Goal: Task Accomplishment & Management: Complete application form

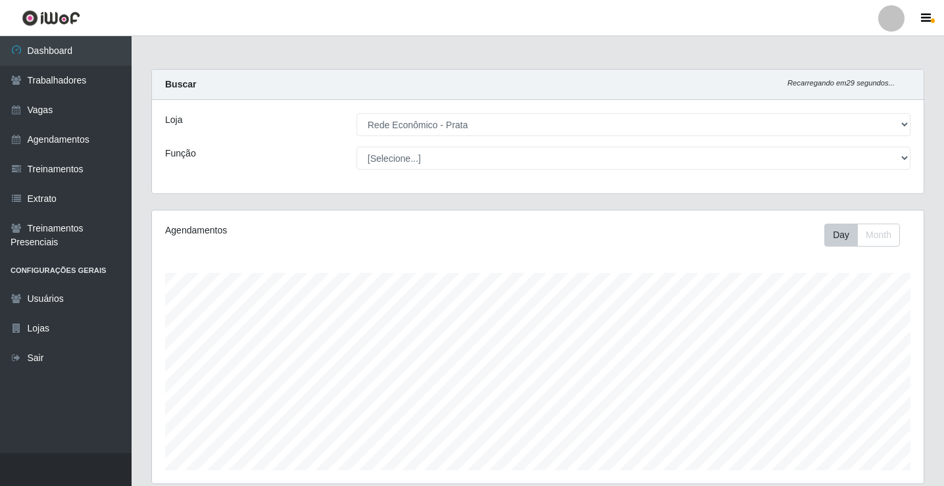
select select "192"
click at [89, 115] on link "Vagas" at bounding box center [66, 110] width 132 height 30
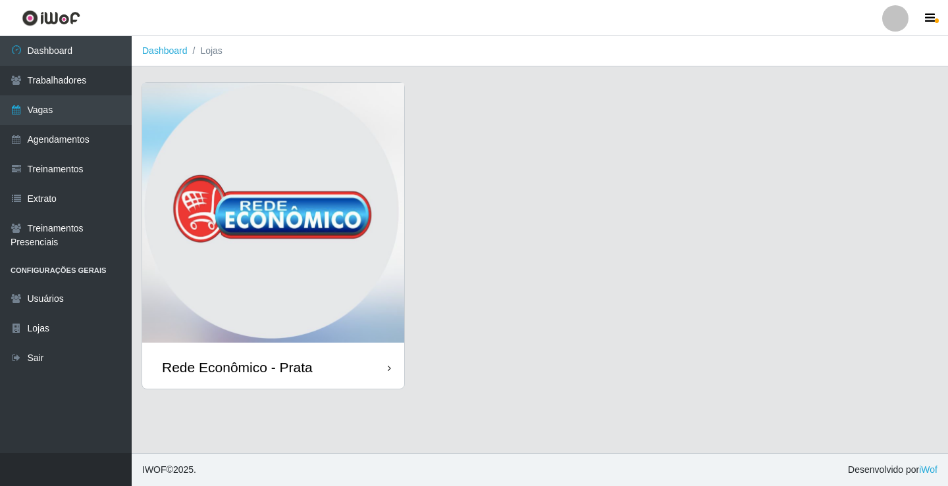
click at [319, 367] on div "Rede Econômico - Prata" at bounding box center [273, 367] width 262 height 43
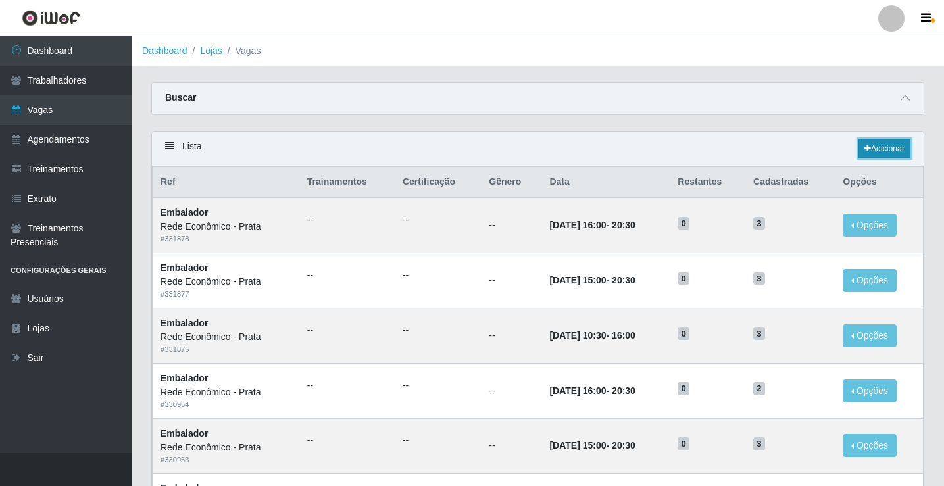
click at [879, 149] on link "Adicionar" at bounding box center [885, 149] width 52 height 18
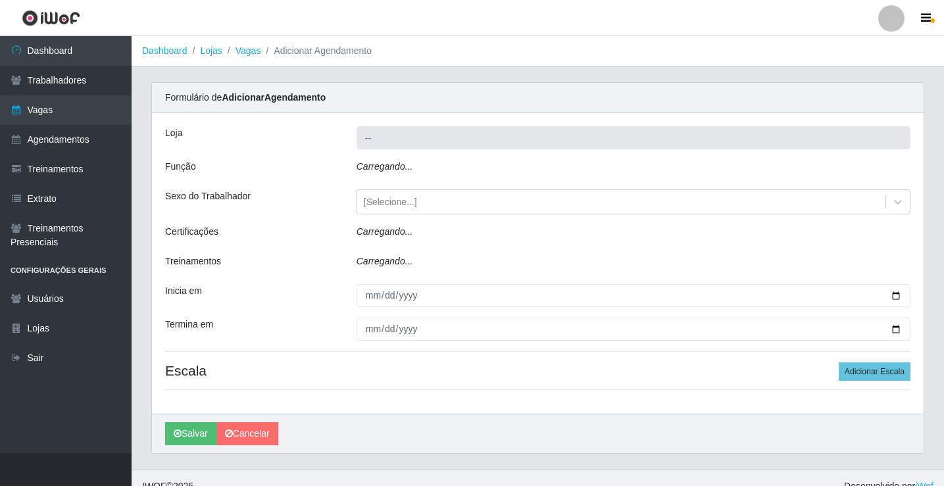
type input "Rede Econômico - Prata"
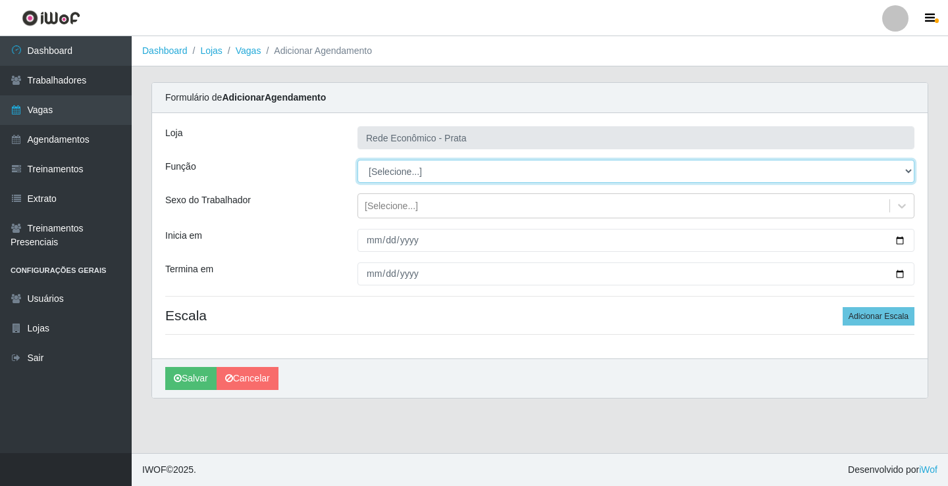
click at [397, 169] on select "[Selecione...] ASG ASG + ASG ++ Embalador Embalador + Embalador ++ Operador de …" at bounding box center [635, 171] width 557 height 23
select select "1"
click at [357, 160] on select "[Selecione...] ASG ASG + ASG ++ Embalador Embalador + Embalador ++ Operador de …" at bounding box center [635, 171] width 557 height 23
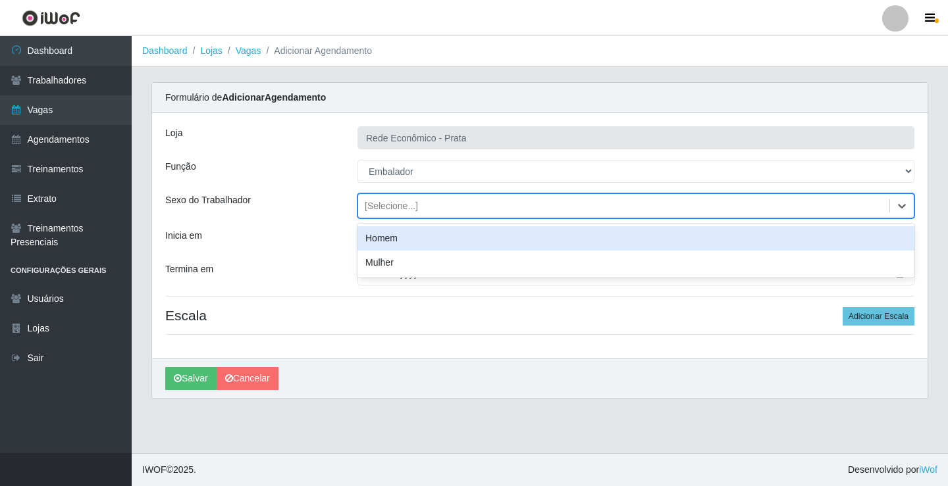
click at [386, 209] on div "[Selecione...]" at bounding box center [391, 206] width 53 height 14
click at [390, 240] on div "Homem" at bounding box center [635, 238] width 557 height 24
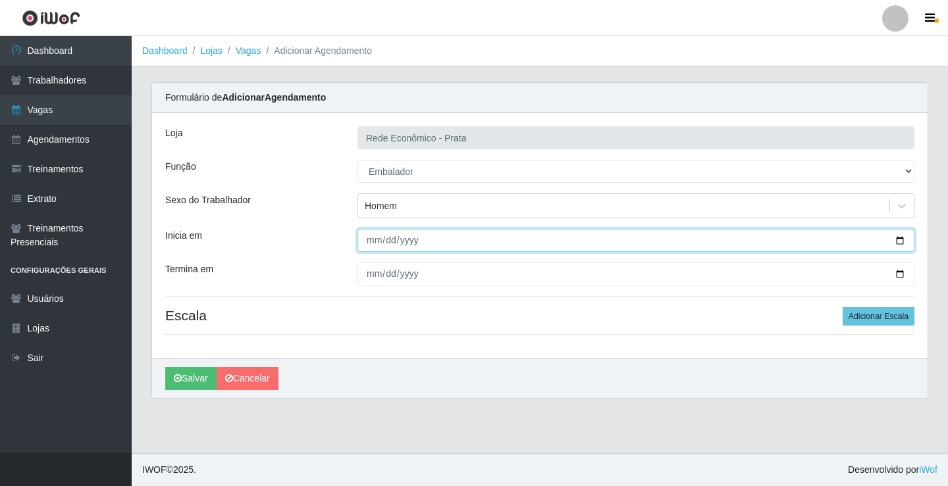
click at [900, 241] on input "Inicia em" at bounding box center [635, 240] width 557 height 23
type input "[DATE]"
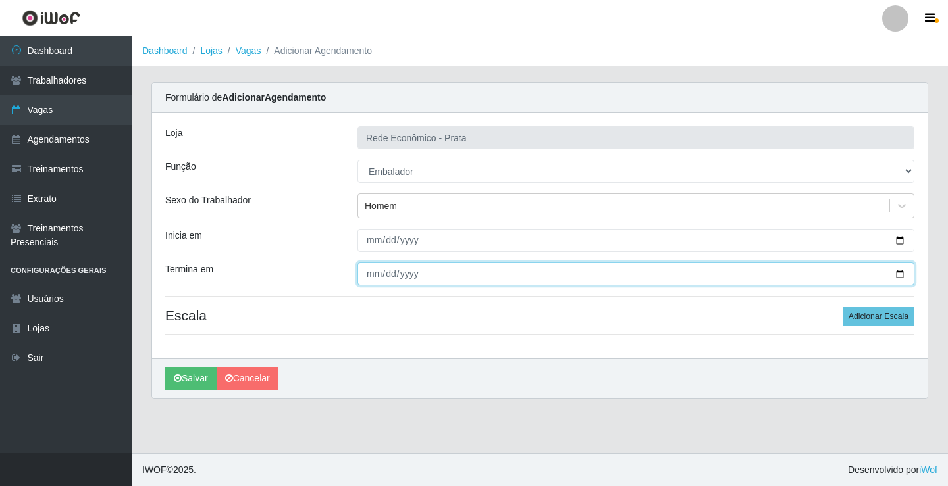
click at [900, 276] on input "Termina em" at bounding box center [635, 274] width 557 height 23
type input "[DATE]"
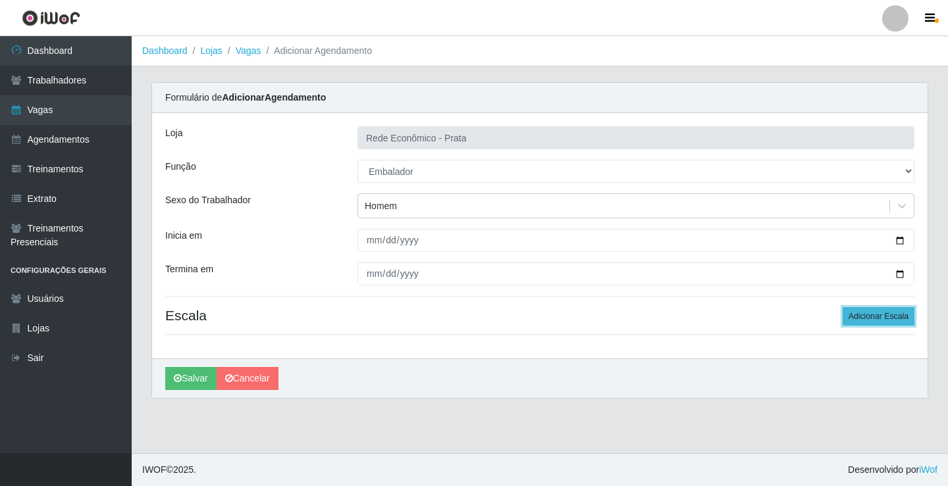
click at [872, 317] on button "Adicionar Escala" at bounding box center [878, 316] width 72 height 18
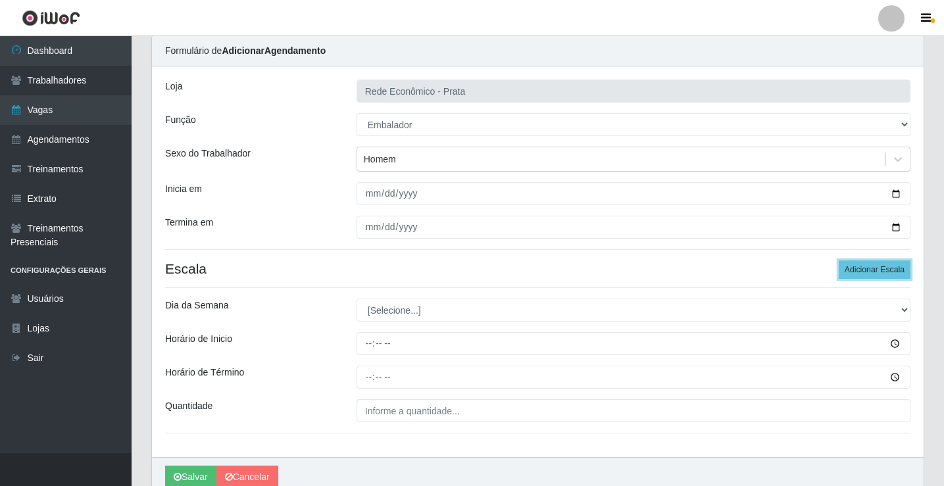
scroll to position [107, 0]
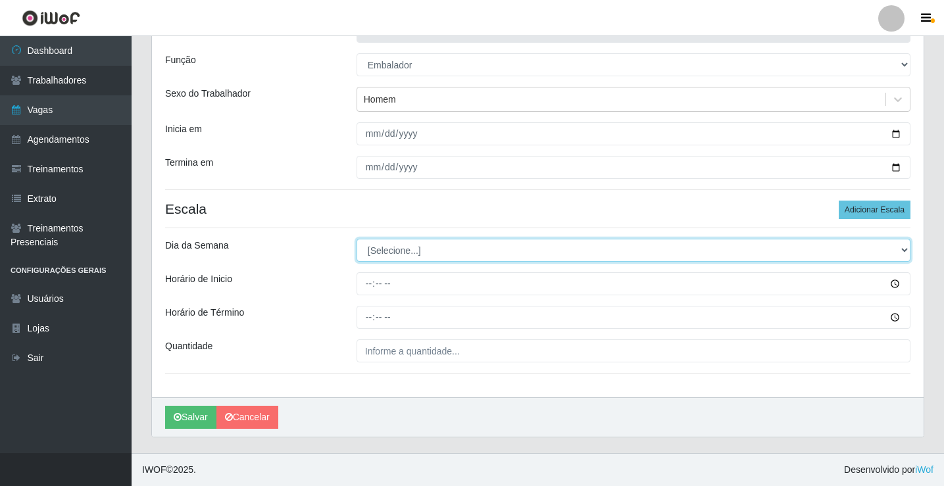
click at [389, 246] on select "[Selecione...] Segunda Terça Quarta Quinta Sexta Sábado Domingo" at bounding box center [634, 250] width 554 height 23
select select "2"
click at [357, 239] on select "[Selecione...] Segunda Terça Quarta Quinta Sexta Sábado Domingo" at bounding box center [634, 250] width 554 height 23
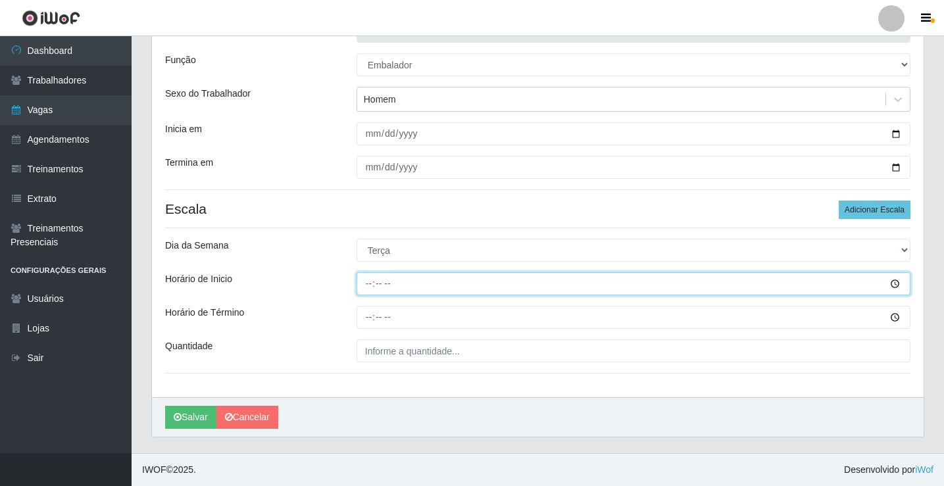
click at [371, 285] on input "Horário de Inicio" at bounding box center [634, 283] width 554 height 23
type input "07:00"
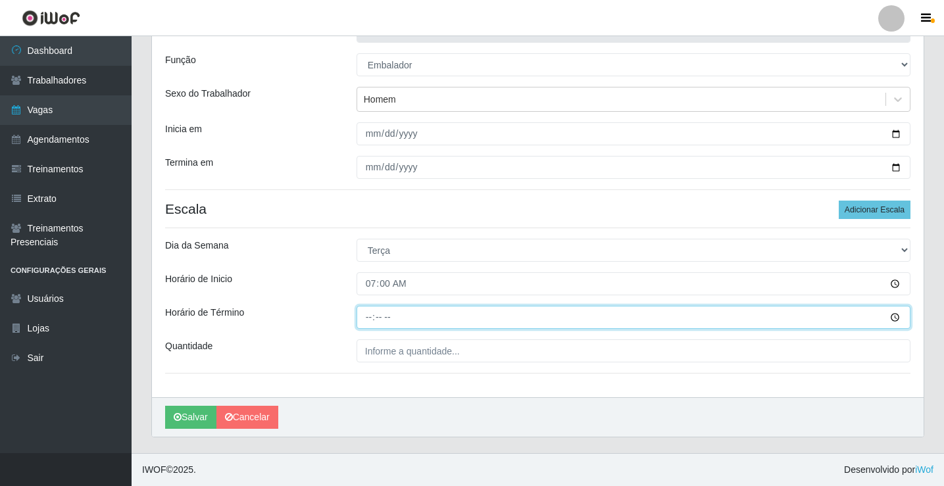
click at [372, 317] on input "Horário de Término" at bounding box center [634, 317] width 554 height 23
type input "12:00"
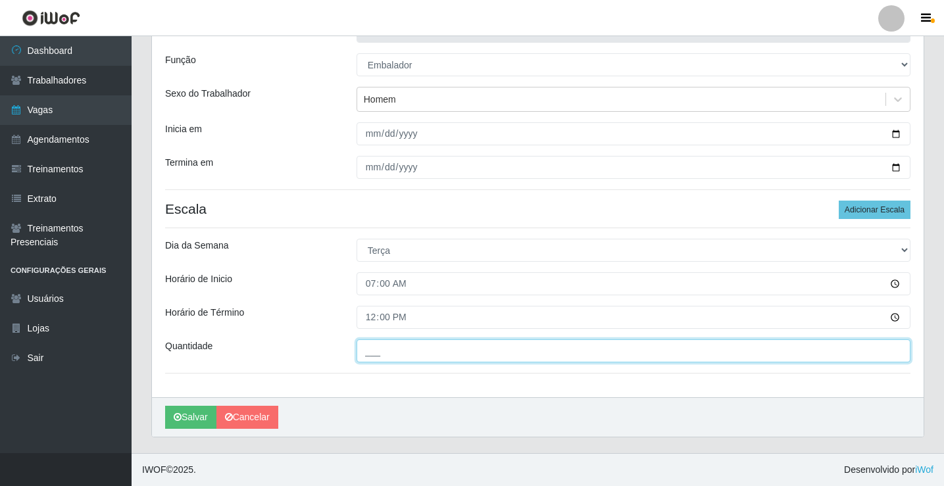
click at [388, 353] on input "___" at bounding box center [634, 351] width 554 height 23
type input "2__"
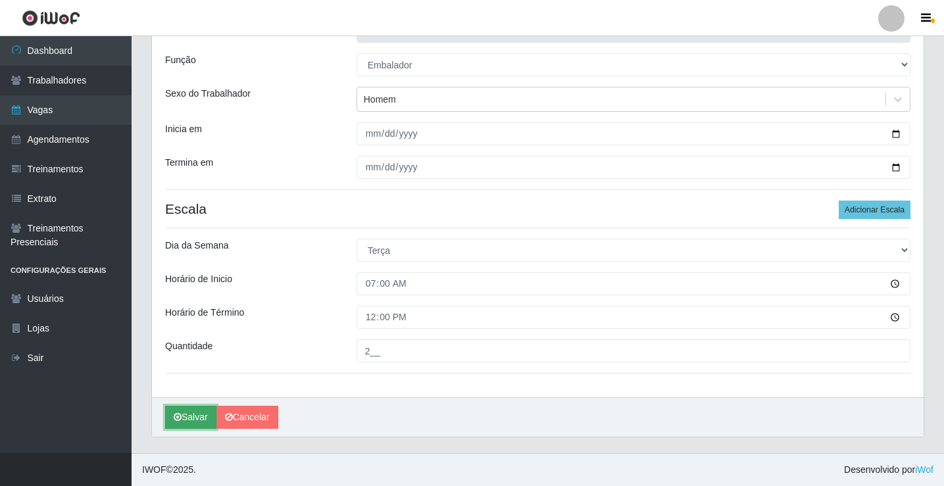
click at [190, 421] on button "Salvar" at bounding box center [190, 417] width 51 height 23
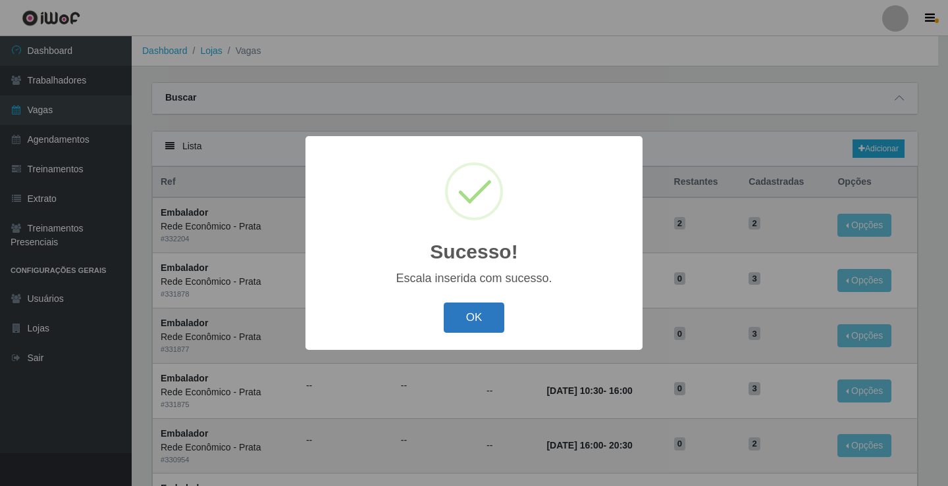
click at [465, 319] on button "OK" at bounding box center [474, 318] width 61 height 31
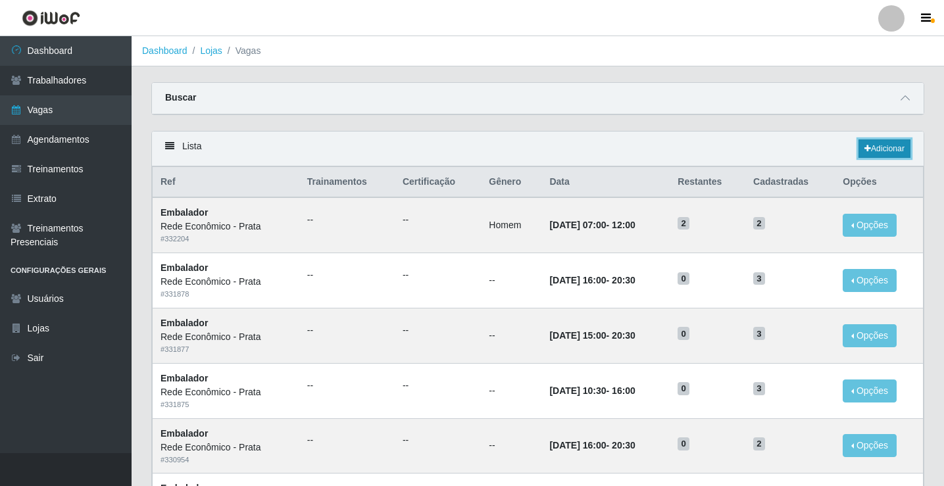
click at [888, 158] on link "Adicionar" at bounding box center [885, 149] width 52 height 18
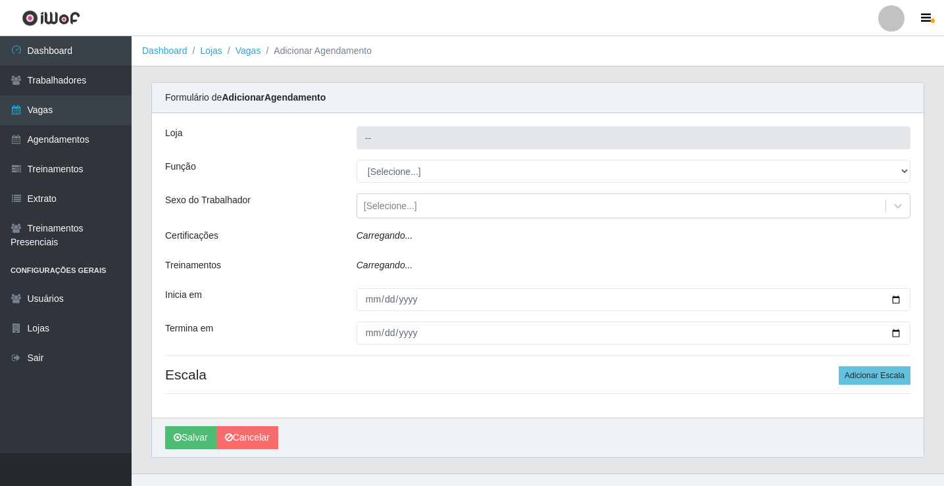
type input "Rede Econômico - Prata"
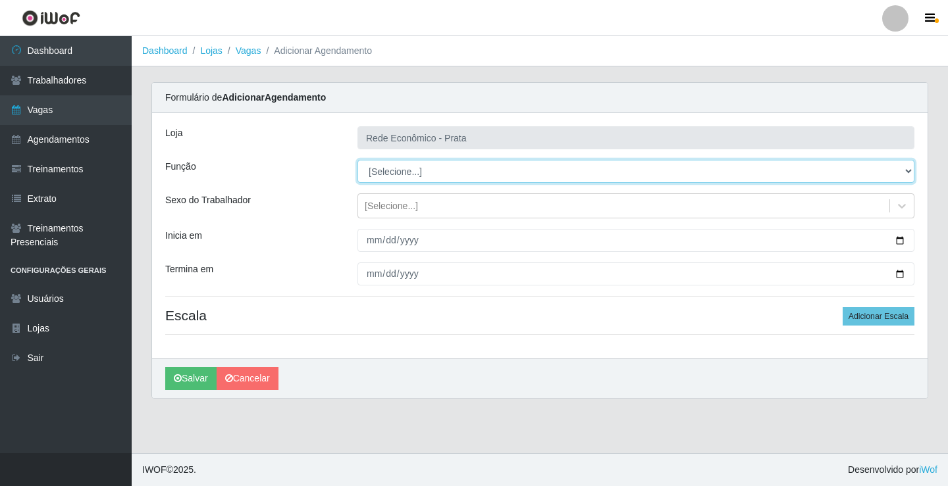
click at [390, 174] on select "[Selecione...] ASG ASG + ASG ++ Embalador Embalador + Embalador ++ Operador de …" at bounding box center [635, 171] width 557 height 23
select select "1"
click at [357, 160] on select "[Selecione...] ASG ASG + ASG ++ Embalador Embalador + Embalador ++ Operador de …" at bounding box center [635, 171] width 557 height 23
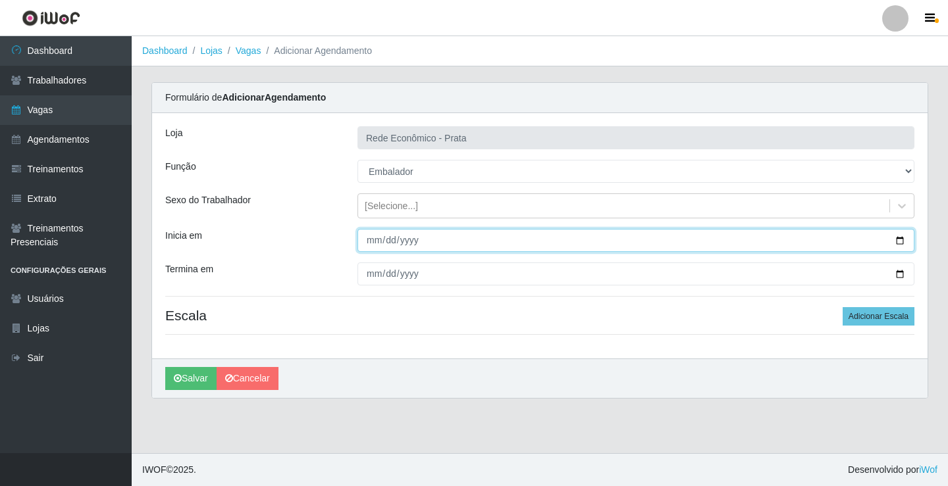
click at [898, 238] on input "Inicia em" at bounding box center [635, 240] width 557 height 23
type input "[DATE]"
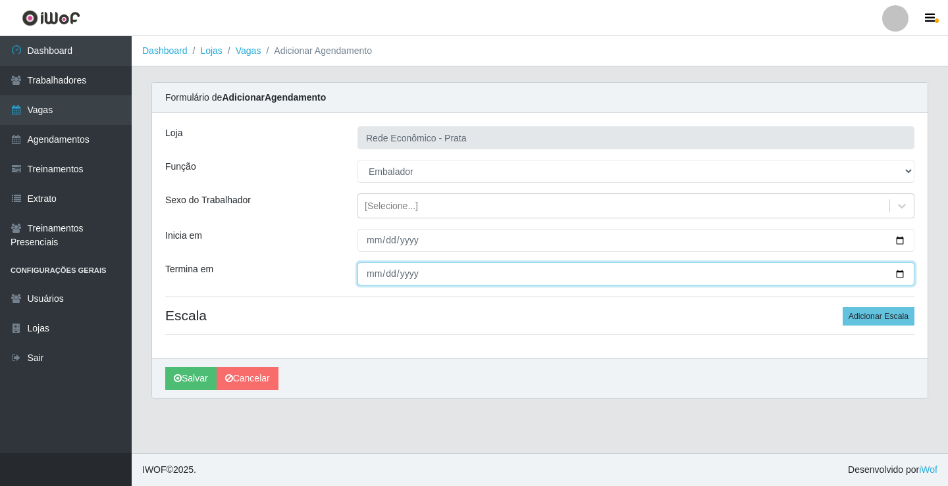
click at [902, 276] on input "Termina em" at bounding box center [635, 274] width 557 height 23
type input "[DATE]"
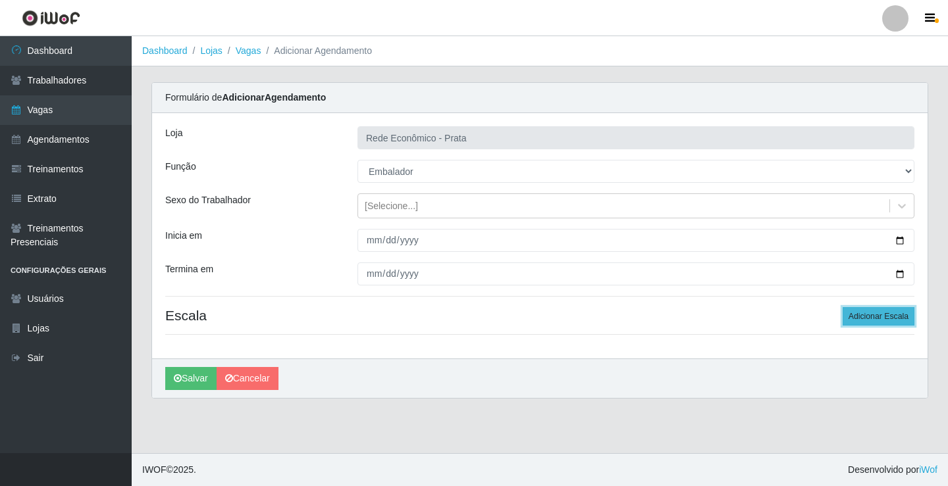
click at [872, 319] on button "Adicionar Escala" at bounding box center [878, 316] width 72 height 18
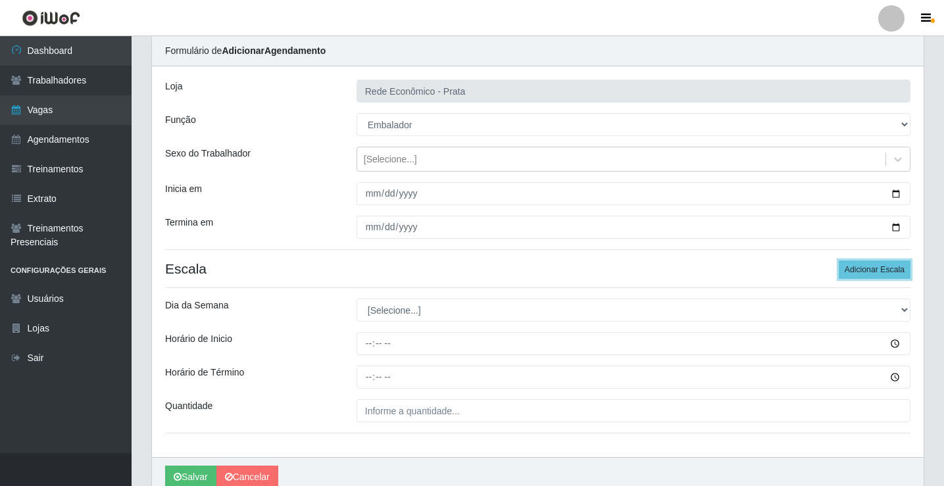
scroll to position [107, 0]
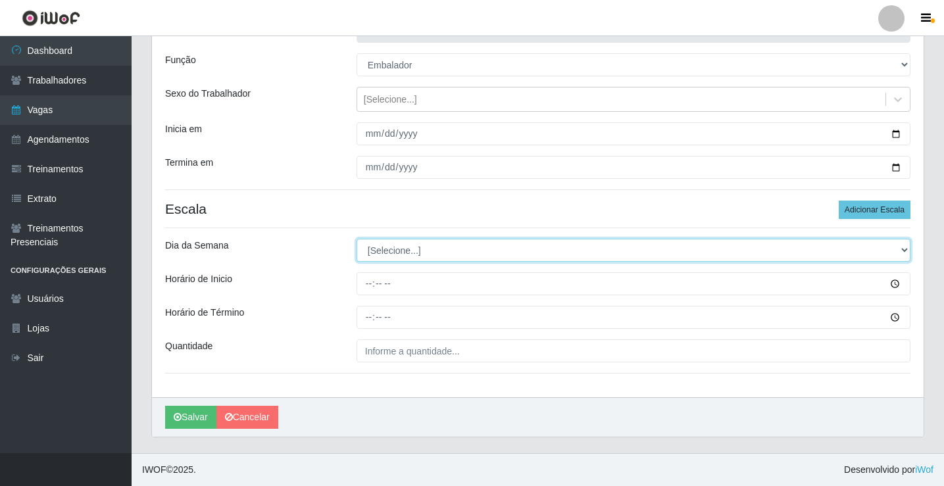
click at [401, 251] on select "[Selecione...] Segunda Terça Quarta Quinta Sexta Sábado Domingo" at bounding box center [634, 250] width 554 height 23
select select "2"
click at [357, 239] on select "[Selecione...] Segunda Terça Quarta Quinta Sexta Sábado Domingo" at bounding box center [634, 250] width 554 height 23
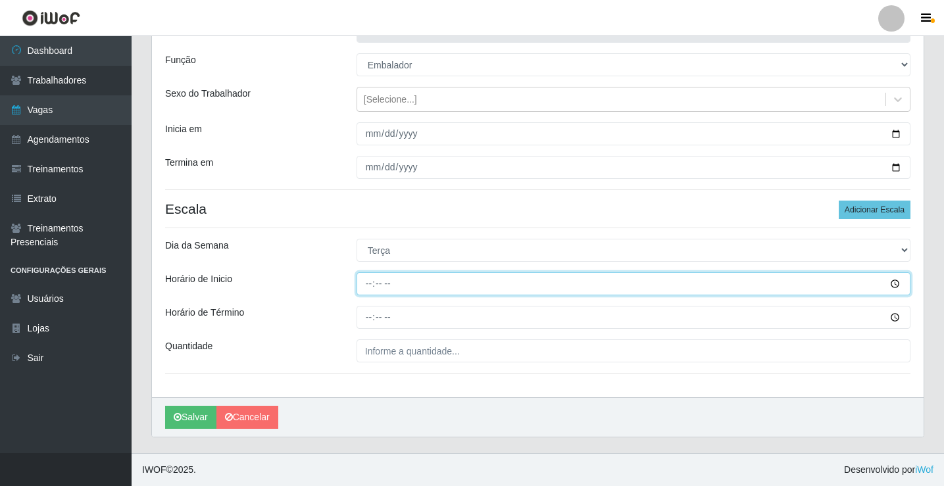
click at [371, 281] on input "Horário de Inicio" at bounding box center [634, 283] width 554 height 23
type input "10:00"
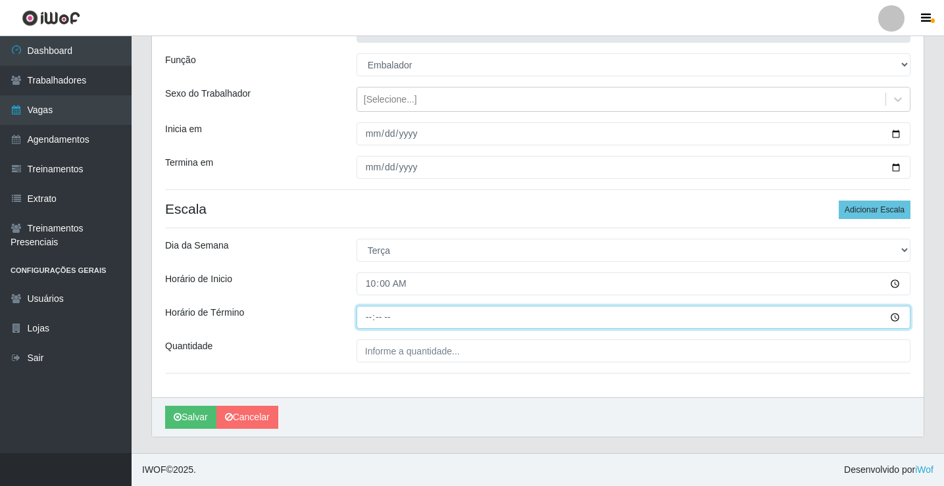
click at [376, 323] on input "Horário de Término" at bounding box center [634, 317] width 554 height 23
click at [367, 317] on input "Horário de Término" at bounding box center [634, 317] width 554 height 23
type input "15:00"
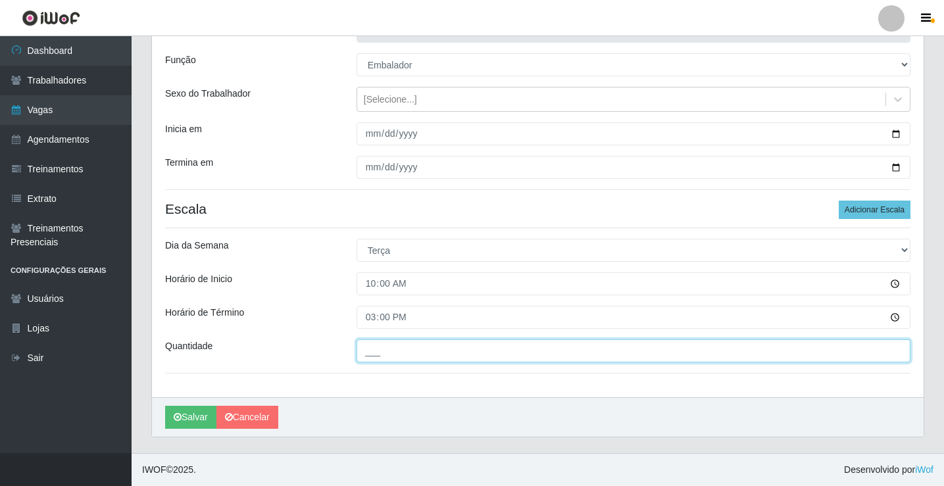
click at [398, 351] on input "___" at bounding box center [634, 351] width 554 height 23
type input "3__"
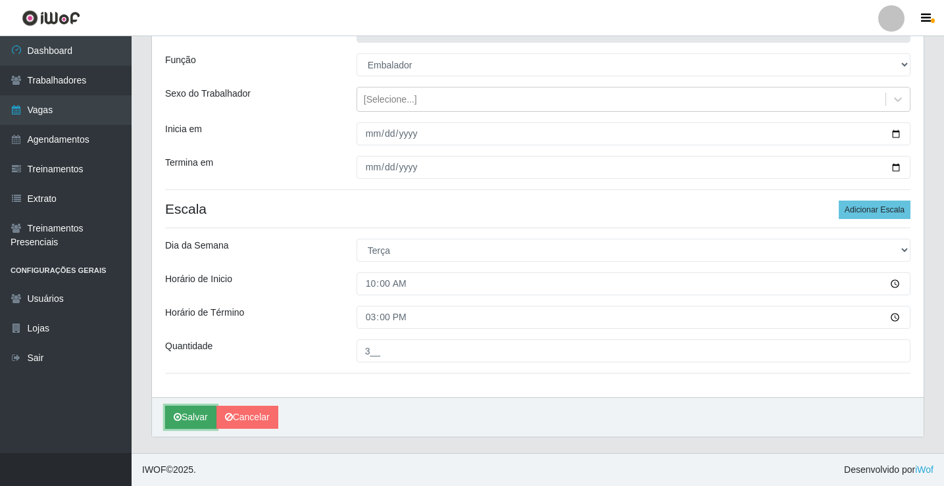
click at [192, 417] on button "Salvar" at bounding box center [190, 417] width 51 height 23
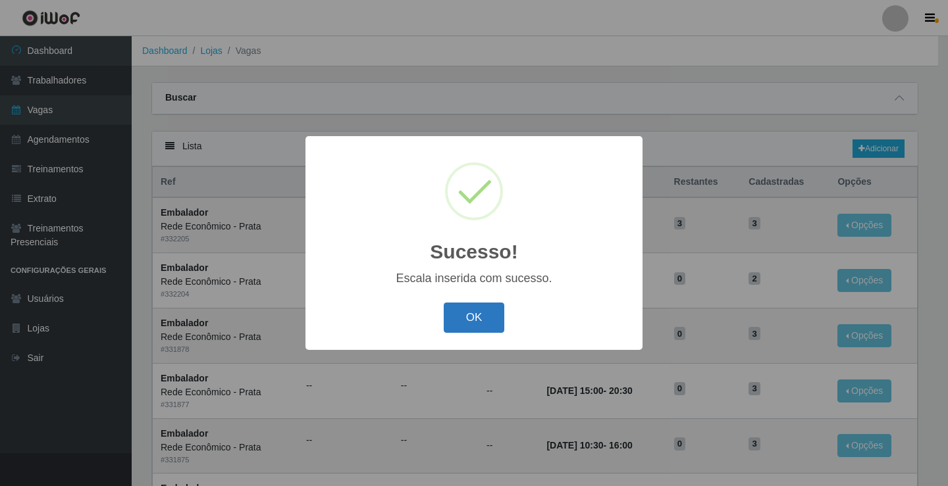
click at [469, 328] on button "OK" at bounding box center [474, 318] width 61 height 31
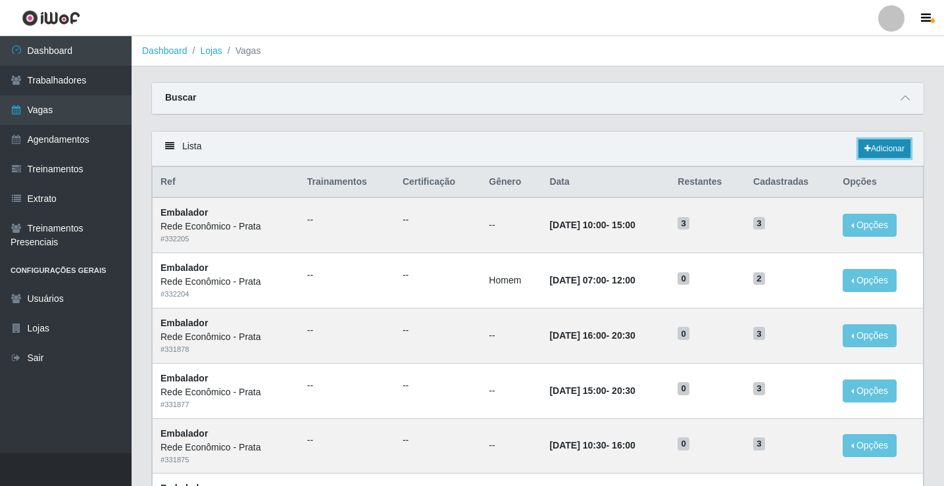
click at [881, 153] on link "Adicionar" at bounding box center [885, 149] width 52 height 18
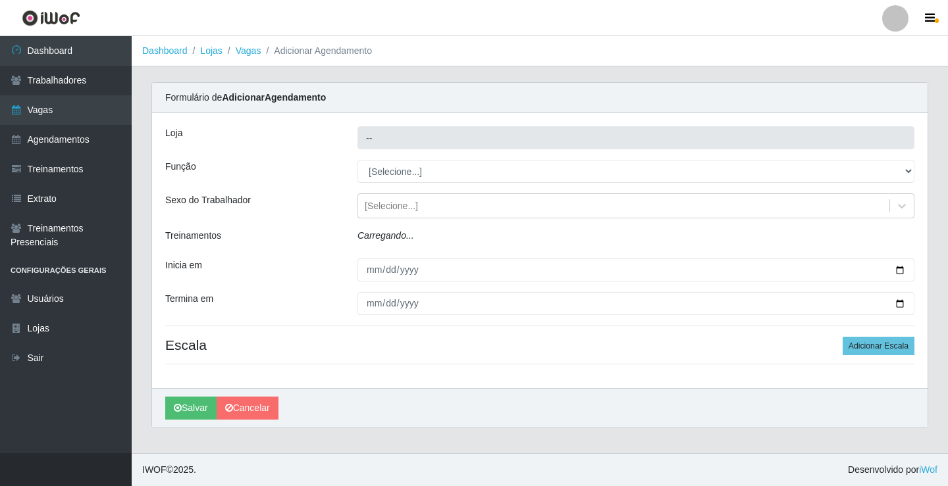
type input "Rede Econômico - Prata"
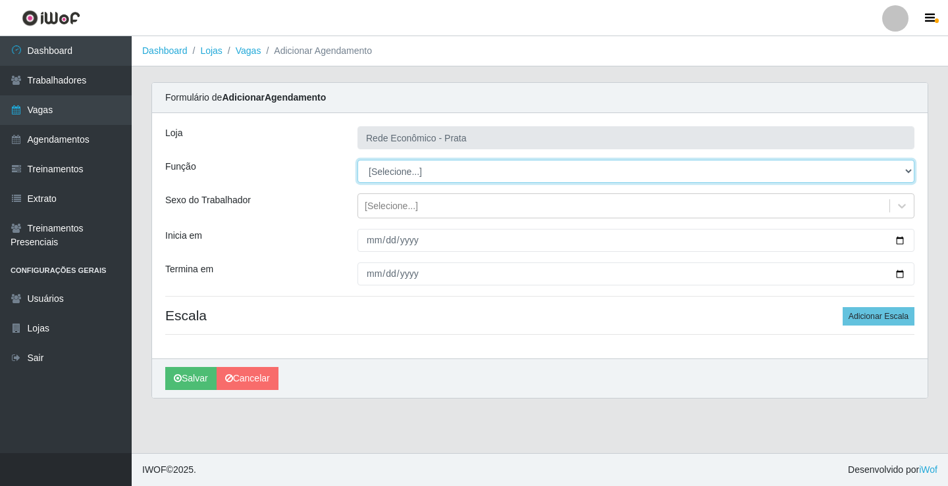
click at [403, 172] on select "[Selecione...] ASG ASG + ASG ++ Embalador Embalador + Embalador ++ Operador de …" at bounding box center [635, 171] width 557 height 23
select select "1"
click at [357, 160] on select "[Selecione...] ASG ASG + ASG ++ Embalador Embalador + Embalador ++ Operador de …" at bounding box center [635, 171] width 557 height 23
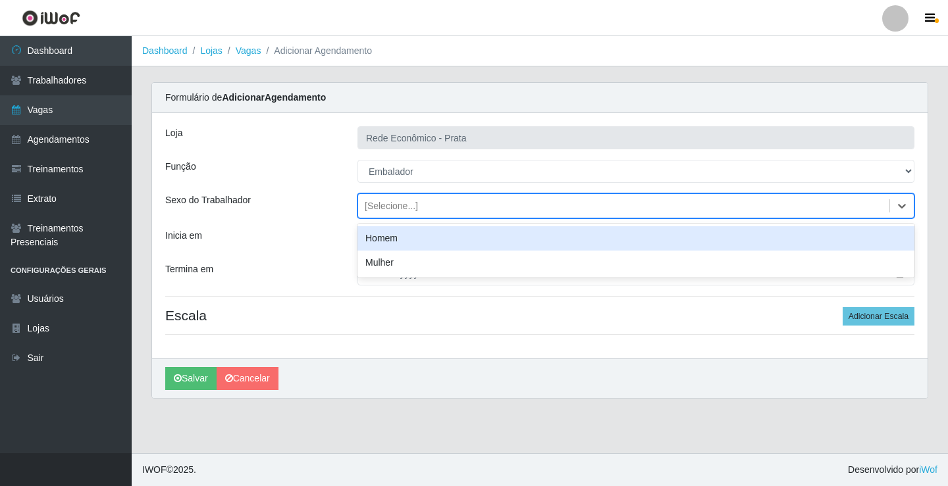
click at [396, 208] on div "[Selecione...]" at bounding box center [391, 206] width 53 height 14
click at [411, 242] on div "Homem" at bounding box center [635, 238] width 557 height 24
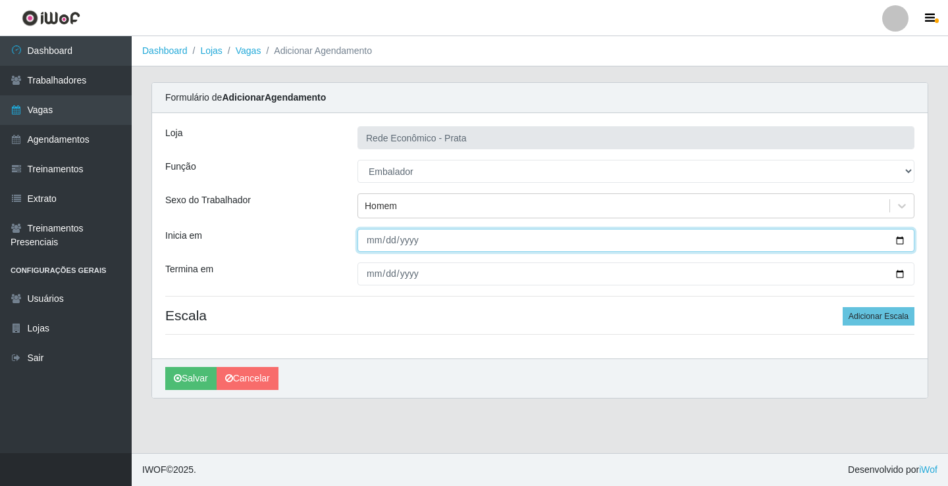
click at [896, 238] on input "Inicia em" at bounding box center [635, 240] width 557 height 23
type input "[DATE]"
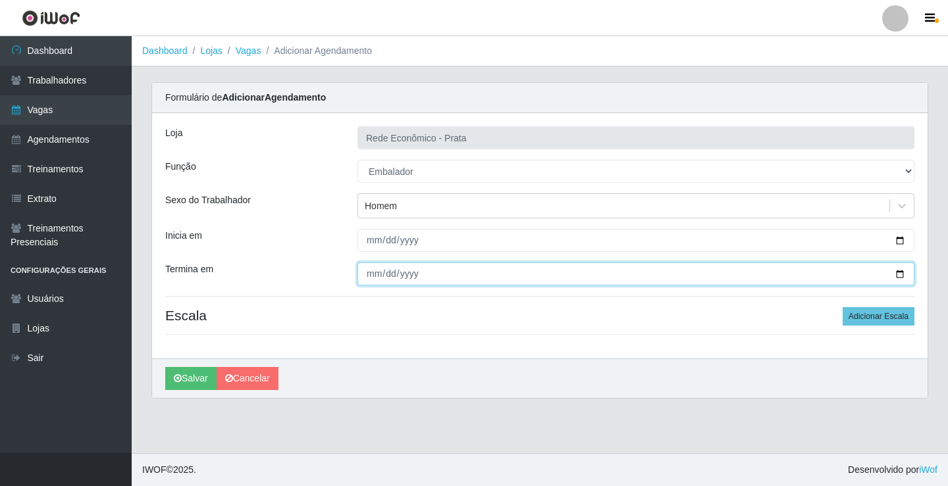
click at [898, 269] on input "Termina em" at bounding box center [635, 274] width 557 height 23
type input "[DATE]"
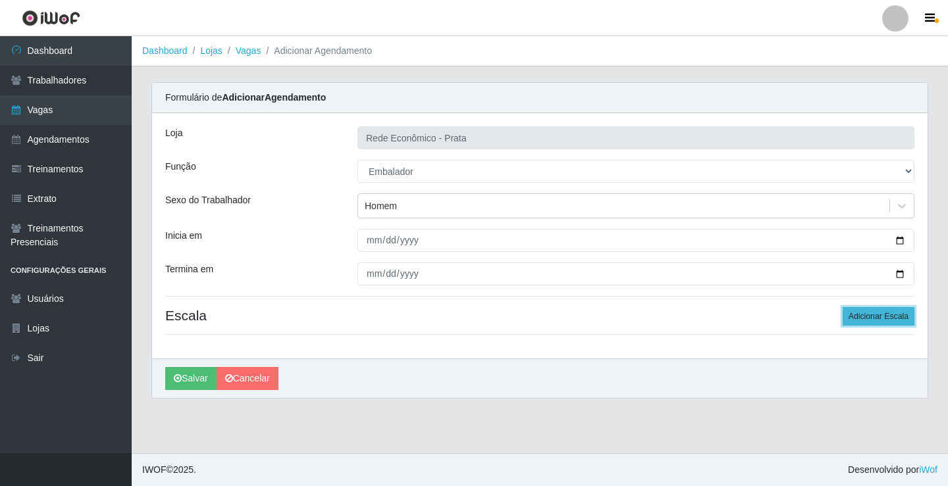
click at [885, 317] on button "Adicionar Escala" at bounding box center [878, 316] width 72 height 18
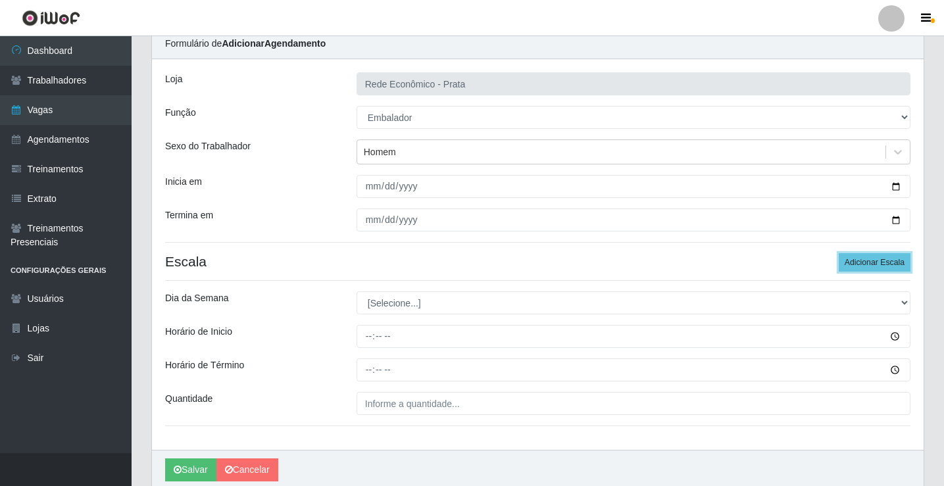
scroll to position [107, 0]
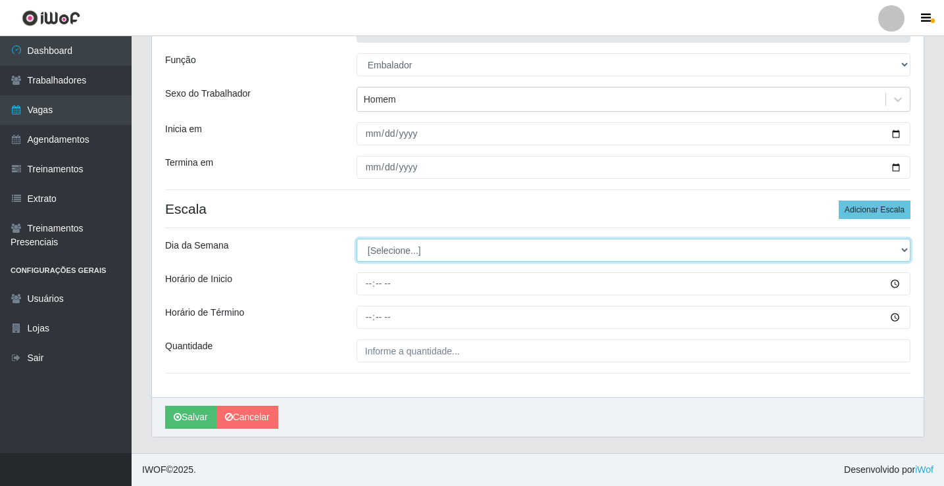
click at [407, 252] on select "[Selecione...] Segunda Terça Quarta Quinta Sexta Sábado Domingo" at bounding box center [634, 250] width 554 height 23
select select "2"
click at [357, 239] on select "[Selecione...] Segunda Terça Quarta Quinta Sexta Sábado Domingo" at bounding box center [634, 250] width 554 height 23
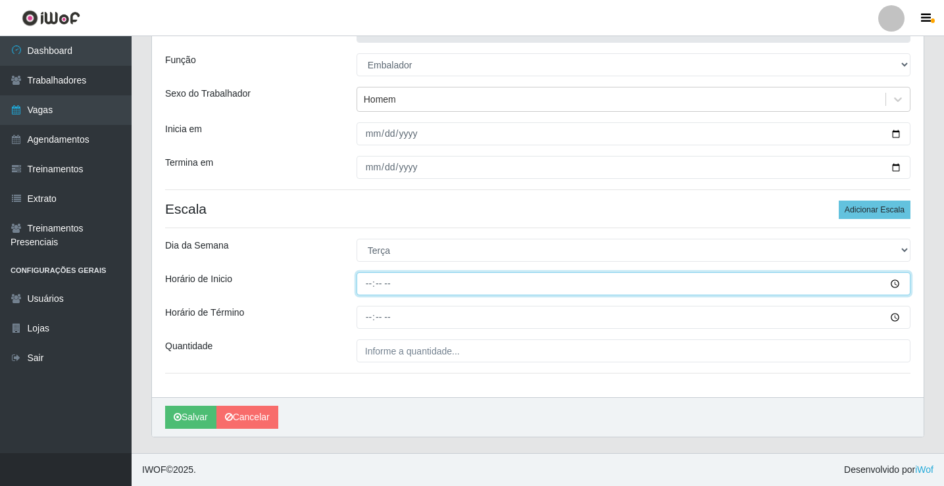
click at [371, 285] on input "Horário de Inicio" at bounding box center [634, 283] width 554 height 23
type input "15:00"
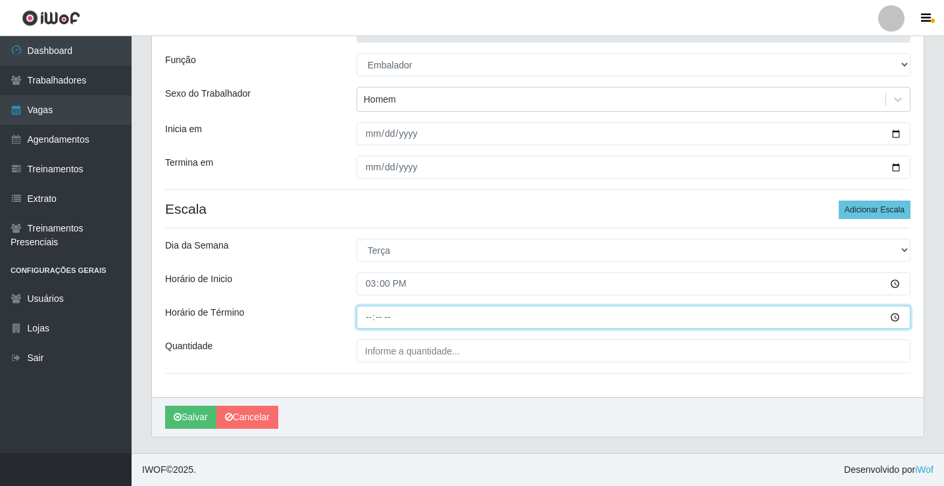
click at [376, 316] on input "Horário de Término" at bounding box center [634, 317] width 554 height 23
click at [372, 317] on input "Horário de Término" at bounding box center [634, 317] width 554 height 23
type input "20:30"
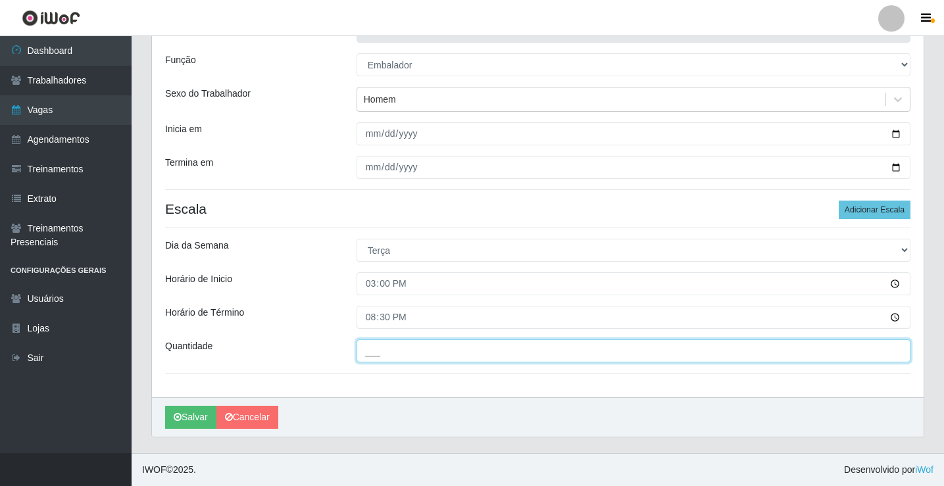
click at [378, 353] on input "___" at bounding box center [634, 351] width 554 height 23
type input "3__"
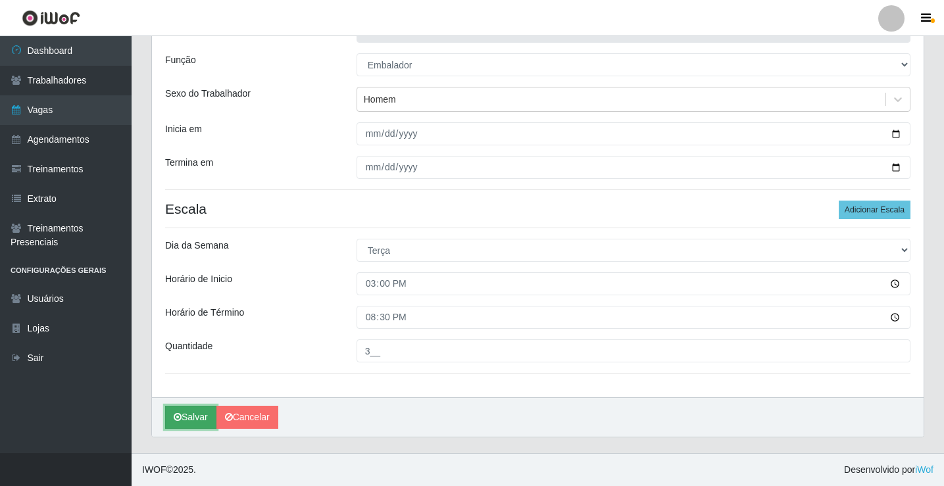
click at [189, 412] on button "Salvar" at bounding box center [190, 417] width 51 height 23
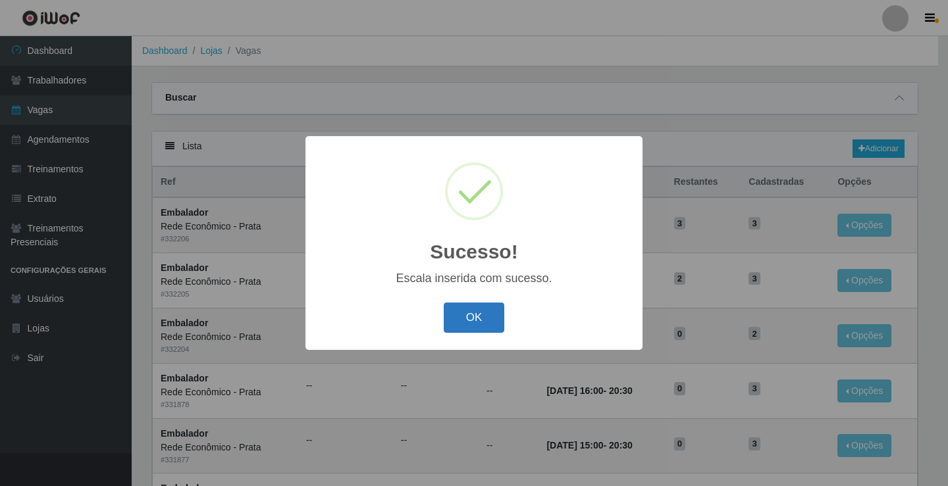
click at [462, 332] on button "OK" at bounding box center [474, 318] width 61 height 31
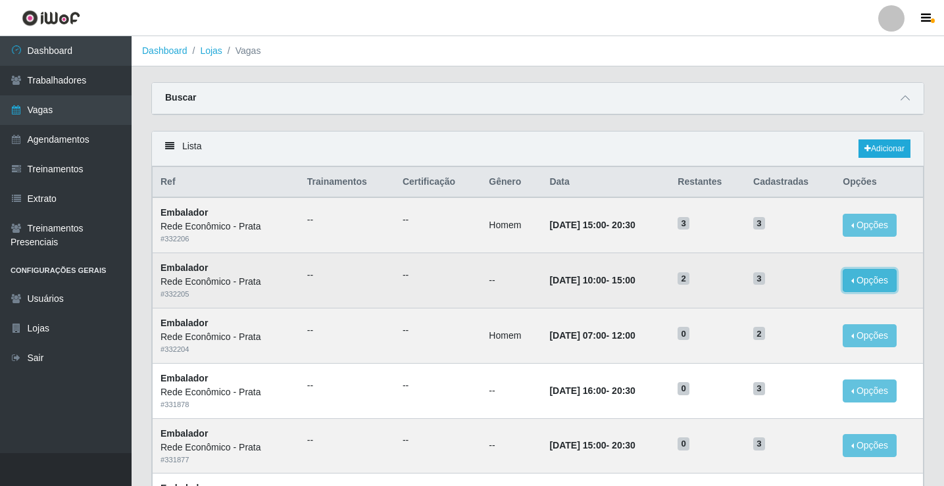
click at [857, 284] on button "Opções" at bounding box center [870, 280] width 54 height 23
click at [854, 283] on button "Opções" at bounding box center [870, 280] width 54 height 23
click at [875, 285] on button "Opções" at bounding box center [870, 280] width 54 height 23
click at [783, 285] on link "Editar" at bounding box center [769, 283] width 38 height 11
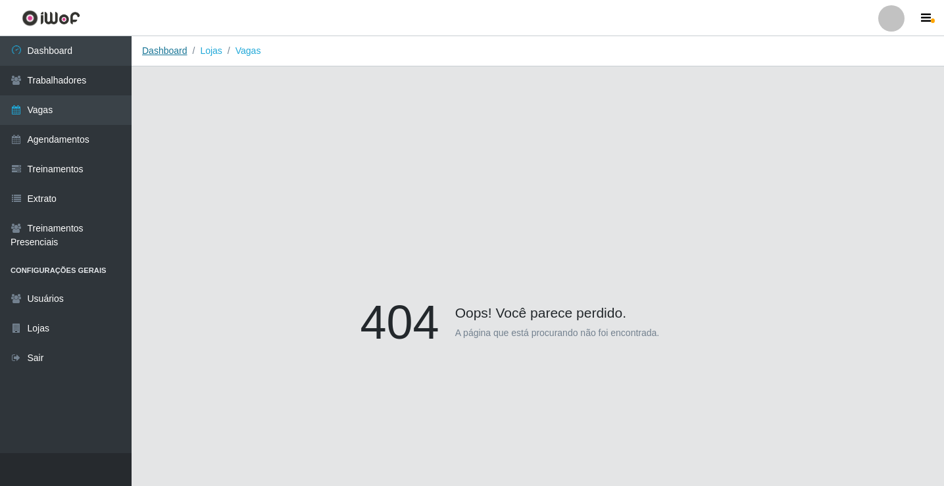
click at [174, 50] on link "Dashboard" at bounding box center [164, 50] width 45 height 11
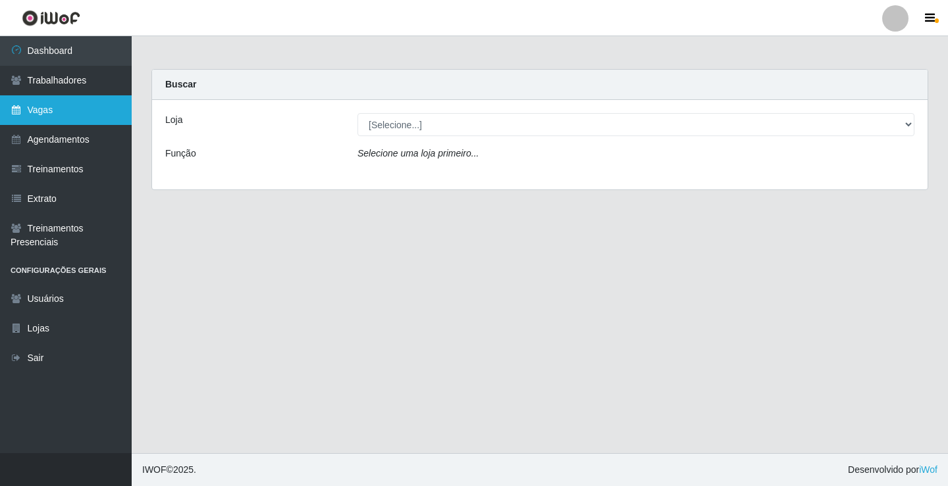
click at [63, 111] on link "Vagas" at bounding box center [66, 110] width 132 height 30
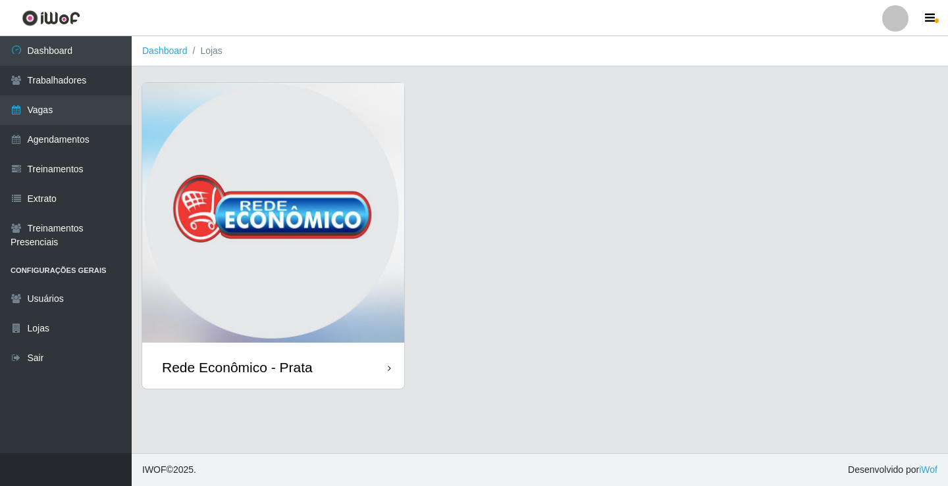
click at [305, 371] on div "Rede Econômico - Prata" at bounding box center [237, 367] width 151 height 16
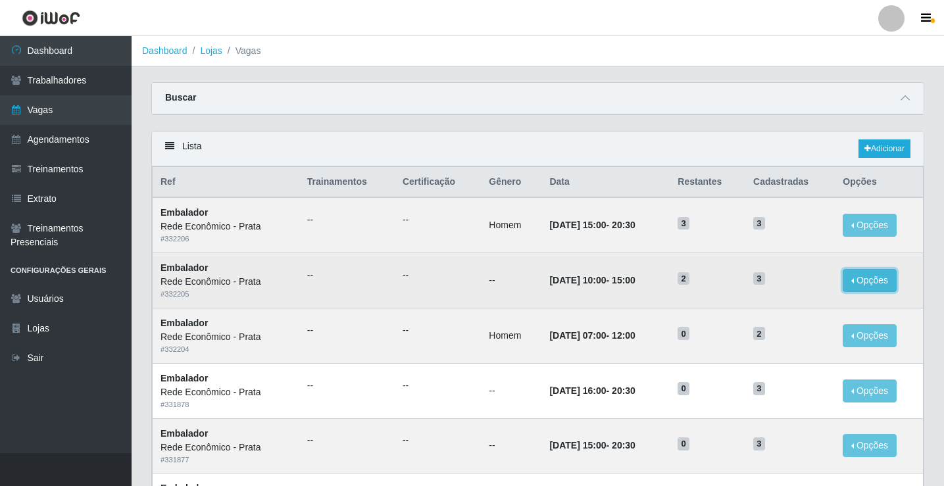
click at [854, 282] on button "Opções" at bounding box center [870, 280] width 54 height 23
click at [784, 284] on link "Editar" at bounding box center [769, 283] width 38 height 11
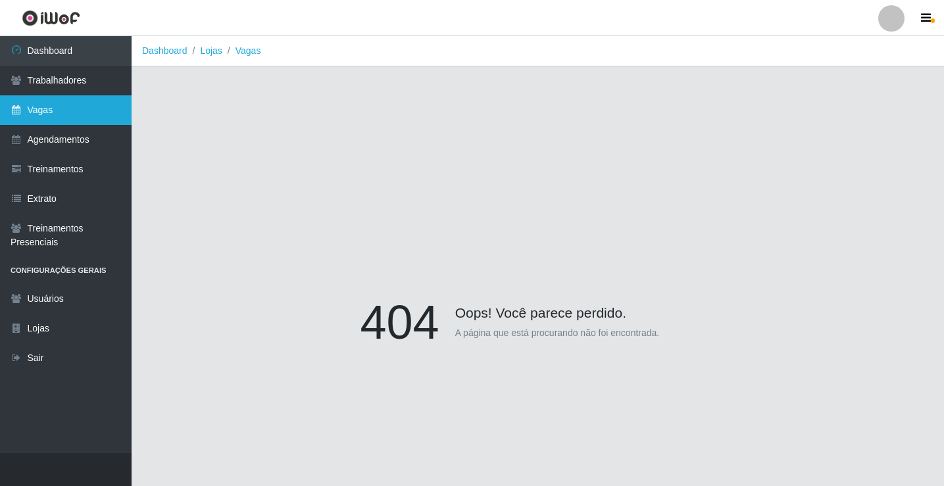
click at [45, 107] on link "Vagas" at bounding box center [66, 110] width 132 height 30
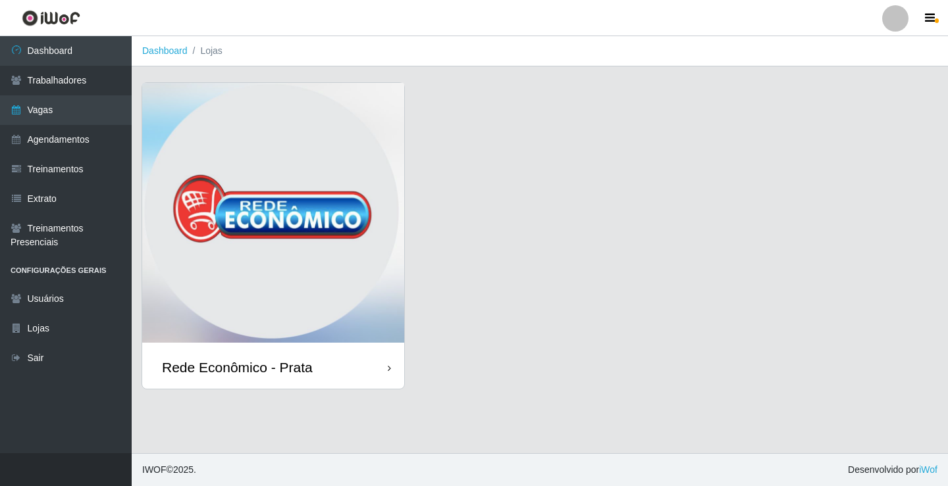
click at [347, 367] on div "Rede Econômico - Prata" at bounding box center [273, 367] width 262 height 43
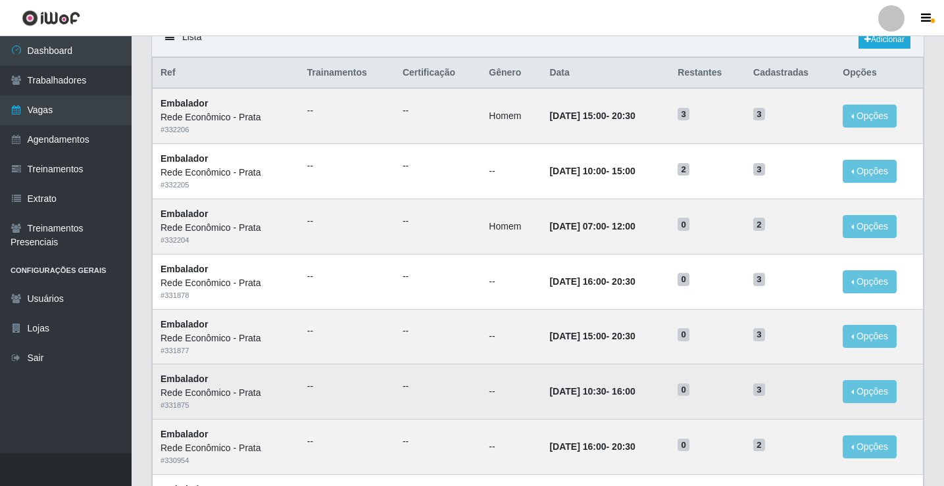
scroll to position [132, 0]
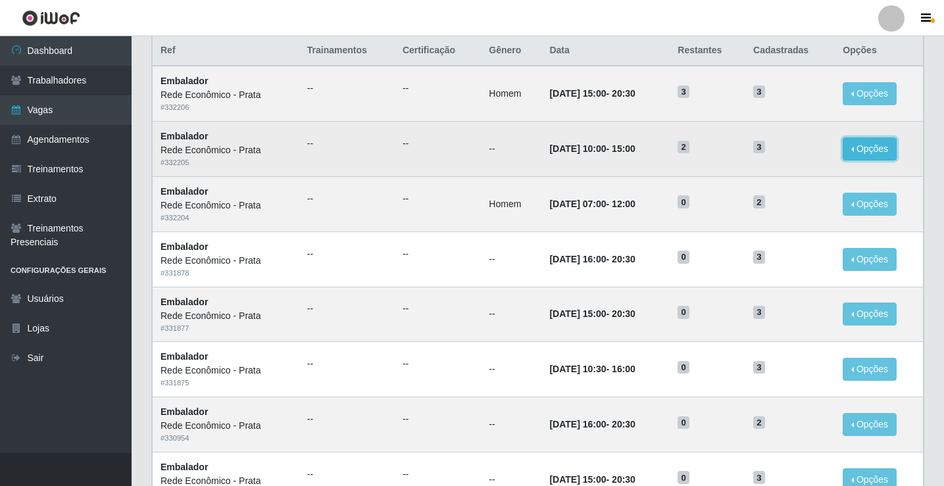
click at [882, 151] on button "Opções" at bounding box center [870, 149] width 54 height 23
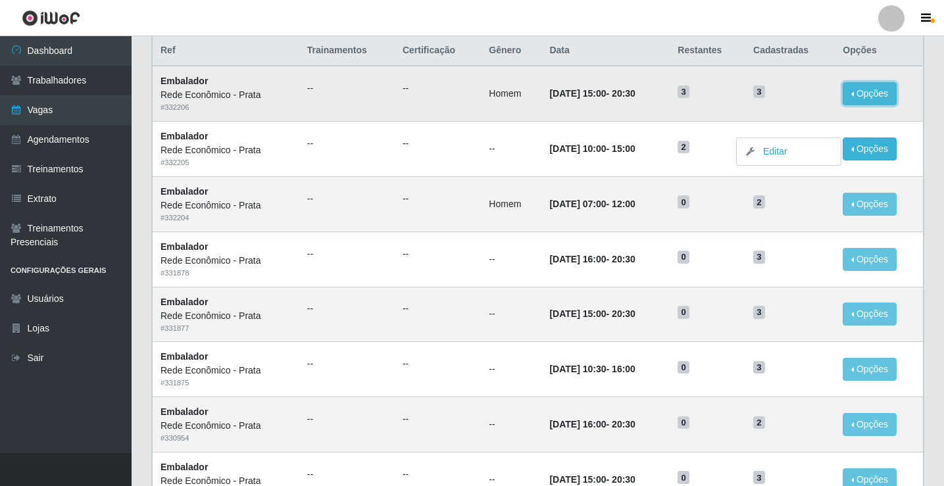
click at [883, 97] on button "Opções" at bounding box center [870, 93] width 54 height 23
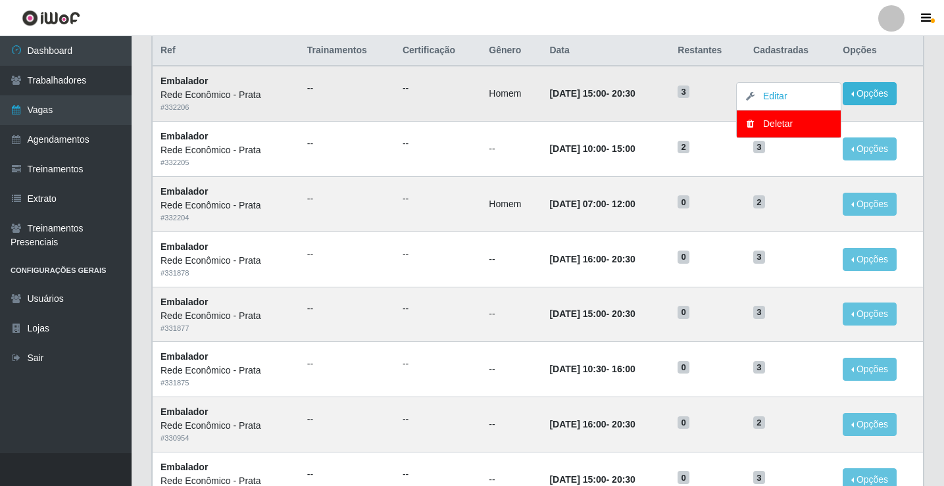
click at [904, 110] on td "Opções Editar Deletar" at bounding box center [879, 93] width 88 height 55
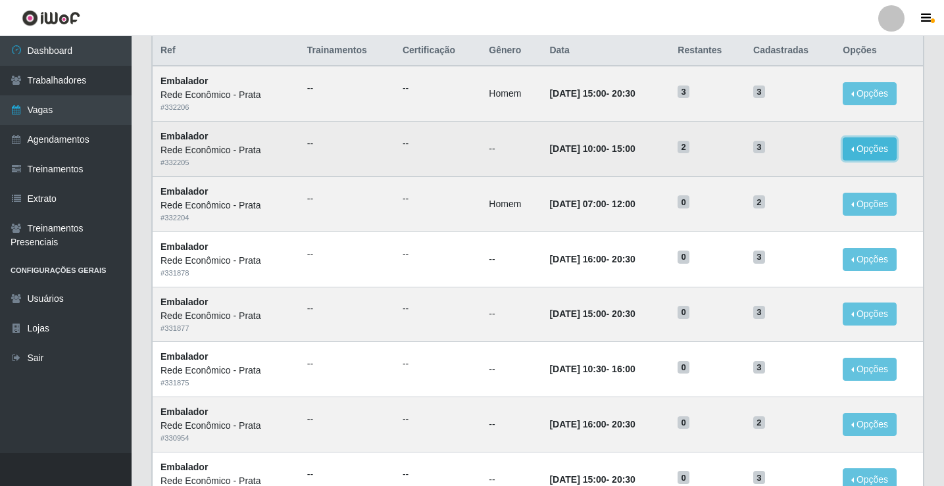
click at [857, 148] on button "Opções" at bounding box center [870, 149] width 54 height 23
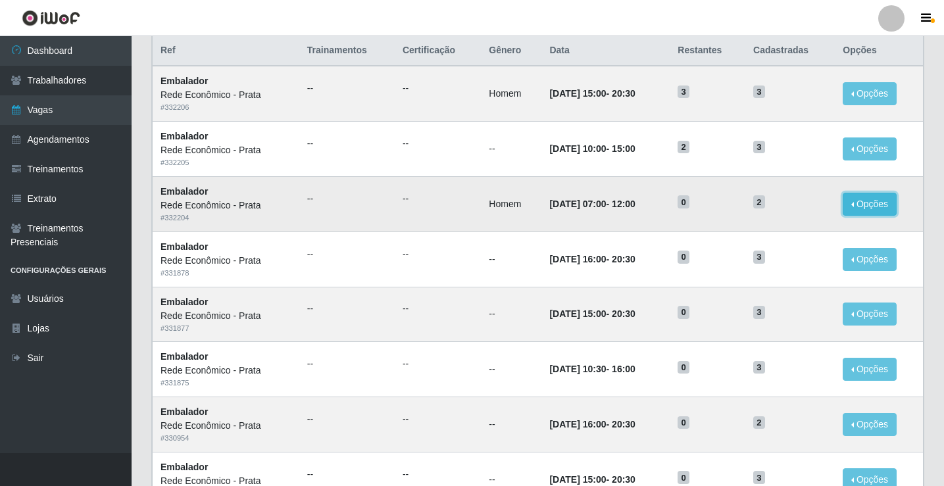
click at [863, 201] on button "Opções" at bounding box center [870, 204] width 54 height 23
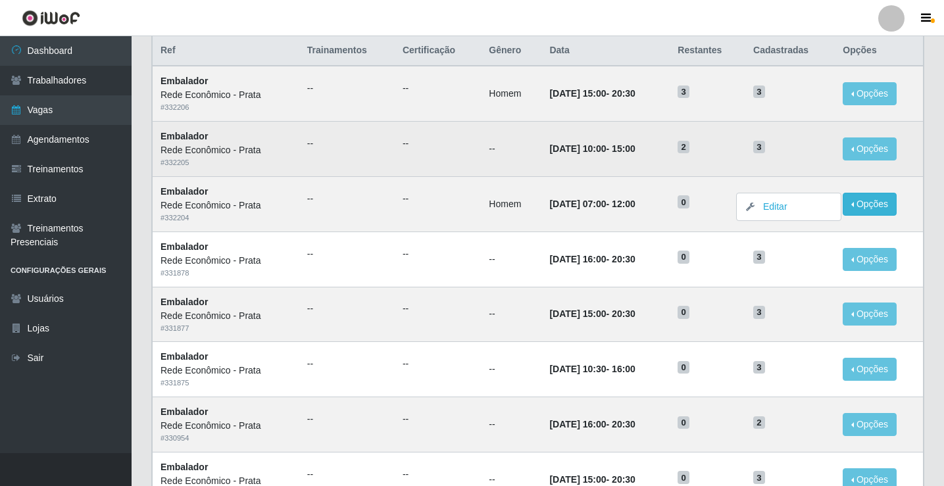
click at [913, 157] on td "Opções Editar" at bounding box center [879, 149] width 88 height 55
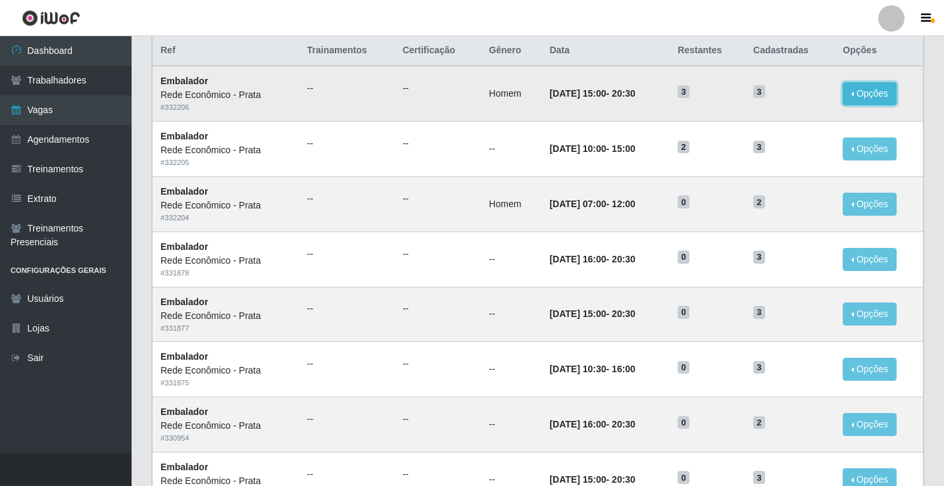
click at [865, 88] on button "Opções" at bounding box center [870, 93] width 54 height 23
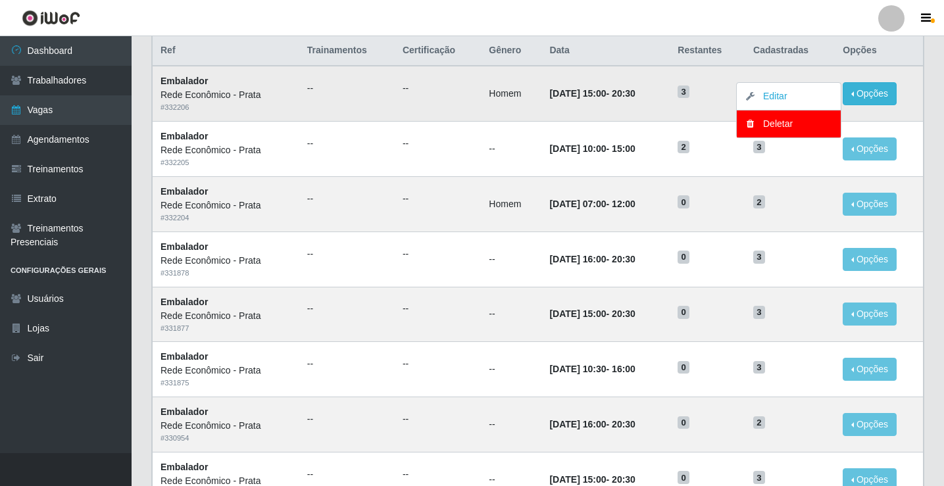
click at [910, 111] on td "Opções Editar Deletar" at bounding box center [879, 93] width 88 height 55
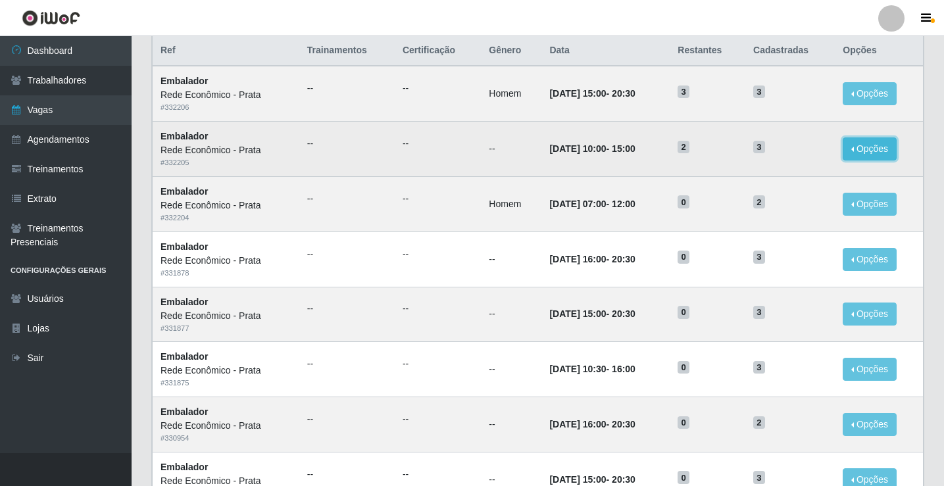
click at [875, 147] on button "Opções" at bounding box center [870, 149] width 54 height 23
click at [779, 155] on link "Editar" at bounding box center [769, 151] width 38 height 11
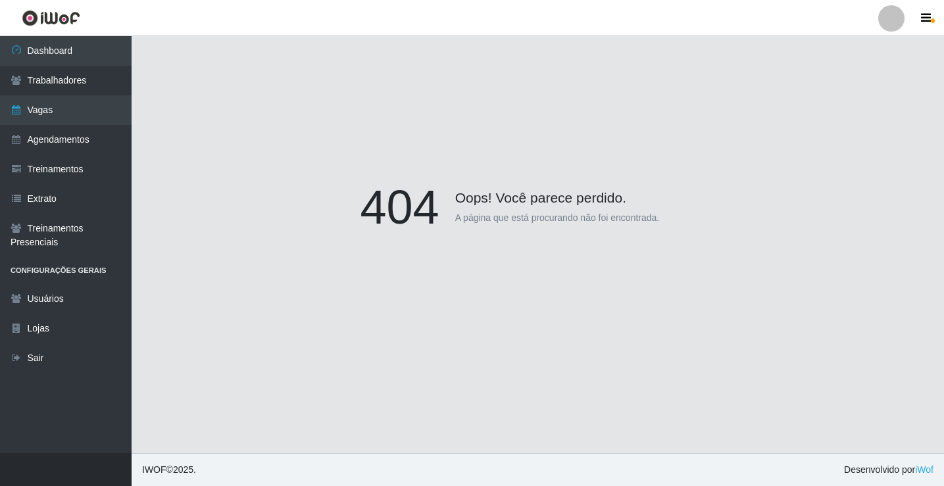
scroll to position [82, 0]
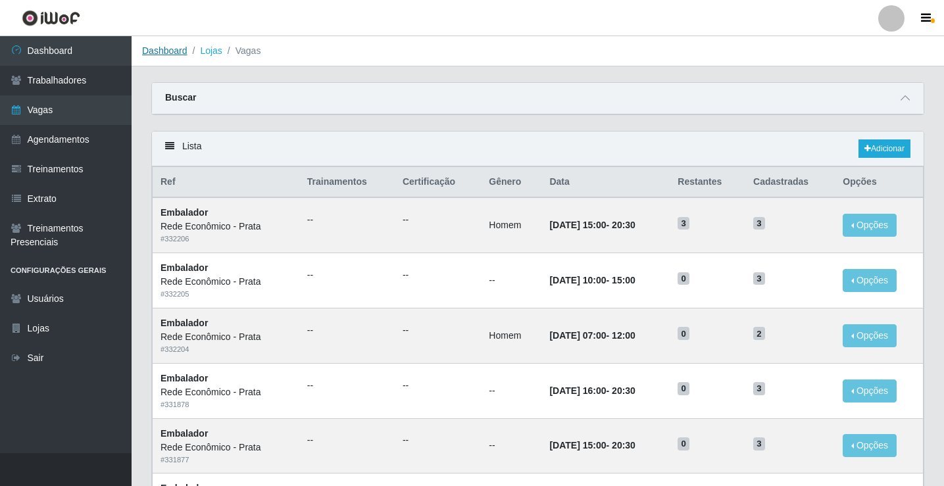
click at [170, 51] on link "Dashboard" at bounding box center [164, 50] width 45 height 11
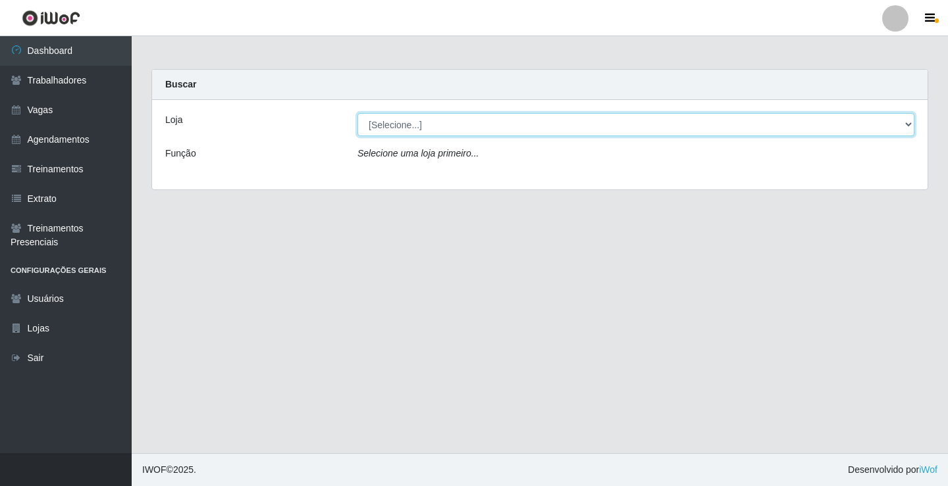
click at [394, 122] on select "[Selecione...] Rede Econômico - Prata" at bounding box center [635, 124] width 557 height 23
select select "192"
click at [357, 113] on select "[Selecione...] Rede Econômico - Prata" at bounding box center [635, 124] width 557 height 23
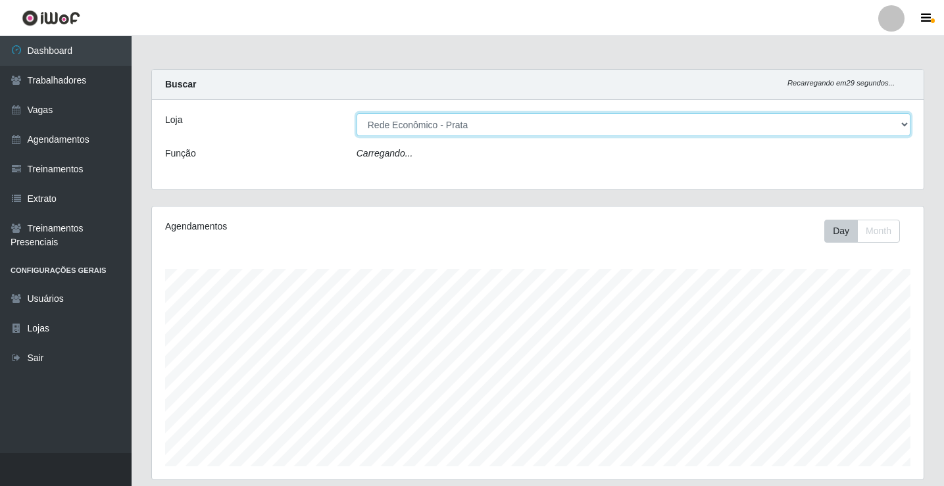
scroll to position [273, 772]
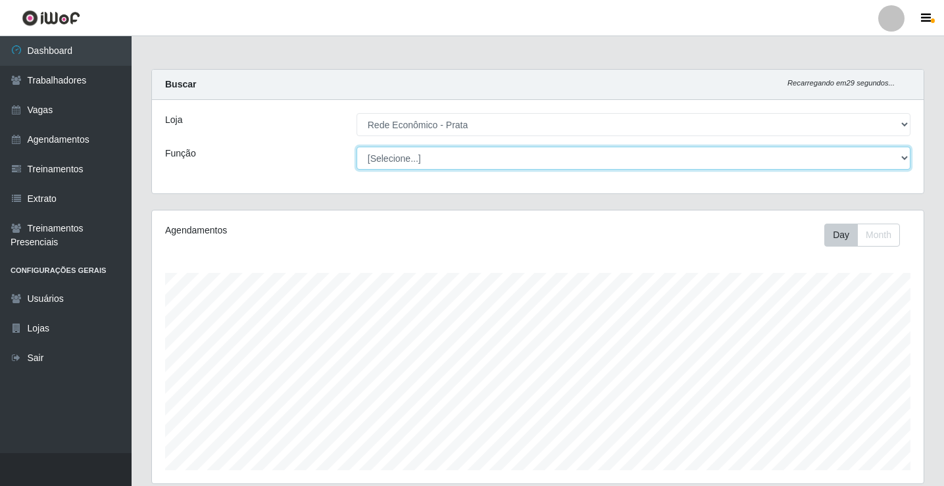
click at [403, 160] on select "[Selecione...] ASG ASG + ASG ++ Embalador Embalador + Embalador ++ Operador de …" at bounding box center [634, 158] width 554 height 23
select select "1"
click at [357, 147] on select "[Selecione...] ASG ASG + ASG ++ Embalador Embalador + Embalador ++ Operador de …" at bounding box center [634, 158] width 554 height 23
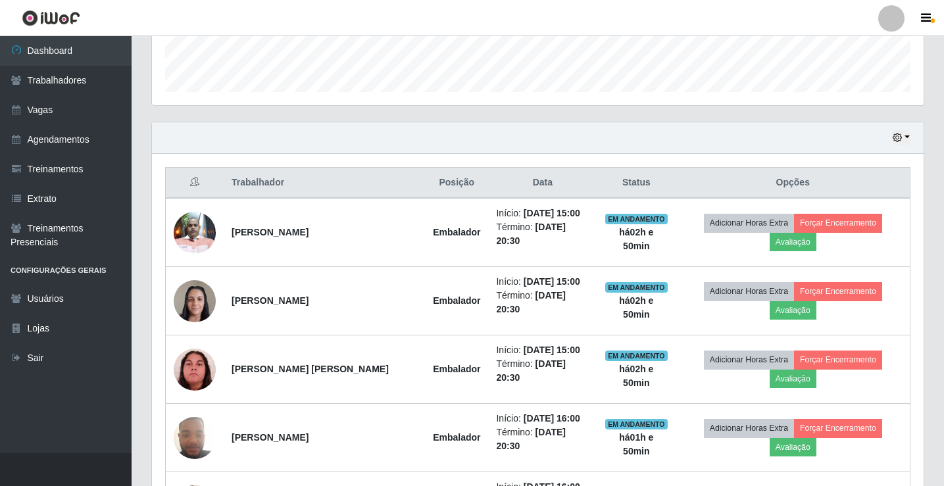
scroll to position [373, 0]
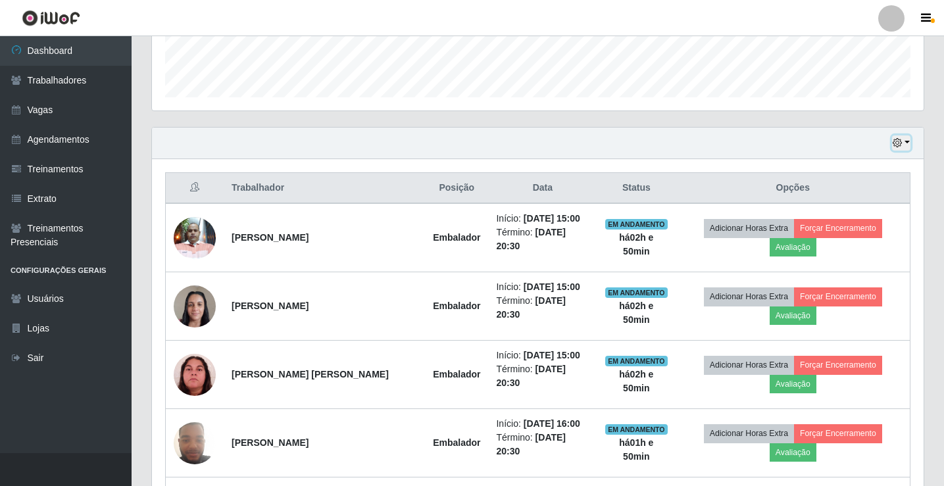
click at [910, 140] on button "button" at bounding box center [901, 143] width 18 height 15
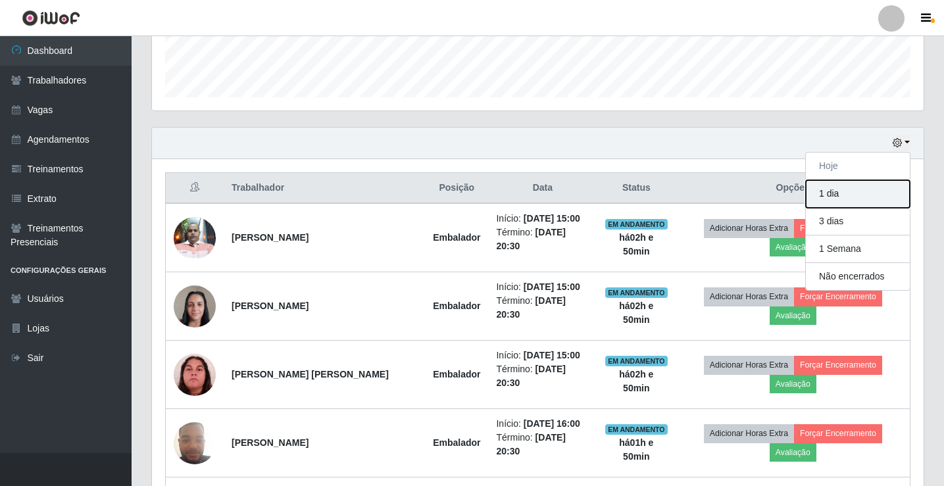
click at [830, 193] on button "1 dia" at bounding box center [858, 194] width 104 height 28
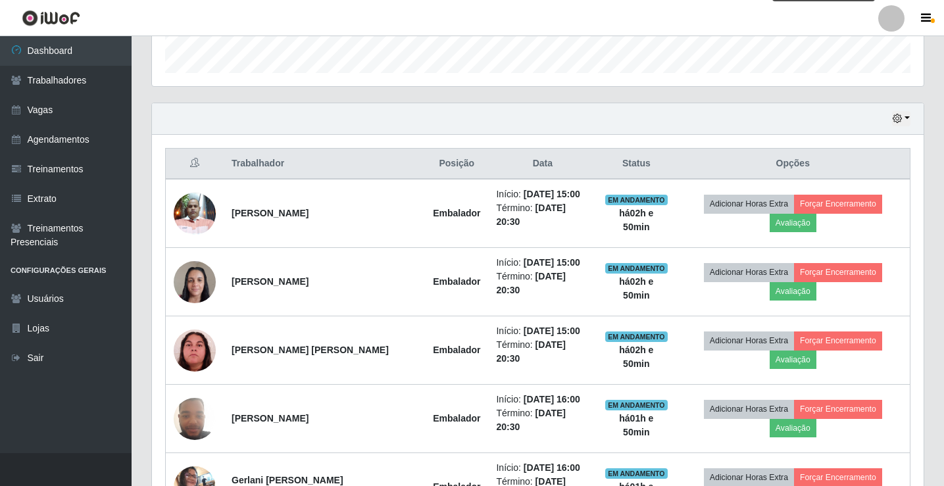
scroll to position [439, 0]
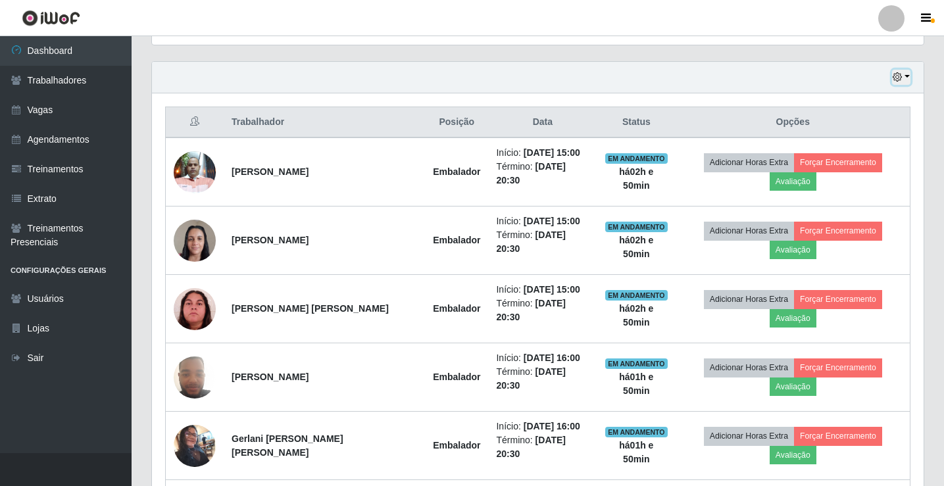
click at [908, 74] on button "button" at bounding box center [901, 77] width 18 height 15
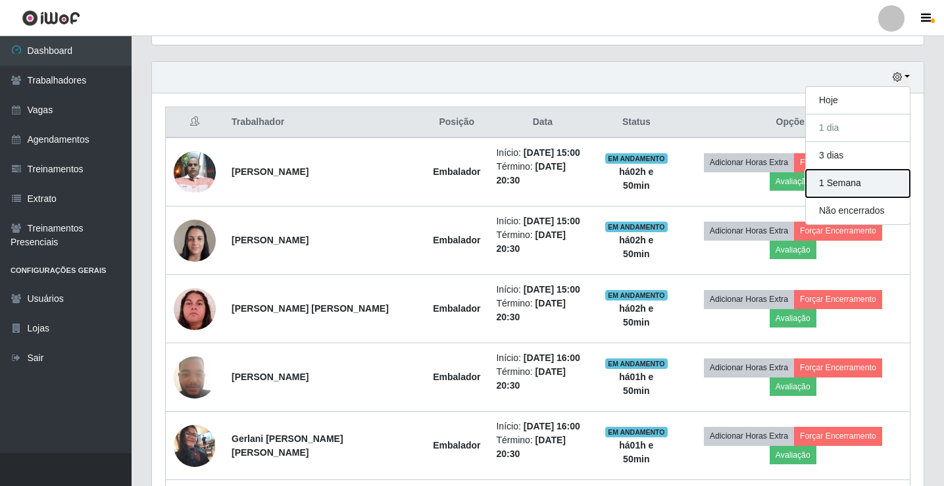
click at [829, 185] on button "1 Semana" at bounding box center [858, 184] width 104 height 28
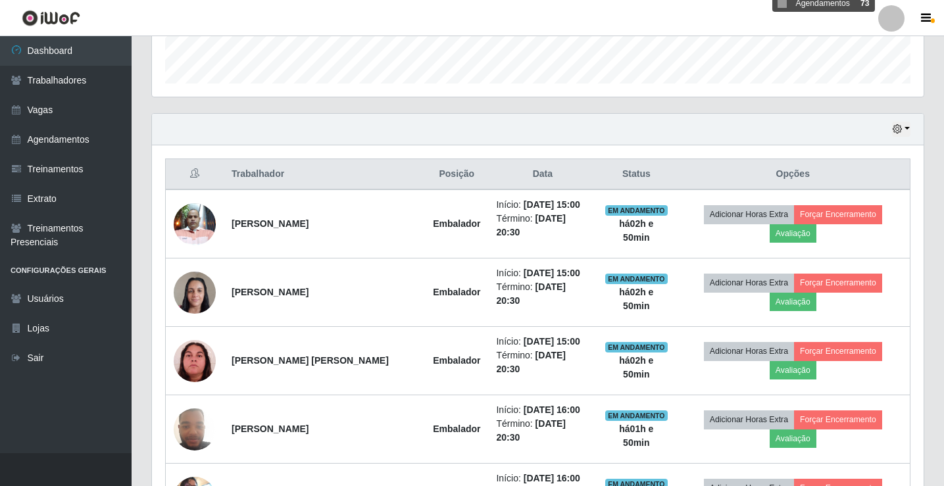
scroll to position [373, 0]
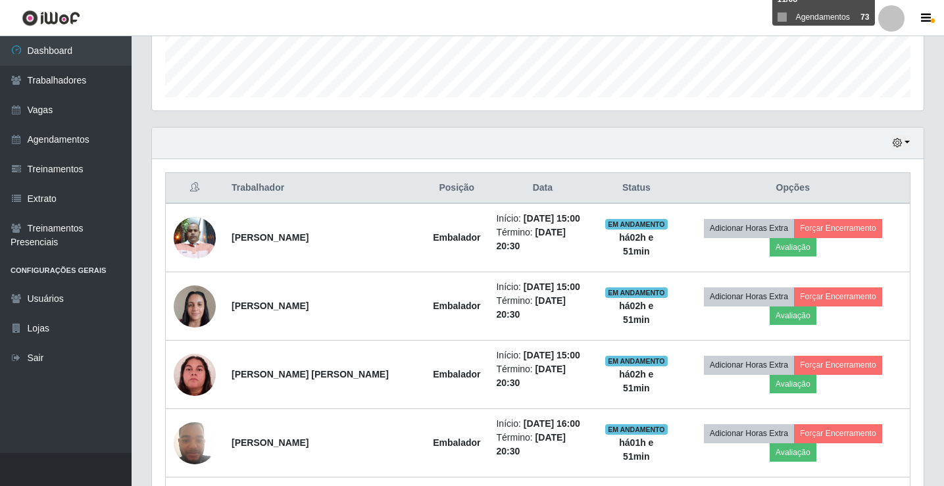
click at [913, 140] on div "Hoje 1 dia 3 dias 1 Semana Não encerrados" at bounding box center [538, 144] width 772 height 32
click at [904, 141] on button "button" at bounding box center [901, 143] width 18 height 15
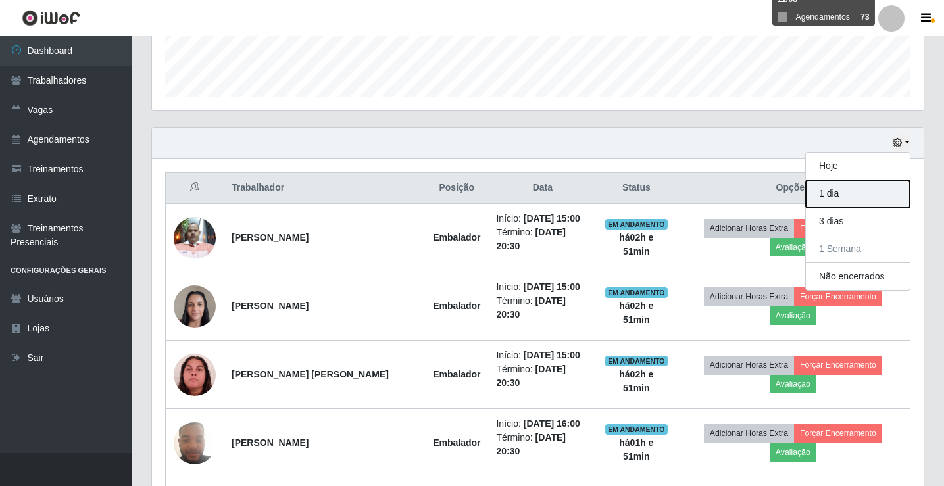
click at [852, 192] on button "1 dia" at bounding box center [858, 194] width 104 height 28
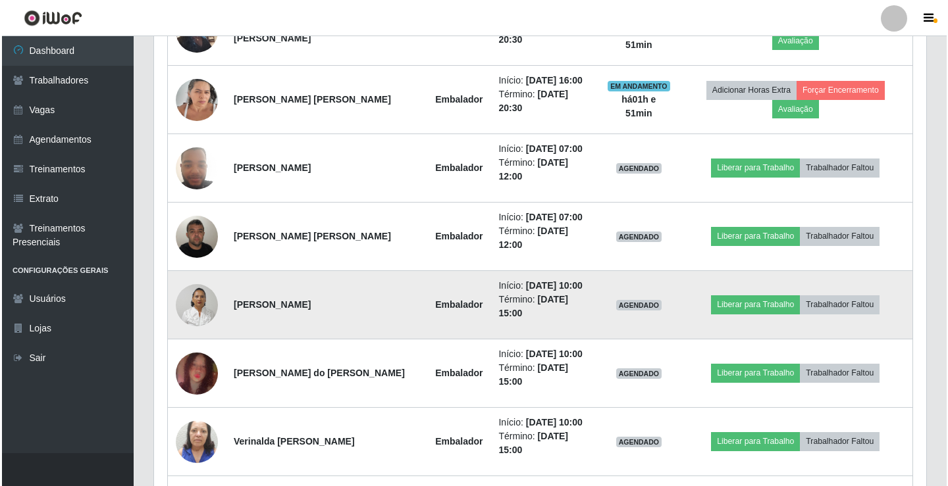
scroll to position [856, 0]
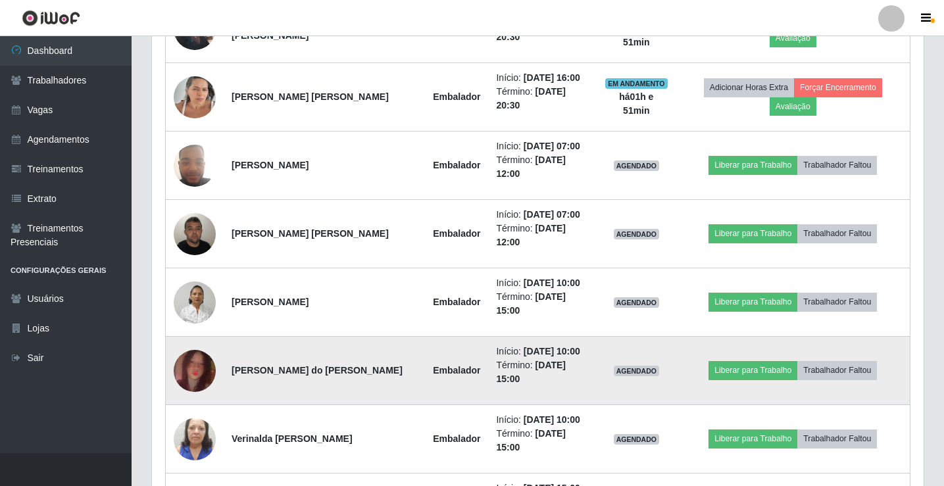
click at [191, 324] on img at bounding box center [195, 370] width 42 height 93
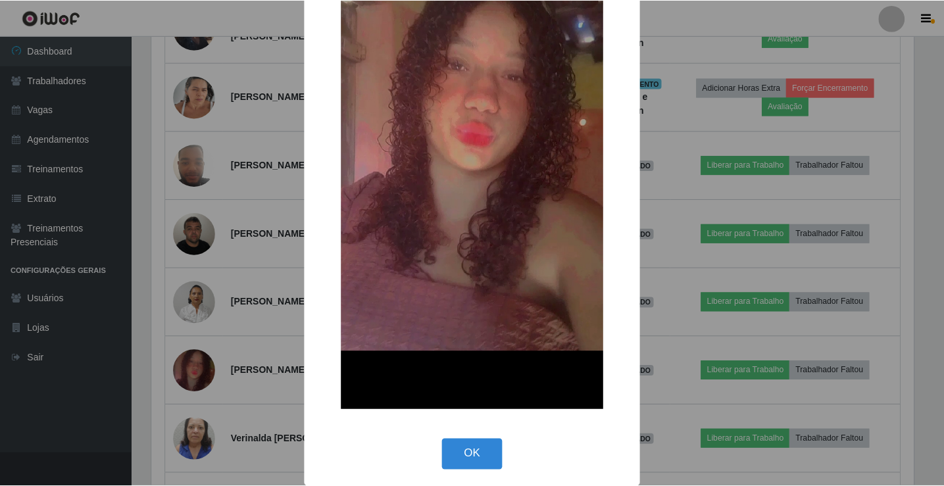
scroll to position [214, 0]
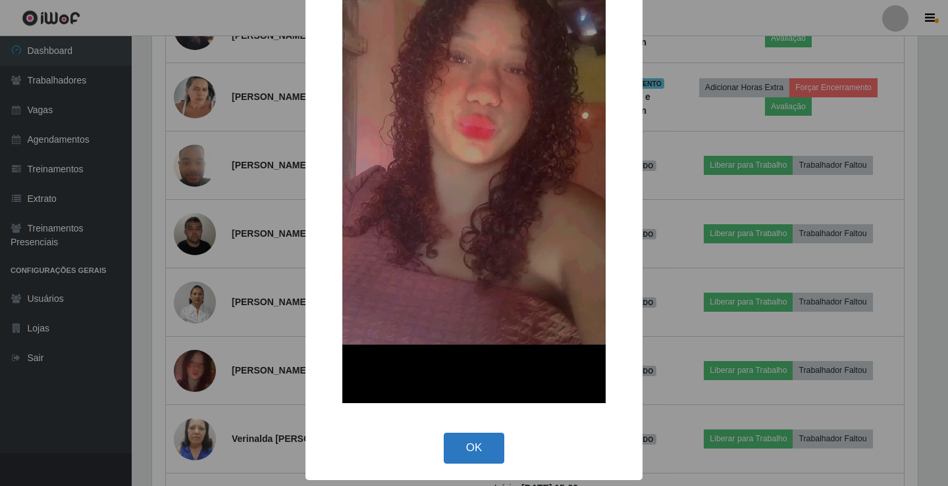
click at [475, 449] on button "OK" at bounding box center [474, 448] width 61 height 31
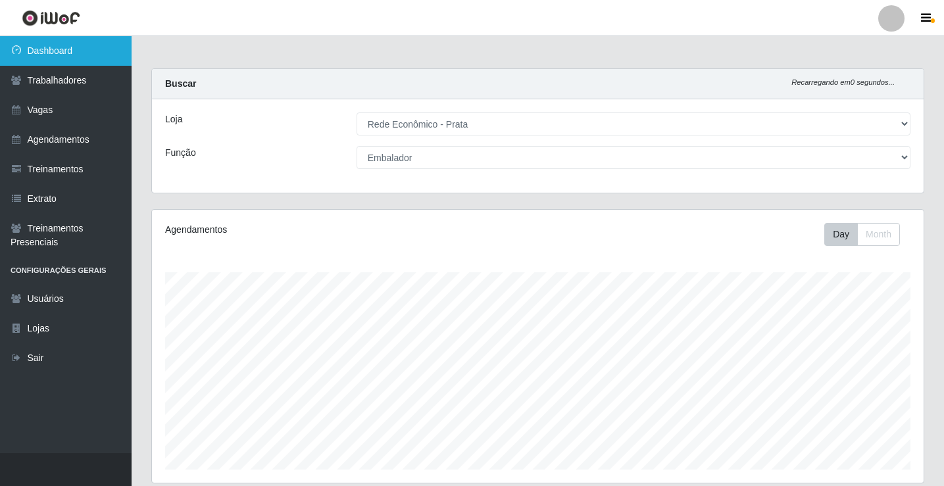
scroll to position [0, 0]
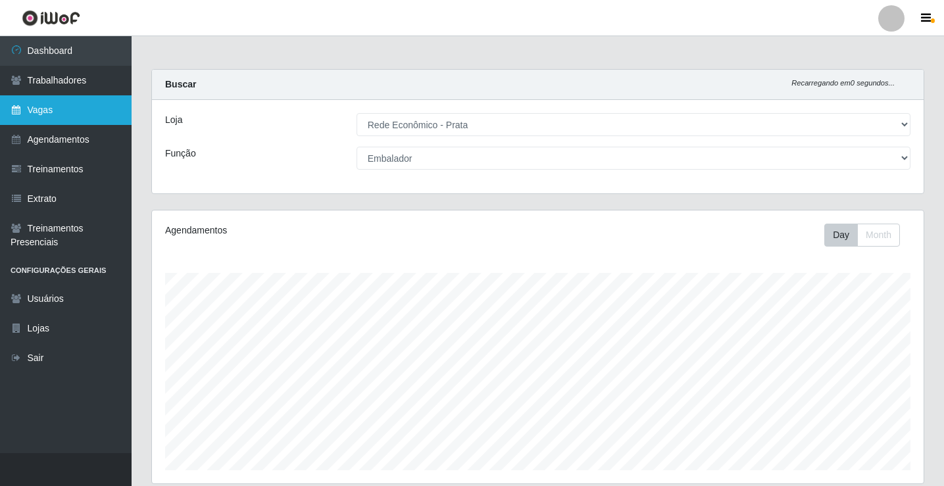
click at [59, 112] on link "Vagas" at bounding box center [66, 110] width 132 height 30
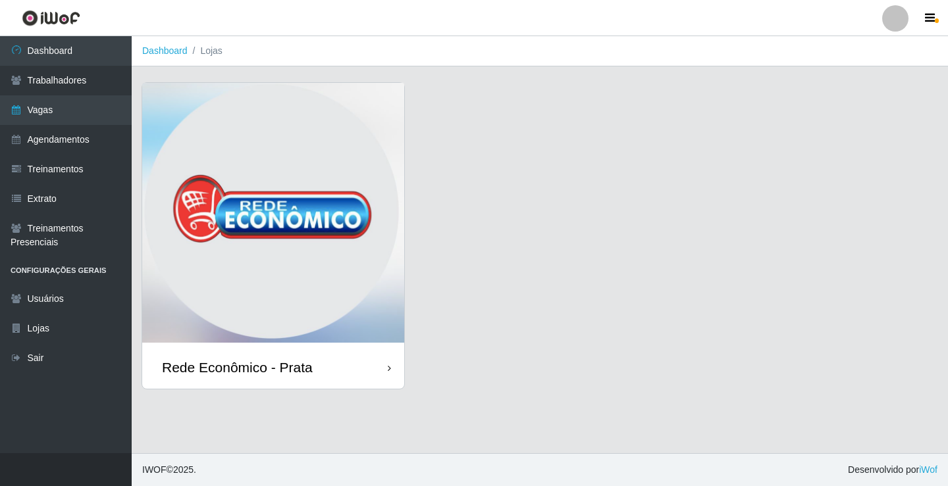
click at [281, 372] on div "Rede Econômico - Prata" at bounding box center [237, 367] width 151 height 16
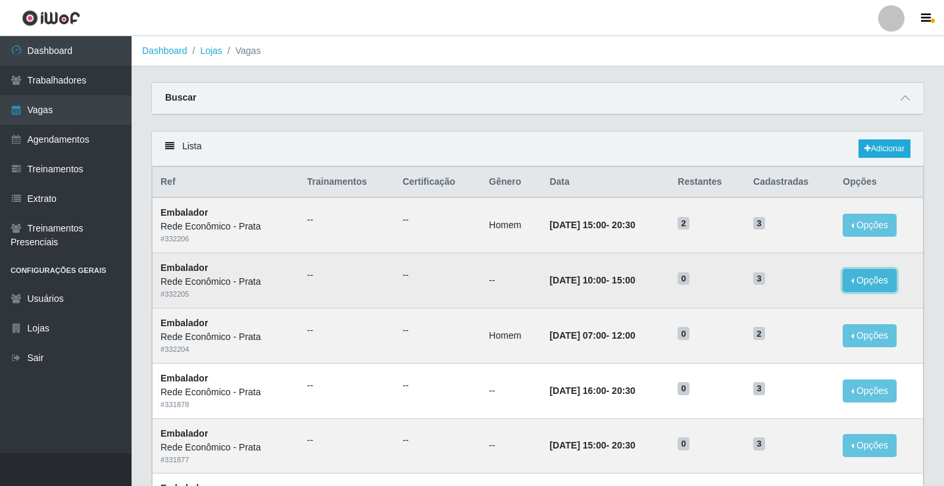
click at [863, 276] on button "Opções" at bounding box center [870, 280] width 54 height 23
click at [795, 287] on button "Editar" at bounding box center [789, 283] width 104 height 27
click at [861, 280] on button "Opções" at bounding box center [870, 280] width 54 height 23
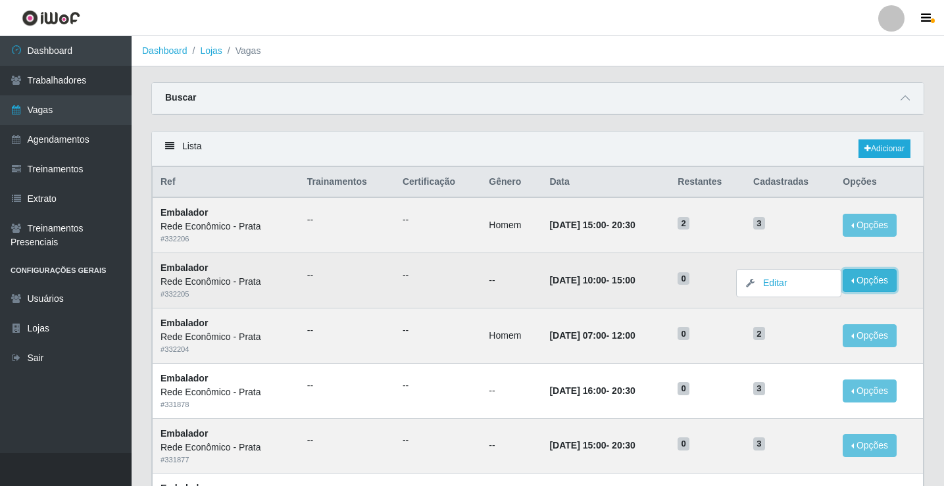
click at [861, 280] on button "Opções" at bounding box center [870, 280] width 54 height 23
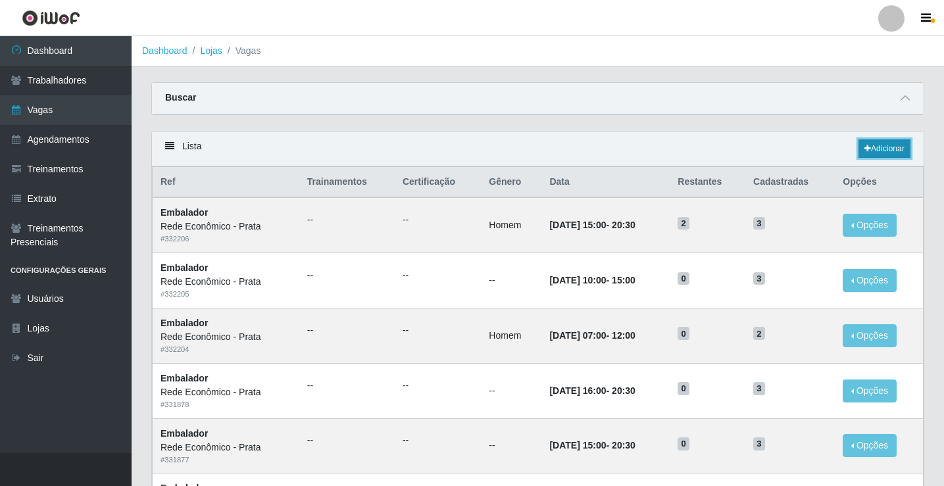
click at [879, 150] on link "Adicionar" at bounding box center [885, 149] width 52 height 18
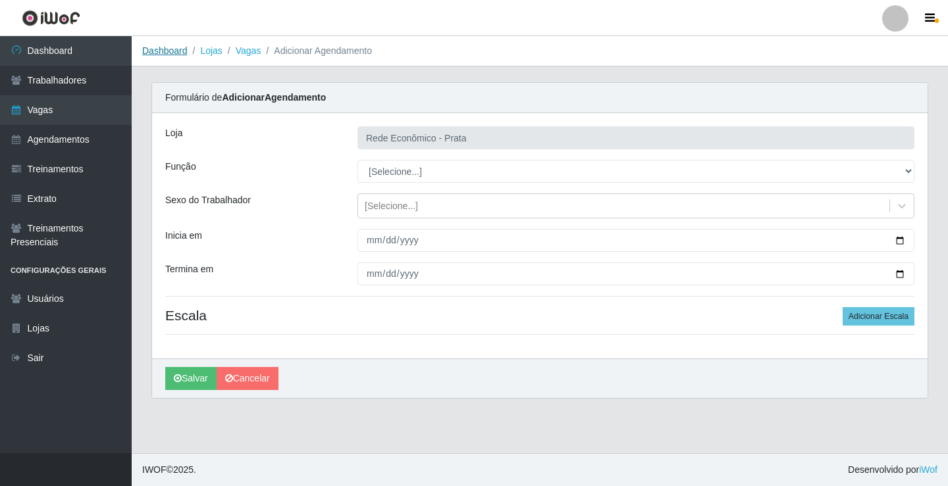
click at [165, 51] on link "Dashboard" at bounding box center [164, 50] width 45 height 11
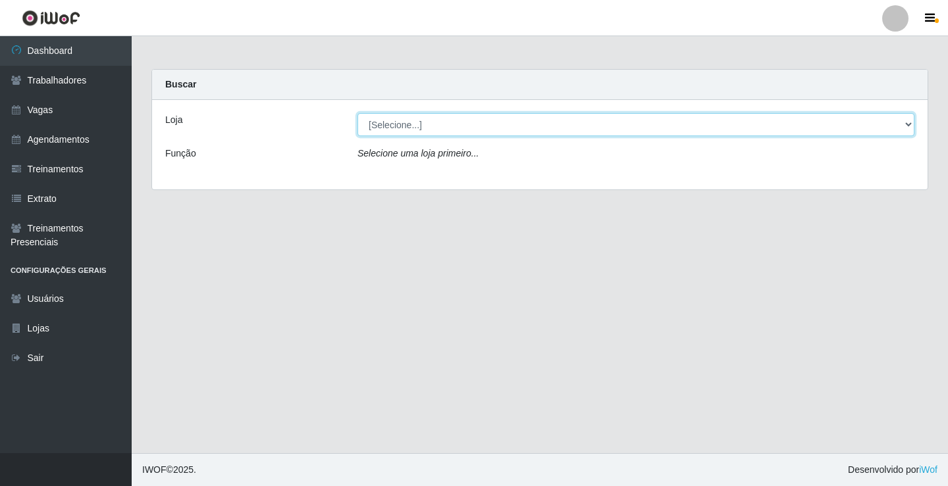
click at [402, 120] on select "[Selecione...] Rede Econômico - Prata" at bounding box center [635, 124] width 557 height 23
select select "192"
click at [357, 113] on select "[Selecione...] Rede Econômico - Prata" at bounding box center [635, 124] width 557 height 23
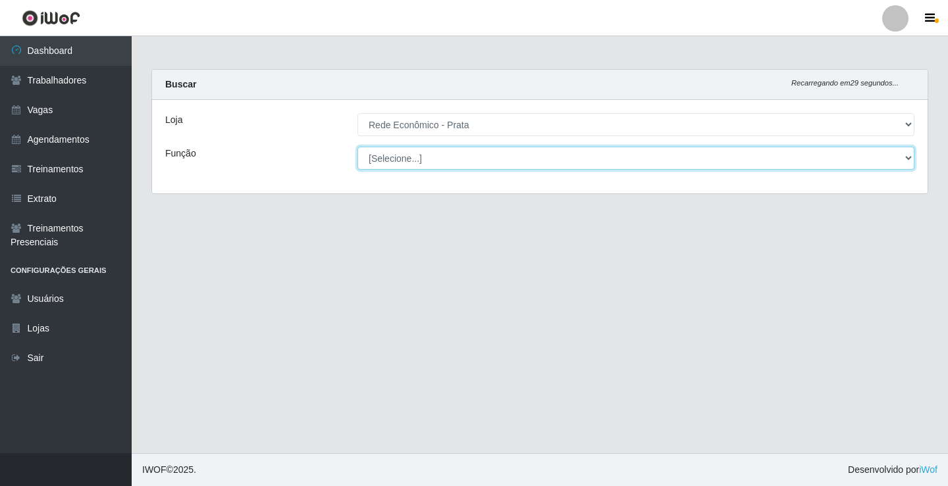
click at [386, 156] on select "[Selecione...] ASG ASG + ASG ++ Embalador Embalador + Embalador ++ Operador de …" at bounding box center [635, 158] width 557 height 23
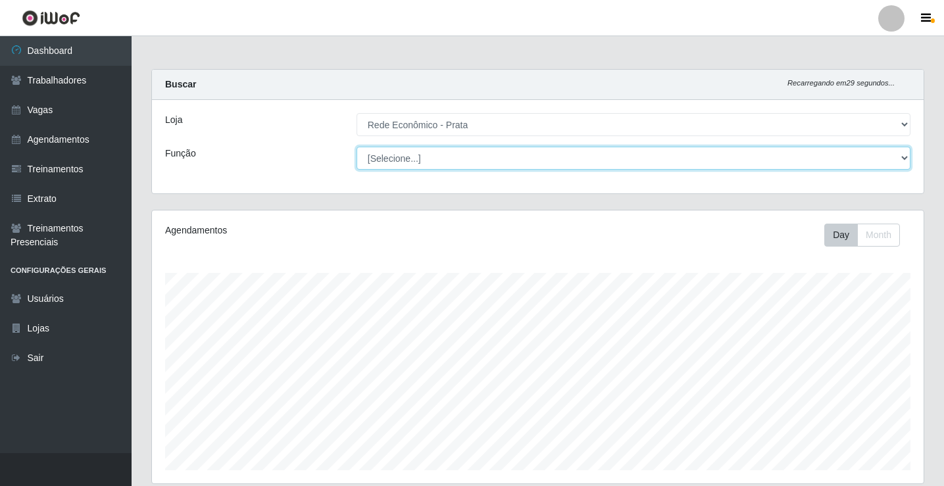
scroll to position [273, 772]
select select "1"
click at [357, 147] on select "[Selecione...] ASG ASG + ASG ++ Embalador Embalador + Embalador ++ Operador de …" at bounding box center [634, 158] width 554 height 23
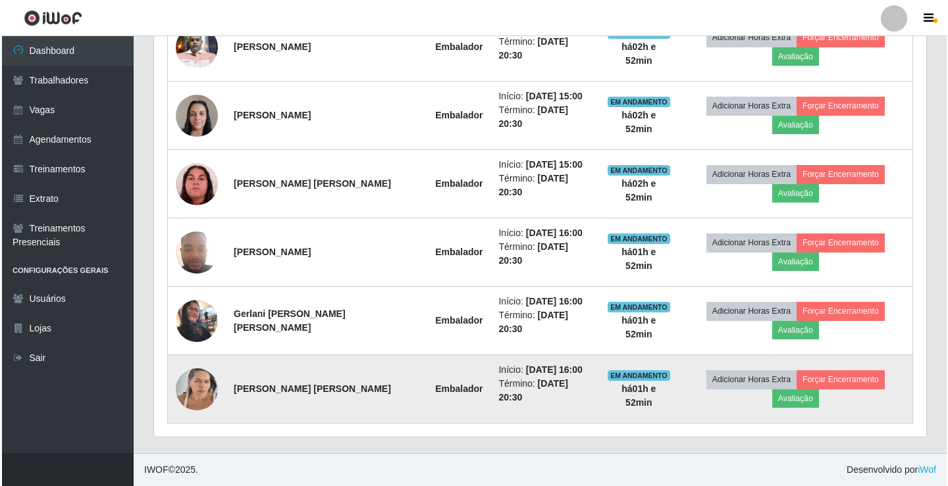
scroll to position [505, 0]
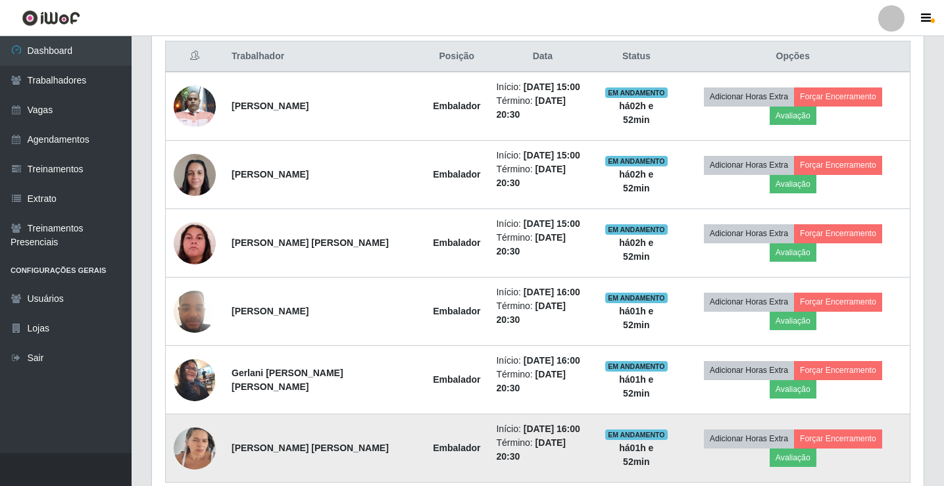
click at [194, 421] on img at bounding box center [195, 449] width 42 height 56
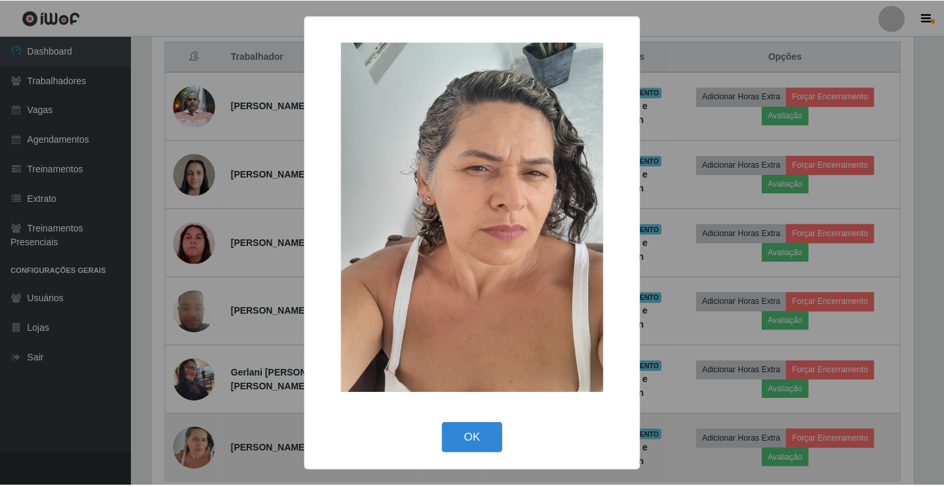
scroll to position [273, 765]
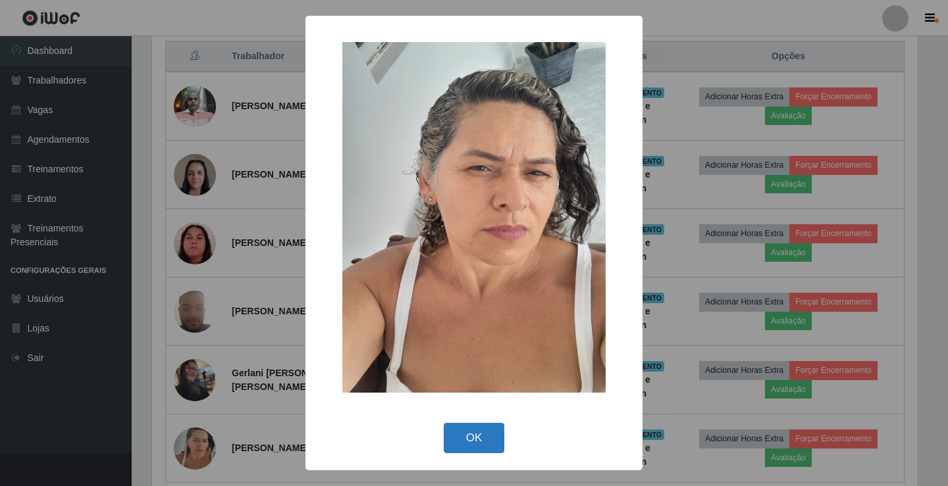
click at [481, 438] on button "OK" at bounding box center [474, 438] width 61 height 31
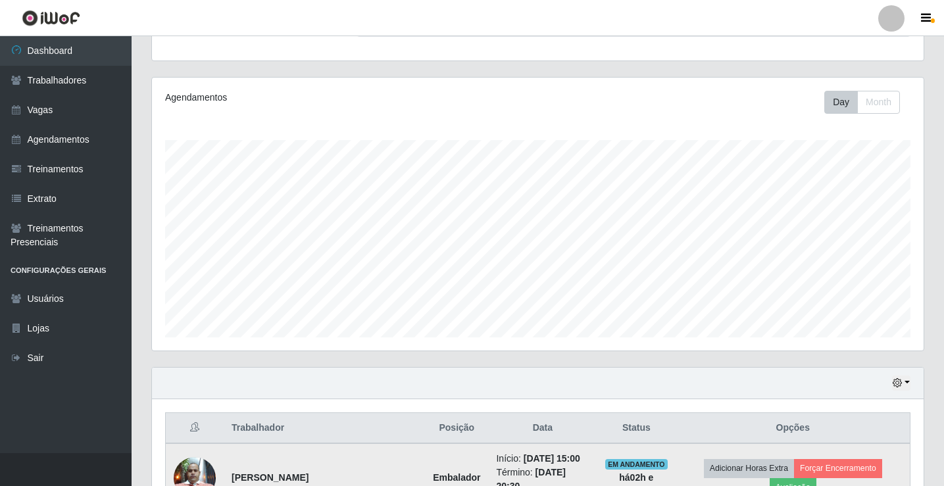
scroll to position [44, 0]
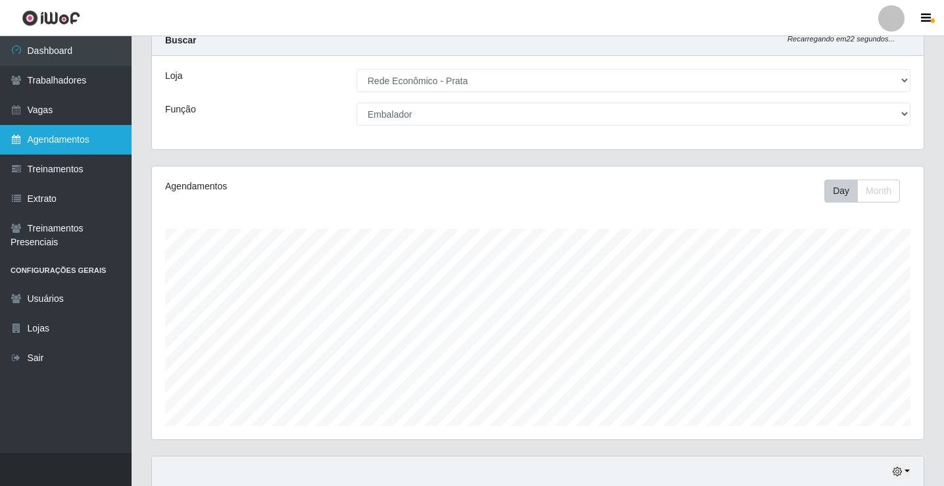
click at [60, 142] on link "Agendamentos" at bounding box center [66, 140] width 132 height 30
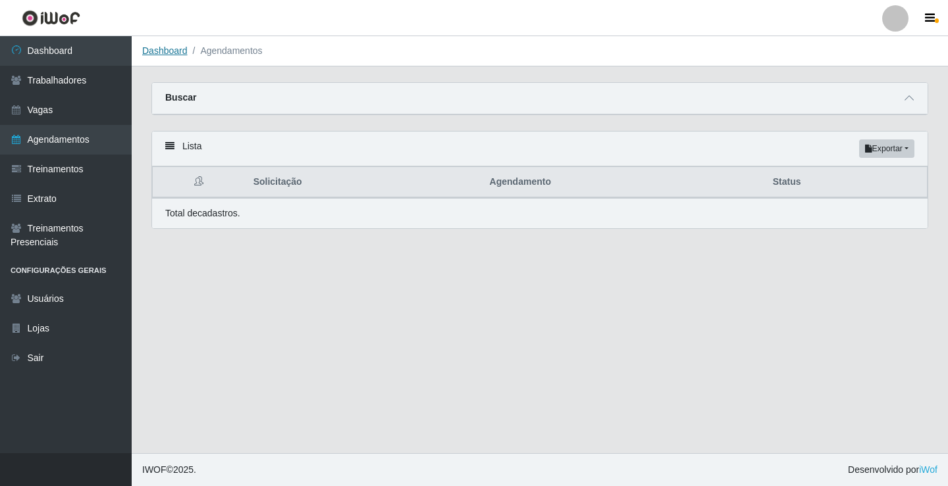
click at [167, 54] on link "Dashboard" at bounding box center [164, 50] width 45 height 11
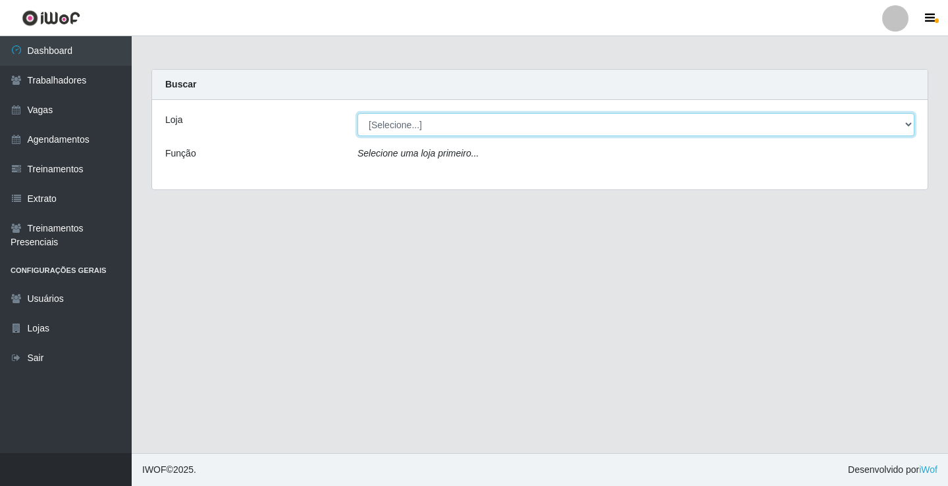
click at [399, 126] on select "[Selecione...] Rede Econômico - Prata" at bounding box center [635, 124] width 557 height 23
select select "192"
click at [357, 113] on select "[Selecione...] Rede Econômico - Prata" at bounding box center [635, 124] width 557 height 23
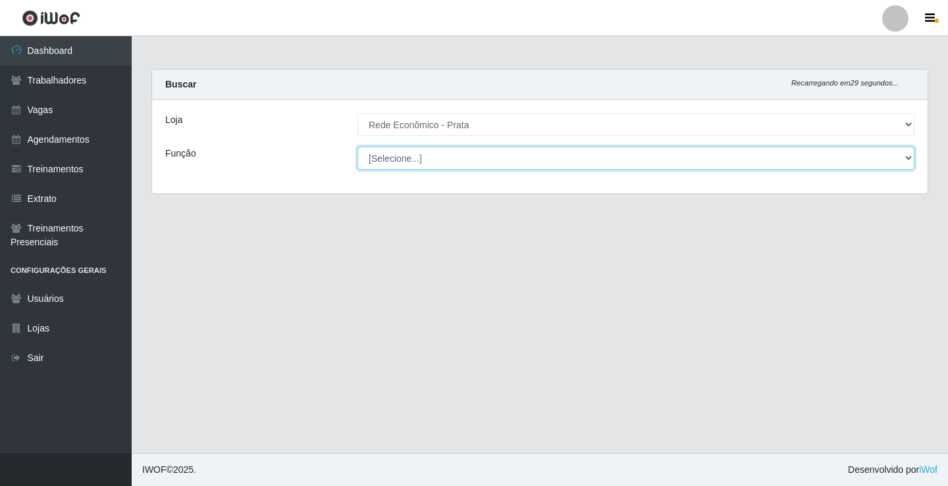
click at [403, 161] on select "[Selecione...] ASG ASG + ASG ++ Embalador Embalador + Embalador ++ Operador de …" at bounding box center [635, 158] width 557 height 23
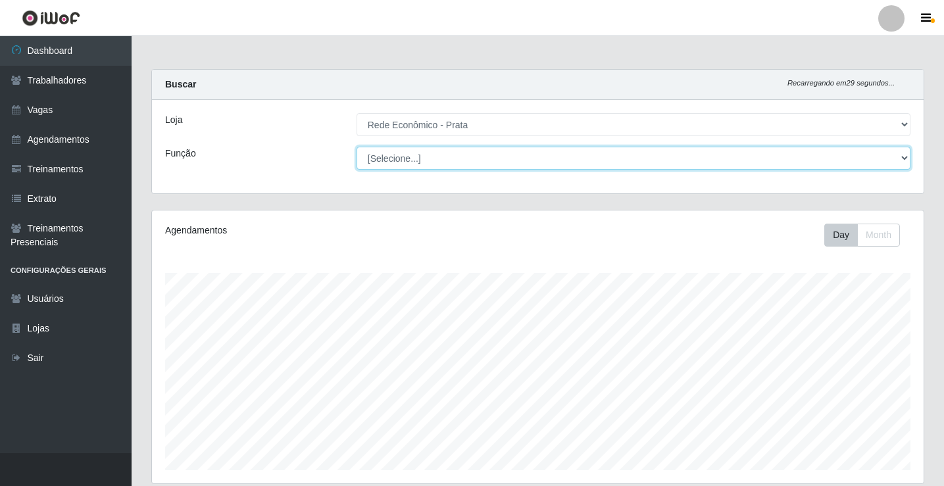
scroll to position [273, 772]
select select "1"
click at [357, 147] on select "[Selecione...] ASG ASG + ASG ++ Embalador Embalador + Embalador ++ Operador de …" at bounding box center [634, 158] width 554 height 23
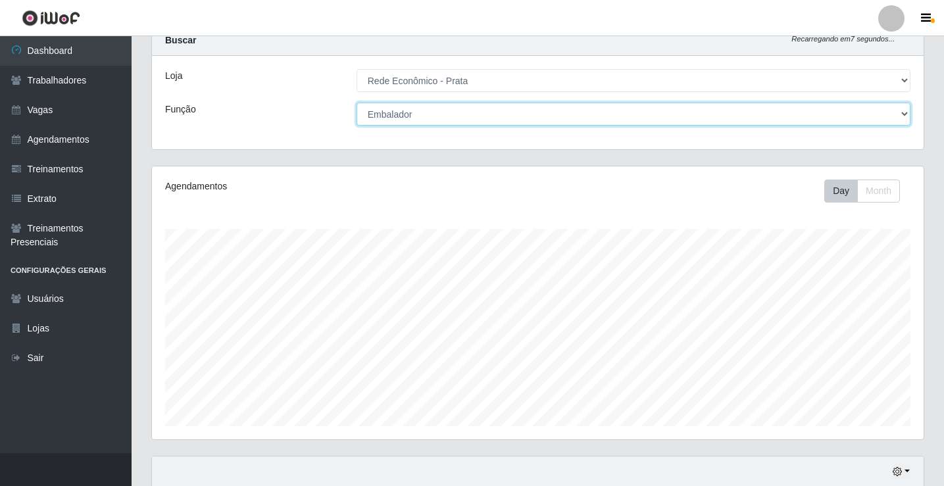
scroll to position [0, 0]
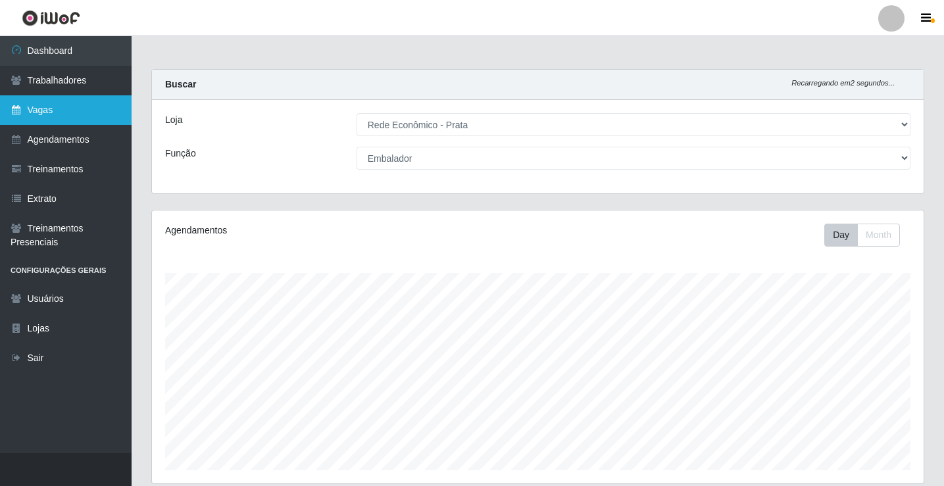
click at [63, 115] on link "Vagas" at bounding box center [66, 110] width 132 height 30
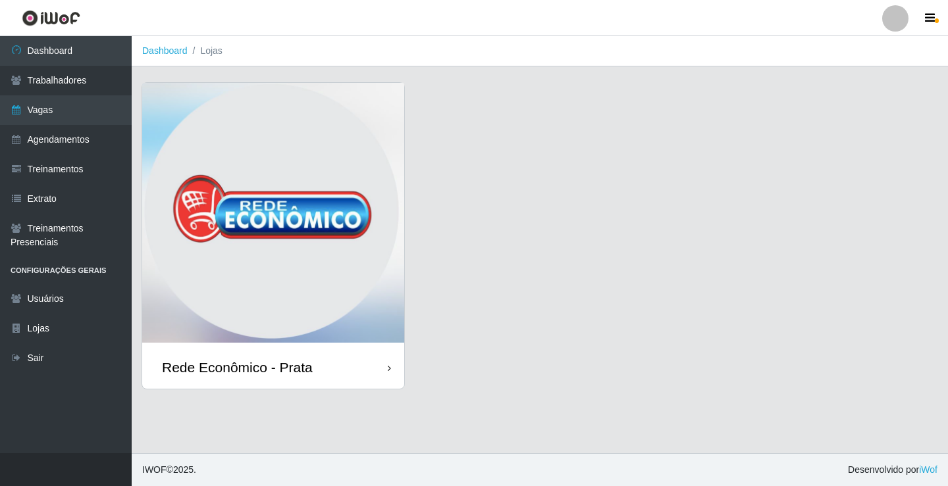
click at [274, 360] on div "Rede Econômico - Prata" at bounding box center [237, 367] width 151 height 16
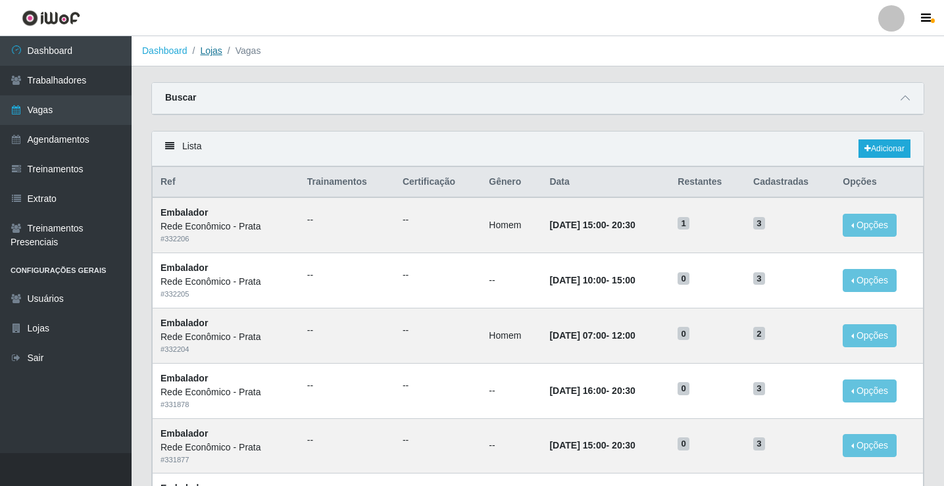
click at [204, 51] on link "Lojas" at bounding box center [211, 50] width 22 height 11
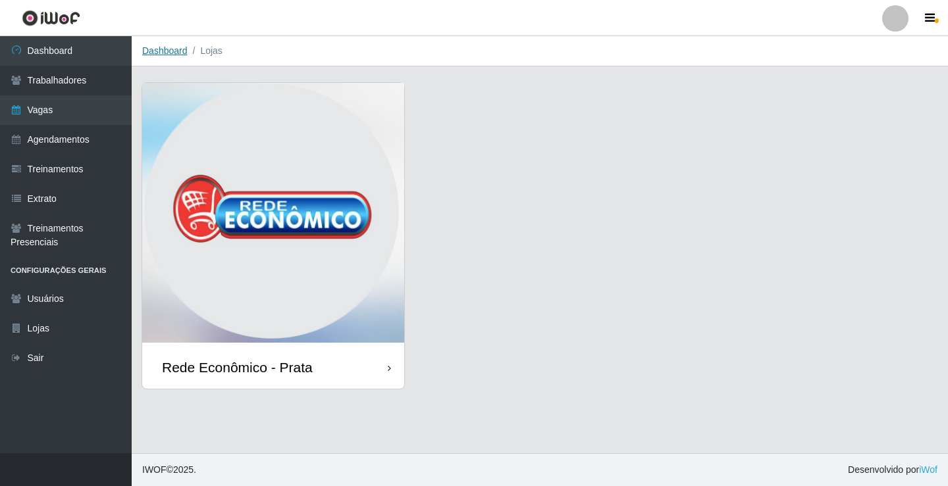
click at [162, 53] on link "Dashboard" at bounding box center [164, 50] width 45 height 11
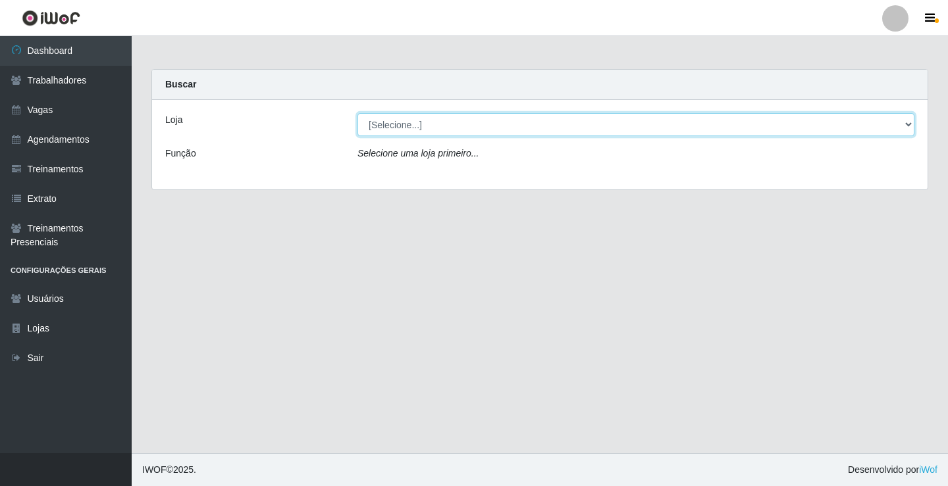
click at [906, 122] on select "[Selecione...] Rede Econômico - Prata" at bounding box center [635, 124] width 557 height 23
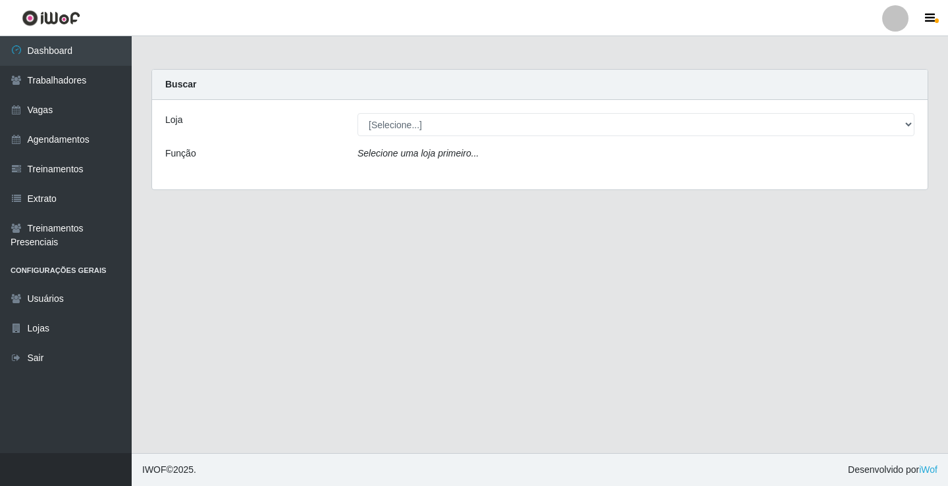
click at [883, 174] on div "Loja [Selecione...] Rede Econômico - Prata Função Selecione [PERSON_NAME] prime…" at bounding box center [539, 145] width 775 height 90
click at [461, 157] on icon "Selecione uma loja primeiro..." at bounding box center [417, 153] width 121 height 11
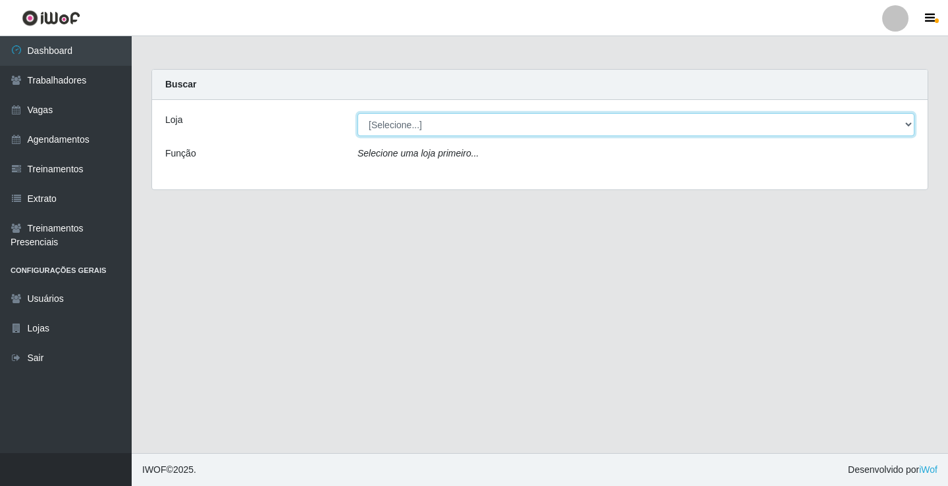
click at [389, 124] on select "[Selecione...] Rede Econômico - Prata" at bounding box center [635, 124] width 557 height 23
select select "192"
click at [357, 113] on select "[Selecione...] Rede Econômico - Prata" at bounding box center [635, 124] width 557 height 23
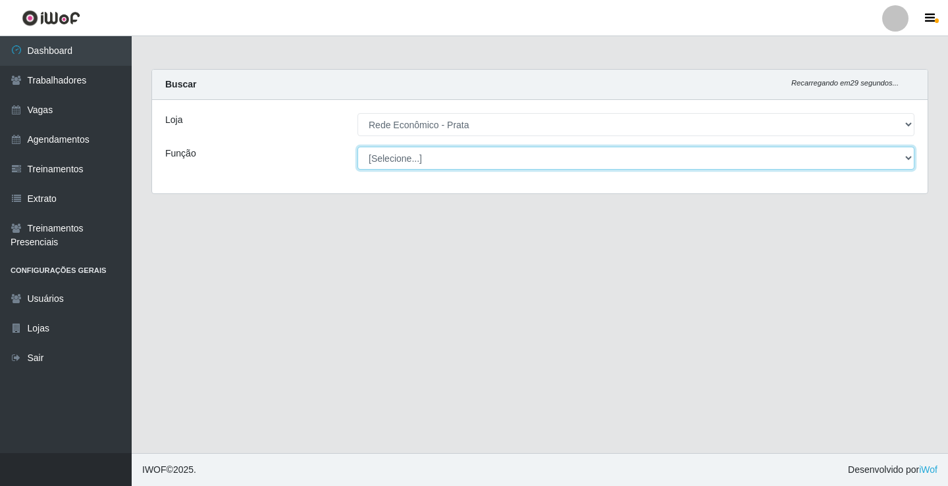
click at [391, 160] on select "[Selecione...] ASG ASG + ASG ++ Embalador Embalador + Embalador ++ Operador de …" at bounding box center [635, 158] width 557 height 23
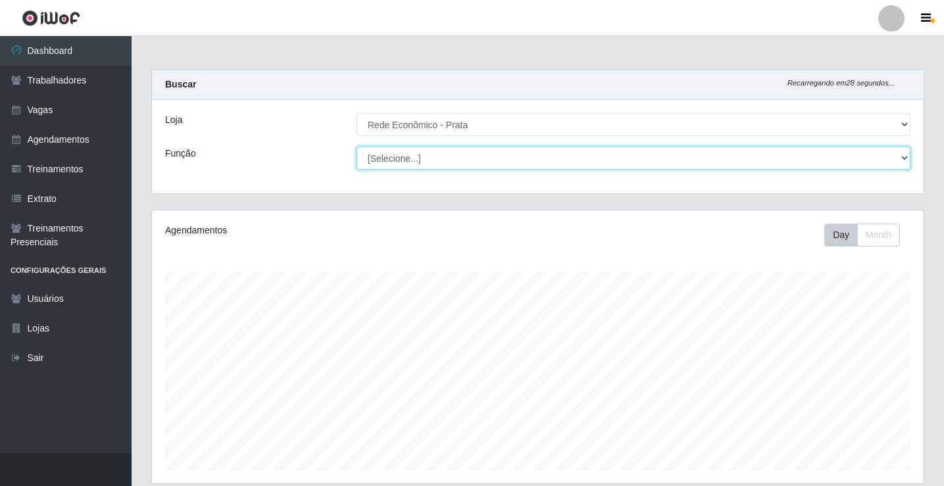
scroll to position [273, 772]
select select "1"
click at [357, 147] on select "[Selecione...] ASG ASG + ASG ++ Embalador Embalador + Embalador ++ Operador de …" at bounding box center [634, 158] width 554 height 23
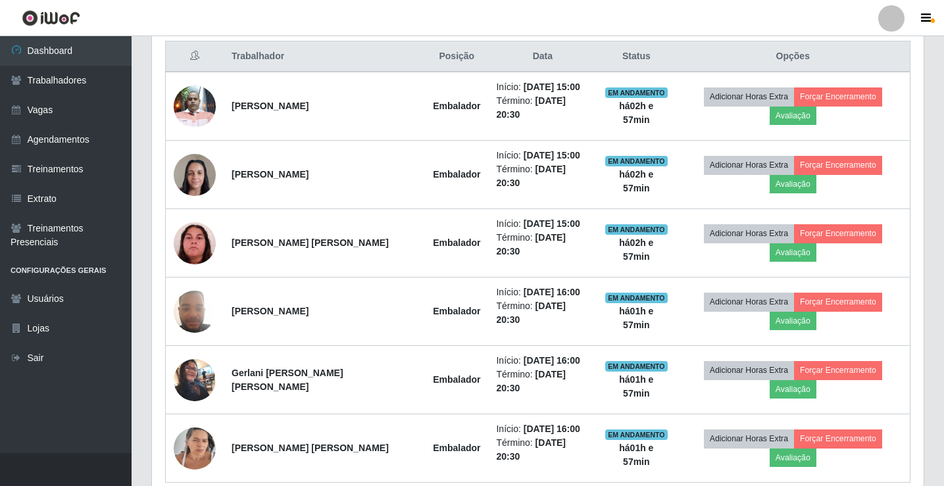
scroll to position [373, 0]
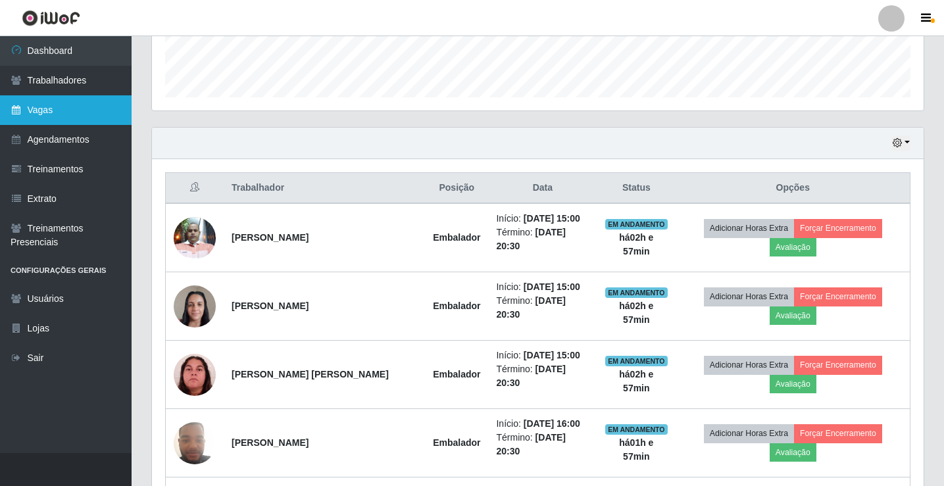
click at [76, 110] on link "Vagas" at bounding box center [66, 110] width 132 height 30
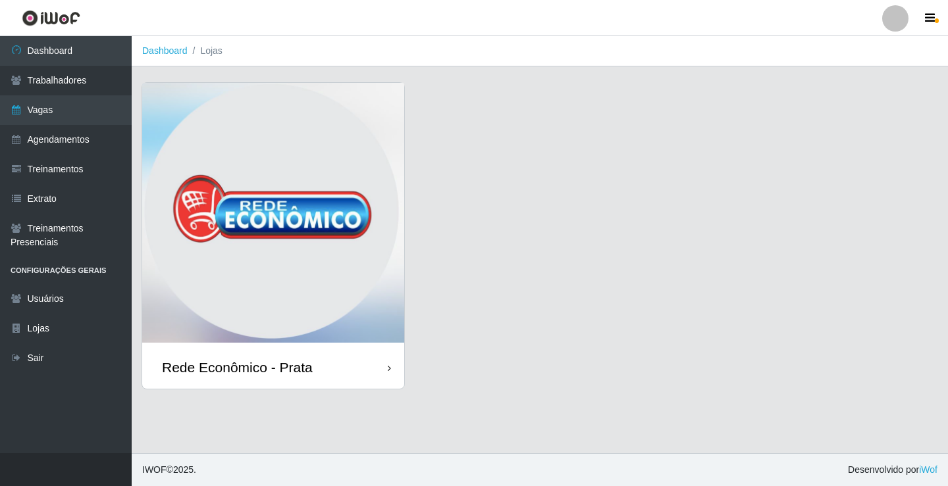
click at [286, 377] on div "Rede Econômico - Prata" at bounding box center [273, 367] width 262 height 43
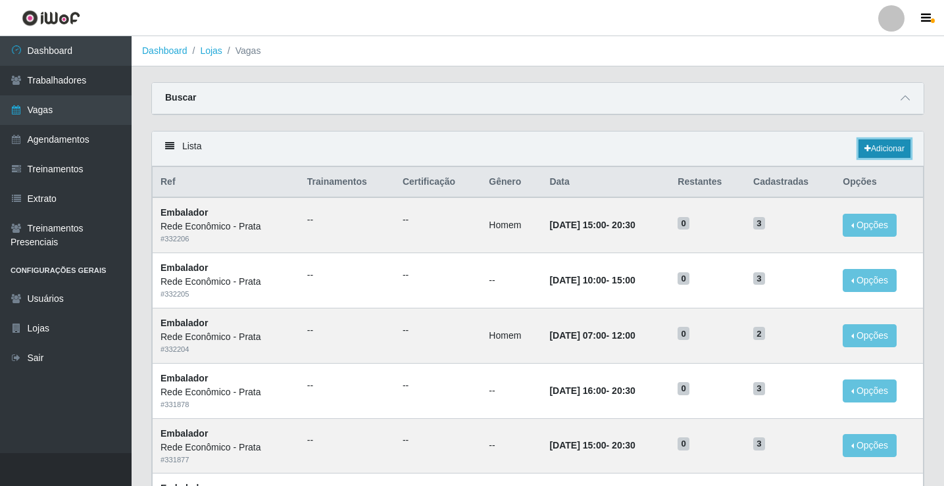
click at [886, 150] on link "Adicionar" at bounding box center [885, 149] width 52 height 18
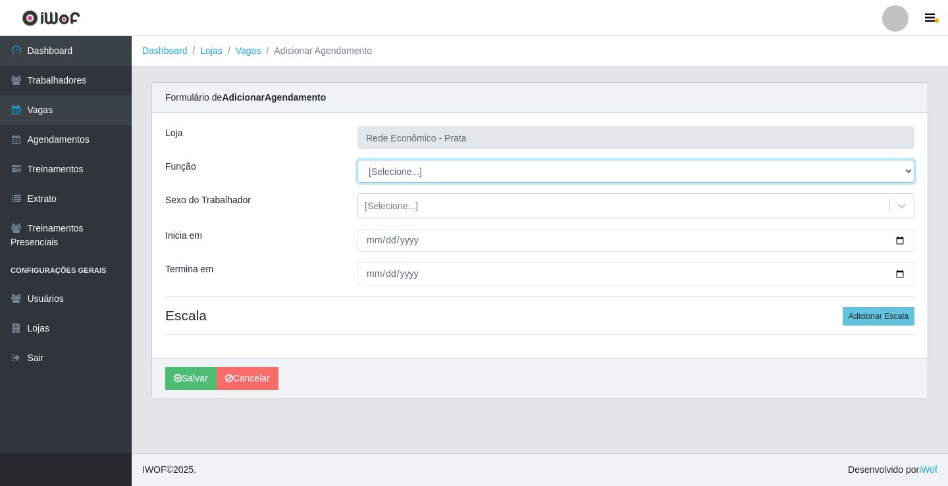
click at [404, 168] on select "[Selecione...] ASG ASG + ASG ++ Embalador Embalador + Embalador ++ Operador de …" at bounding box center [635, 171] width 557 height 23
select select "1"
click at [357, 160] on select "[Selecione...] ASG ASG + ASG ++ Embalador Embalador + Embalador ++ Operador de …" at bounding box center [635, 171] width 557 height 23
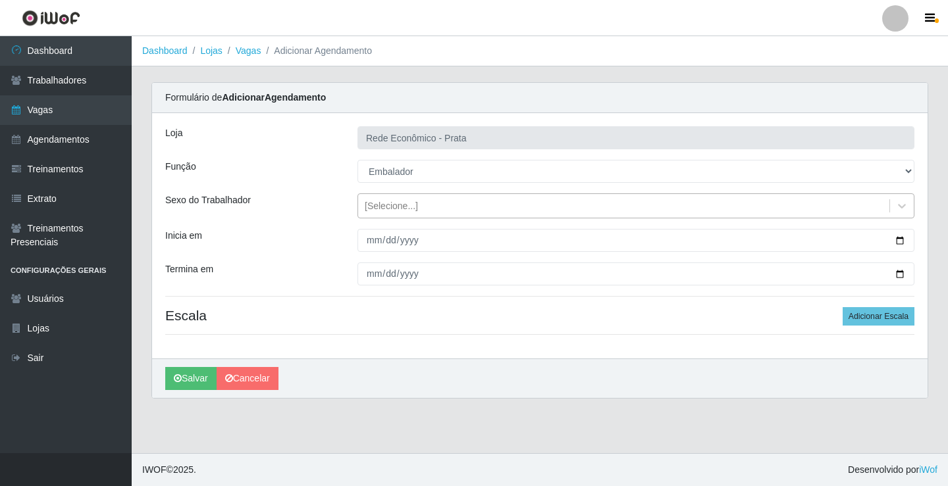
click at [384, 208] on div "[Selecione...]" at bounding box center [391, 206] width 53 height 14
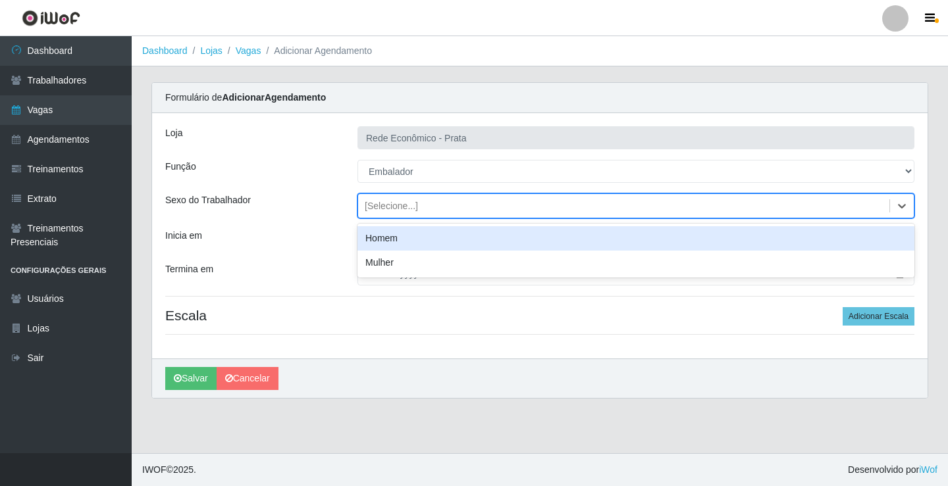
click at [392, 240] on div "Homem" at bounding box center [635, 238] width 557 height 24
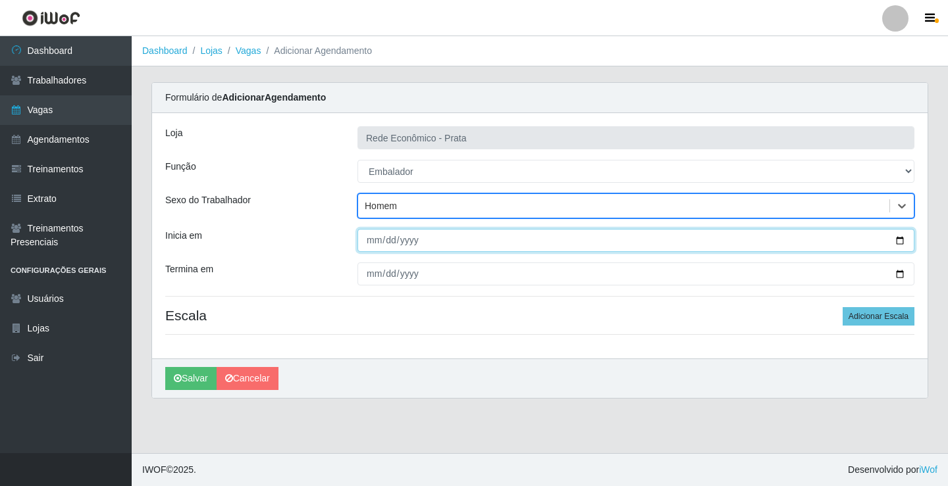
click at [901, 241] on input "Inicia em" at bounding box center [635, 240] width 557 height 23
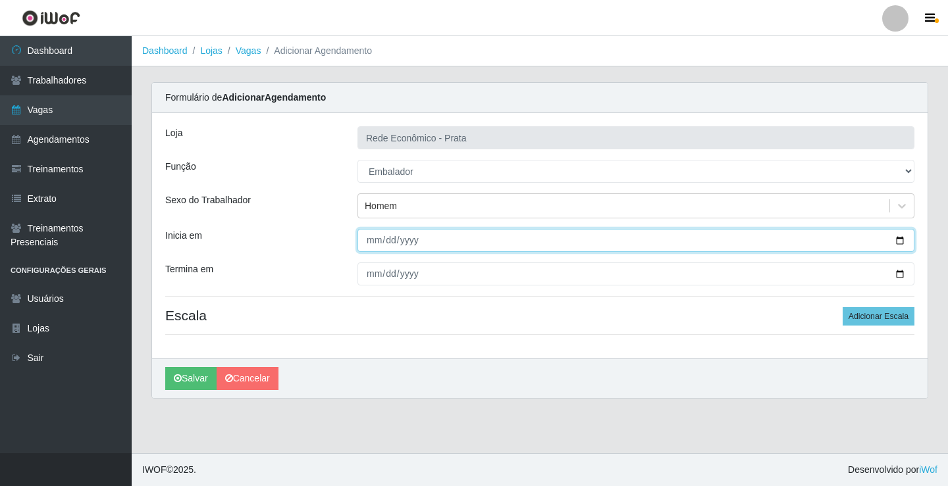
type input "[DATE]"
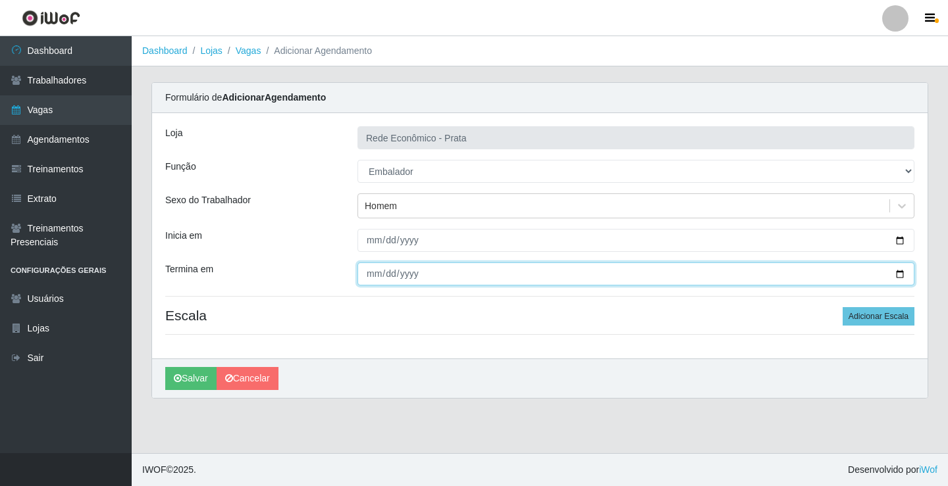
click at [900, 278] on input "Termina em" at bounding box center [635, 274] width 557 height 23
type input "[DATE]"
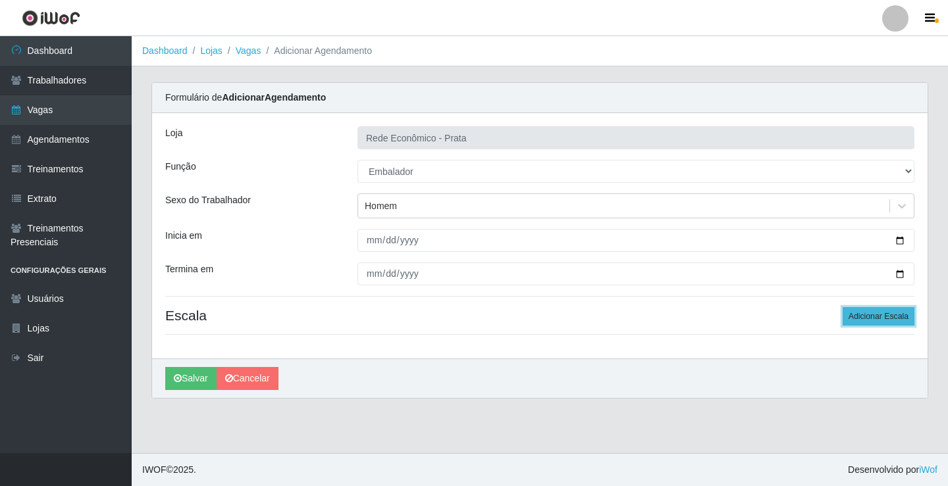
click at [873, 319] on button "Adicionar Escala" at bounding box center [878, 316] width 72 height 18
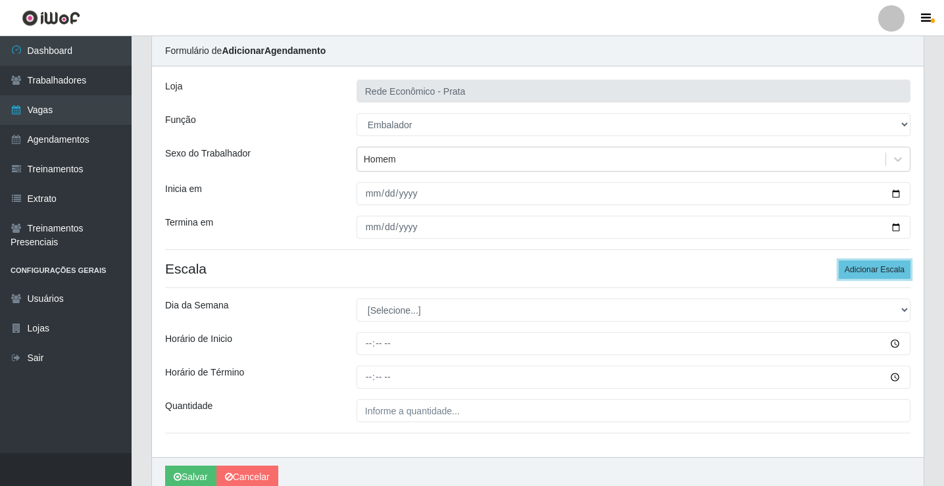
scroll to position [107, 0]
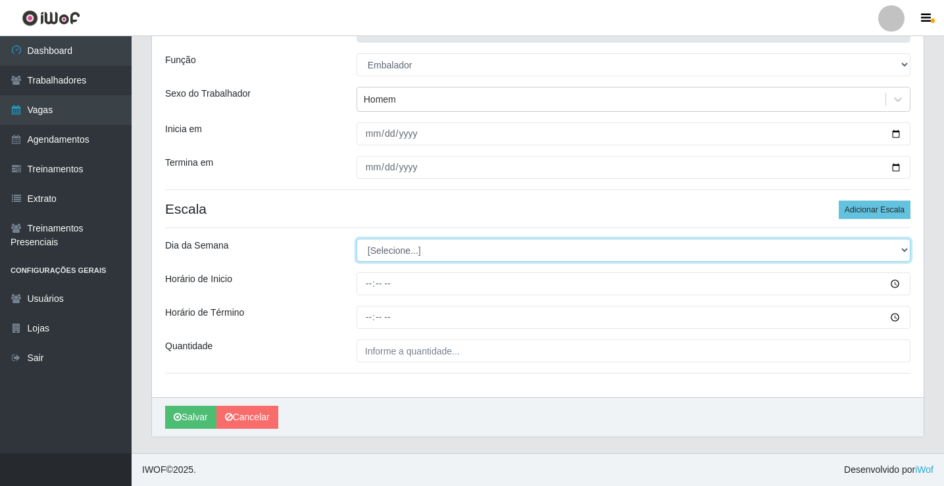
click at [408, 248] on select "[Selecione...] Segunda Terça Quarta Quinta Sexta Sábado Domingo" at bounding box center [634, 250] width 554 height 23
select select "3"
click at [357, 239] on select "[Selecione...] Segunda Terça Quarta Quinta Sexta Sábado Domingo" at bounding box center [634, 250] width 554 height 23
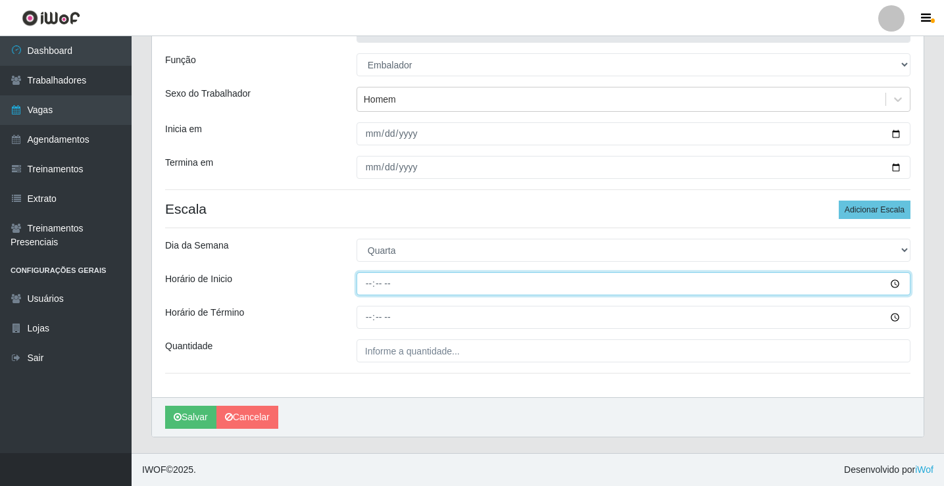
click at [369, 282] on input "Horário de Inicio" at bounding box center [634, 283] width 554 height 23
type input "07:00"
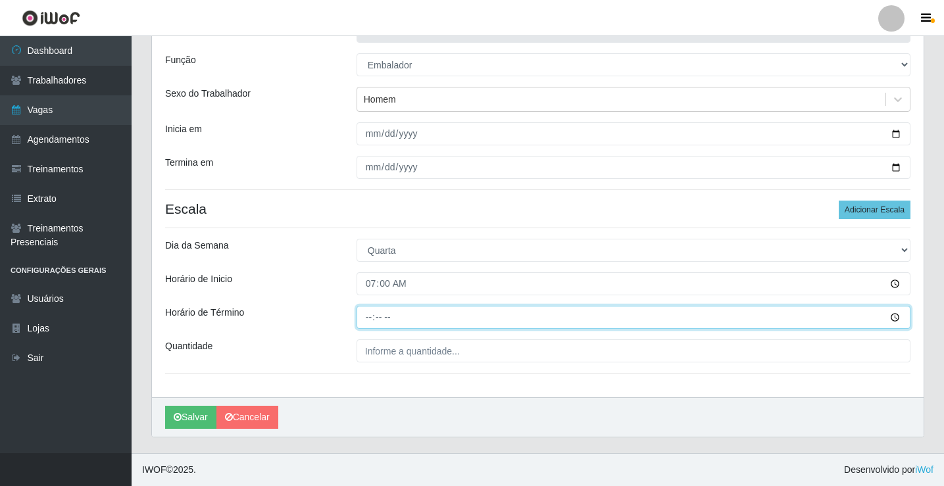
click at [371, 319] on input "Horário de Término" at bounding box center [634, 317] width 554 height 23
type input "12:00"
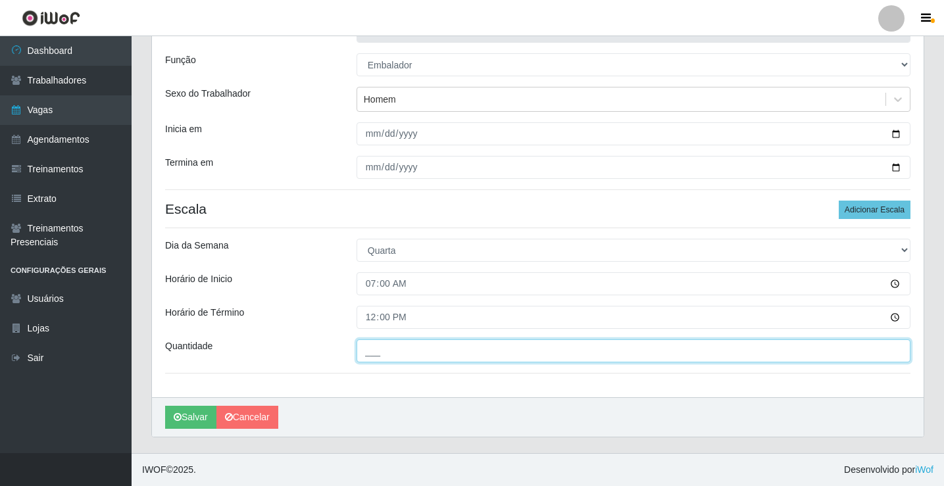
click at [394, 356] on input "___" at bounding box center [634, 351] width 554 height 23
type input "3__"
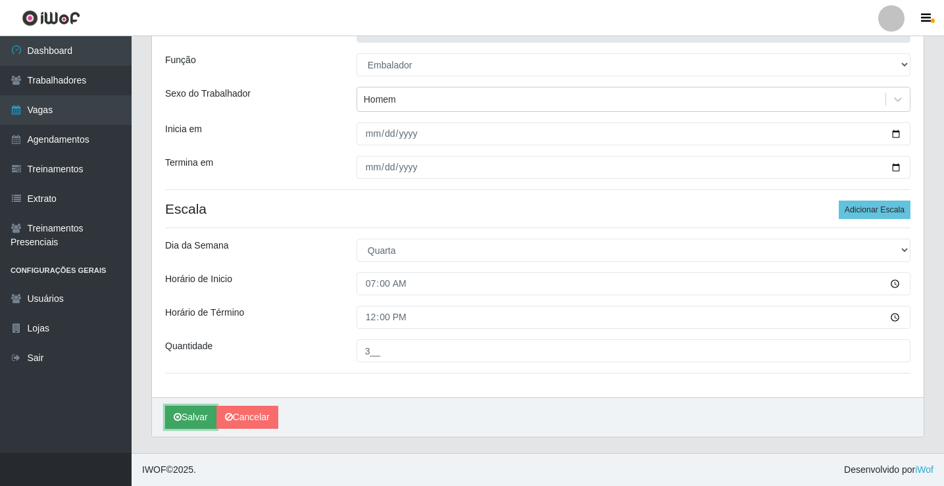
click at [192, 412] on button "Salvar" at bounding box center [190, 417] width 51 height 23
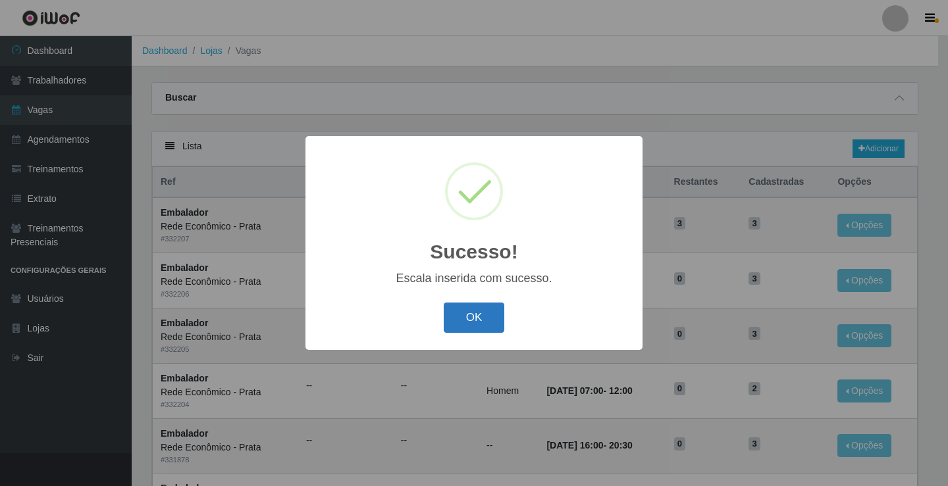
click at [461, 329] on button "OK" at bounding box center [474, 318] width 61 height 31
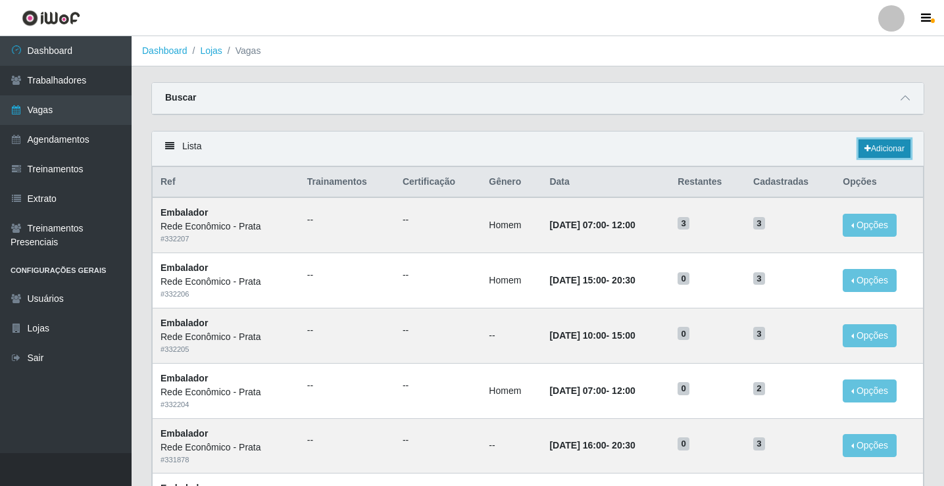
click at [892, 143] on link "Adicionar" at bounding box center [885, 149] width 52 height 18
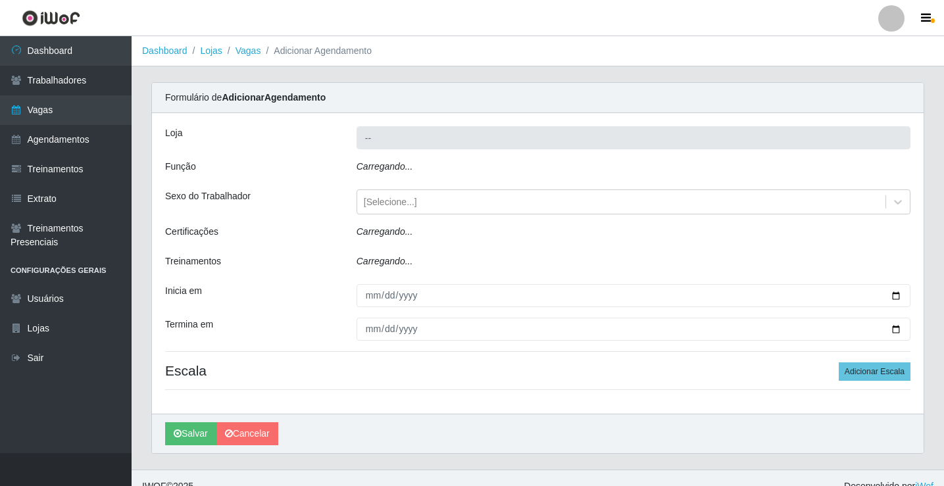
type input "Rede Econômico - Prata"
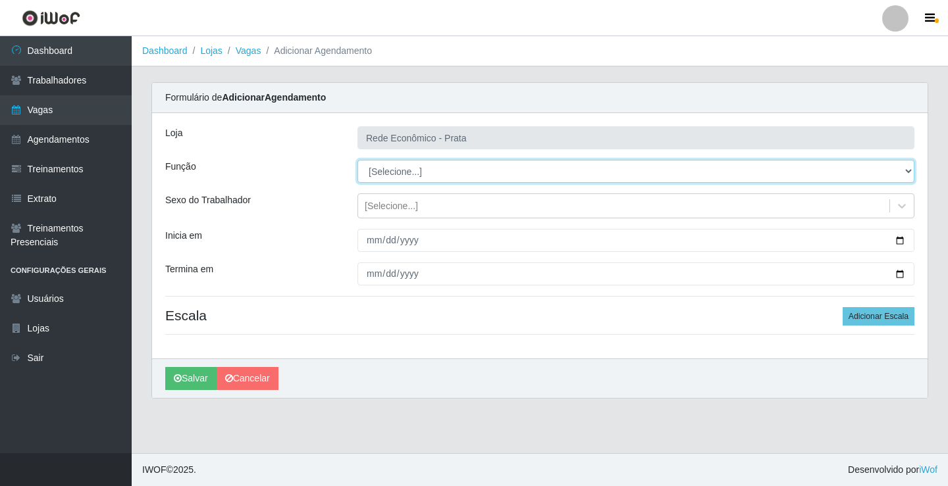
click at [401, 168] on select "[Selecione...] ASG ASG + ASG ++ Embalador Embalador + Embalador ++ Operador de …" at bounding box center [635, 171] width 557 height 23
select select "1"
click at [357, 160] on select "[Selecione...] ASG ASG + ASG ++ Embalador Embalador + Embalador ++ Operador de …" at bounding box center [635, 171] width 557 height 23
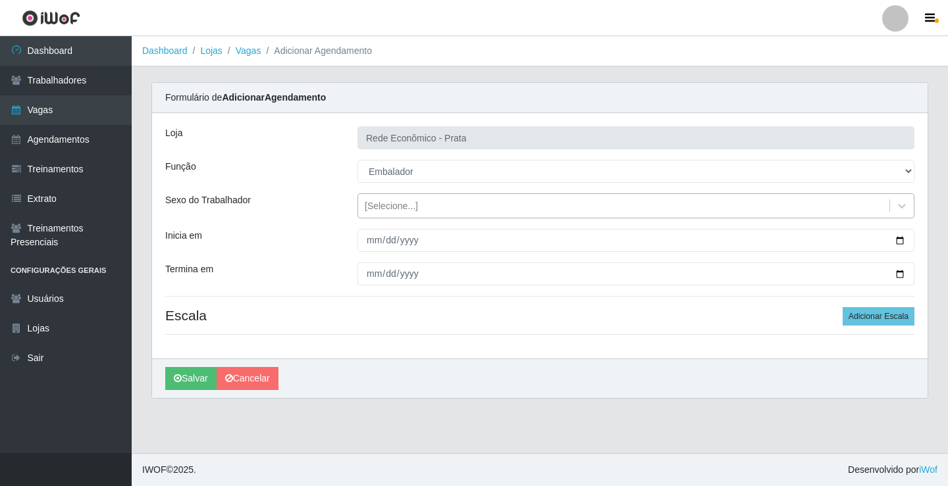
click at [403, 205] on div "[Selecione...]" at bounding box center [391, 206] width 53 height 14
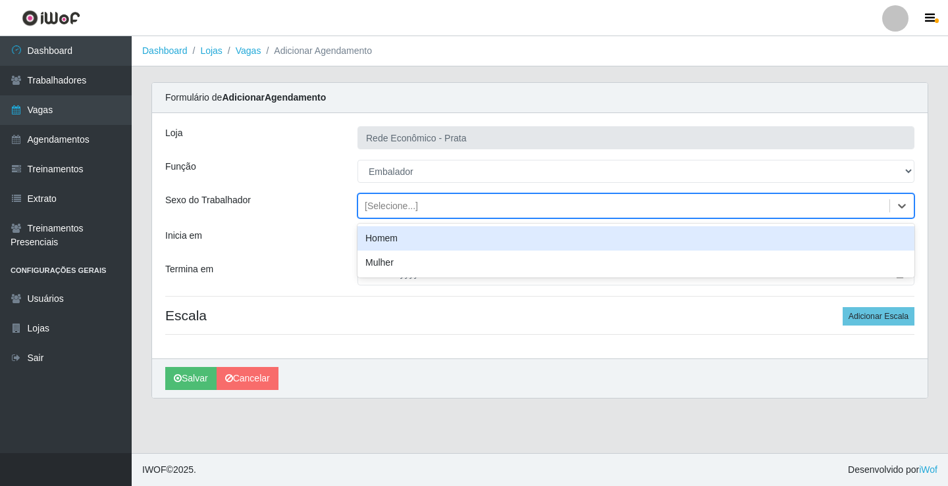
click at [408, 235] on div "Homem" at bounding box center [635, 238] width 557 height 24
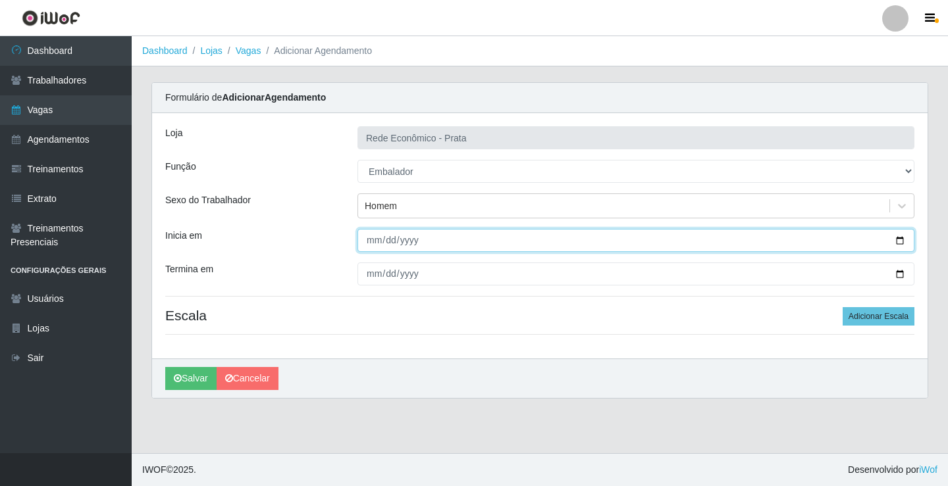
click at [899, 242] on input "Inicia em" at bounding box center [635, 240] width 557 height 23
type input "[DATE]"
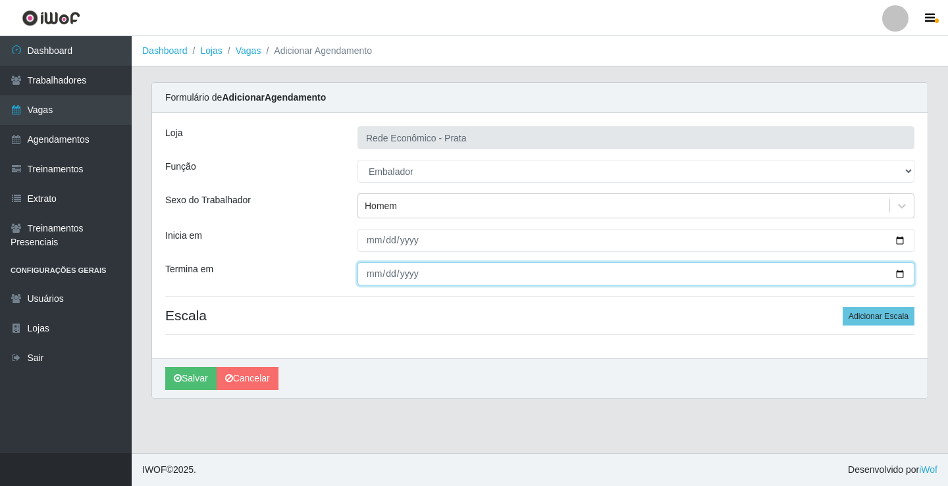
click at [902, 276] on input "Termina em" at bounding box center [635, 274] width 557 height 23
type input "[DATE]"
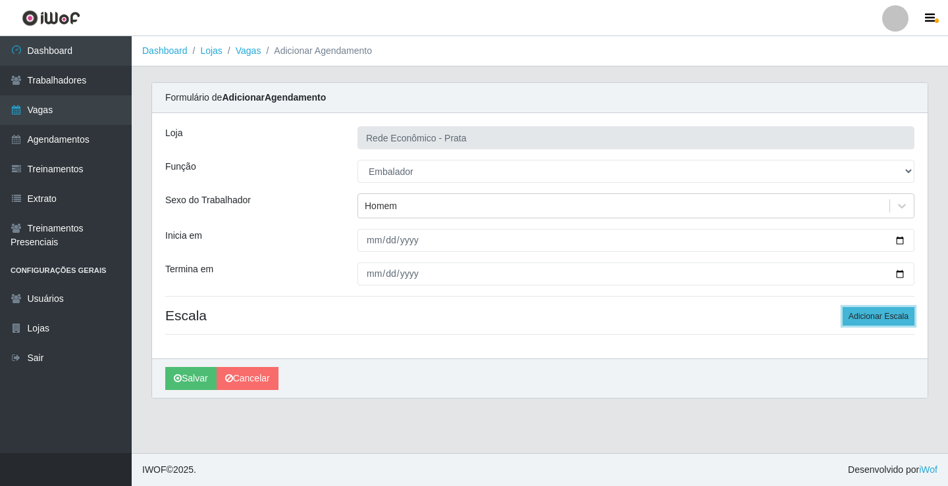
click at [886, 322] on button "Adicionar Escala" at bounding box center [878, 316] width 72 height 18
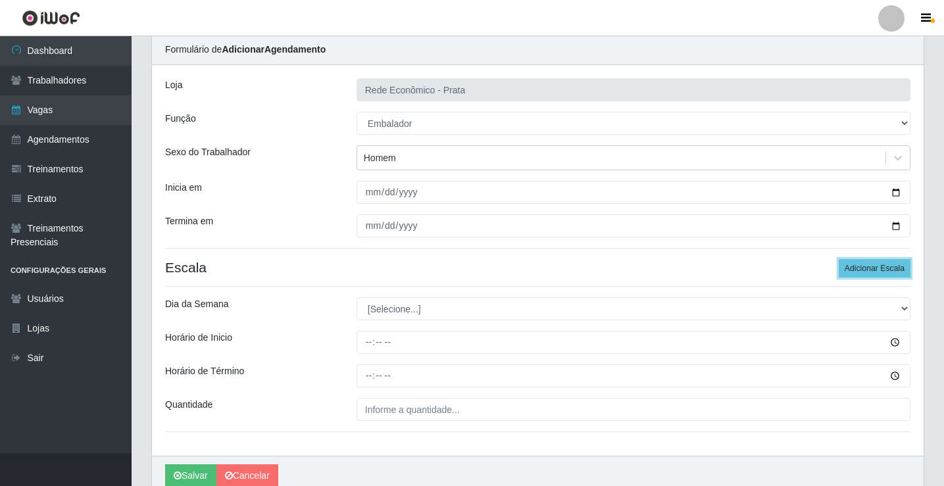
scroll to position [107, 0]
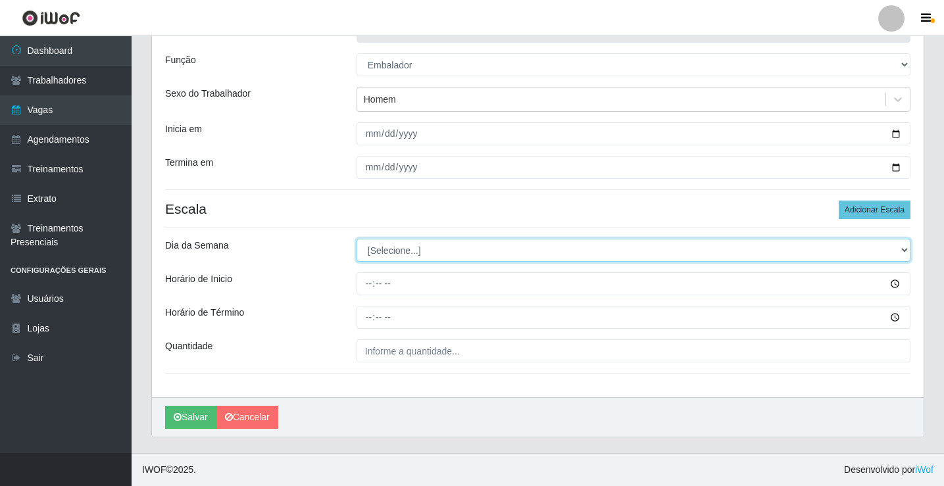
click at [394, 251] on select "[Selecione...] Segunda Terça Quarta Quinta Sexta Sábado Domingo" at bounding box center [634, 250] width 554 height 23
select select "3"
click at [357, 239] on select "[Selecione...] Segunda Terça Quarta Quinta Sexta Sábado Domingo" at bounding box center [634, 250] width 554 height 23
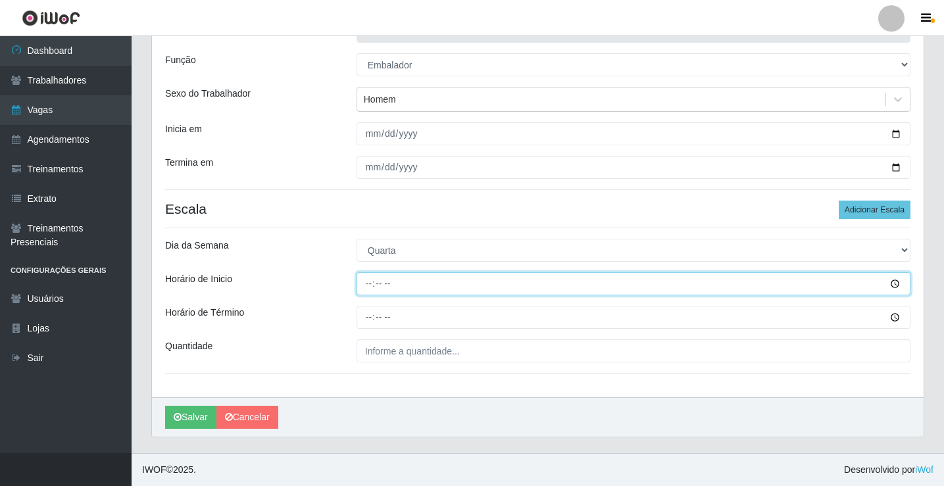
click at [373, 286] on input "Horário de Inicio" at bounding box center [634, 283] width 554 height 23
type input "10:00"
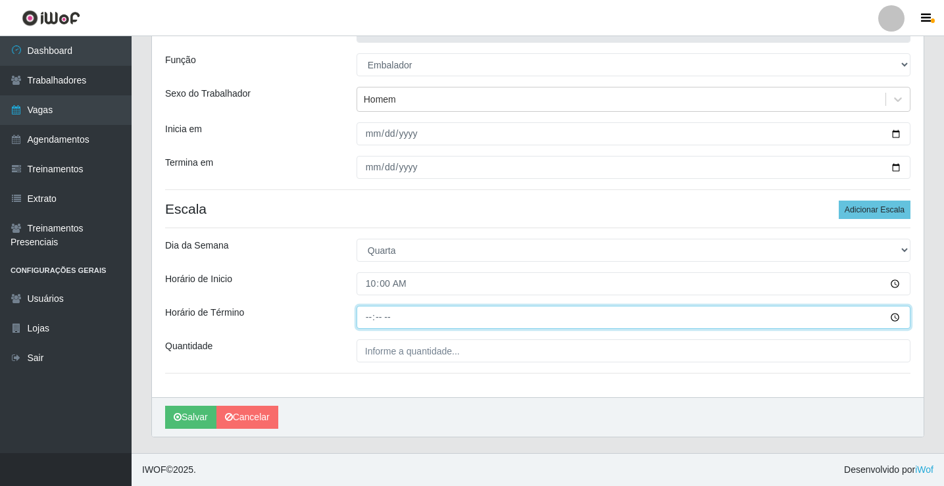
click at [367, 316] on input "Horário de Término" at bounding box center [634, 317] width 554 height 23
type input "15:00"
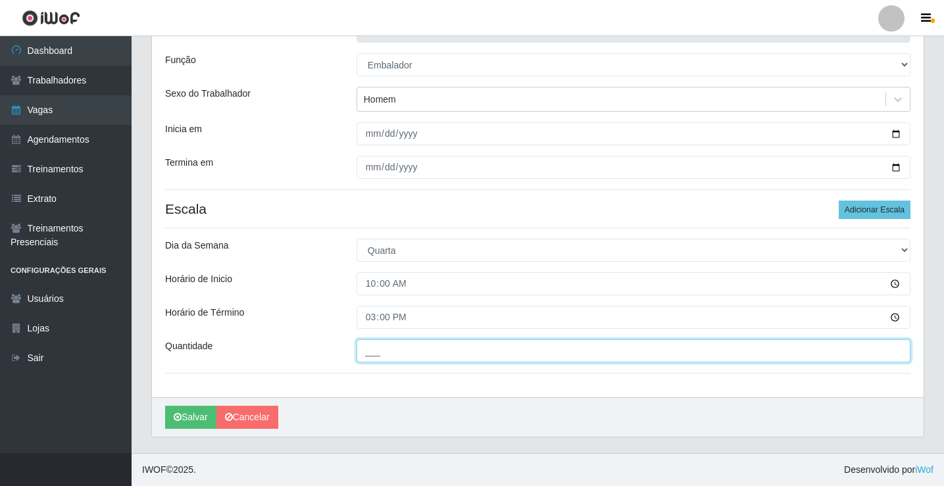
click at [386, 350] on input "___" at bounding box center [634, 351] width 554 height 23
type input "4__"
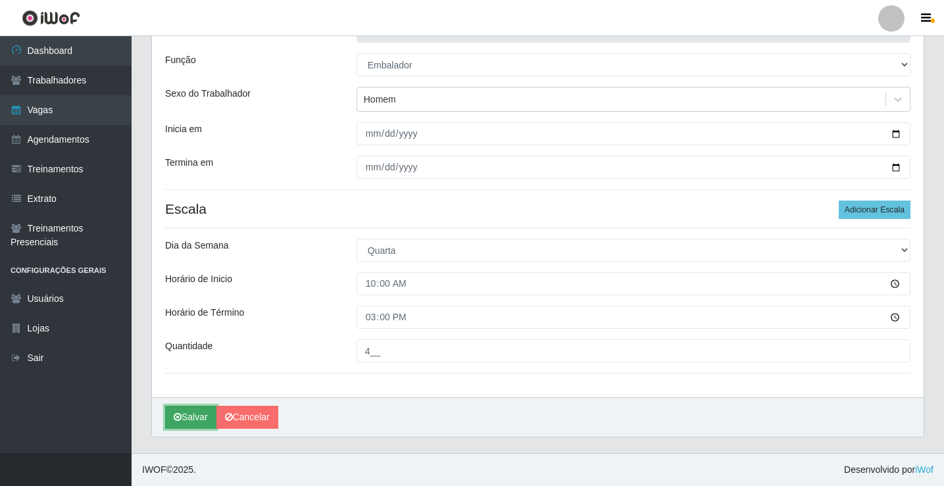
click at [190, 420] on button "Salvar" at bounding box center [190, 417] width 51 height 23
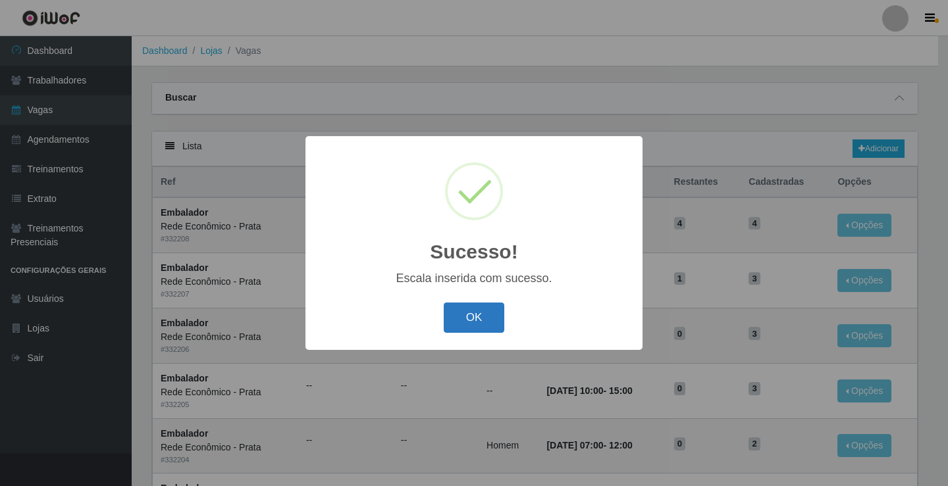
click at [478, 326] on button "OK" at bounding box center [474, 318] width 61 height 31
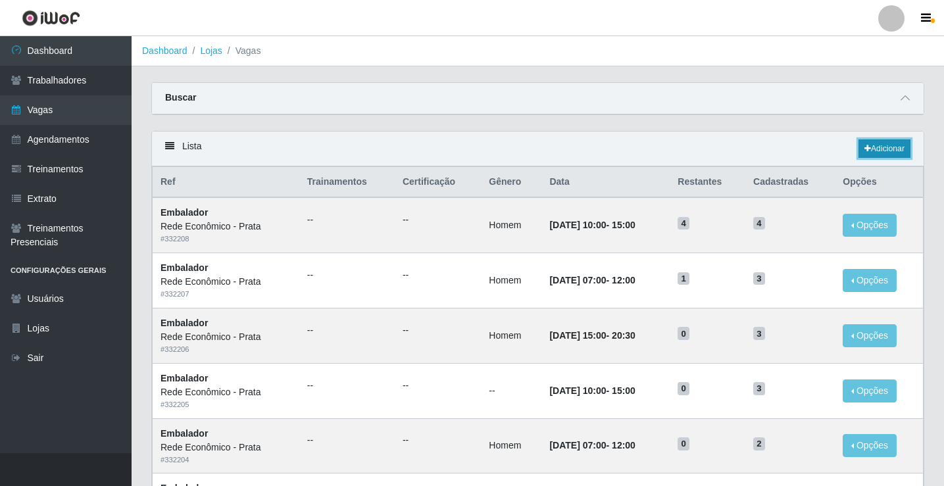
click at [880, 148] on link "Adicionar" at bounding box center [885, 149] width 52 height 18
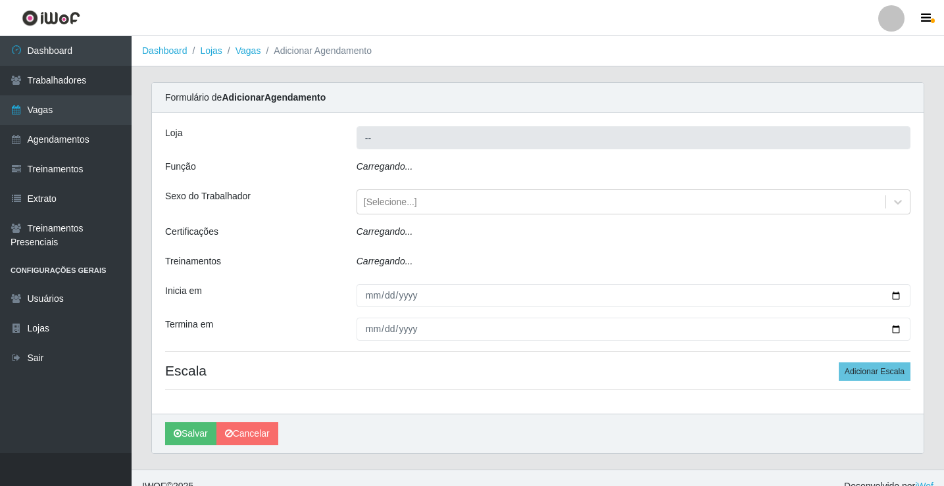
type input "Rede Econômico - Prata"
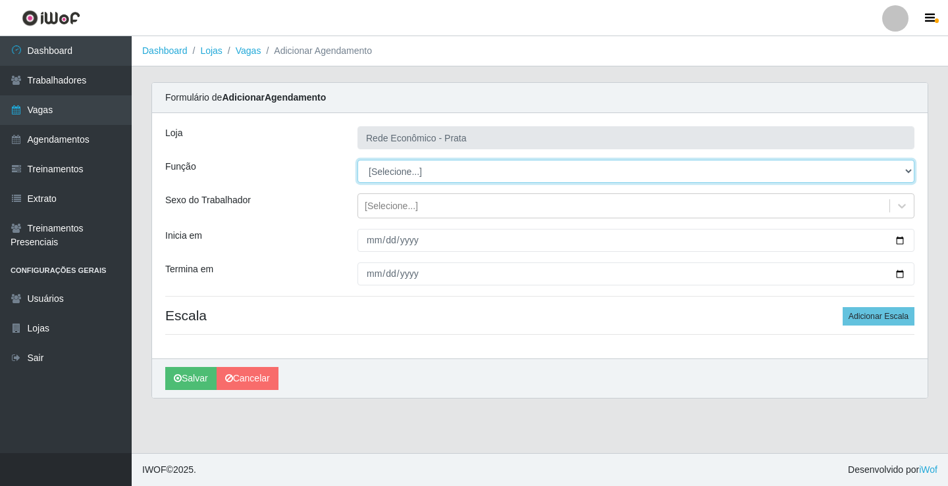
click at [386, 170] on select "[Selecione...] ASG ASG + ASG ++ Embalador Embalador + Embalador ++ Operador de …" at bounding box center [635, 171] width 557 height 23
select select "1"
click at [357, 160] on select "[Selecione...] ASG ASG + ASG ++ Embalador Embalador + Embalador ++ Operador de …" at bounding box center [635, 171] width 557 height 23
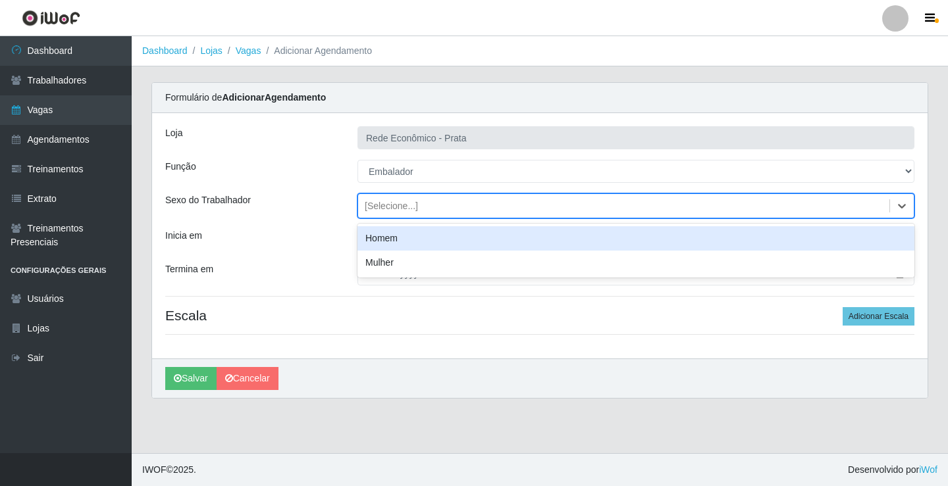
click at [393, 201] on div "[Selecione...]" at bounding box center [391, 206] width 53 height 14
click at [394, 243] on div "Homem" at bounding box center [635, 238] width 557 height 24
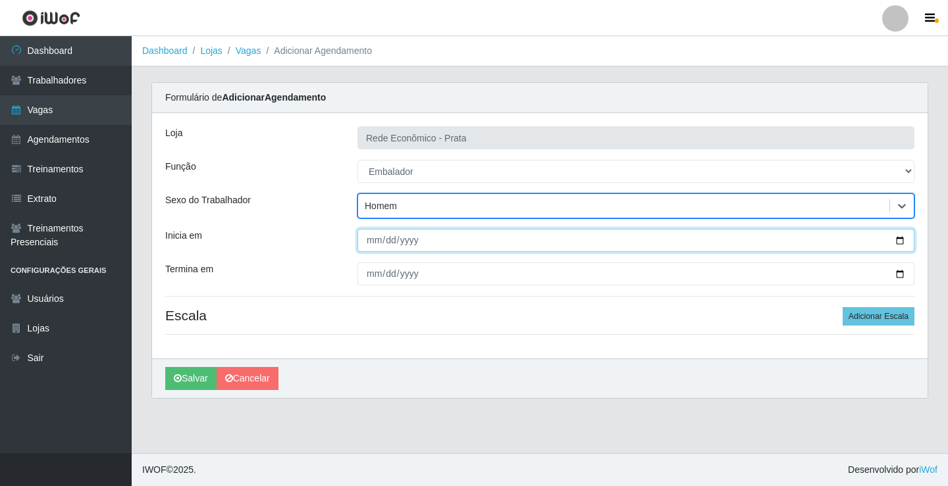
click at [900, 242] on input "Inicia em" at bounding box center [635, 240] width 557 height 23
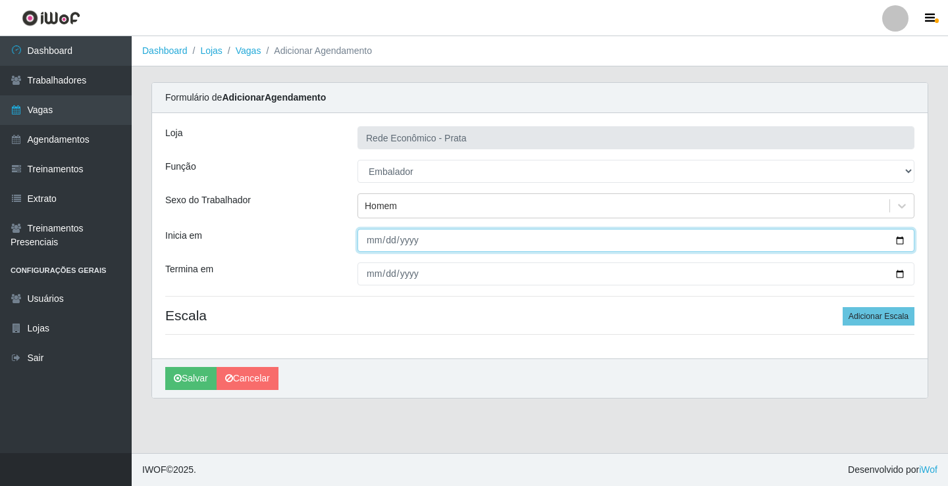
type input "[DATE]"
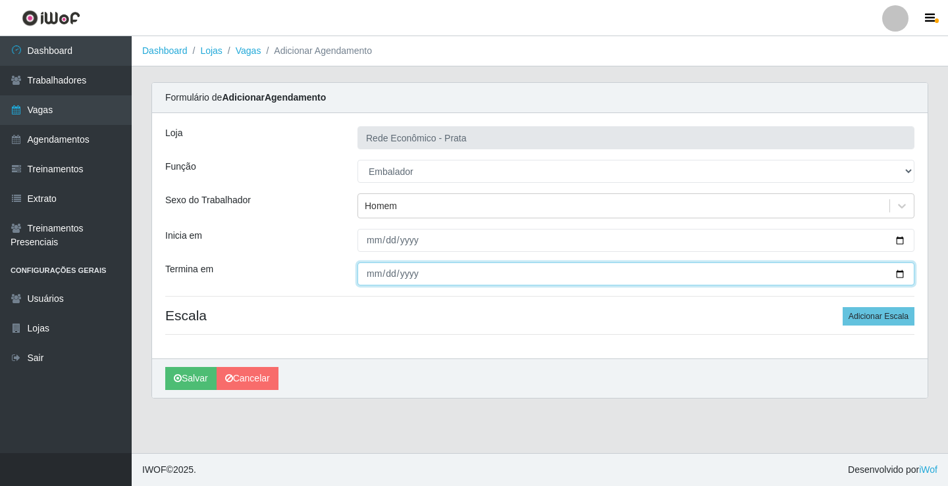
click at [899, 274] on input "Termina em" at bounding box center [635, 274] width 557 height 23
type input "[DATE]"
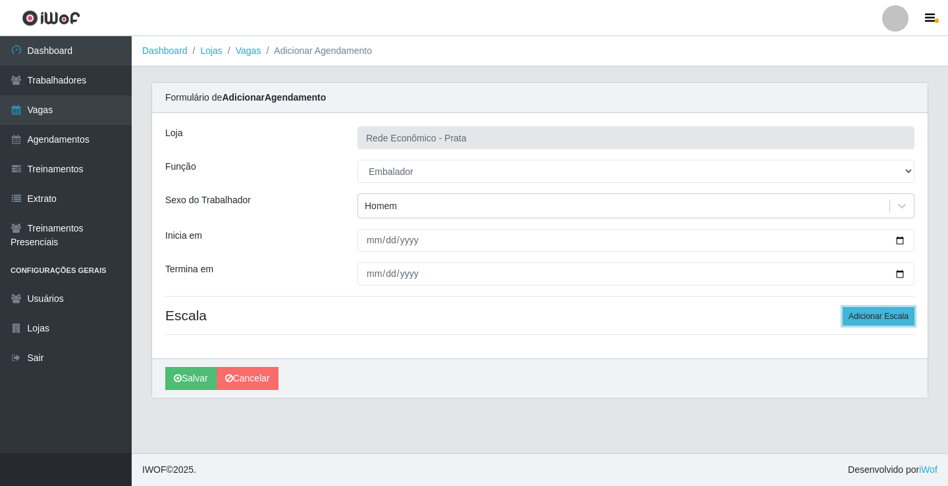
click at [871, 315] on button "Adicionar Escala" at bounding box center [878, 316] width 72 height 18
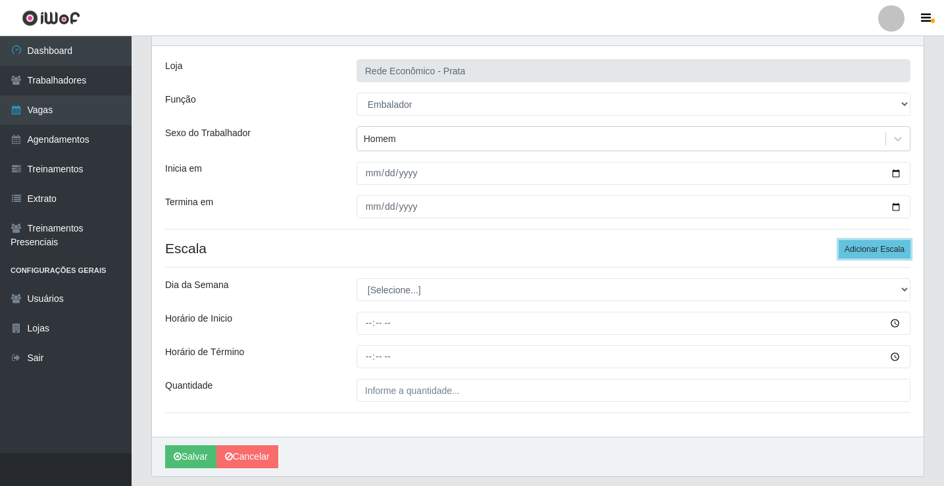
scroll to position [107, 0]
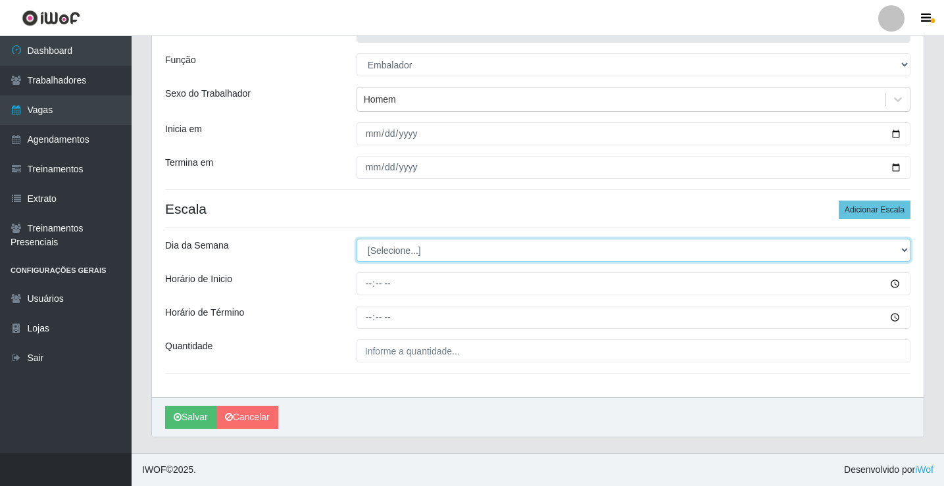
click at [395, 253] on select "[Selecione...] Segunda Terça Quarta Quinta Sexta Sábado Domingo" at bounding box center [634, 250] width 554 height 23
select select "3"
click at [357, 239] on select "[Selecione...] Segunda Terça Quarta Quinta Sexta Sábado Domingo" at bounding box center [634, 250] width 554 height 23
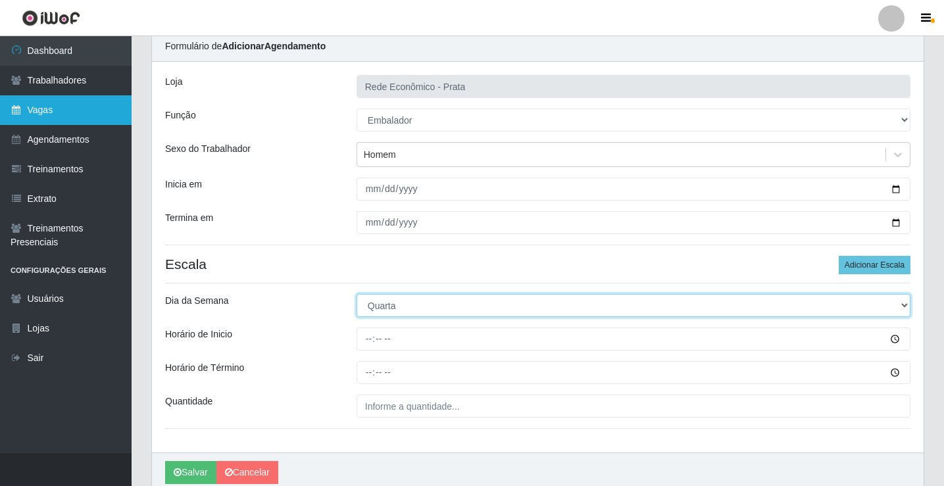
scroll to position [0, 0]
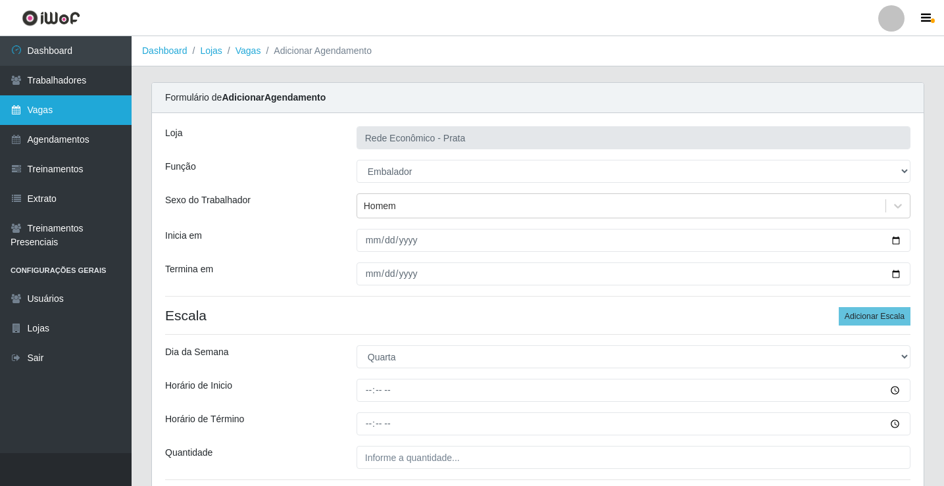
click at [46, 113] on link "Vagas" at bounding box center [66, 110] width 132 height 30
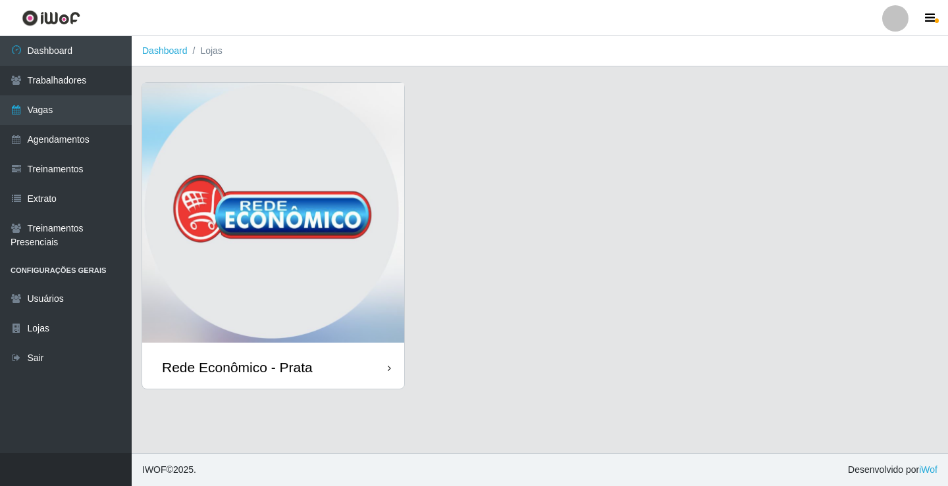
click at [297, 365] on div "Rede Econômico - Prata" at bounding box center [237, 367] width 151 height 16
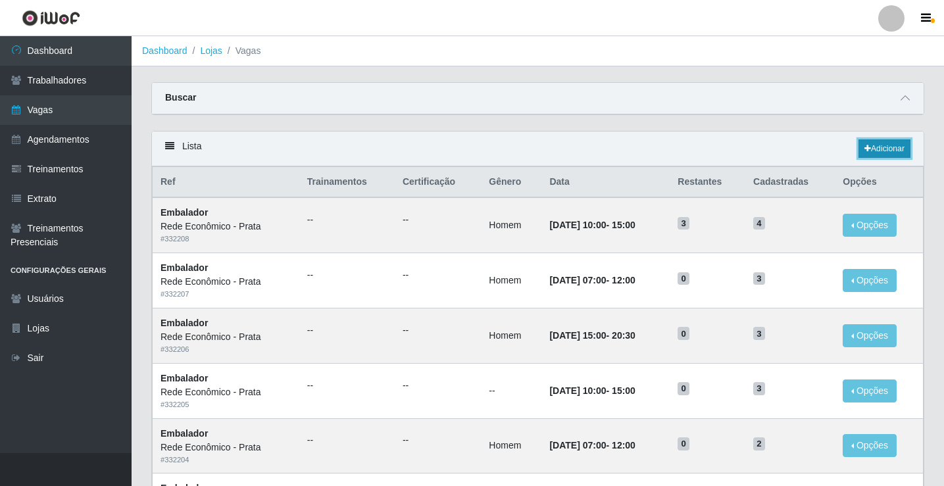
click at [886, 147] on link "Adicionar" at bounding box center [885, 149] width 52 height 18
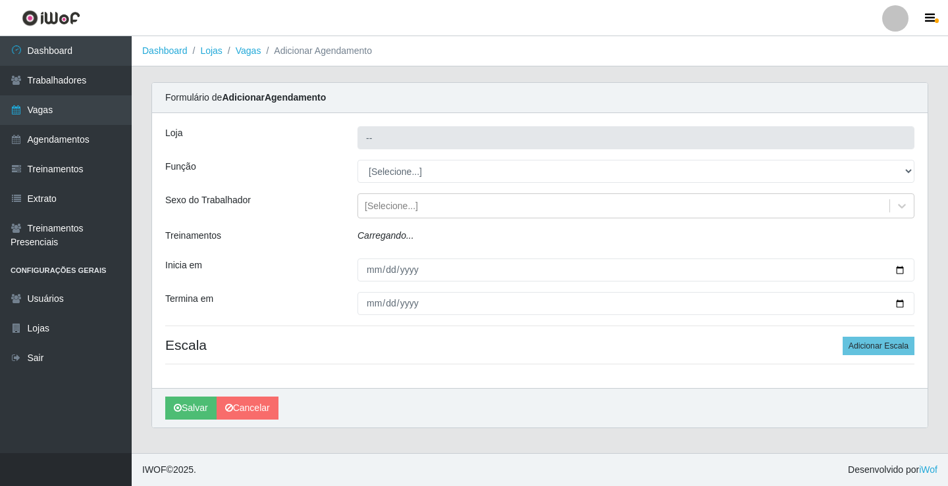
type input "Rede Econômico - Prata"
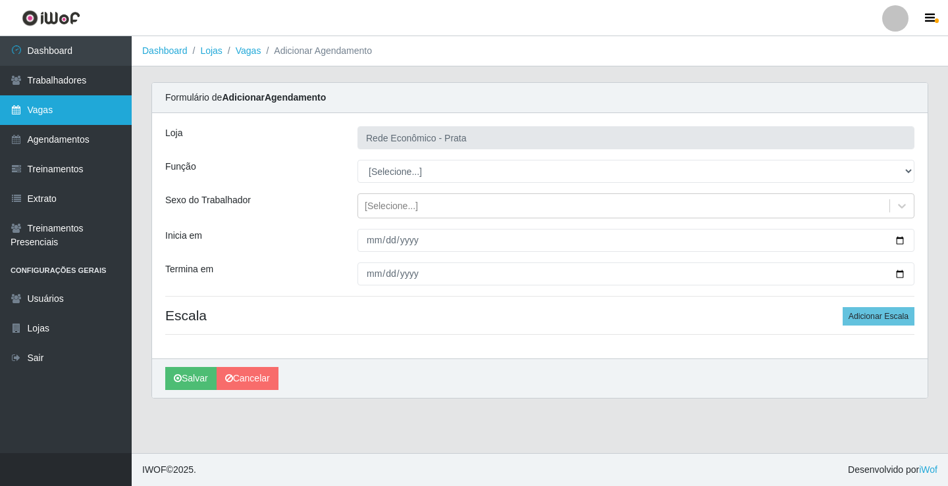
click at [47, 108] on link "Vagas" at bounding box center [66, 110] width 132 height 30
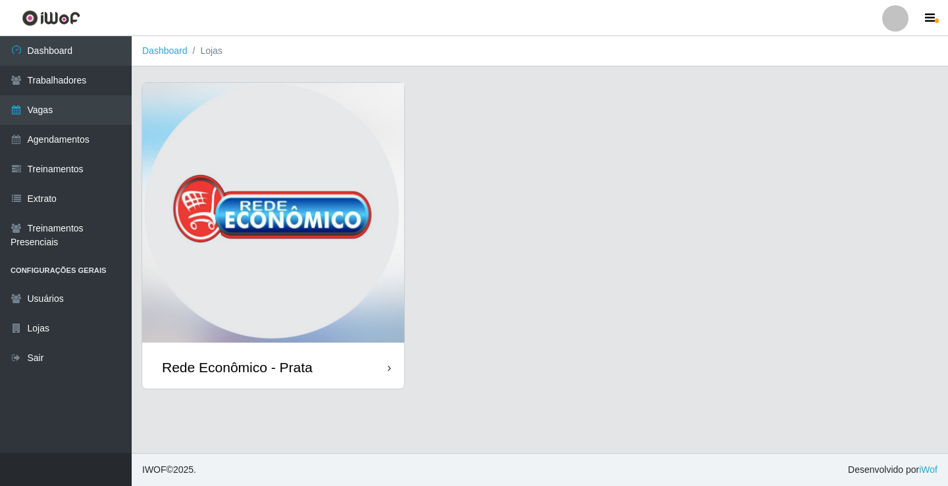
click at [316, 372] on div "Rede Econômico - Prata" at bounding box center [273, 367] width 262 height 43
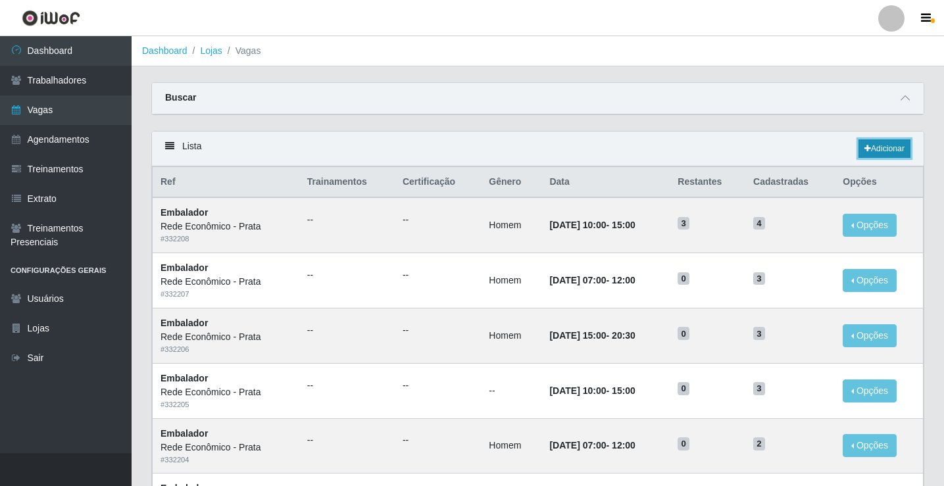
click at [875, 151] on link "Adicionar" at bounding box center [885, 149] width 52 height 18
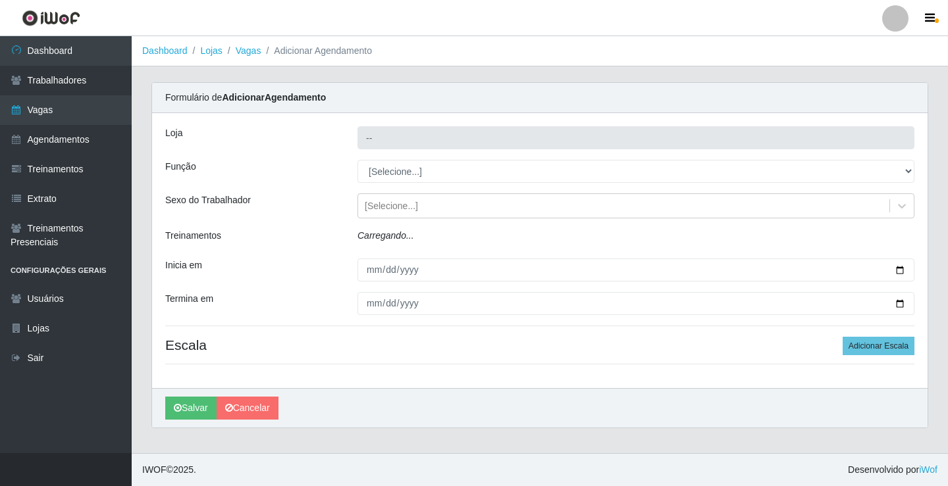
type input "Rede Econômico - Prata"
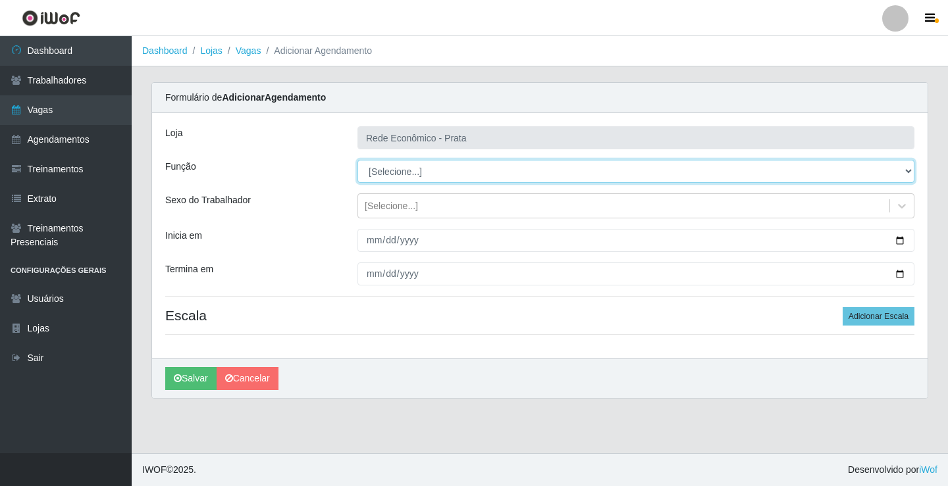
click at [399, 168] on select "[Selecione...] ASG ASG + ASG ++ Embalador Embalador + Embalador ++ Operador de …" at bounding box center [635, 171] width 557 height 23
select select "1"
click at [357, 160] on select "[Selecione...] ASG ASG + ASG ++ Embalador Embalador + Embalador ++ Operador de …" at bounding box center [635, 171] width 557 height 23
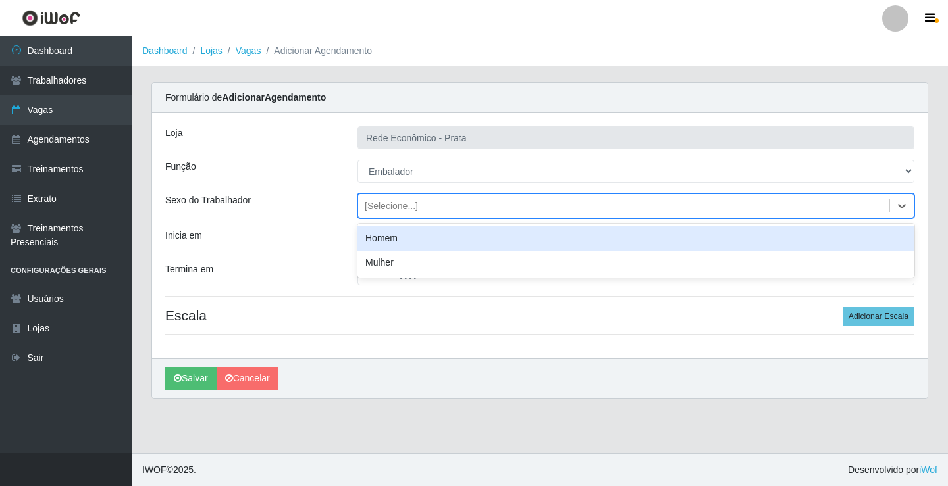
click at [386, 204] on div "[Selecione...]" at bounding box center [391, 206] width 53 height 14
click at [397, 241] on div "Homem" at bounding box center [635, 238] width 557 height 24
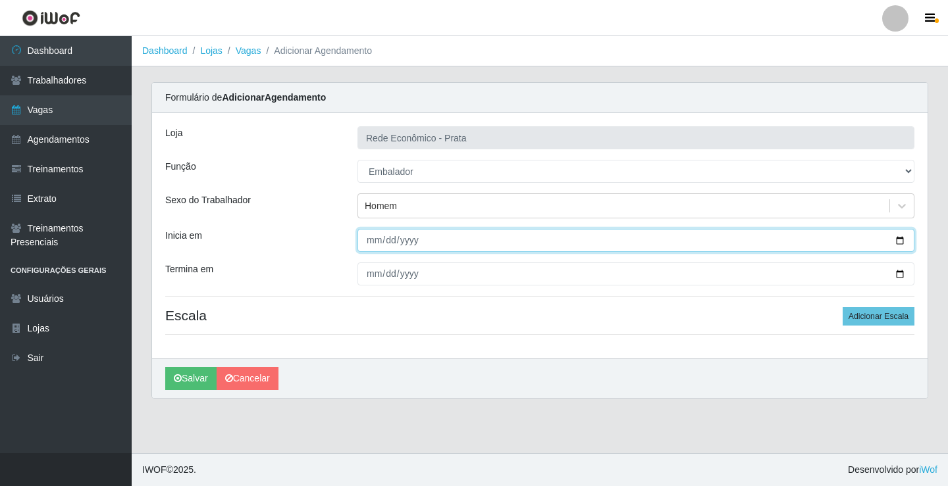
click at [900, 237] on input "Inicia em" at bounding box center [635, 240] width 557 height 23
type input "[DATE]"
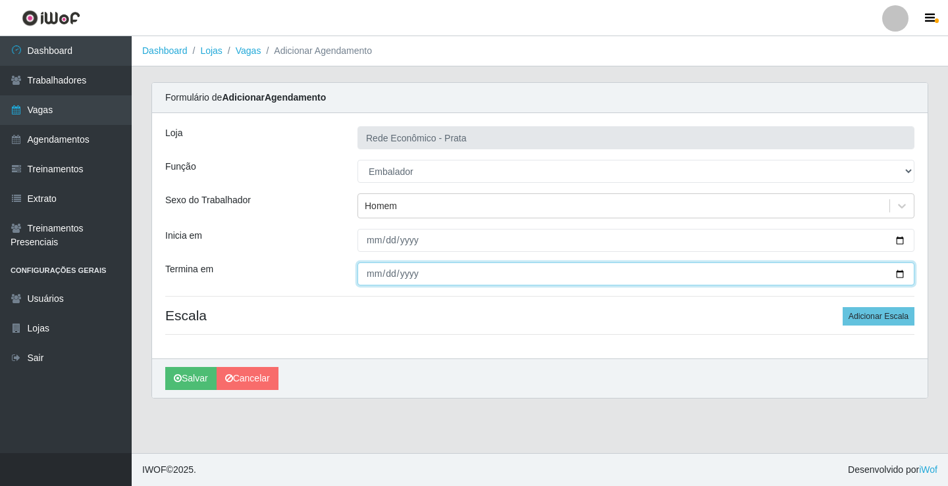
click at [897, 273] on input "Termina em" at bounding box center [635, 274] width 557 height 23
type input "[DATE]"
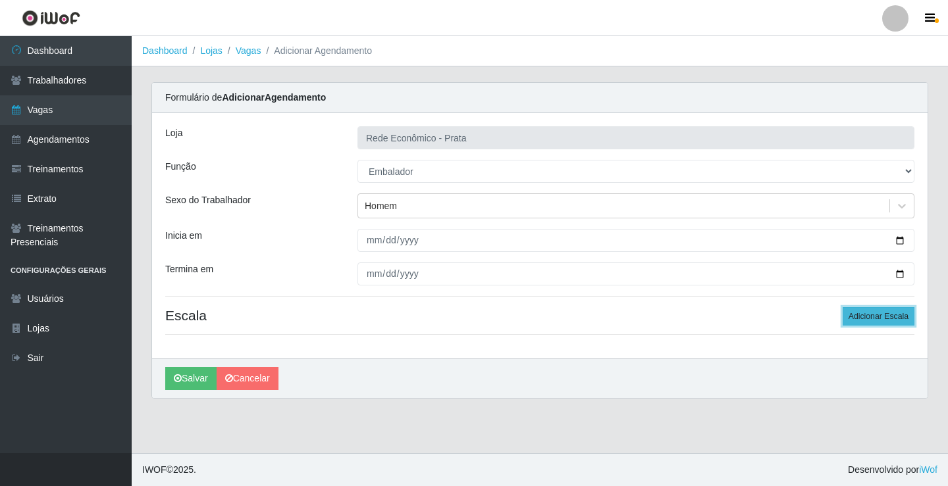
click at [867, 313] on button "Adicionar Escala" at bounding box center [878, 316] width 72 height 18
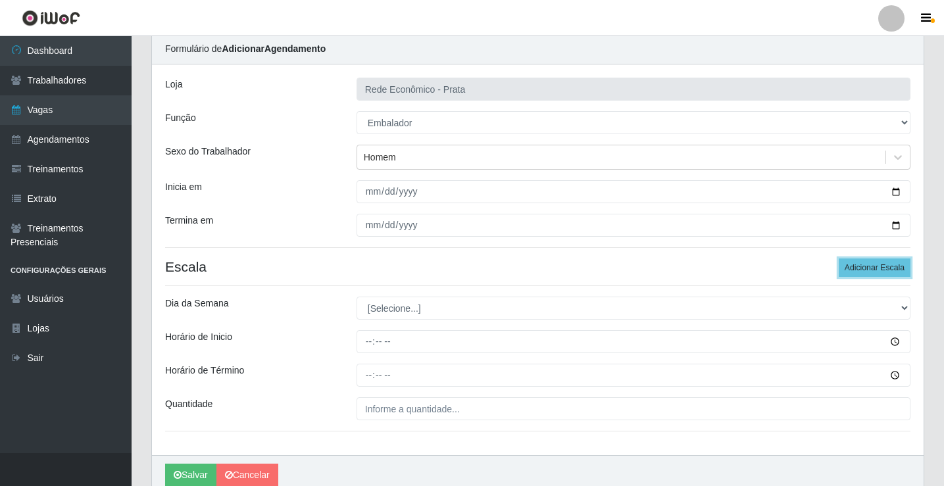
scroll to position [107, 0]
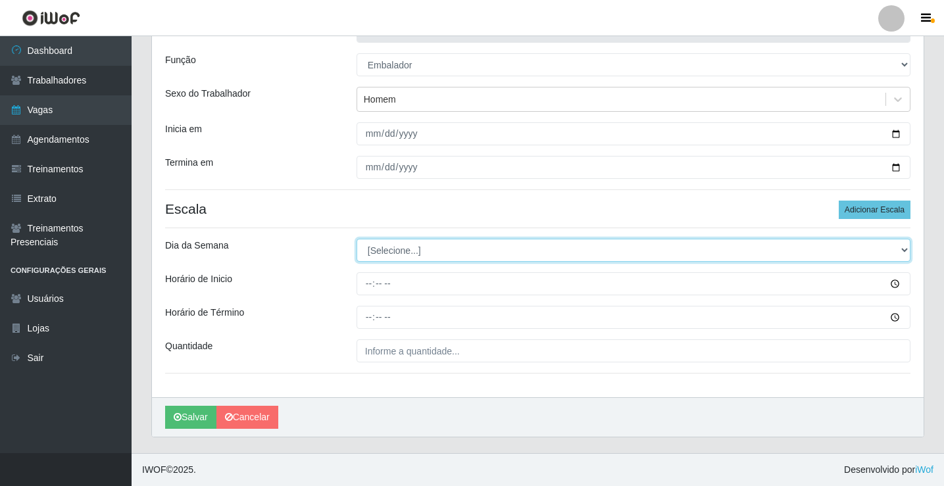
click at [401, 249] on select "[Selecione...] Segunda Terça Quarta Quinta Sexta Sábado Domingo" at bounding box center [634, 250] width 554 height 23
select select "3"
click at [357, 239] on select "[Selecione...] Segunda Terça Quarta Quinta Sexta Sábado Domingo" at bounding box center [634, 250] width 554 height 23
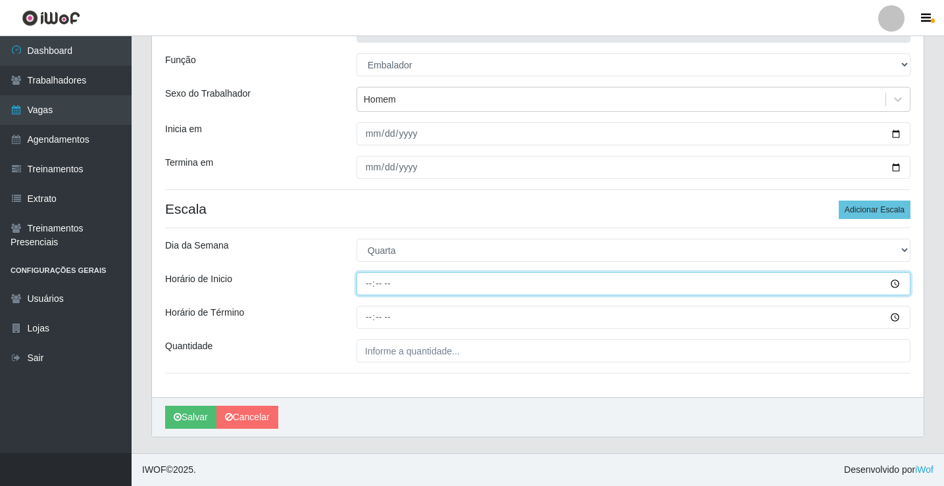
click at [369, 286] on input "Horário de Inicio" at bounding box center [634, 283] width 554 height 23
type input "15:00"
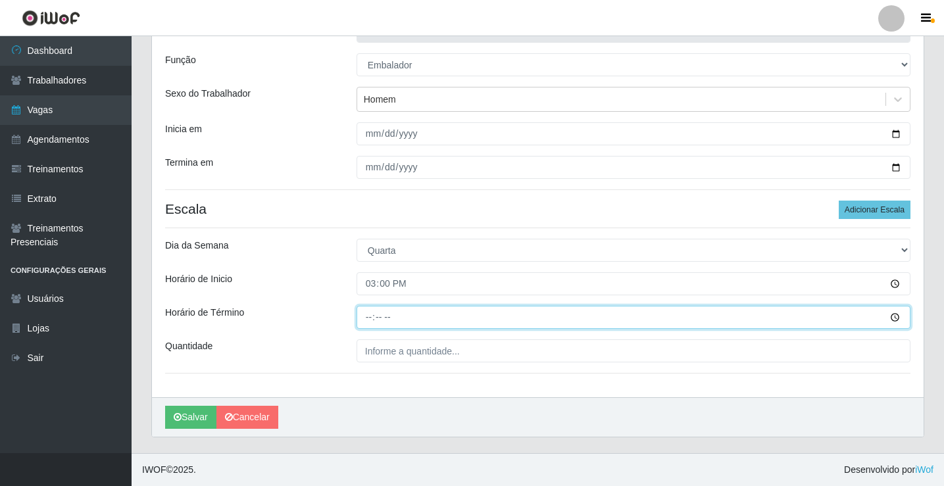
click at [367, 321] on input "Horário de Término" at bounding box center [634, 317] width 554 height 23
type input "20:30"
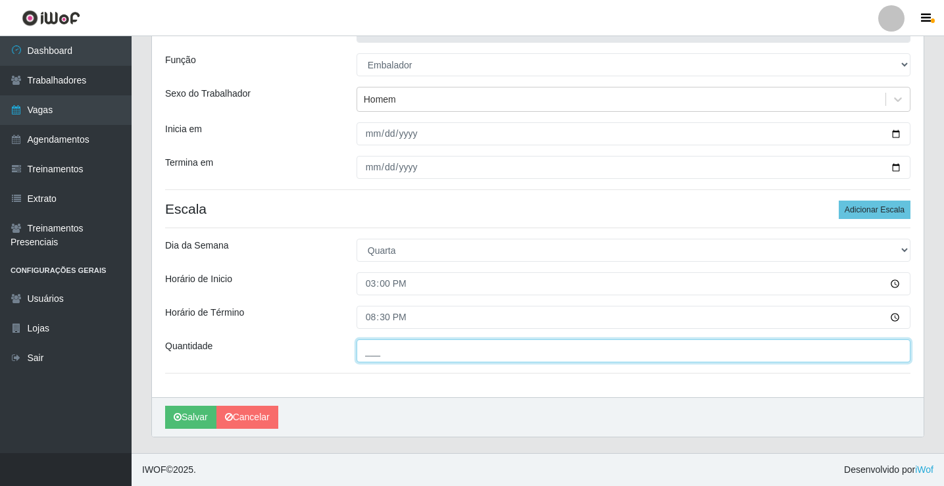
click at [383, 351] on input "___" at bounding box center [634, 351] width 554 height 23
type input "4__"
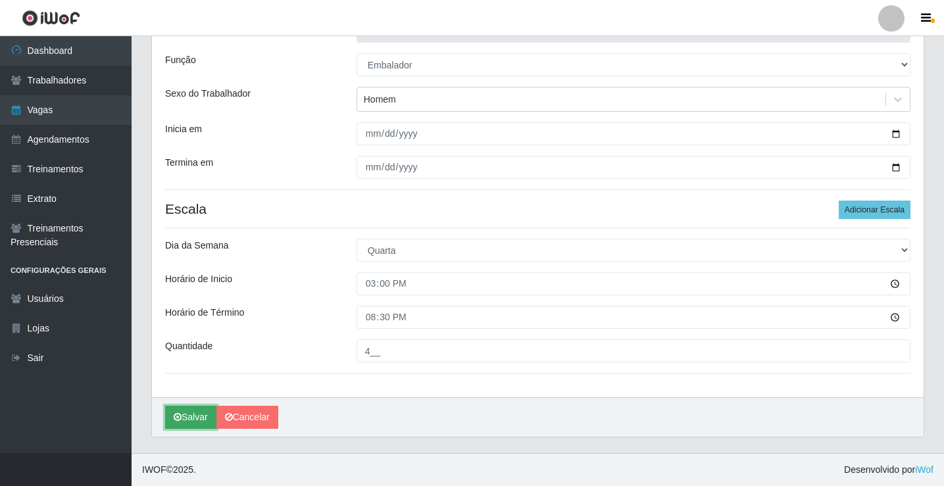
click at [192, 421] on button "Salvar" at bounding box center [190, 417] width 51 height 23
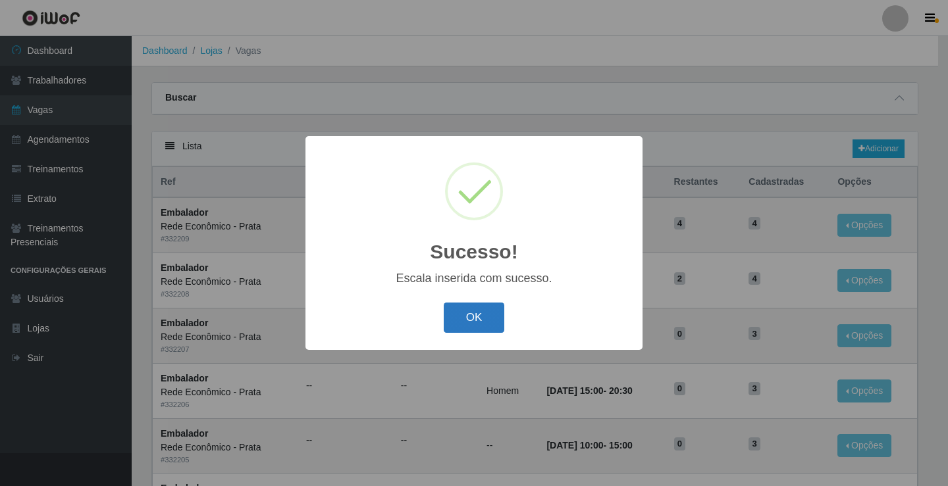
click at [481, 328] on button "OK" at bounding box center [474, 318] width 61 height 31
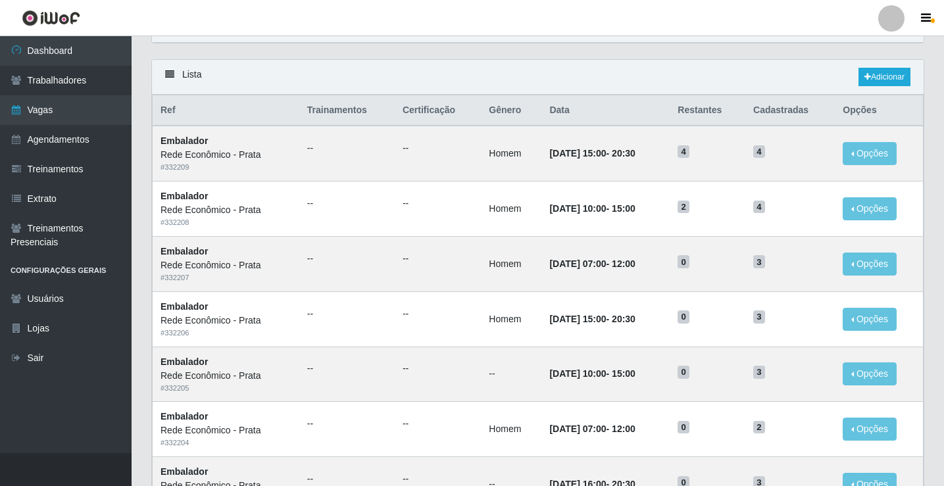
scroll to position [66, 0]
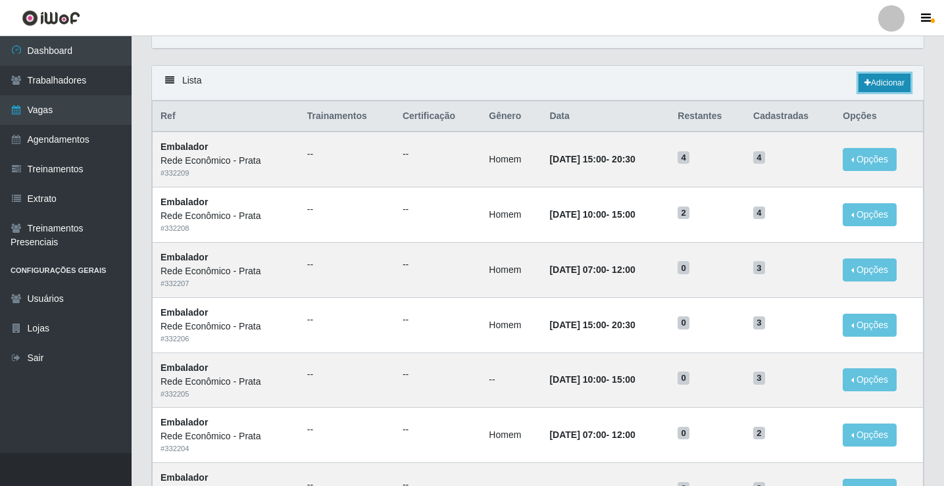
click at [887, 81] on link "Adicionar" at bounding box center [885, 83] width 52 height 18
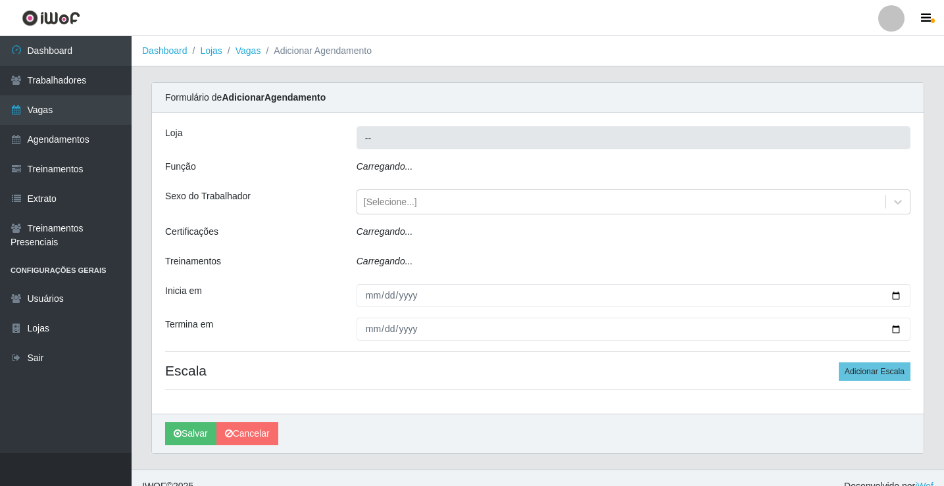
type input "Rede Econômico - Prata"
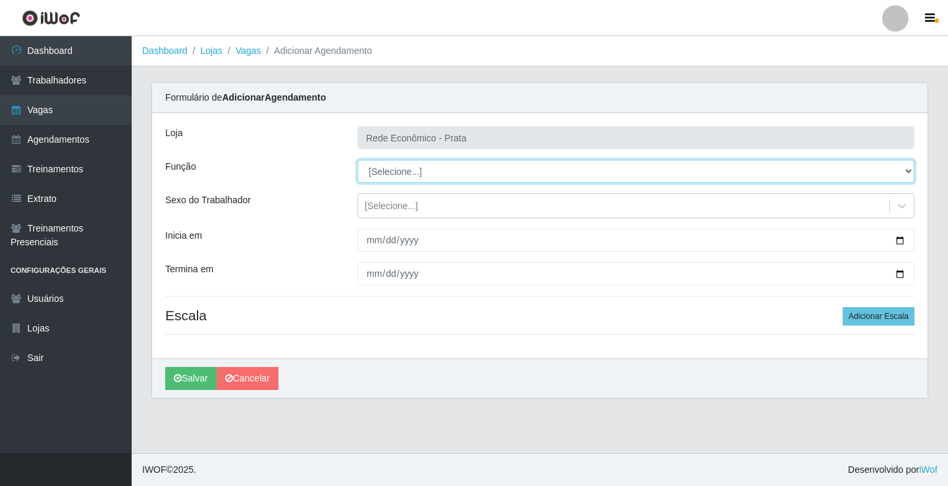
click at [390, 168] on select "[Selecione...] ASG ASG + ASG ++ Embalador Embalador + Embalador ++ Operador de …" at bounding box center [635, 171] width 557 height 23
select select "1"
click at [357, 160] on select "[Selecione...] ASG ASG + ASG ++ Embalador Embalador + Embalador ++ Operador de …" at bounding box center [635, 171] width 557 height 23
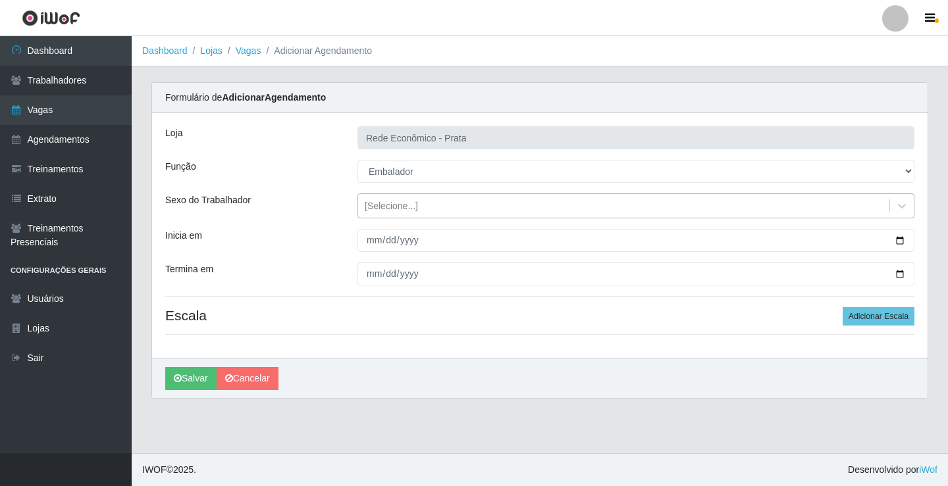
click at [383, 203] on div "[Selecione...]" at bounding box center [391, 206] width 53 height 14
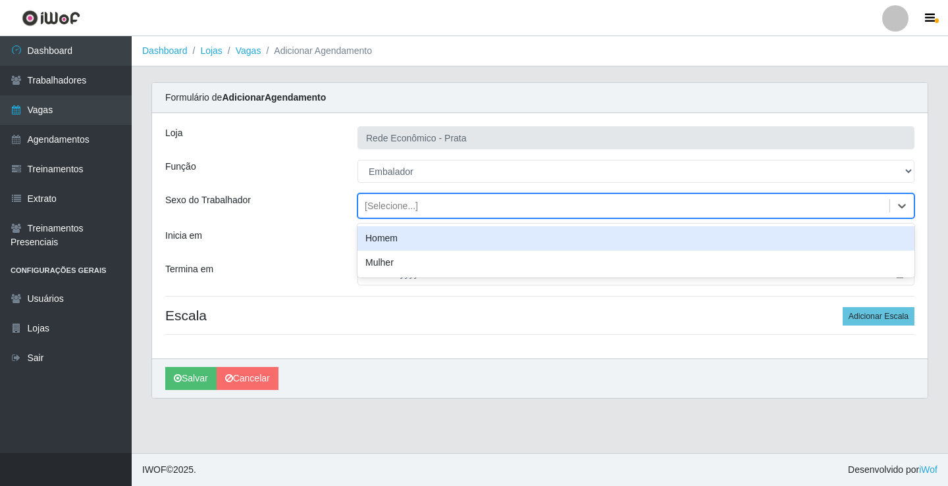
click at [387, 242] on div "Homem" at bounding box center [635, 238] width 557 height 24
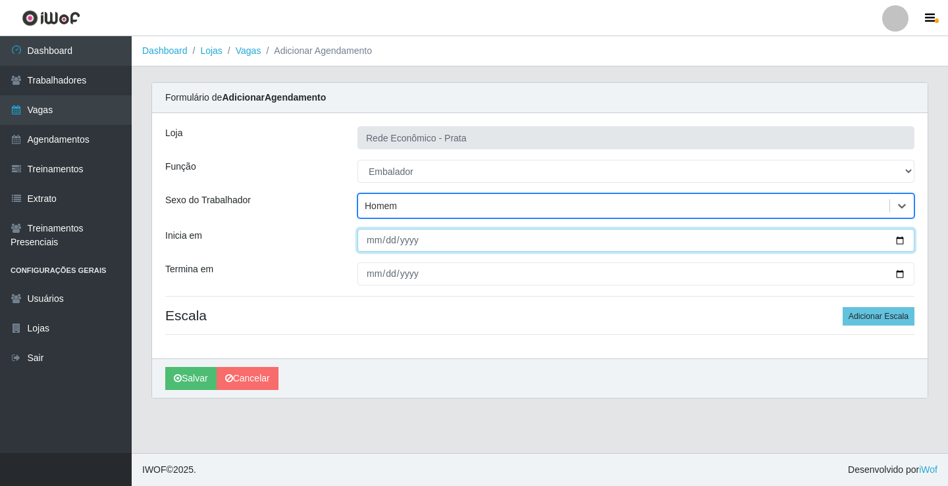
click at [899, 242] on input "Inicia em" at bounding box center [635, 240] width 557 height 23
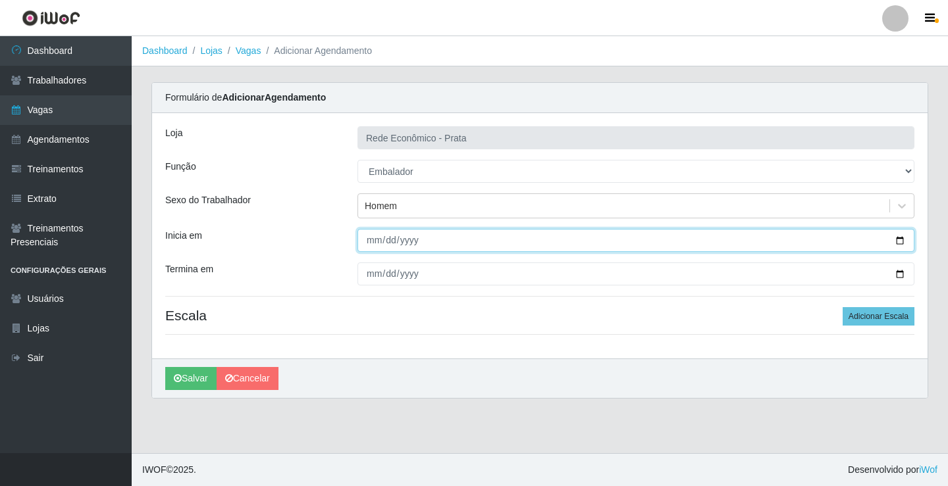
type input "[DATE]"
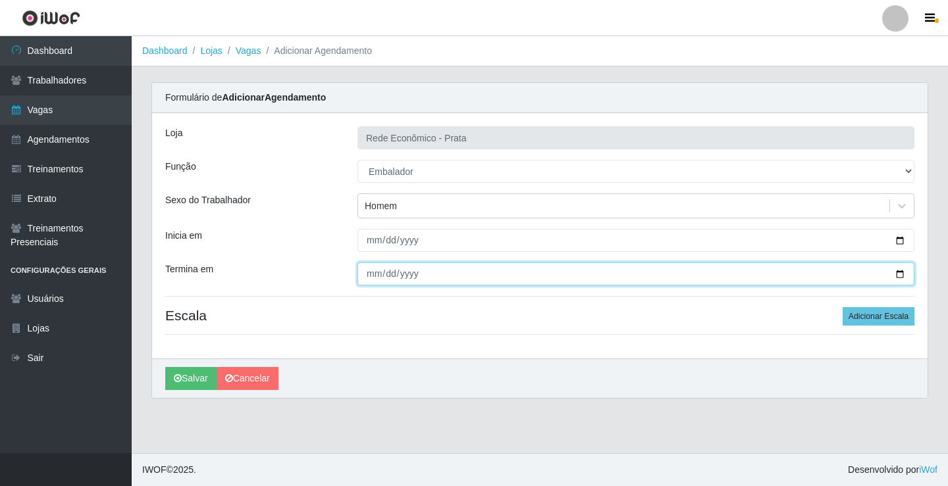
click at [893, 272] on input "Termina em" at bounding box center [635, 274] width 557 height 23
click at [900, 275] on input "Termina em" at bounding box center [635, 274] width 557 height 23
type input "[DATE]"
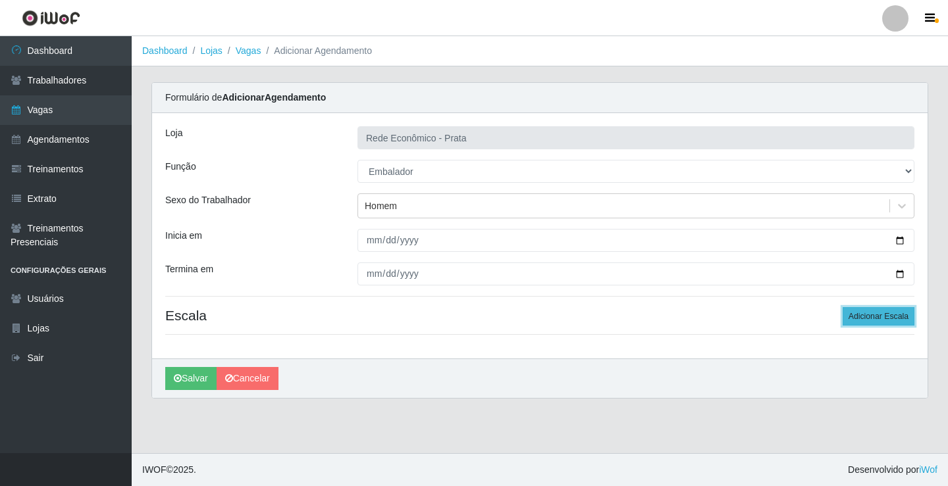
click at [871, 318] on button "Adicionar Escala" at bounding box center [878, 316] width 72 height 18
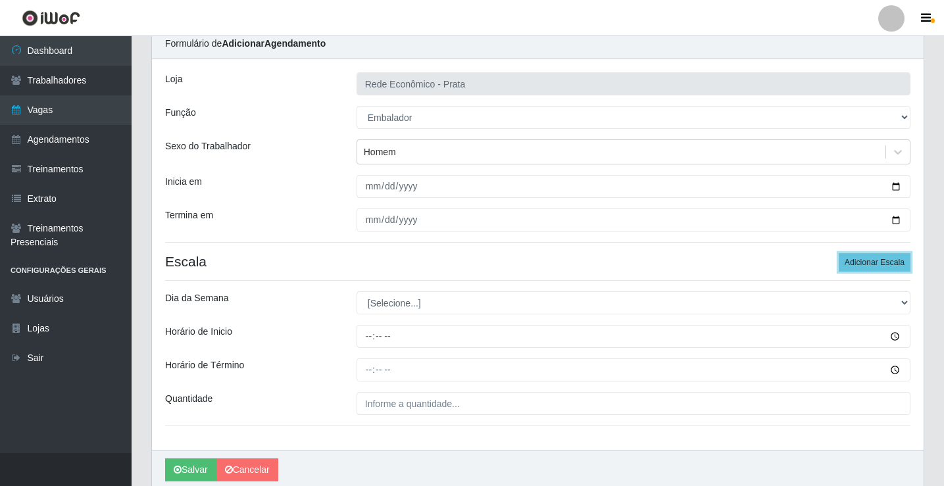
scroll to position [107, 0]
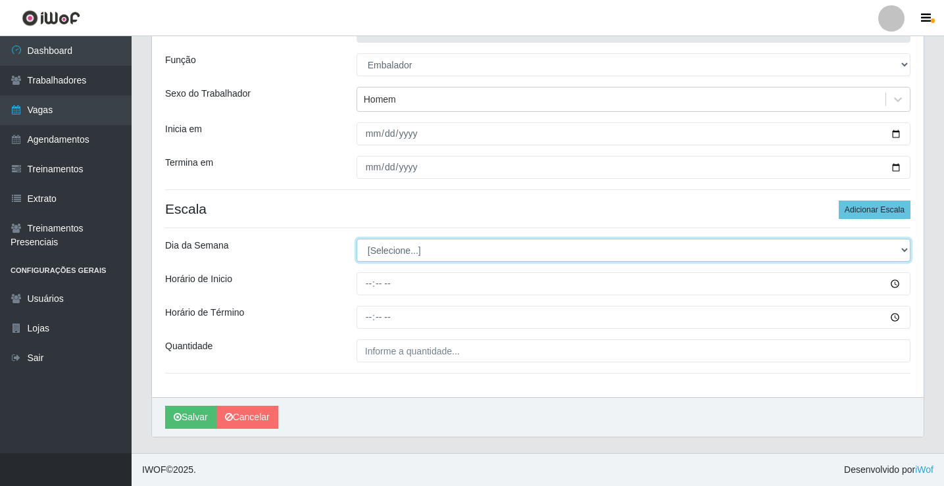
click at [403, 250] on select "[Selecione...] Segunda Terça Quarta Quinta Sexta Sábado Domingo" at bounding box center [634, 250] width 554 height 23
select select "4"
click at [357, 239] on select "[Selecione...] Segunda Terça Quarta Quinta Sexta Sábado Domingo" at bounding box center [634, 250] width 554 height 23
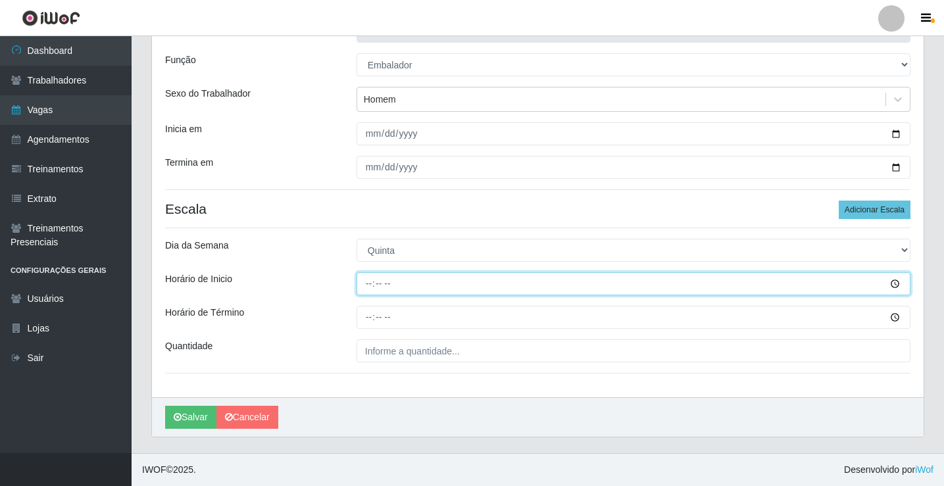
click at [372, 286] on input "Horário de Inicio" at bounding box center [634, 283] width 554 height 23
type input "07:00"
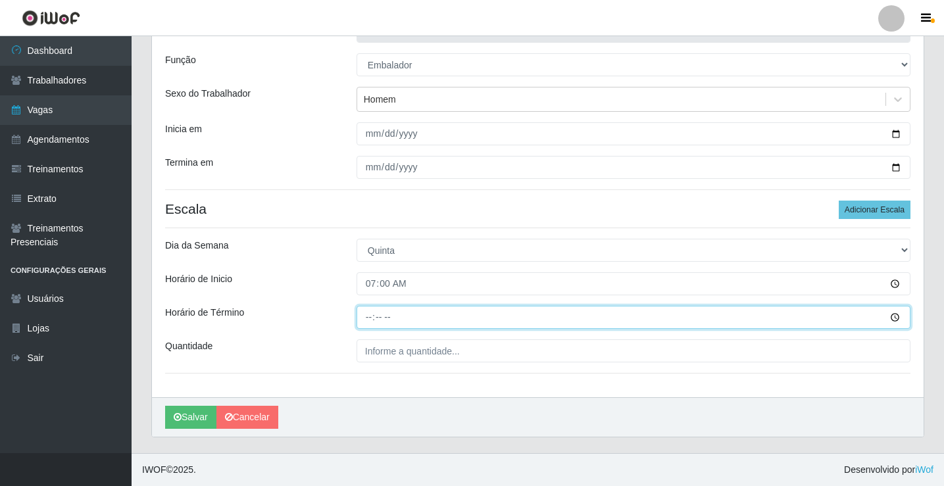
click at [372, 319] on input "Horário de Término" at bounding box center [634, 317] width 554 height 23
type input "12:00"
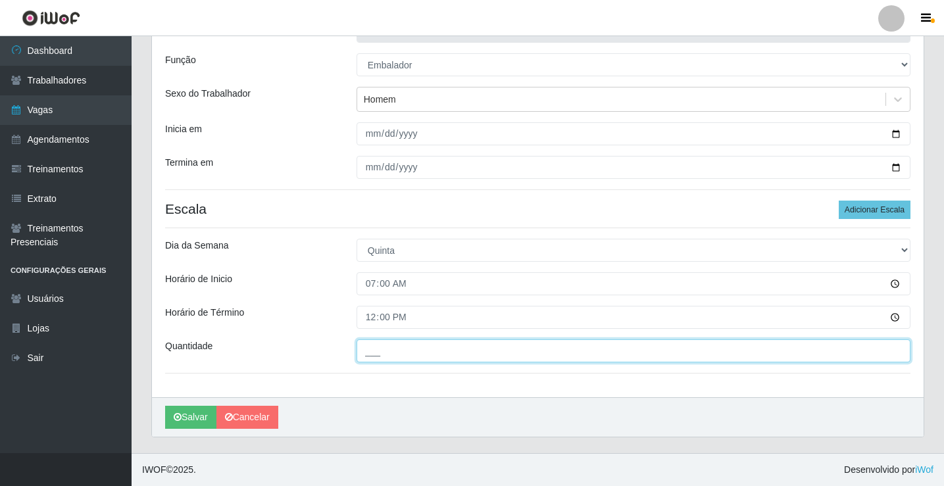
click at [389, 351] on input "___" at bounding box center [634, 351] width 554 height 23
type input "4__"
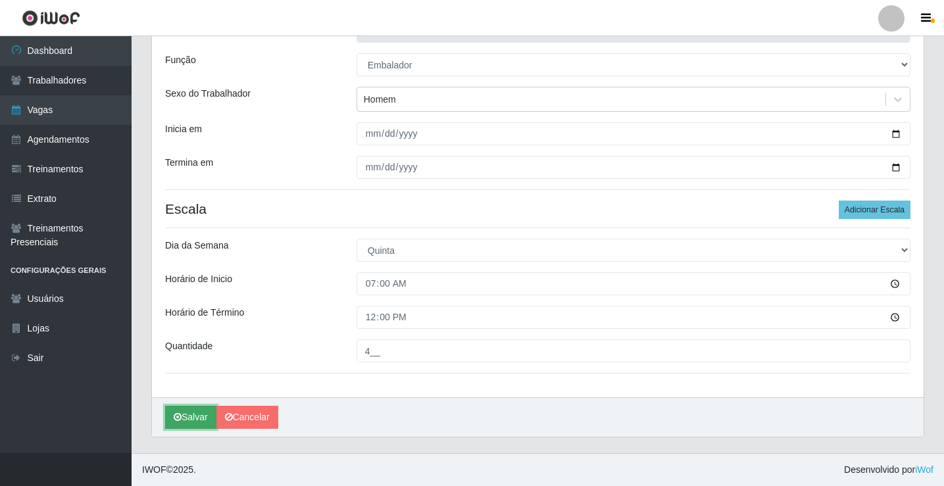
click at [190, 415] on button "Salvar" at bounding box center [190, 417] width 51 height 23
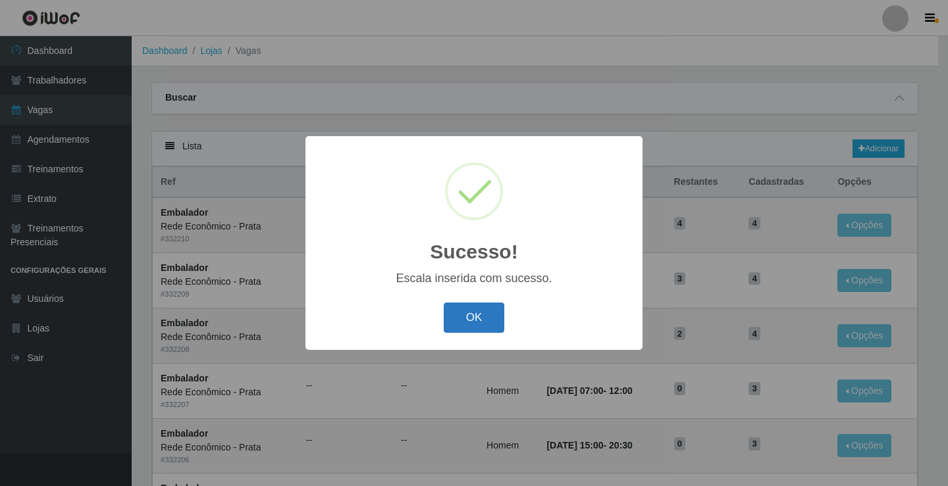
click at [466, 325] on button "OK" at bounding box center [474, 318] width 61 height 31
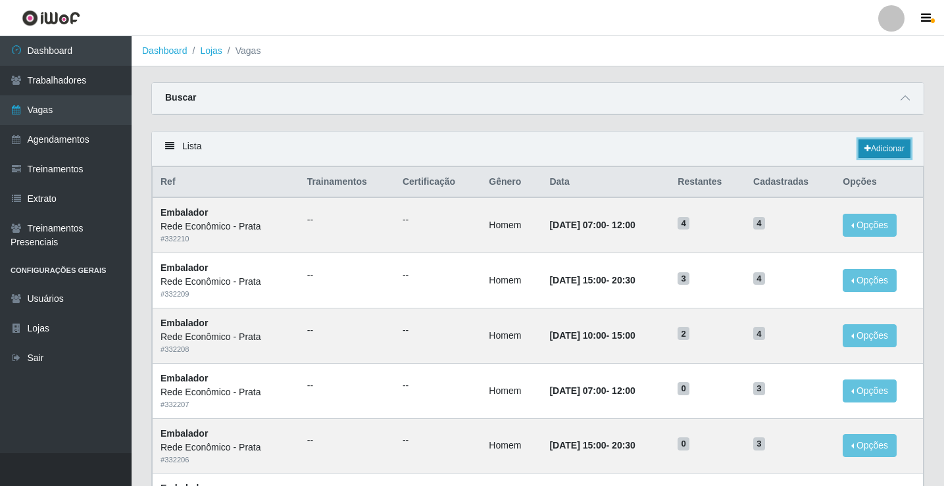
click at [879, 151] on link "Adicionar" at bounding box center [885, 149] width 52 height 18
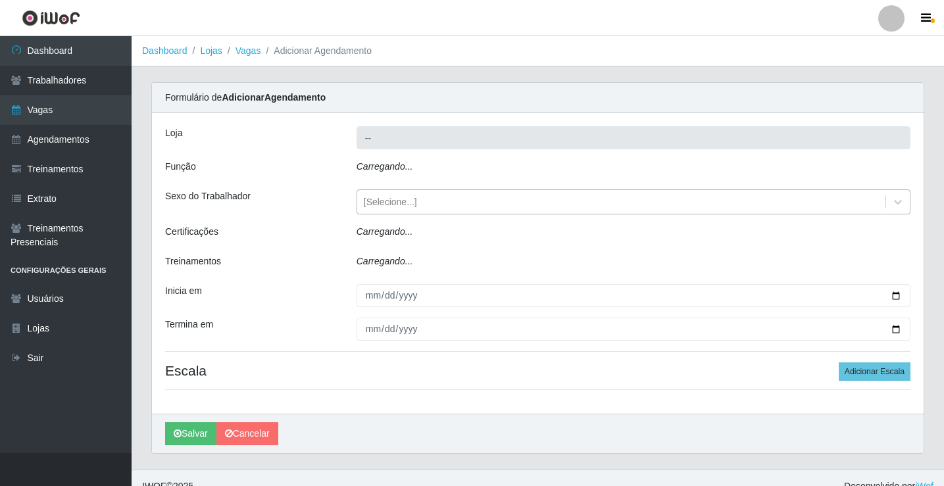
type input "Rede Econômico - Prata"
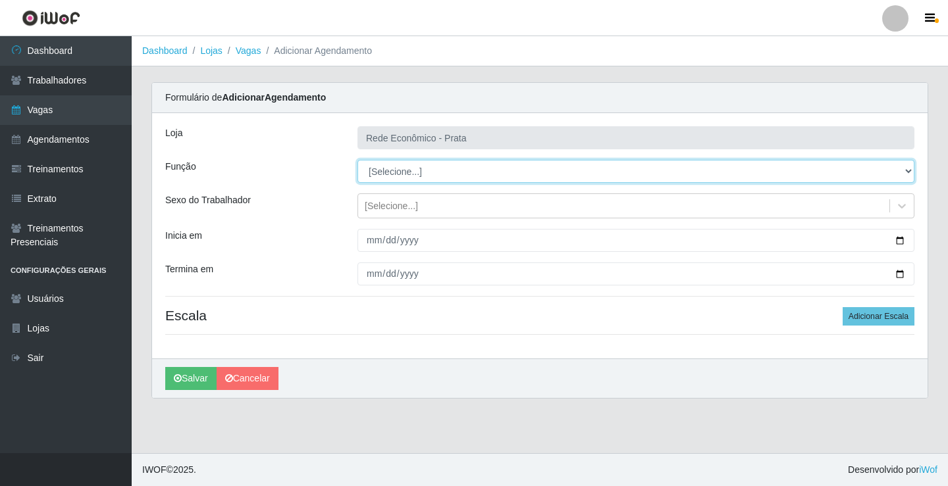
click at [401, 168] on select "[Selecione...] ASG ASG + ASG ++ Embalador Embalador + Embalador ++ Operador de …" at bounding box center [635, 171] width 557 height 23
select select "1"
click at [357, 160] on select "[Selecione...] ASG ASG + ASG ++ Embalador Embalador + Embalador ++ Operador de …" at bounding box center [635, 171] width 557 height 23
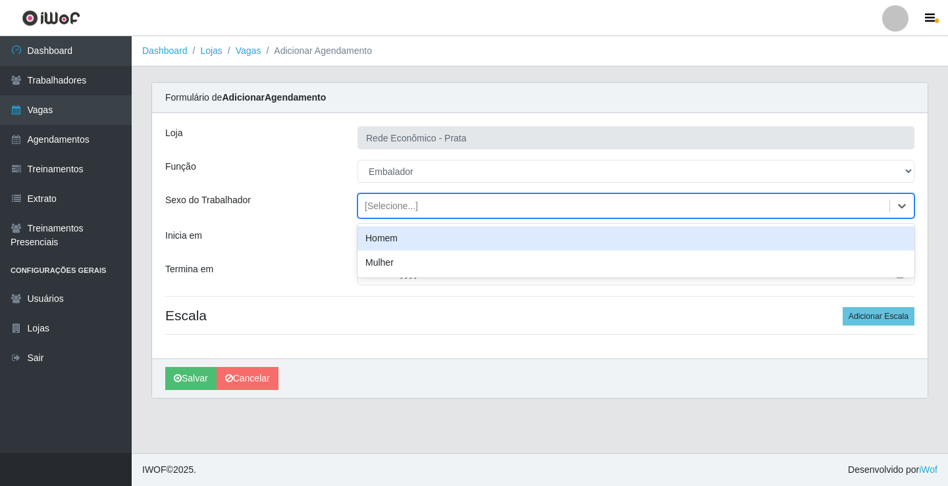
click at [401, 207] on div "[Selecione...]" at bounding box center [391, 206] width 53 height 14
click at [405, 242] on div "Homem" at bounding box center [635, 238] width 557 height 24
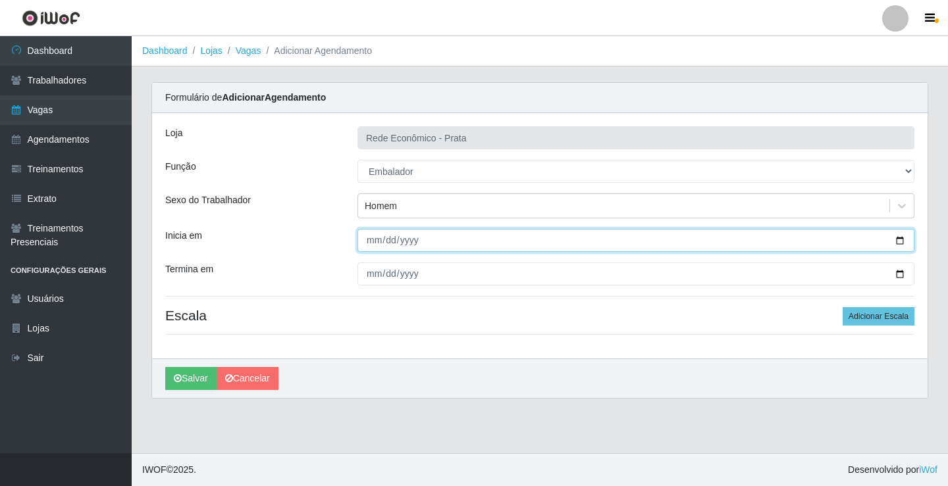
click at [902, 240] on input "Inicia em" at bounding box center [635, 240] width 557 height 23
type input "[DATE]"
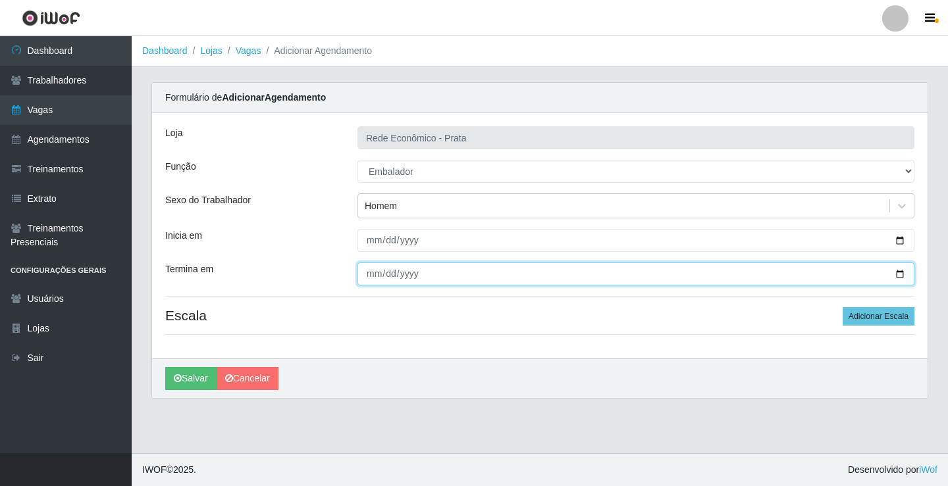
click at [897, 269] on input "Termina em" at bounding box center [635, 274] width 557 height 23
type input "[DATE]"
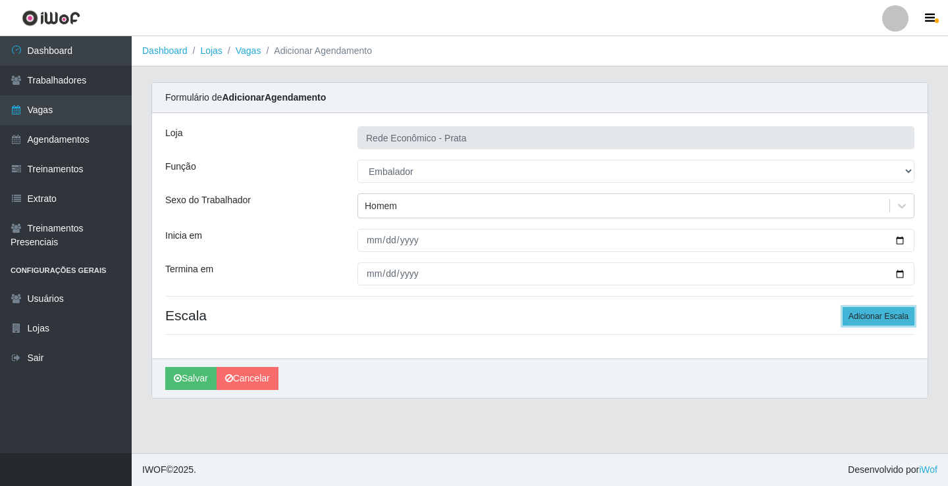
click at [863, 317] on button "Adicionar Escala" at bounding box center [878, 316] width 72 height 18
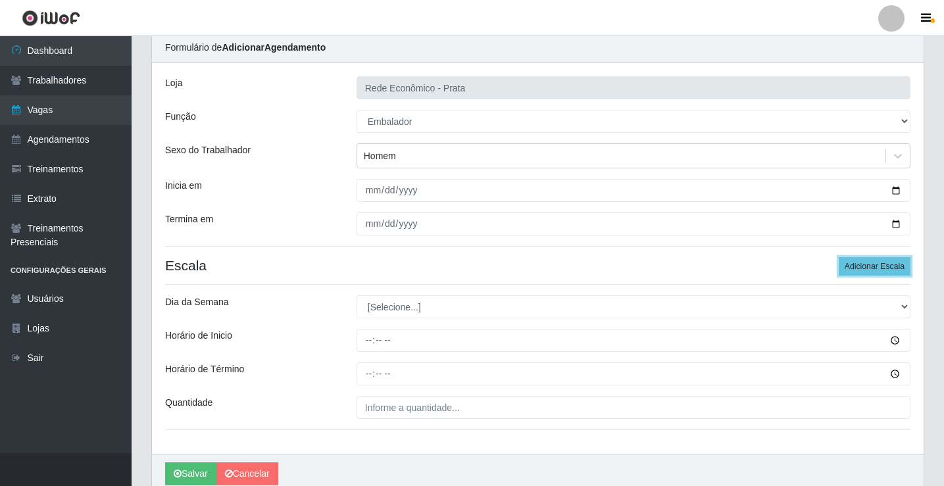
scroll to position [107, 0]
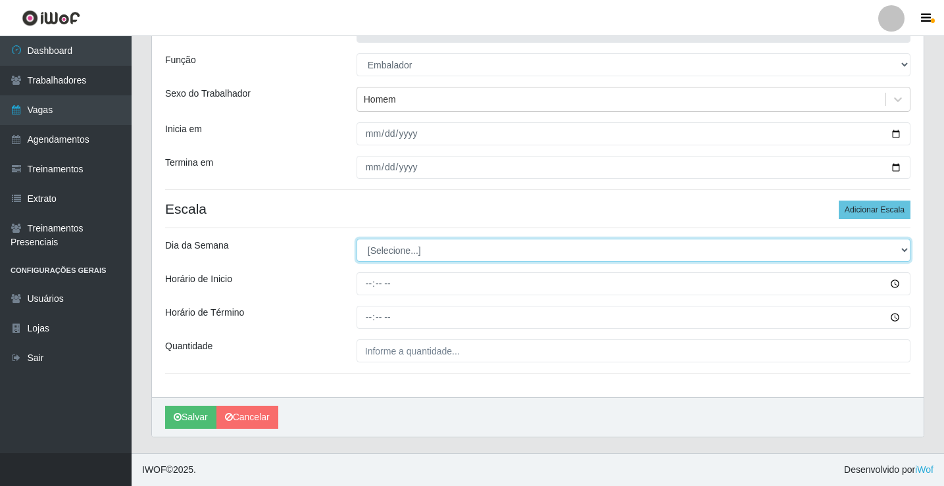
click at [398, 249] on select "[Selecione...] Segunda Terça Quarta Quinta Sexta Sábado Domingo" at bounding box center [634, 250] width 554 height 23
select select "4"
click at [357, 239] on select "[Selecione...] Segunda Terça Quarta Quinta Sexta Sábado Domingo" at bounding box center [634, 250] width 554 height 23
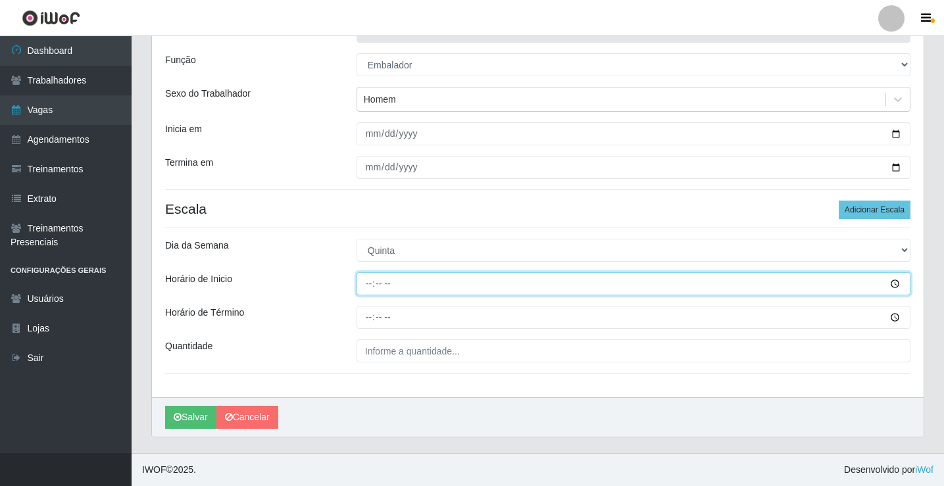
click at [370, 286] on input "Horário de Inicio" at bounding box center [634, 283] width 554 height 23
type input "09:00"
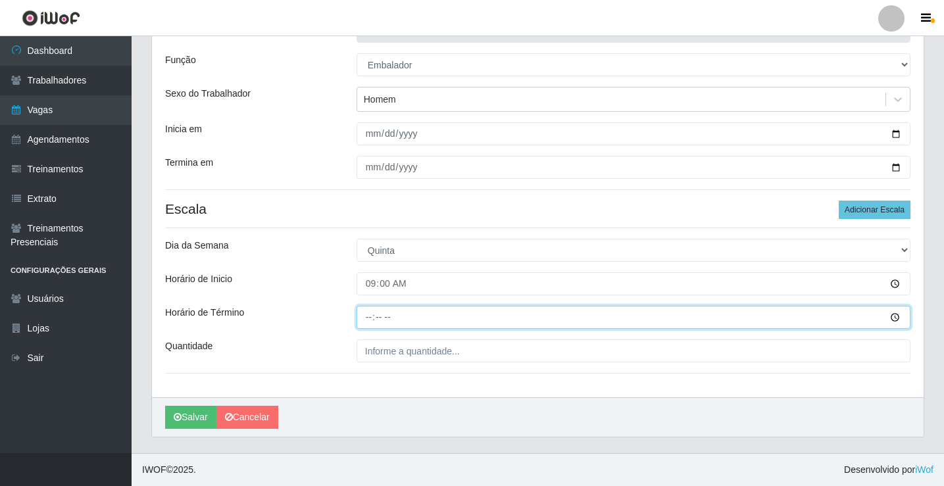
click at [370, 316] on input "Horário de Término" at bounding box center [634, 317] width 554 height 23
type input "14:00"
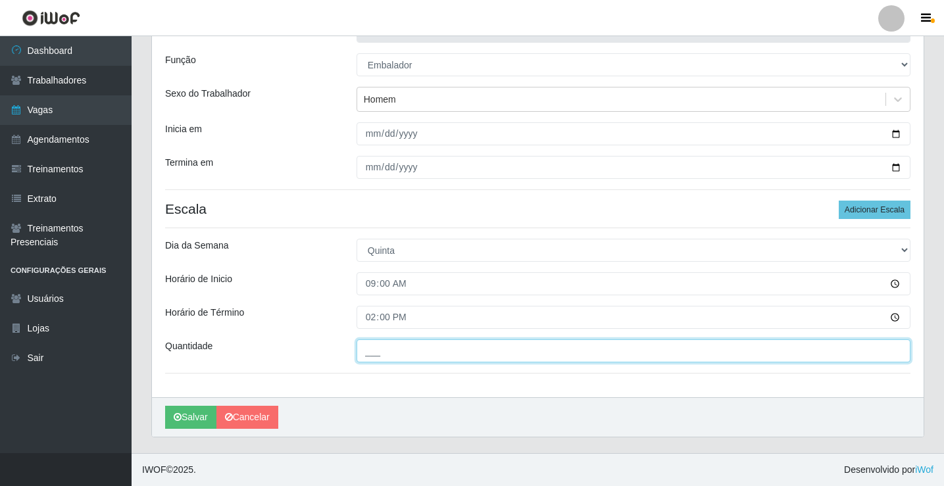
click at [376, 349] on input "___" at bounding box center [634, 351] width 554 height 23
type input "4__"
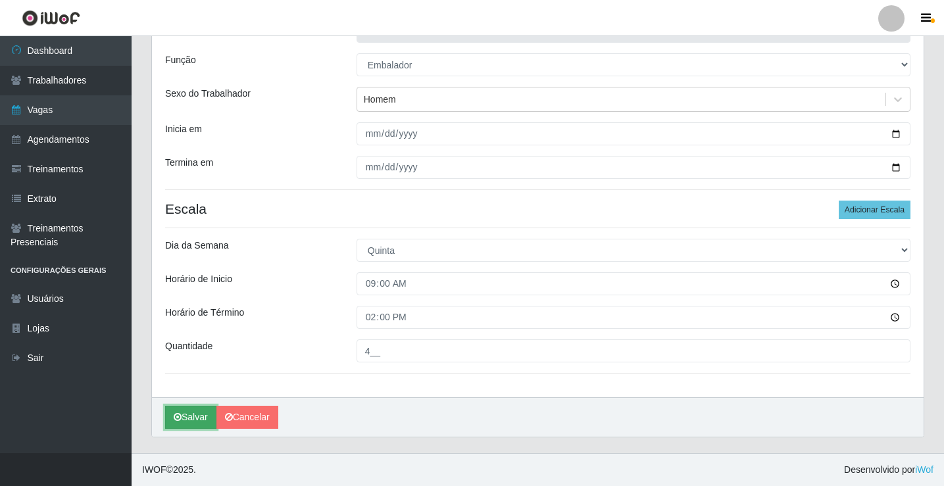
click at [198, 420] on button "Salvar" at bounding box center [190, 417] width 51 height 23
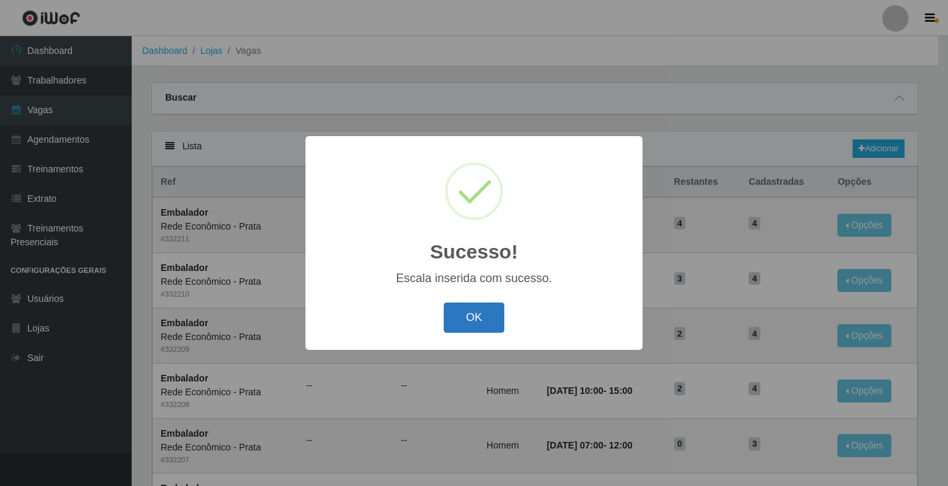
click at [470, 326] on button "OK" at bounding box center [474, 318] width 61 height 31
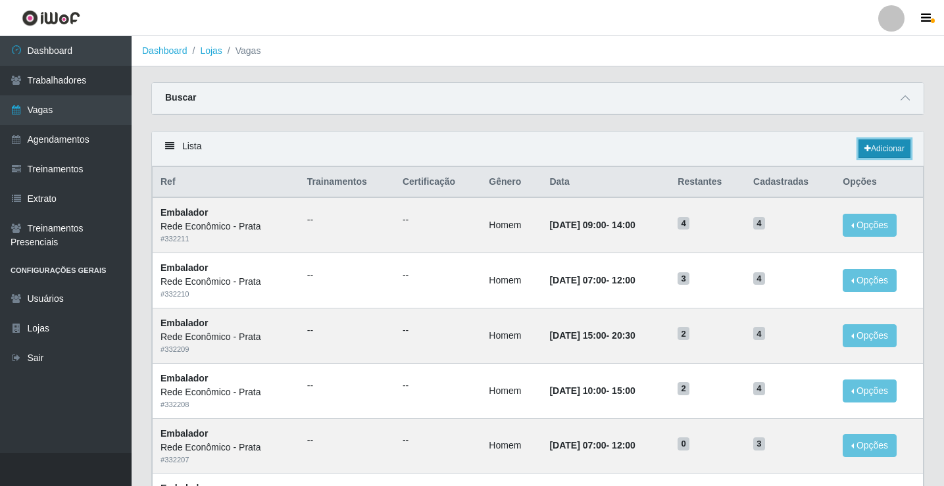
click at [882, 152] on link "Adicionar" at bounding box center [885, 149] width 52 height 18
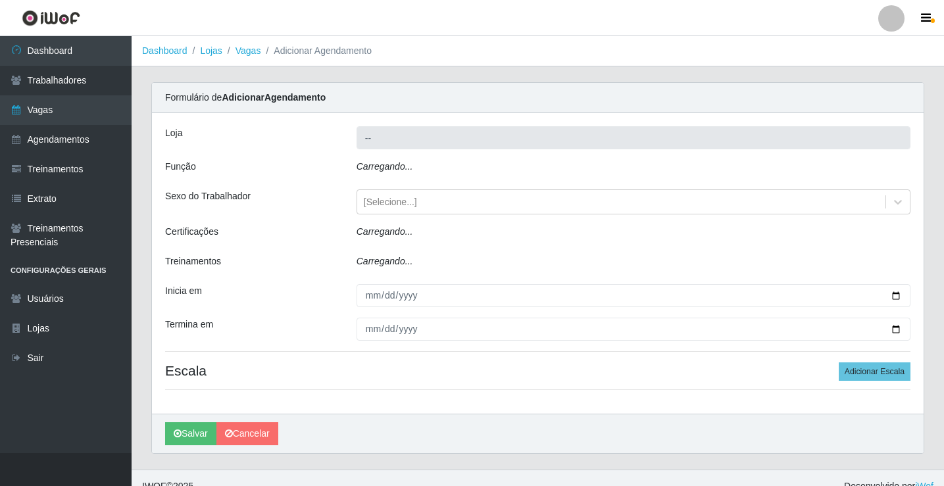
type input "Rede Econômico - Prata"
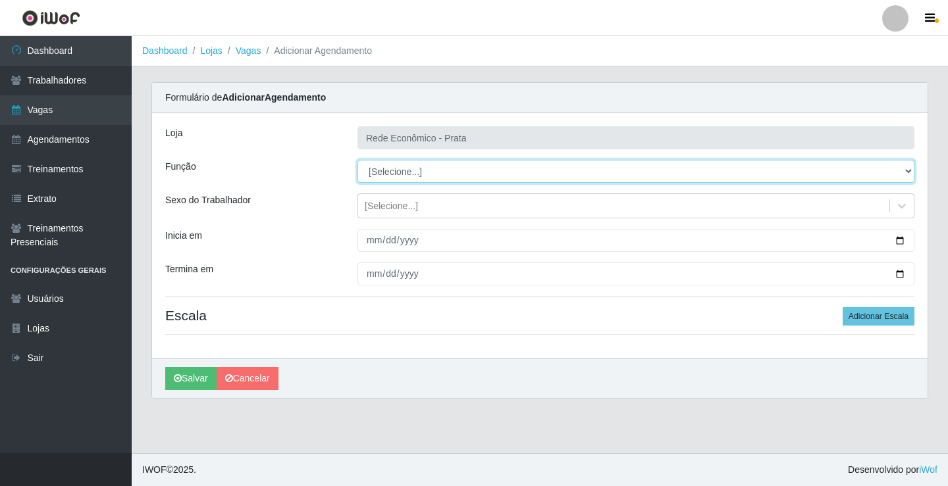
click at [390, 172] on select "[Selecione...] ASG ASG + ASG ++ Embalador Embalador + Embalador ++ Operador de …" at bounding box center [635, 171] width 557 height 23
select select "1"
click at [357, 160] on select "[Selecione...] ASG ASG + ASG ++ Embalador Embalador + Embalador ++ Operador de …" at bounding box center [635, 171] width 557 height 23
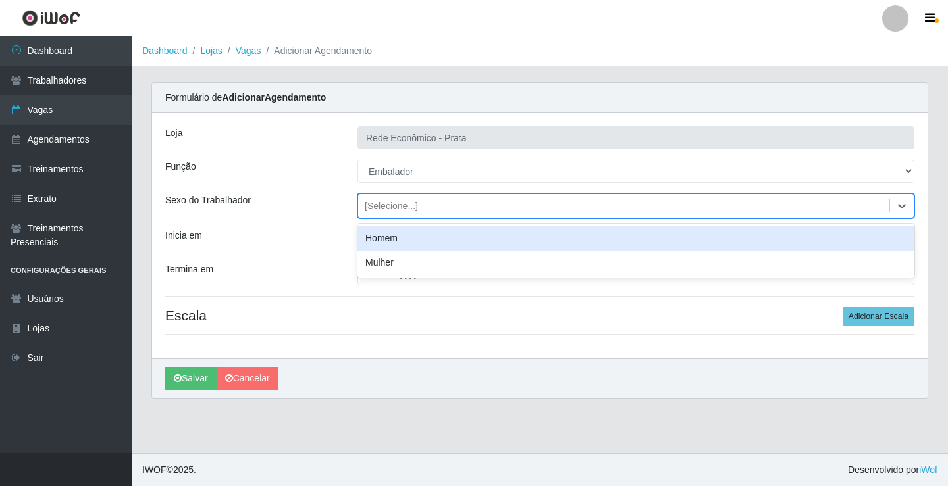
click at [397, 207] on div "[Selecione...]" at bounding box center [391, 206] width 53 height 14
click at [397, 238] on div "Homem" at bounding box center [635, 238] width 557 height 24
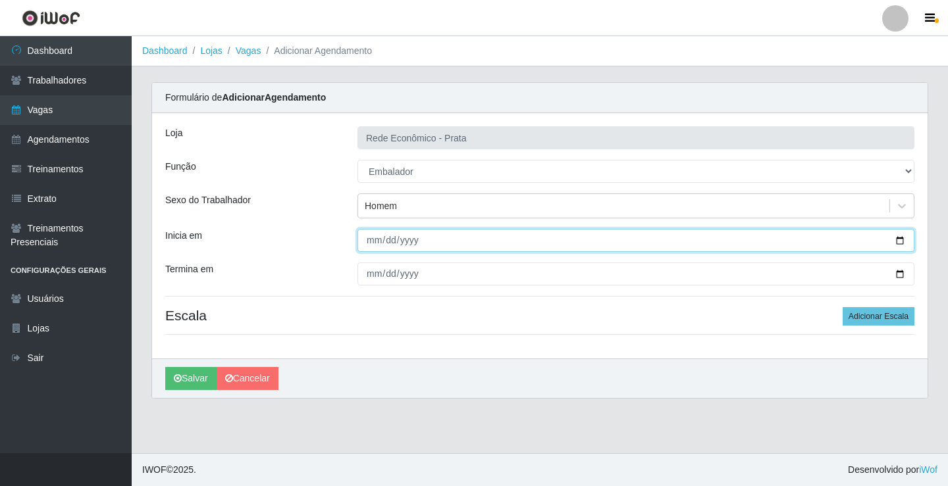
click at [899, 242] on input "Inicia em" at bounding box center [635, 240] width 557 height 23
type input "[DATE]"
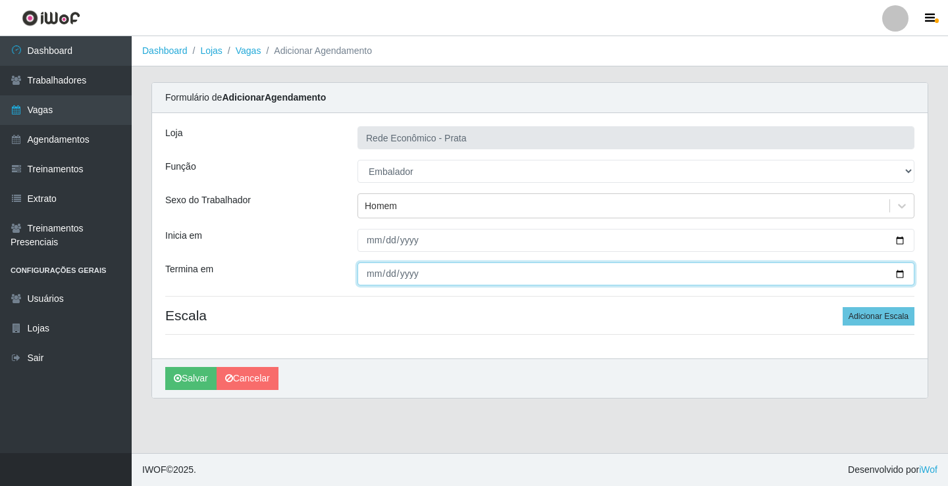
click at [899, 274] on input "Termina em" at bounding box center [635, 274] width 557 height 23
type input "[DATE]"
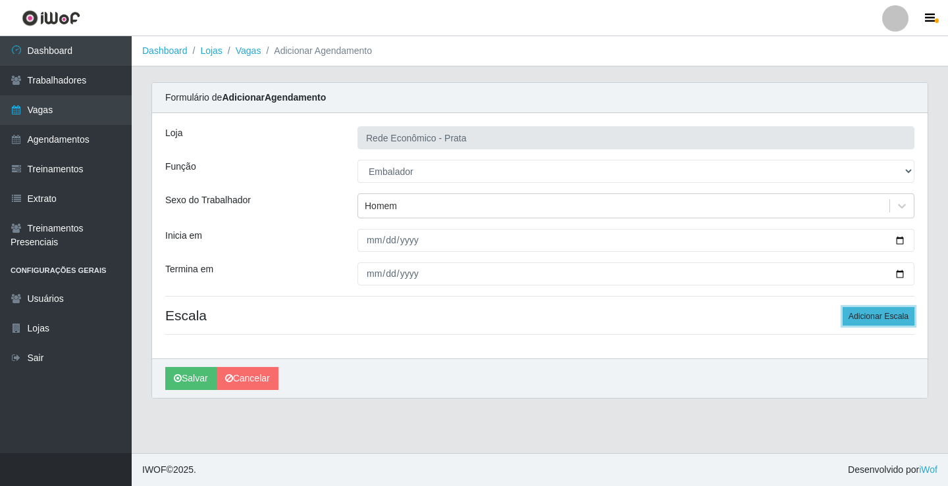
click at [875, 316] on button "Adicionar Escala" at bounding box center [878, 316] width 72 height 18
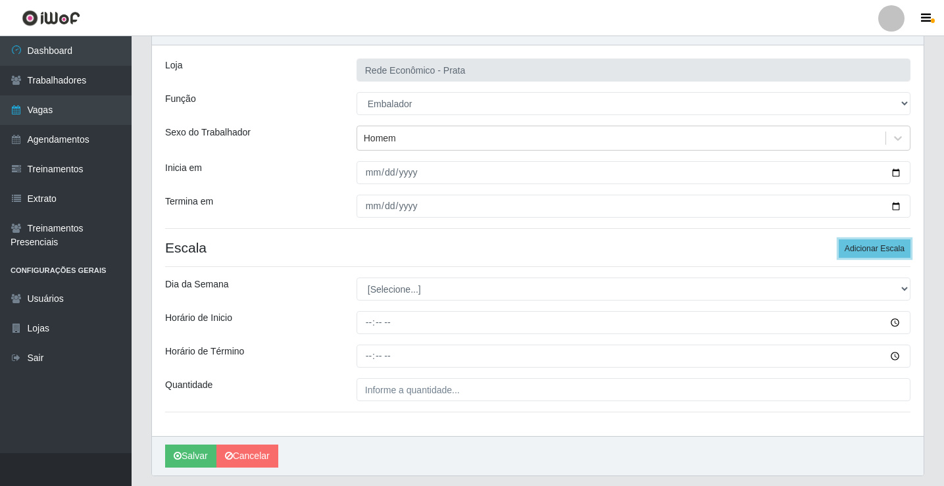
scroll to position [107, 0]
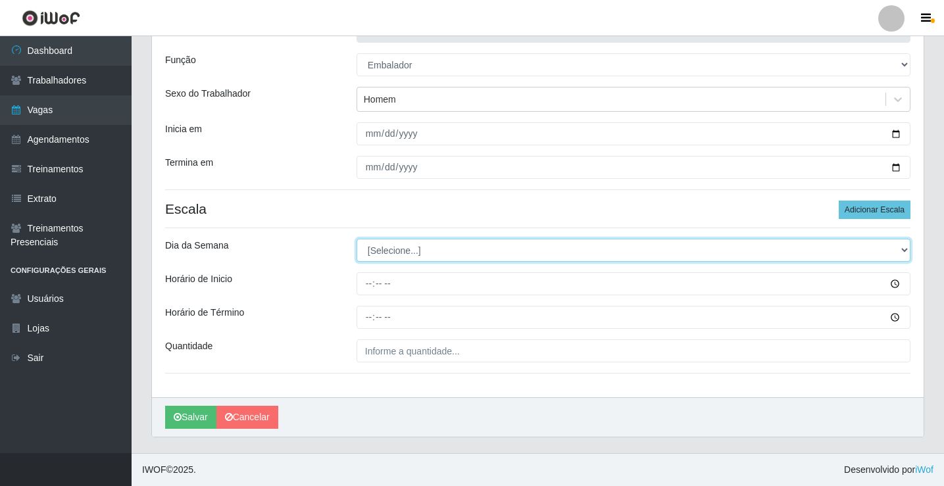
click at [394, 253] on select "[Selecione...] Segunda Terça Quarta Quinta Sexta Sábado Domingo" at bounding box center [634, 250] width 554 height 23
select select "4"
click at [357, 239] on select "[Selecione...] Segunda Terça Quarta Quinta Sexta Sábado Domingo" at bounding box center [634, 250] width 554 height 23
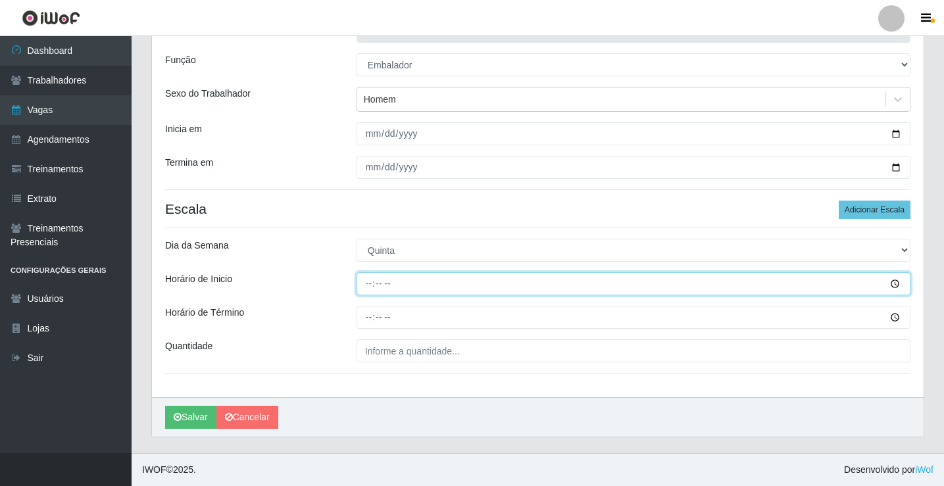
click at [372, 285] on input "Horário de Inicio" at bounding box center [634, 283] width 554 height 23
type input "15:00"
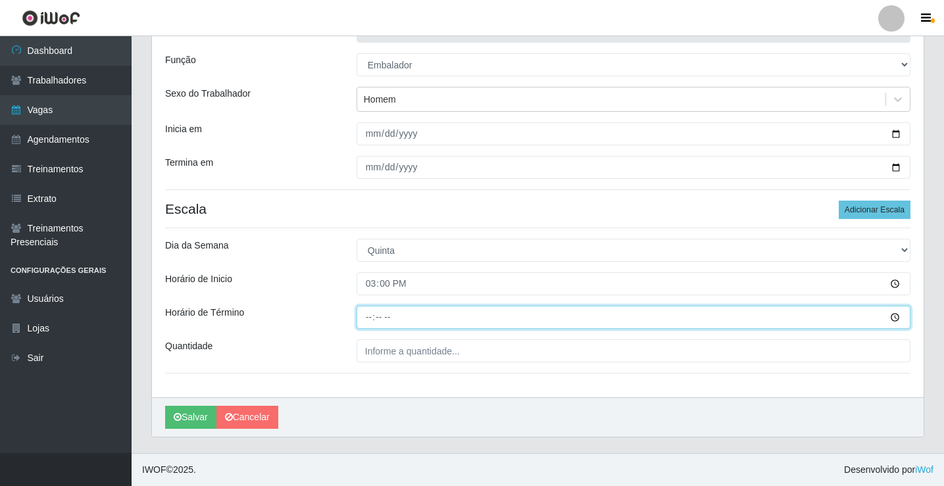
click at [371, 316] on input "Horário de Término" at bounding box center [634, 317] width 554 height 23
type input "20:30"
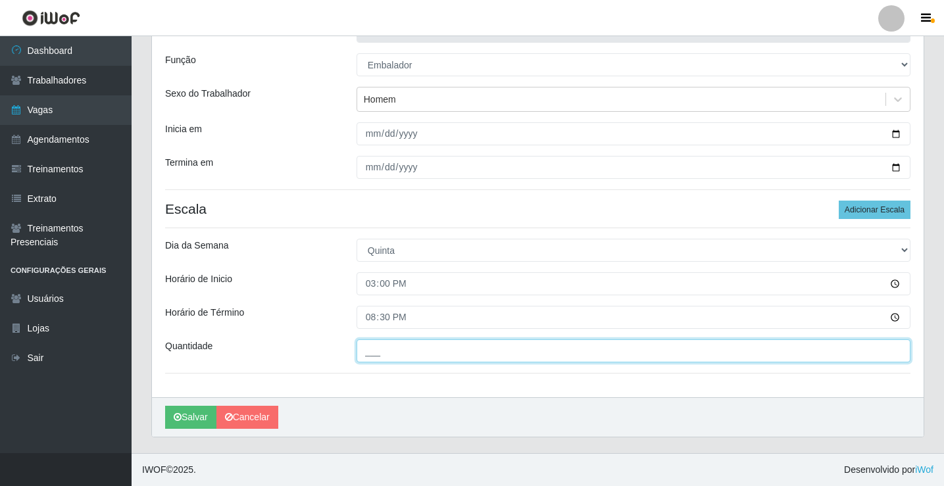
click at [391, 356] on input "___" at bounding box center [634, 351] width 554 height 23
type input "4__"
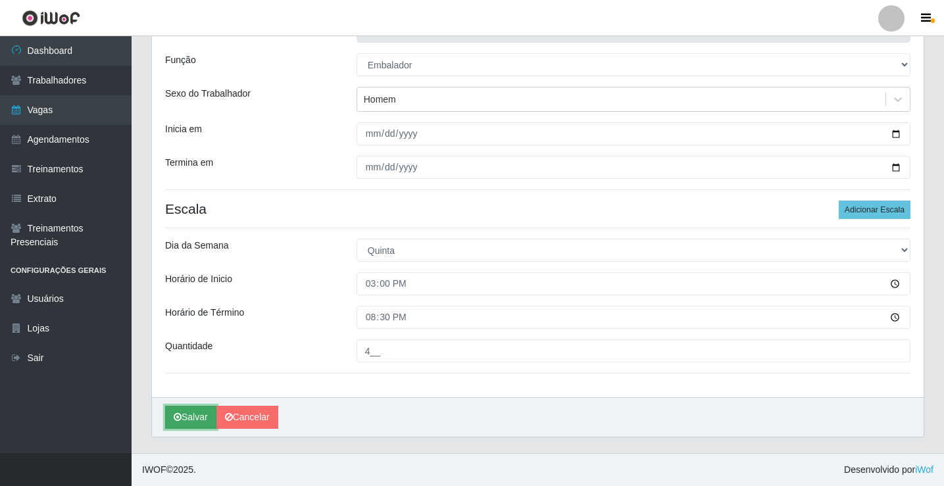
click at [203, 415] on button "Salvar" at bounding box center [190, 417] width 51 height 23
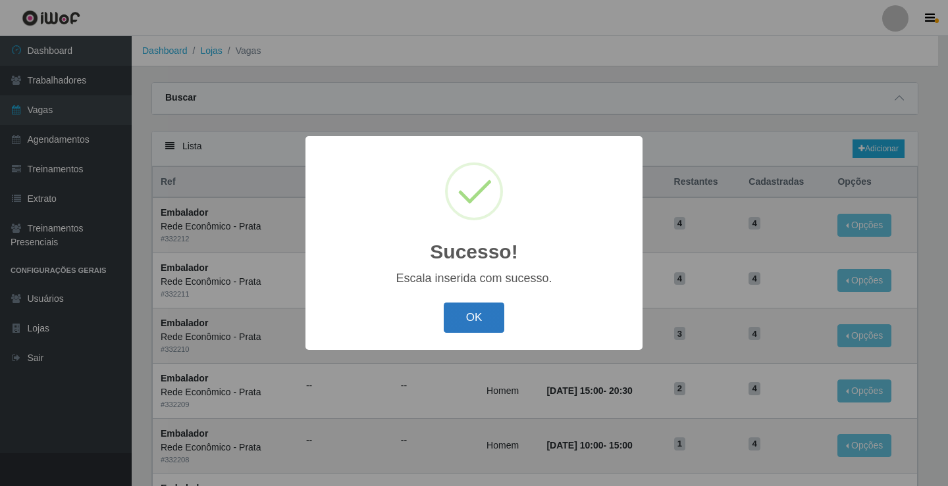
click at [472, 318] on button "OK" at bounding box center [474, 318] width 61 height 31
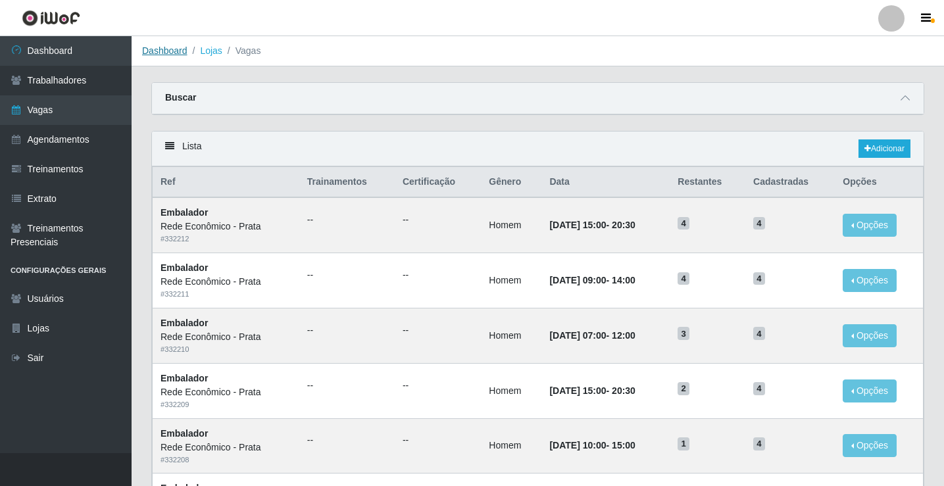
click at [161, 47] on link "Dashboard" at bounding box center [164, 50] width 45 height 11
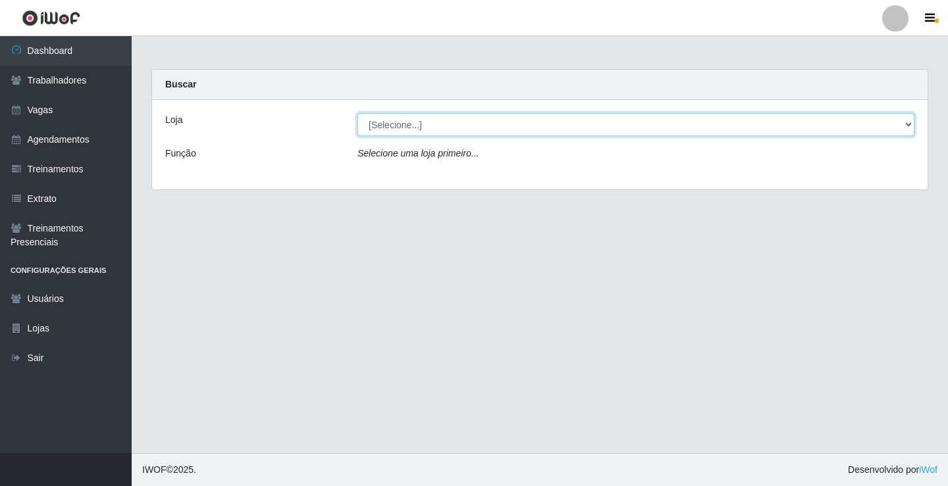
click at [390, 128] on select "[Selecione...] Rede Econômico - Prata" at bounding box center [635, 124] width 557 height 23
select select "192"
click at [357, 113] on select "[Selecione...] Rede Econômico - Prata" at bounding box center [635, 124] width 557 height 23
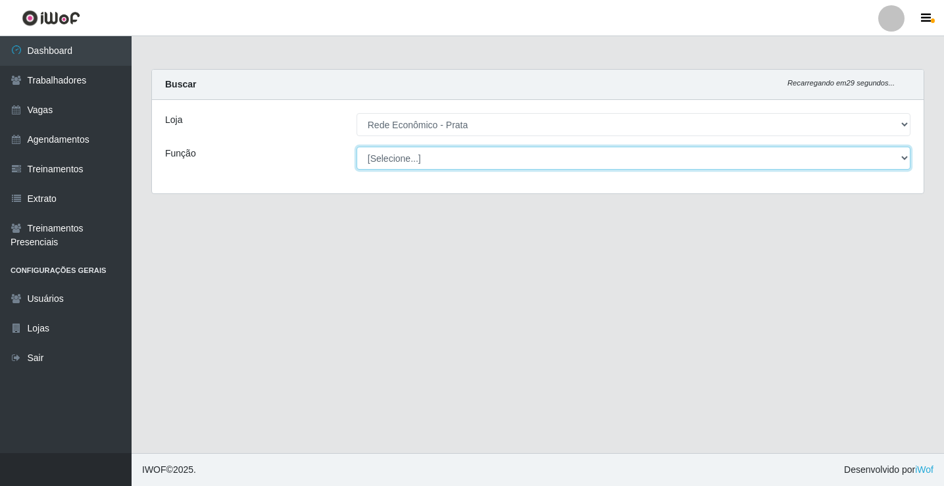
click at [385, 156] on select "[Selecione...] ASG ASG + ASG ++ Embalador Embalador + Embalador ++ Operador de …" at bounding box center [634, 158] width 554 height 23
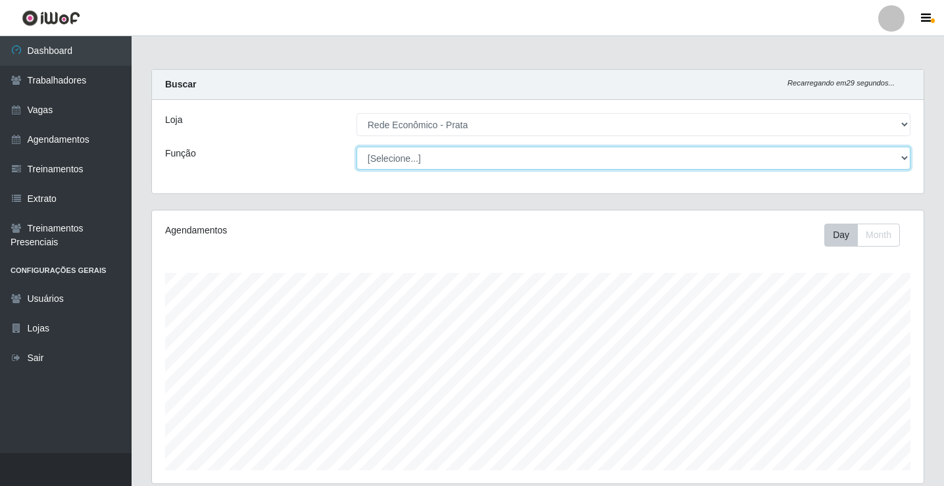
scroll to position [273, 772]
select select "1"
click at [357, 147] on select "[Selecione...] ASG ASG + ASG ++ Embalador Embalador + Embalador ++ Operador de …" at bounding box center [634, 158] width 554 height 23
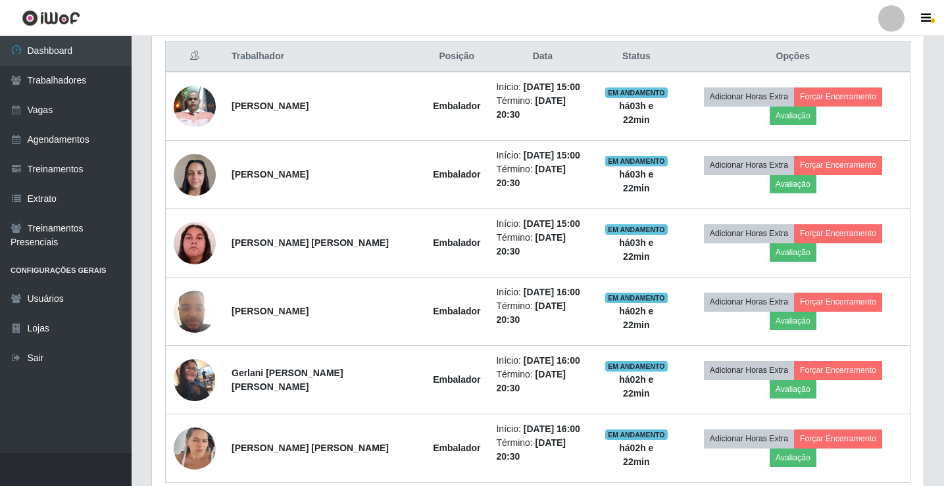
scroll to position [439, 0]
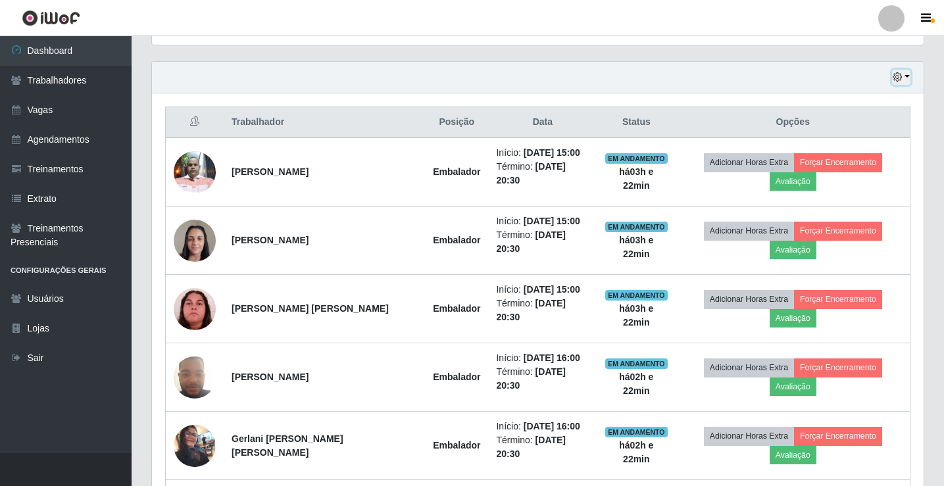
click at [908, 75] on button "button" at bounding box center [901, 77] width 18 height 15
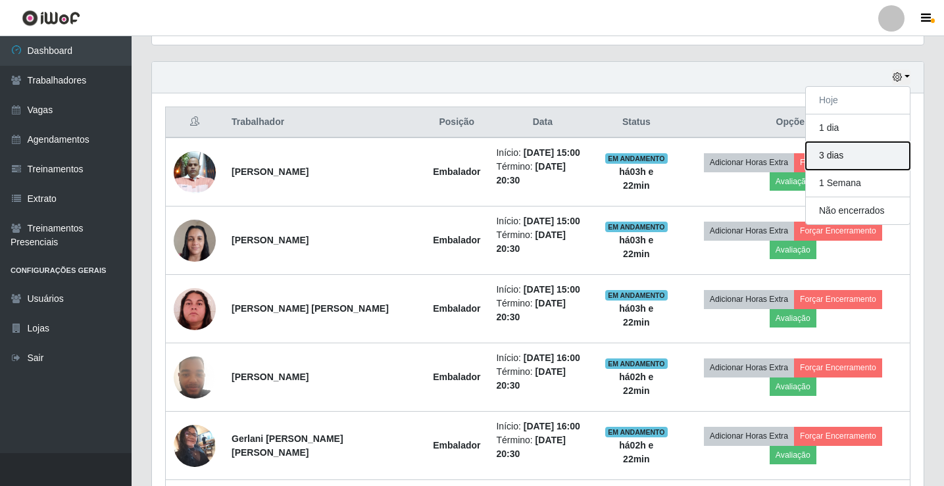
click at [858, 163] on button "3 dias" at bounding box center [858, 156] width 104 height 28
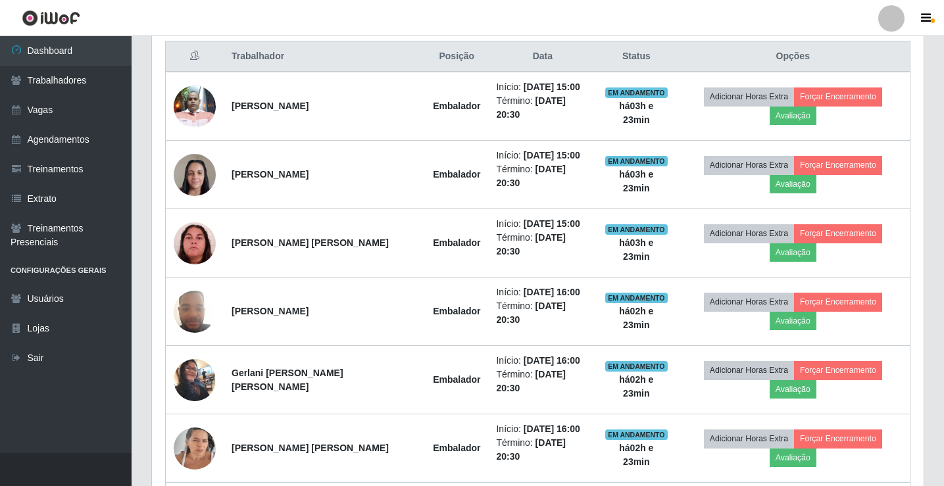
scroll to position [973, 0]
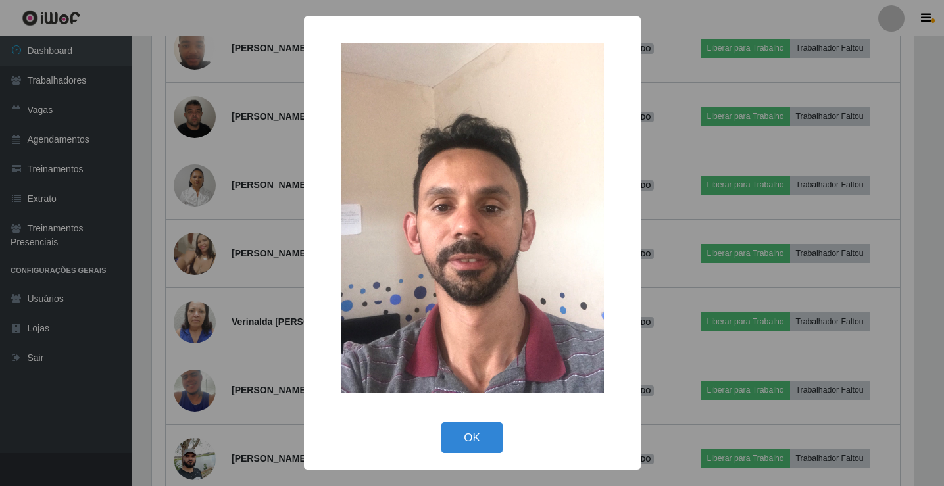
scroll to position [273, 765]
click at [478, 439] on button "OK" at bounding box center [474, 437] width 61 height 31
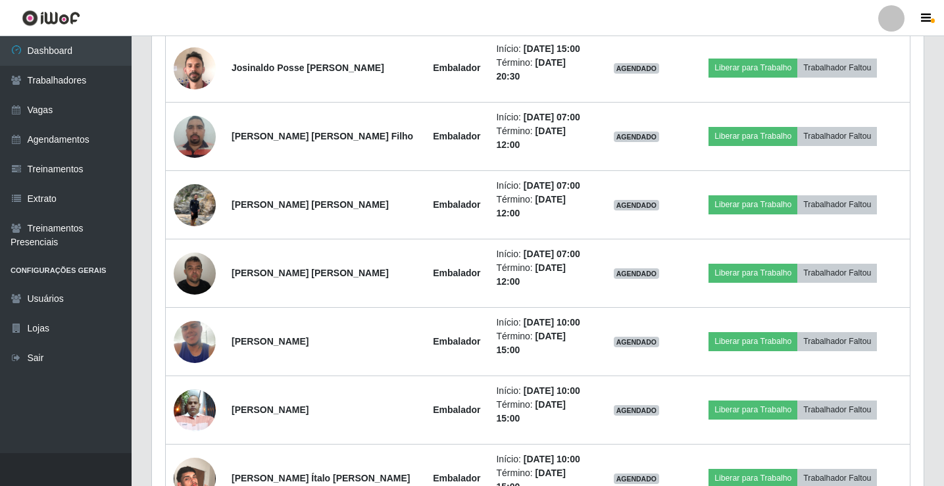
scroll to position [1427, 0]
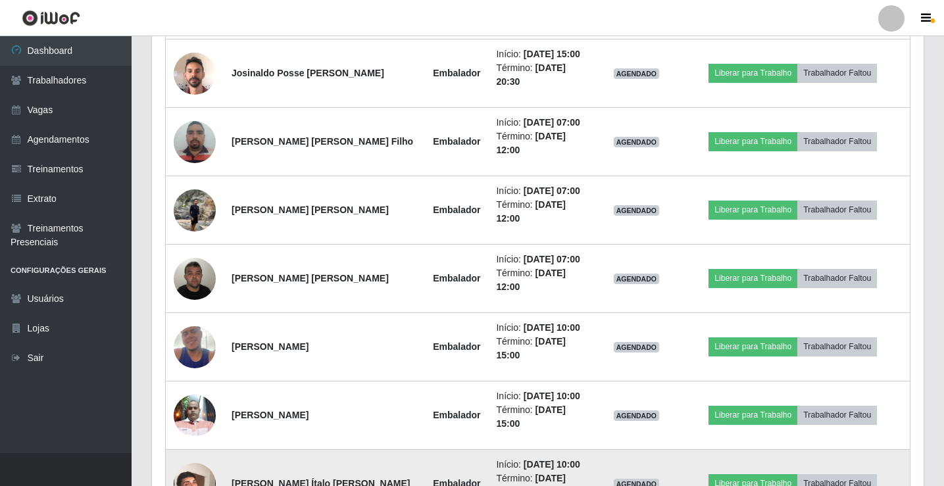
click at [197, 447] on img at bounding box center [195, 484] width 42 height 75
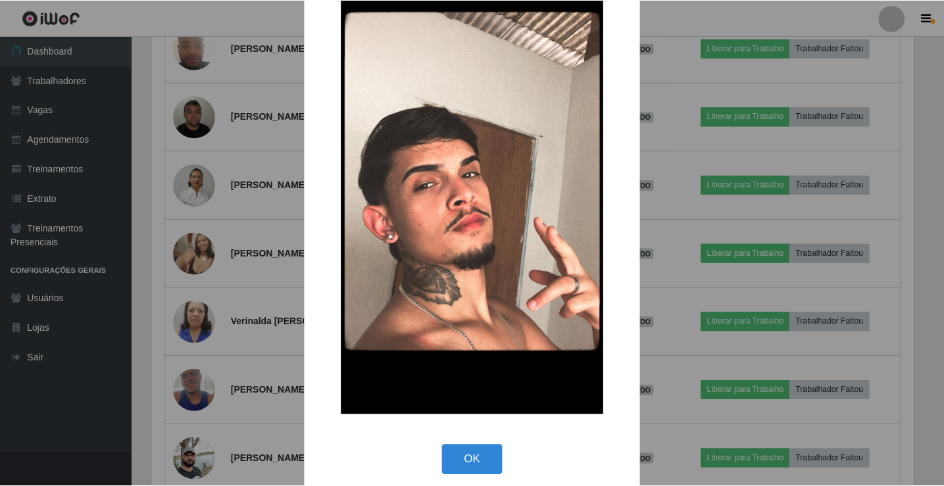
scroll to position [97, 0]
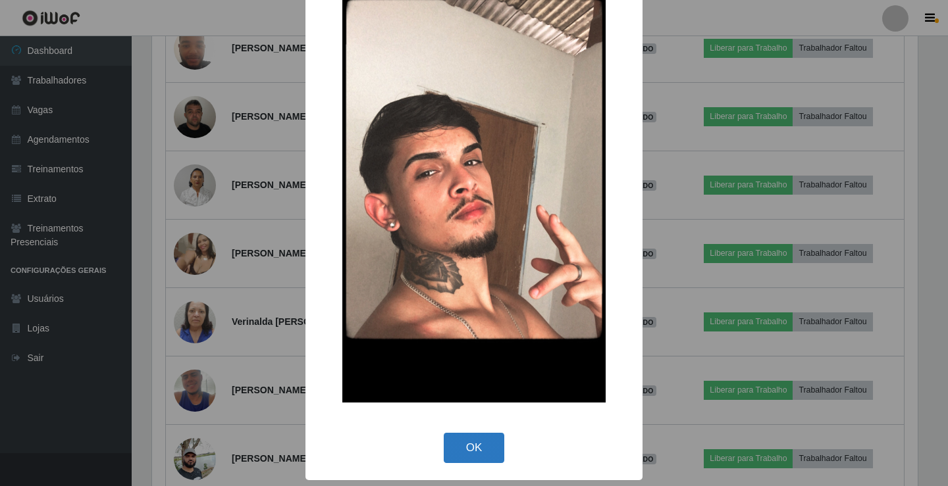
click at [480, 448] on button "OK" at bounding box center [474, 448] width 61 height 31
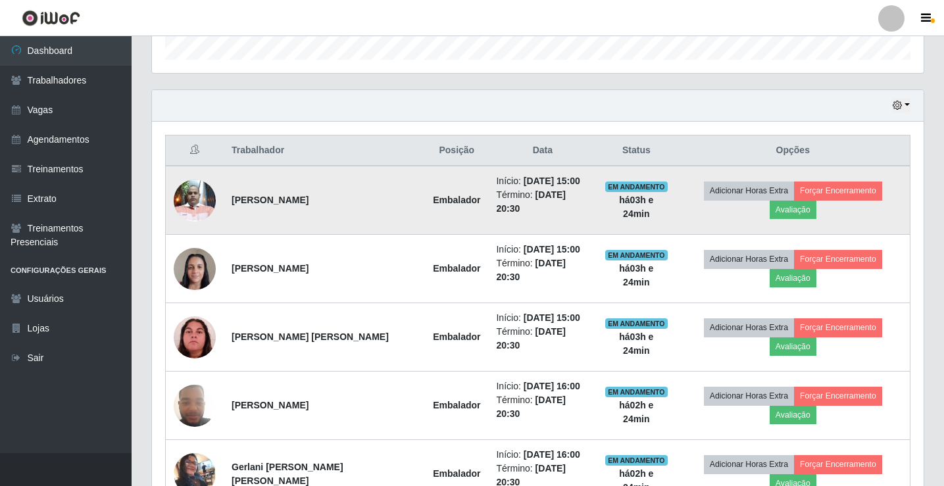
scroll to position [439, 0]
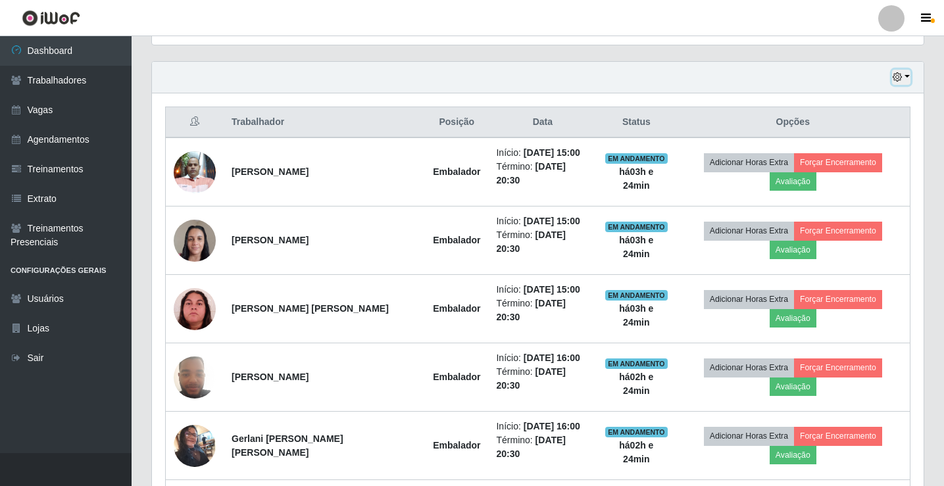
click at [908, 76] on button "button" at bounding box center [901, 77] width 18 height 15
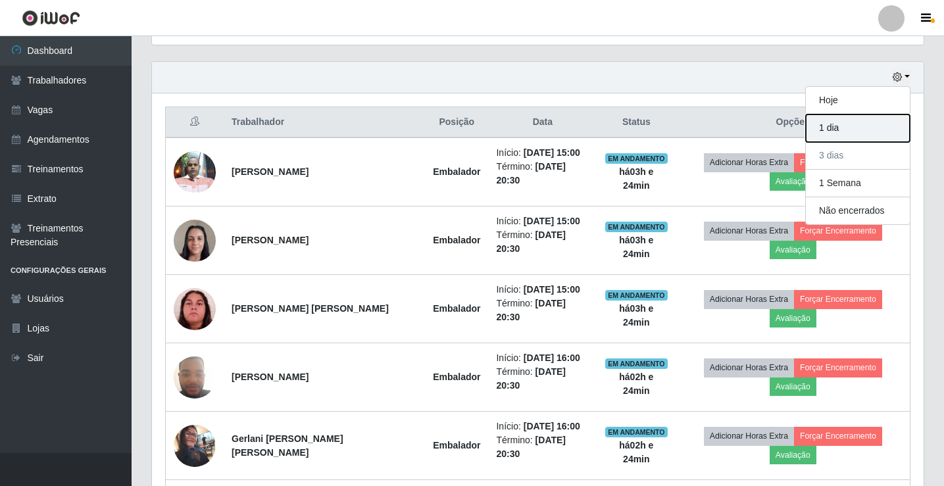
click at [842, 133] on button "1 dia" at bounding box center [858, 129] width 104 height 28
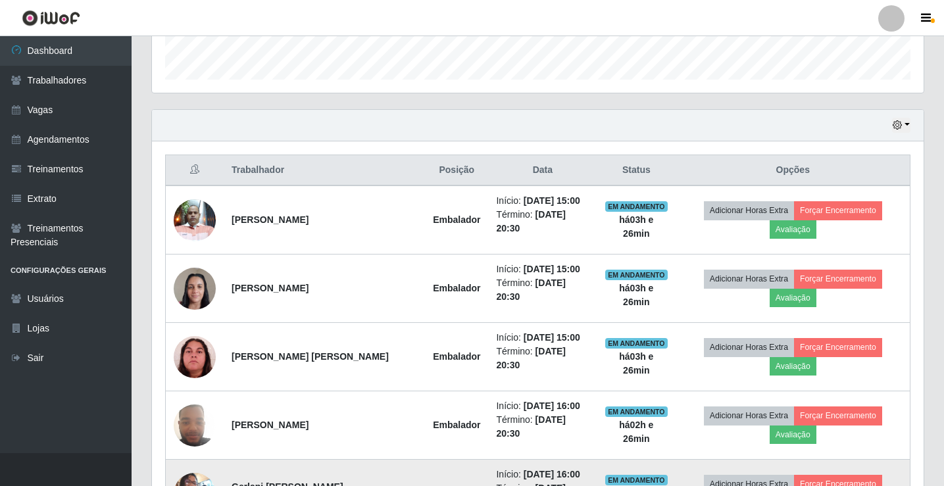
scroll to position [184, 0]
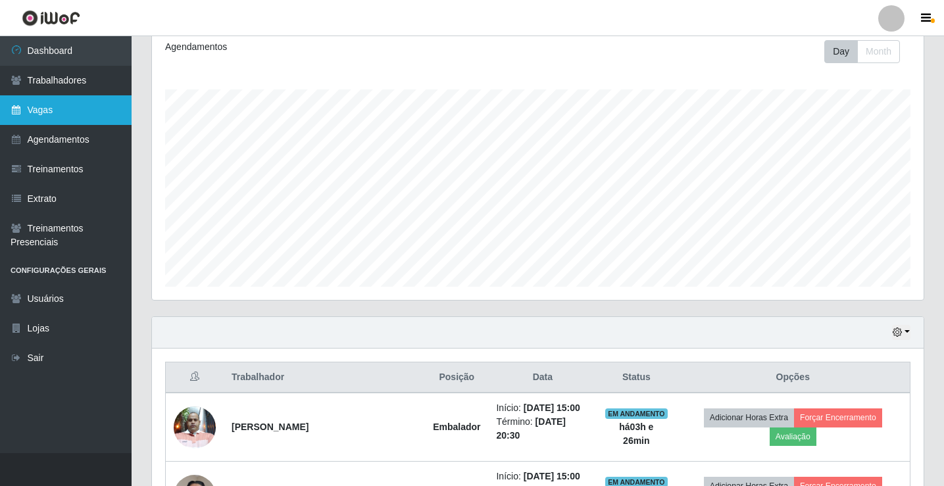
click at [59, 122] on link "Vagas" at bounding box center [66, 110] width 132 height 30
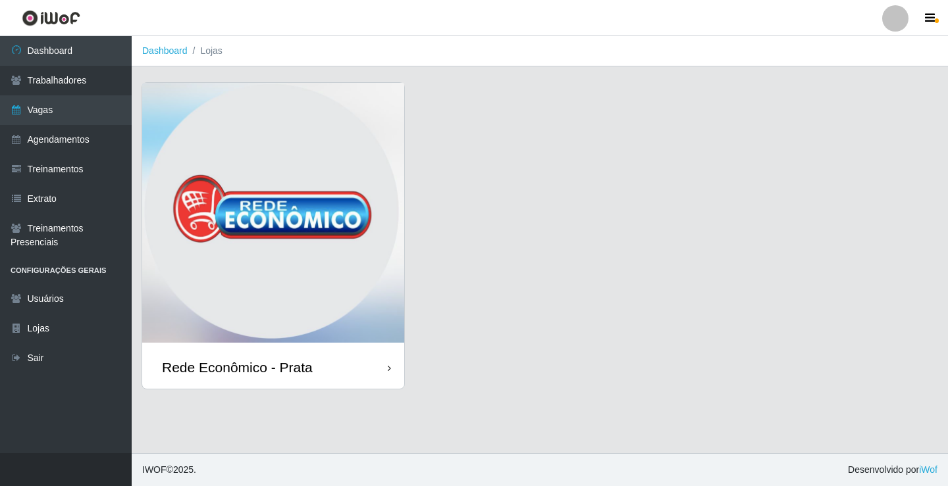
click at [268, 371] on div "Rede Econômico - Prata" at bounding box center [237, 367] width 151 height 16
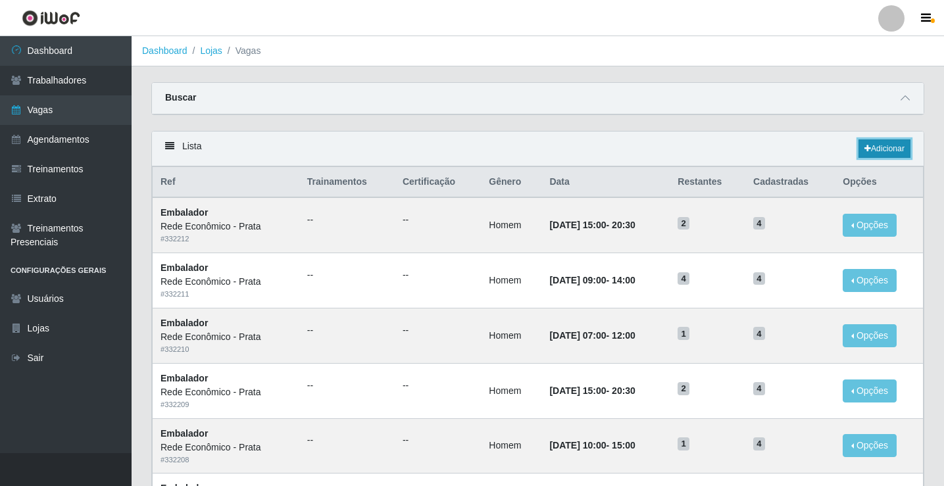
click at [883, 146] on link "Adicionar" at bounding box center [885, 149] width 52 height 18
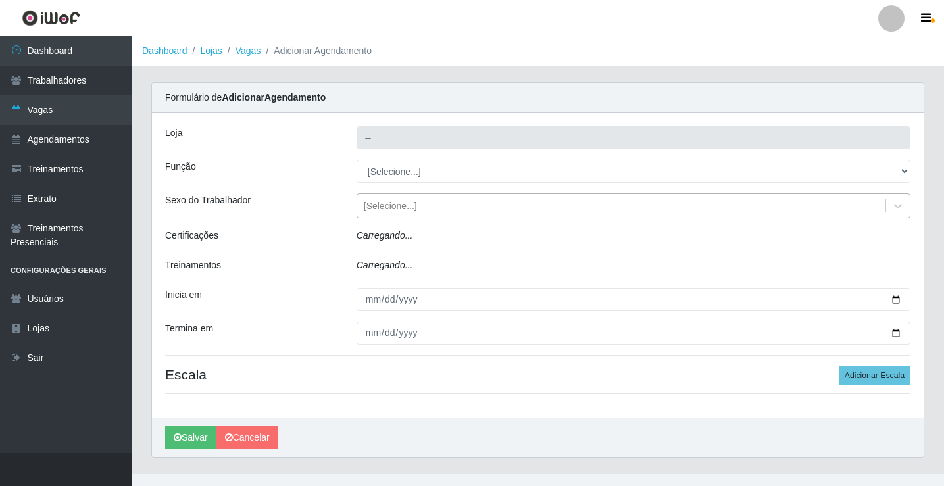
type input "Rede Econômico - Prata"
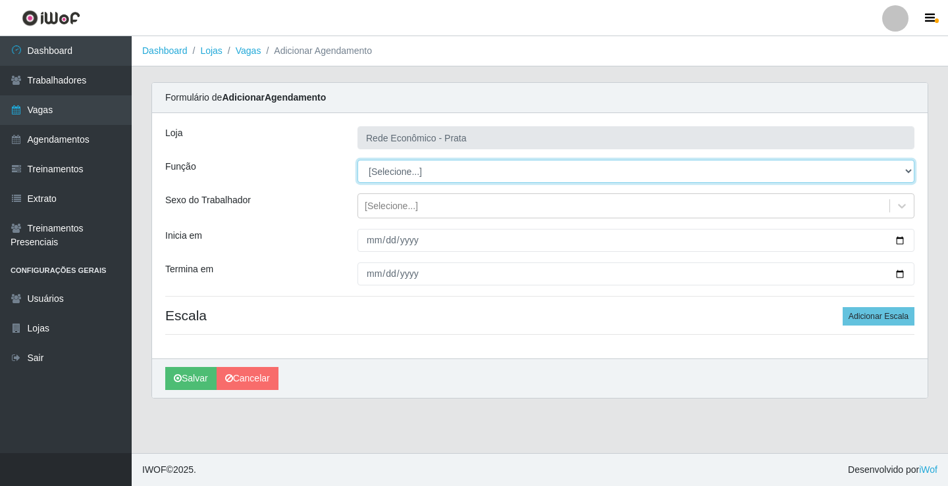
click at [396, 167] on select "[Selecione...] ASG ASG + ASG ++ Embalador Embalador + Embalador ++ Operador de …" at bounding box center [635, 171] width 557 height 23
select select "1"
click at [357, 160] on select "[Selecione...] ASG ASG + ASG ++ Embalador Embalador + Embalador ++ Operador de …" at bounding box center [635, 171] width 557 height 23
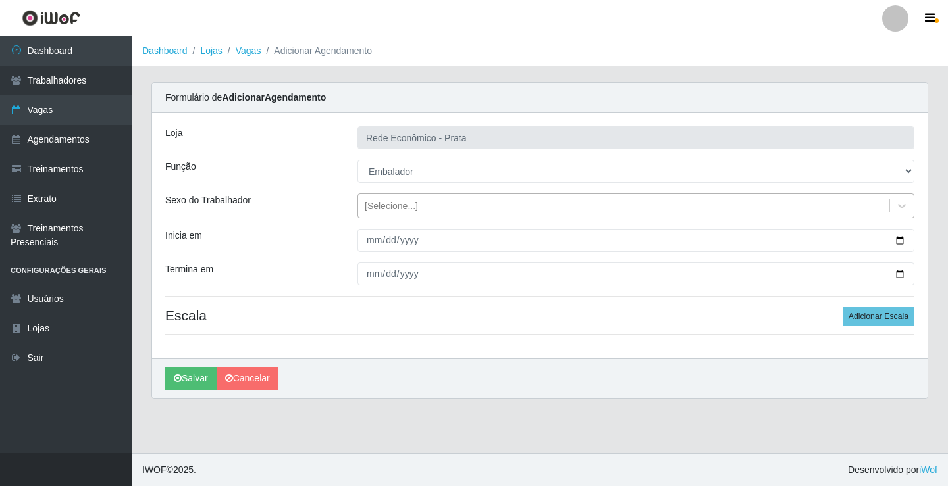
click at [386, 207] on div "[Selecione...]" at bounding box center [391, 206] width 53 height 14
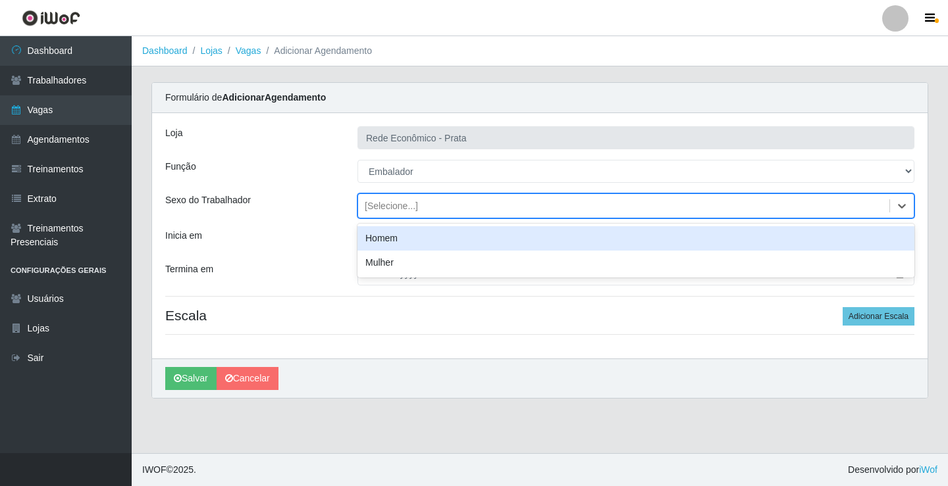
click at [403, 244] on div "Homem" at bounding box center [635, 238] width 557 height 24
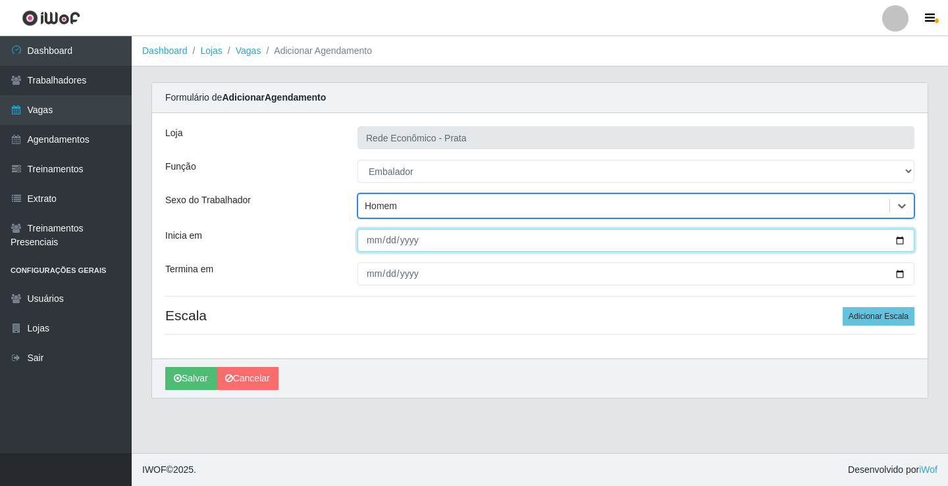
click at [894, 238] on input "Inicia em" at bounding box center [635, 240] width 557 height 23
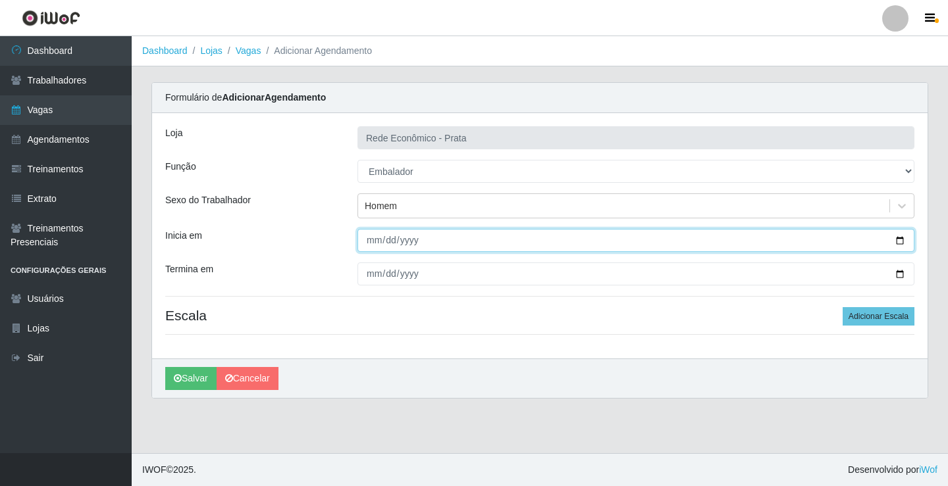
type input "[DATE]"
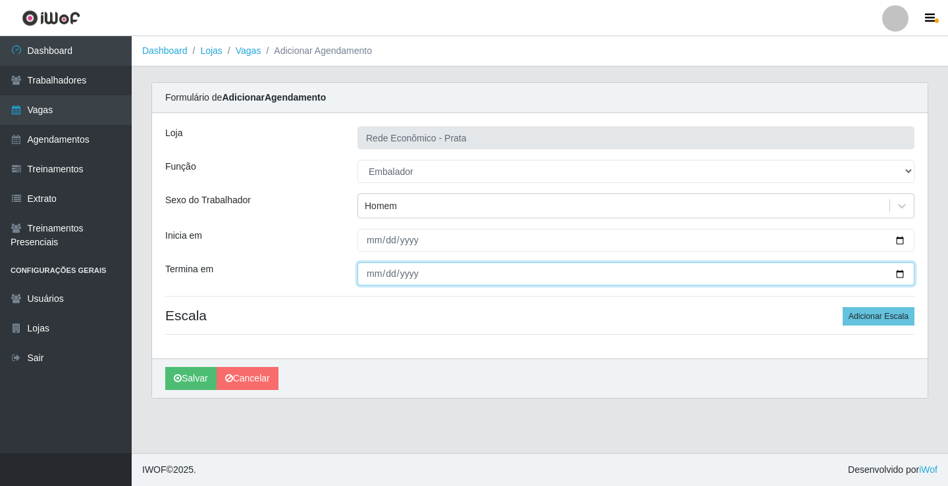
click at [900, 275] on input "Termina em" at bounding box center [635, 274] width 557 height 23
type input "[DATE]"
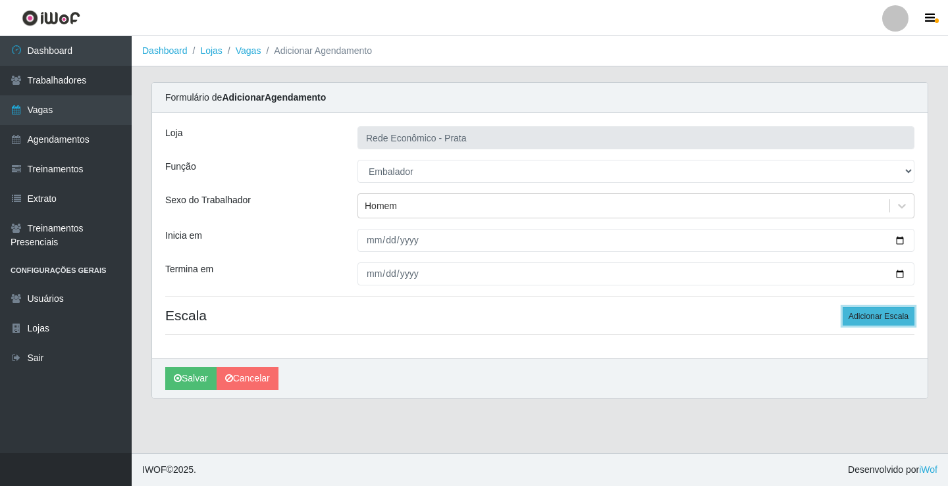
click at [862, 315] on button "Adicionar Escala" at bounding box center [878, 316] width 72 height 18
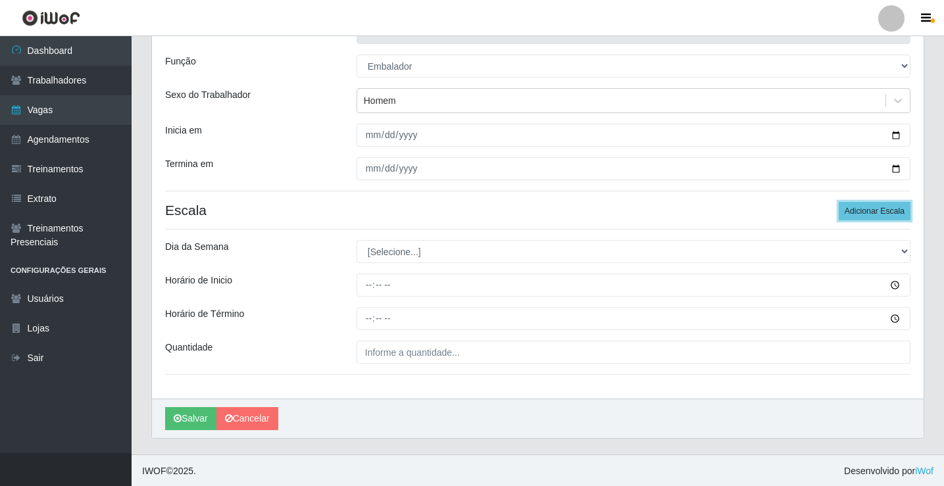
scroll to position [107, 0]
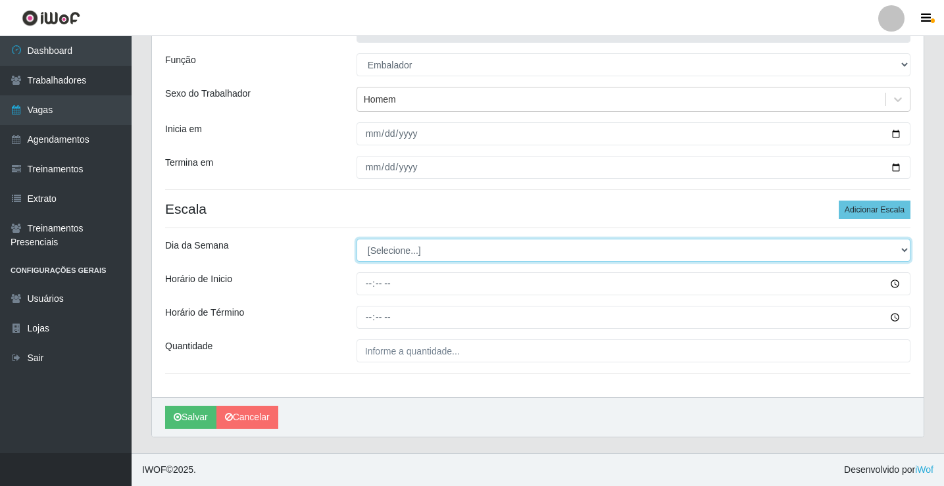
click at [398, 248] on select "[Selecione...] Segunda Terça Quarta Quinta Sexta Sábado Domingo" at bounding box center [634, 250] width 554 height 23
select select "5"
click at [357, 239] on select "[Selecione...] Segunda Terça Quarta Quinta Sexta Sábado Domingo" at bounding box center [634, 250] width 554 height 23
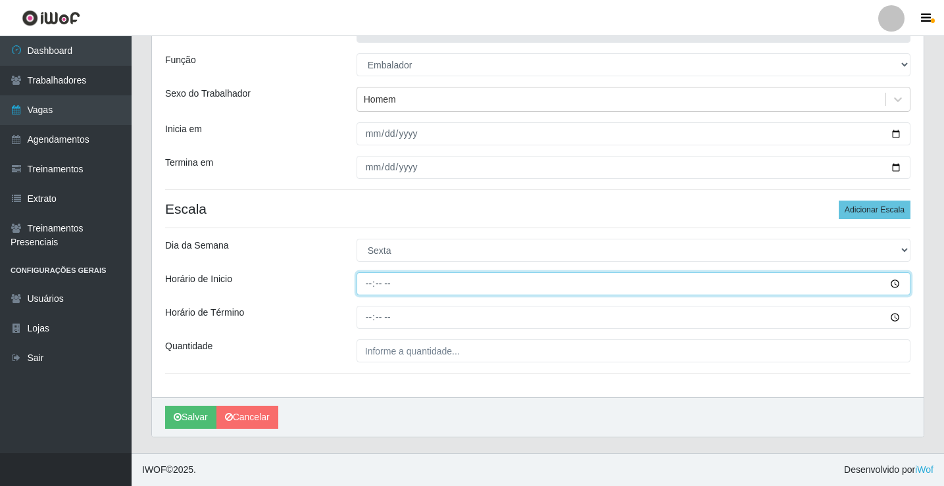
click at [372, 276] on input "Horário de Inicio" at bounding box center [634, 283] width 554 height 23
type input "07:01"
type input "07:00"
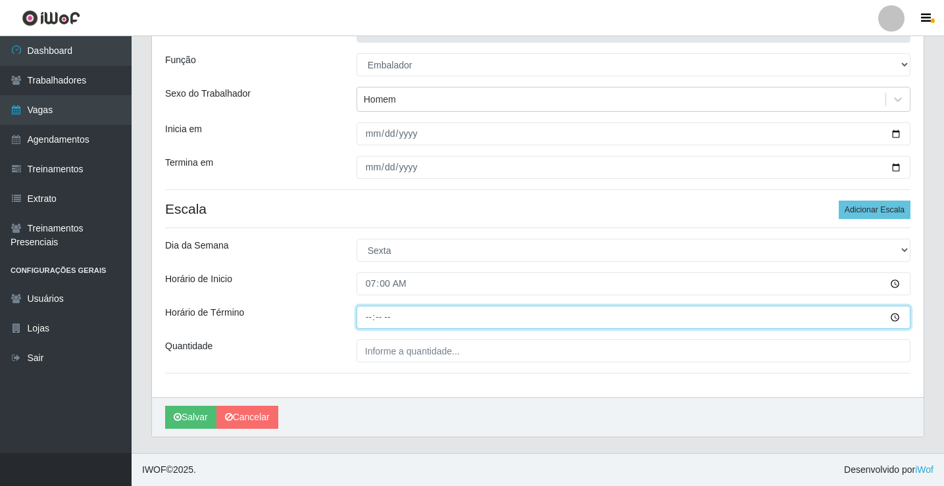
click at [373, 319] on input "Horário de Término" at bounding box center [634, 317] width 554 height 23
type input "12:00"
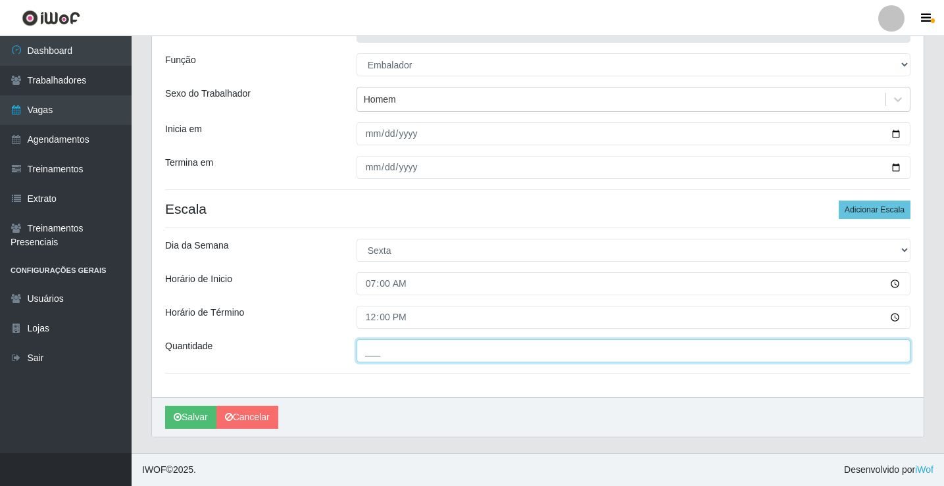
click at [389, 350] on input "___" at bounding box center [634, 351] width 554 height 23
type input "4__"
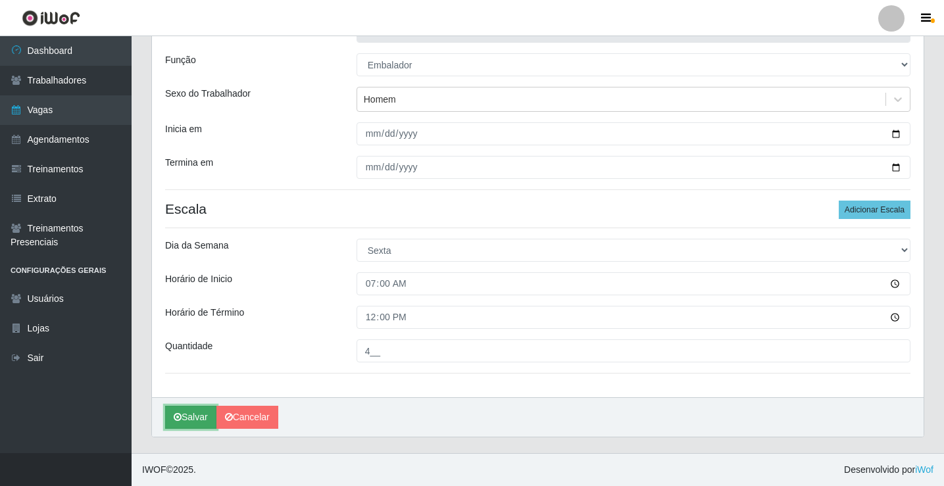
click at [197, 414] on button "Salvar" at bounding box center [190, 417] width 51 height 23
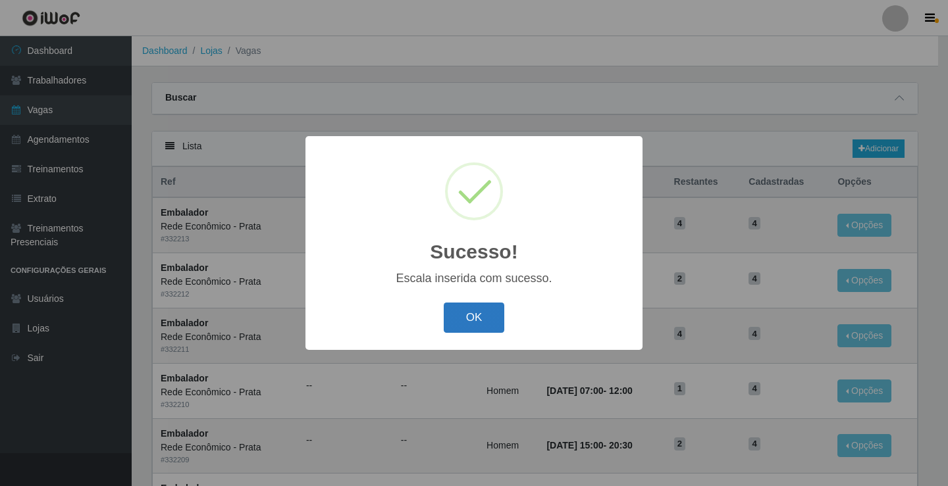
click at [467, 323] on button "OK" at bounding box center [474, 318] width 61 height 31
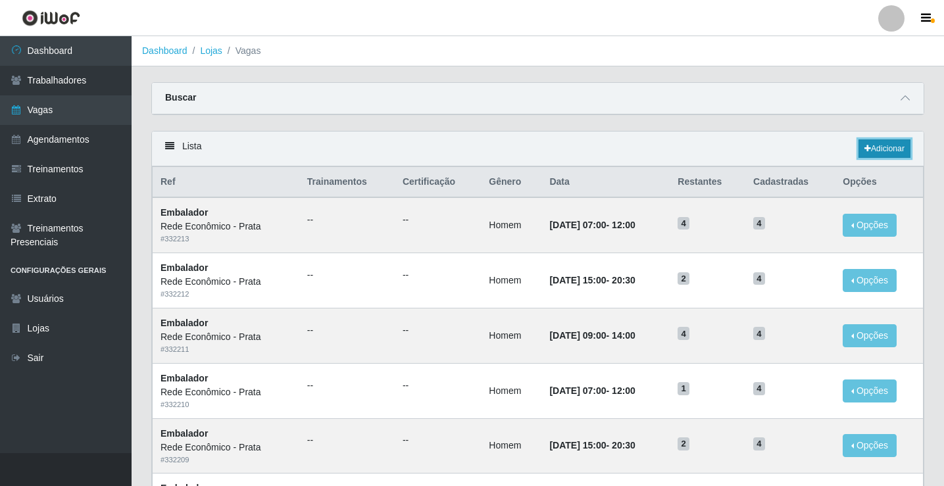
click at [882, 144] on link "Adicionar" at bounding box center [885, 149] width 52 height 18
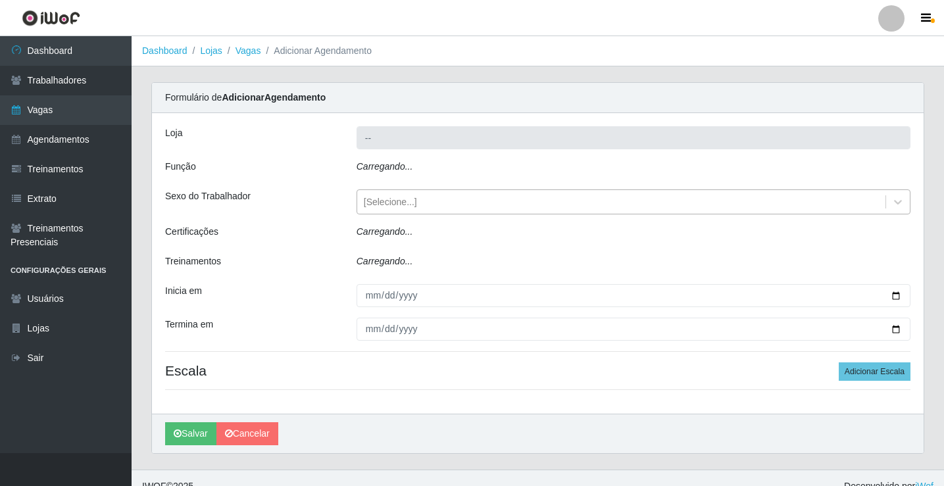
type input "Rede Econômico - Prata"
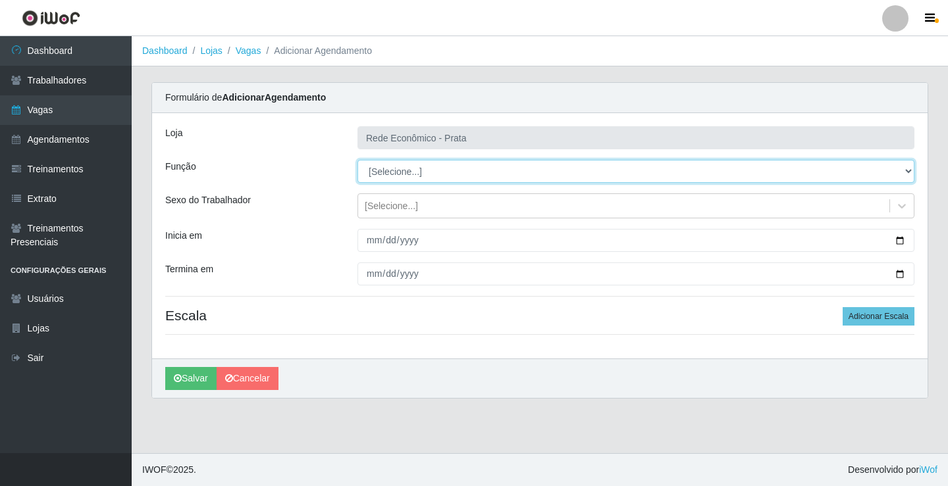
click at [384, 168] on select "[Selecione...] ASG ASG + ASG ++ Embalador Embalador + Embalador ++ Operador de …" at bounding box center [635, 171] width 557 height 23
select select "1"
click at [357, 160] on select "[Selecione...] ASG ASG + ASG ++ Embalador Embalador + Embalador ++ Operador de …" at bounding box center [635, 171] width 557 height 23
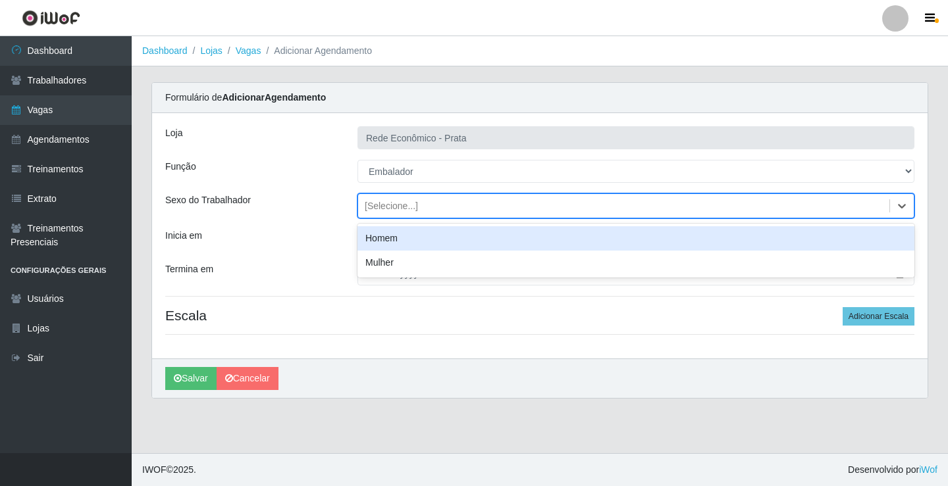
click at [380, 203] on div "[Selecione...]" at bounding box center [391, 206] width 53 height 14
click at [399, 238] on div "Homem" at bounding box center [635, 238] width 557 height 24
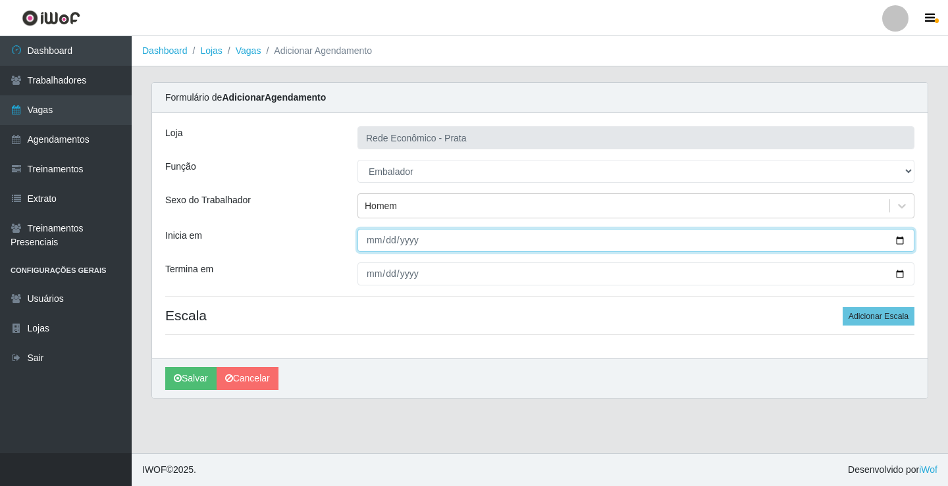
click at [896, 240] on input "Inicia em" at bounding box center [635, 240] width 557 height 23
type input "[DATE]"
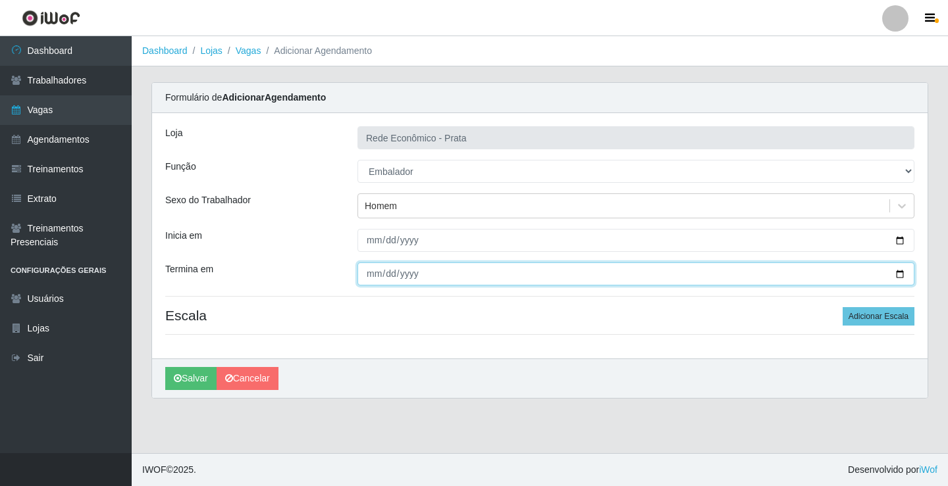
click at [899, 276] on input "Termina em" at bounding box center [635, 274] width 557 height 23
type input "[DATE]"
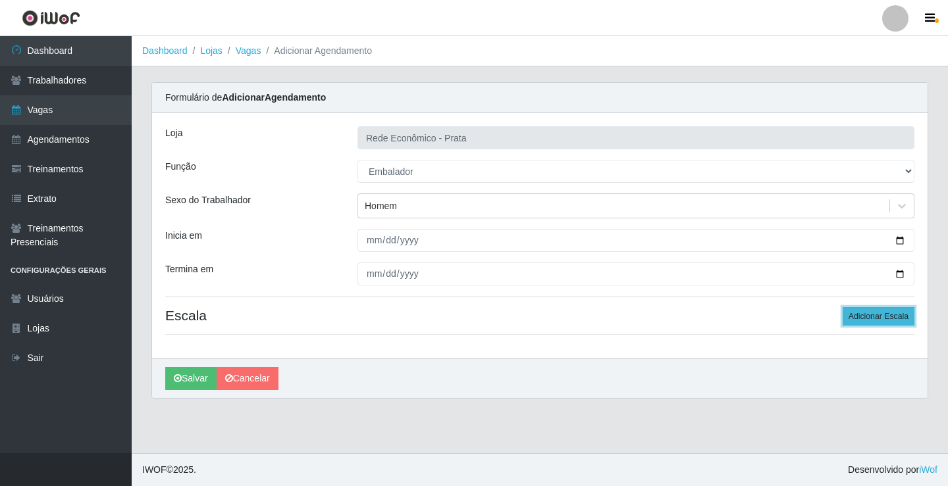
drag, startPoint x: 879, startPoint y: 317, endPoint x: 788, endPoint y: 319, distance: 90.2
click at [878, 317] on button "Adicionar Escala" at bounding box center [878, 316] width 72 height 18
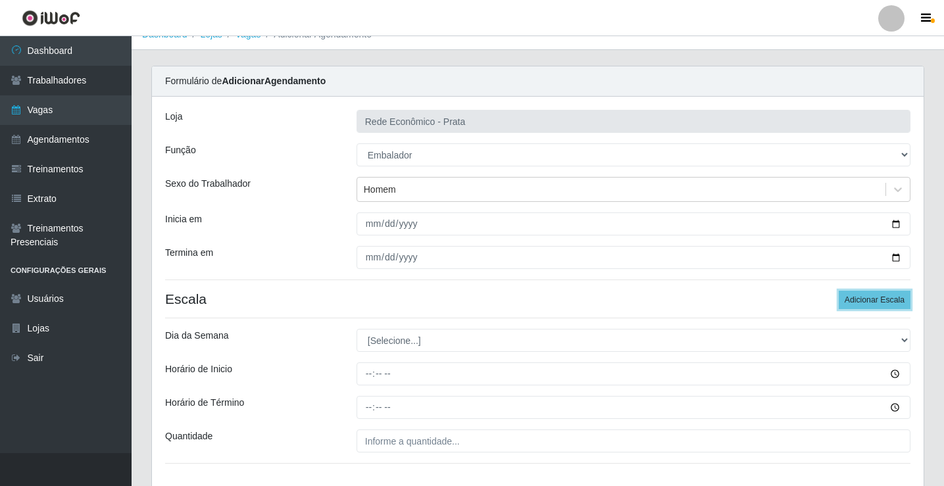
scroll to position [107, 0]
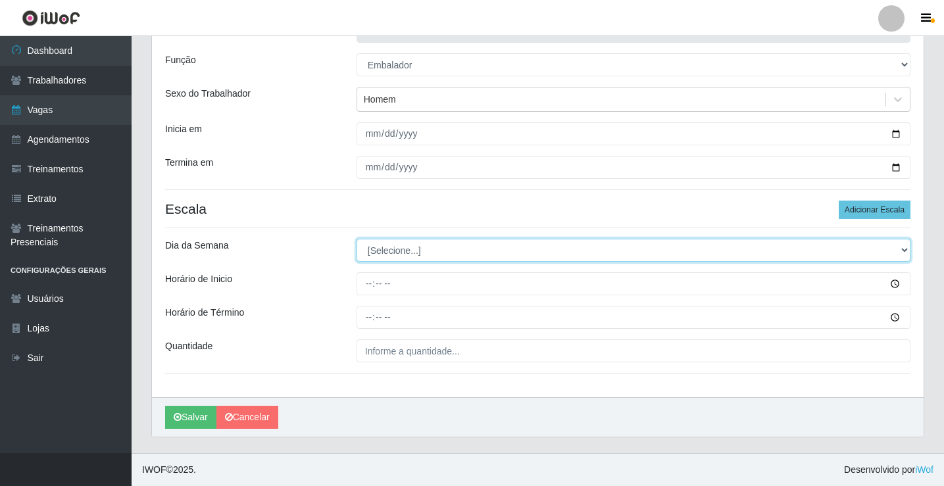
click at [397, 255] on select "[Selecione...] Segunda Terça Quarta Quinta Sexta Sábado Domingo" at bounding box center [634, 250] width 554 height 23
select select "5"
click at [357, 239] on select "[Selecione...] Segunda Terça Quarta Quinta Sexta Sábado Domingo" at bounding box center [634, 250] width 554 height 23
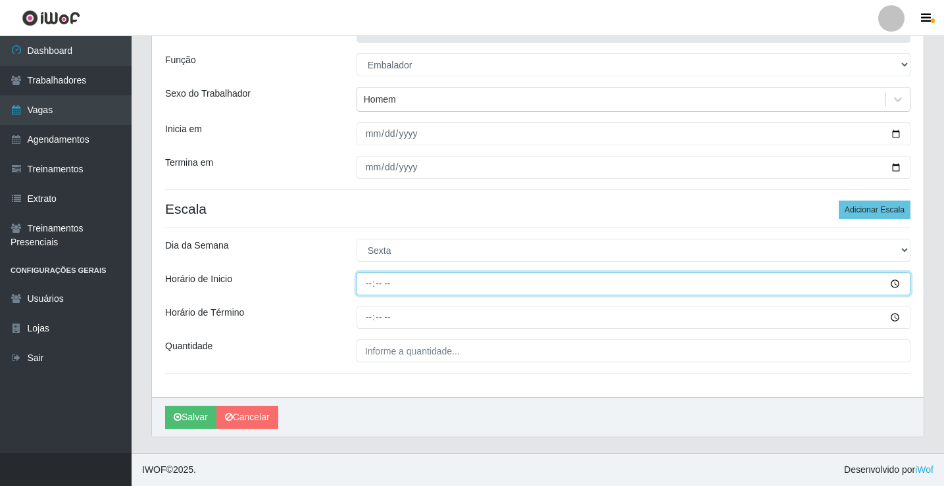
click at [371, 285] on input "Horário de Inicio" at bounding box center [634, 283] width 554 height 23
type input "09:00"
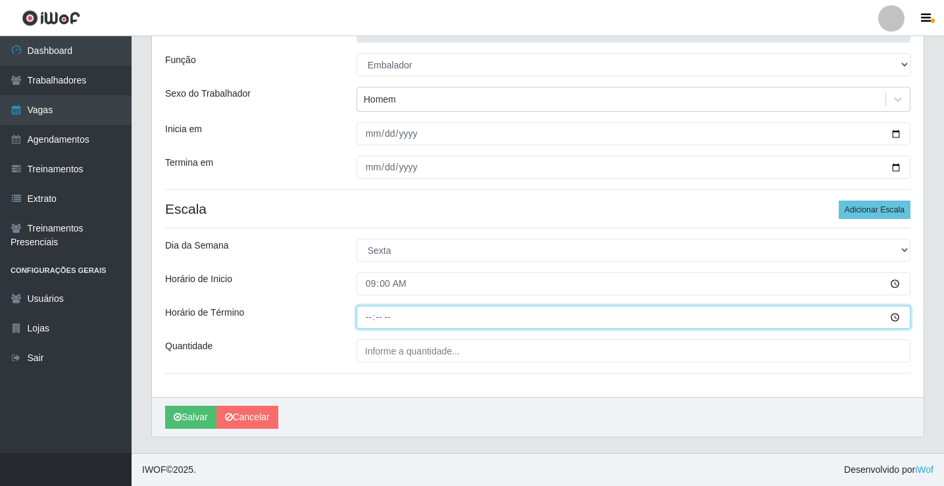
click at [371, 314] on input "Horário de Término" at bounding box center [634, 317] width 554 height 23
type input "14:00"
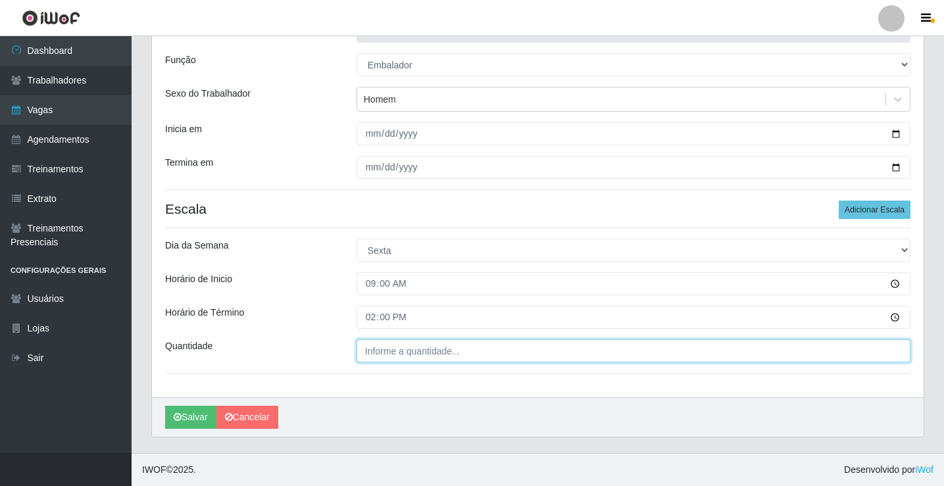
type input "___"
click at [384, 349] on input "___" at bounding box center [634, 351] width 554 height 23
type input "4__"
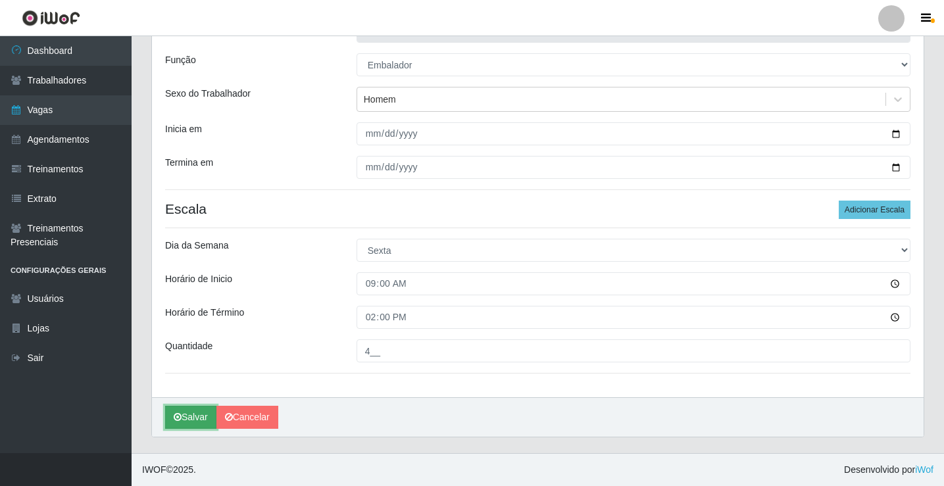
click at [195, 414] on button "Salvar" at bounding box center [190, 417] width 51 height 23
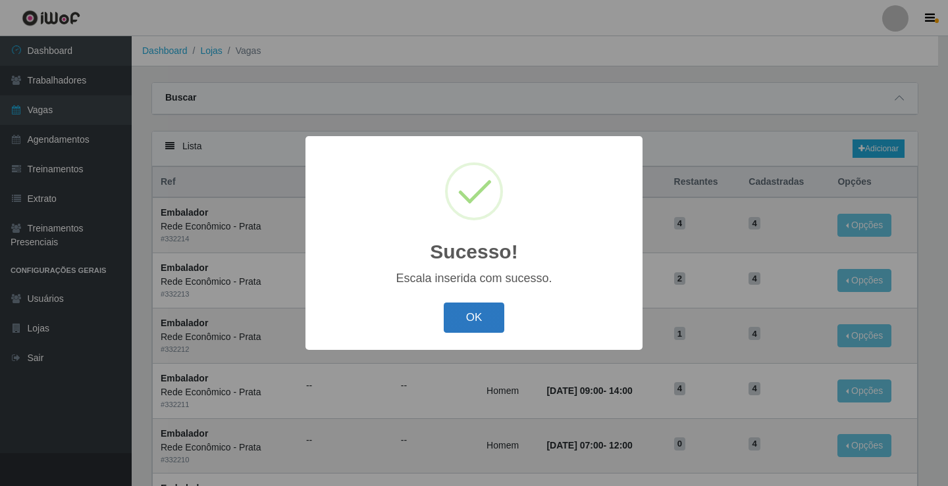
click at [480, 323] on button "OK" at bounding box center [474, 318] width 61 height 31
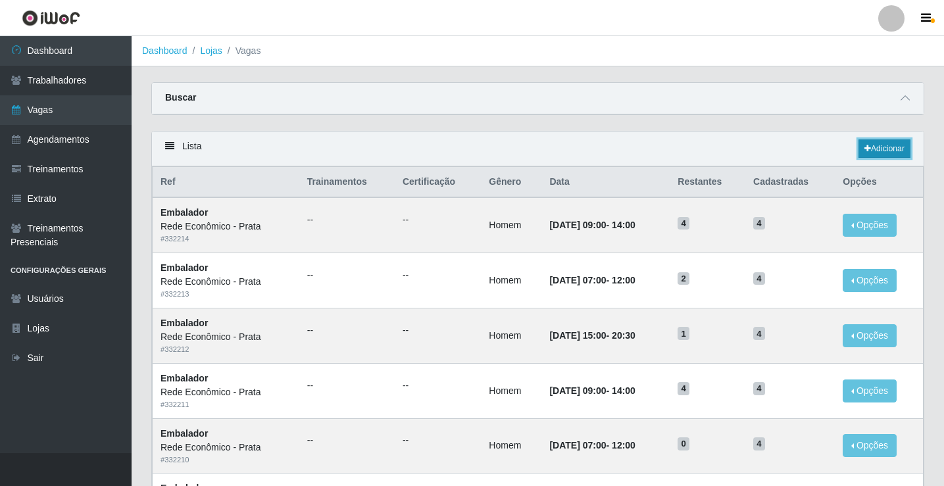
click at [884, 148] on link "Adicionar" at bounding box center [885, 149] width 52 height 18
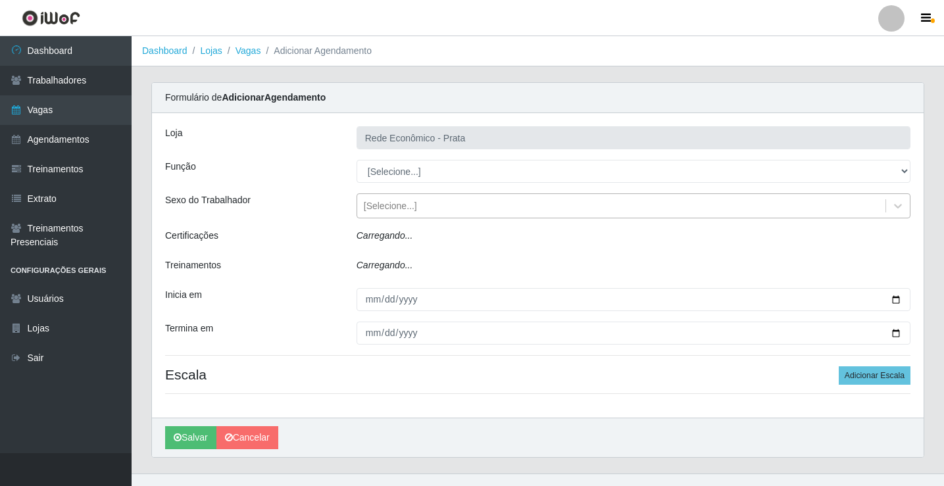
type input "Rede Econômico - Prata"
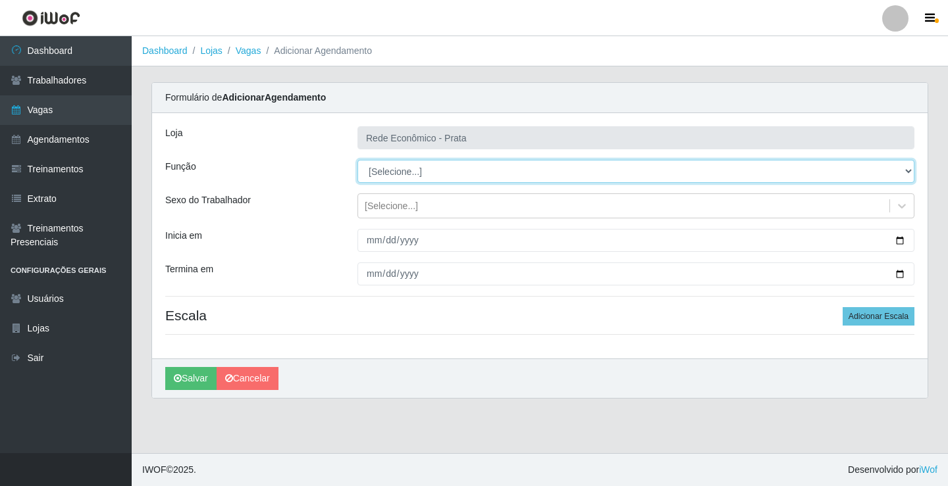
click at [394, 174] on select "[Selecione...] ASG ASG + ASG ++ Embalador Embalador + Embalador ++ Operador de …" at bounding box center [635, 171] width 557 height 23
select select "1"
click at [357, 160] on select "[Selecione...] ASG ASG + ASG ++ Embalador Embalador + Embalador ++ Operador de …" at bounding box center [635, 171] width 557 height 23
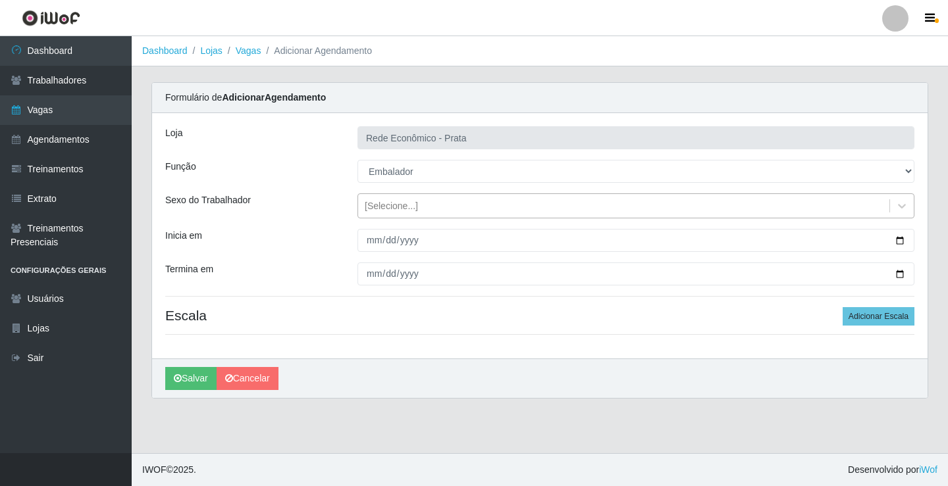
click at [382, 206] on div "[Selecione...]" at bounding box center [391, 206] width 53 height 14
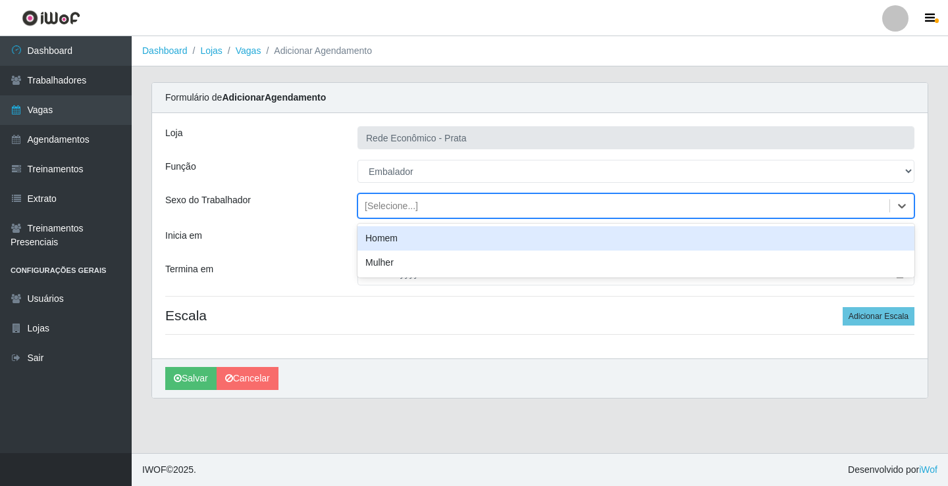
click at [392, 239] on div "Homem" at bounding box center [635, 238] width 557 height 24
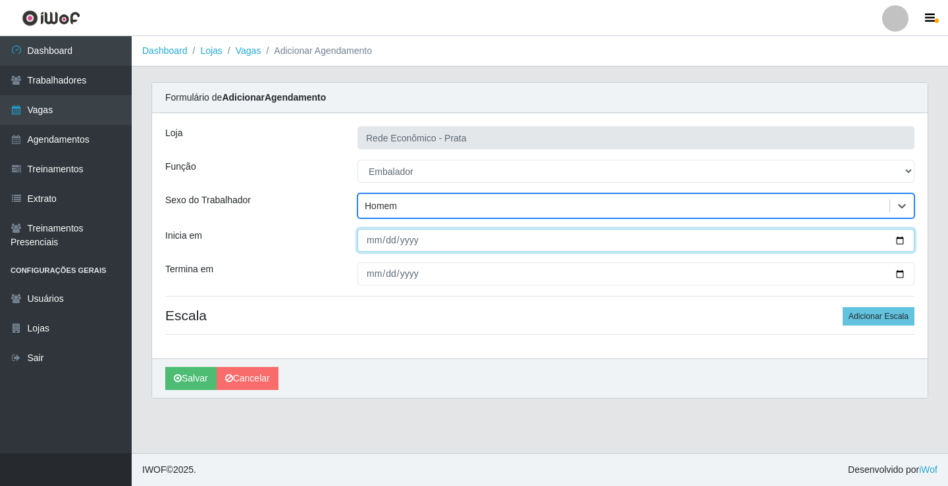
click at [898, 241] on input "Inicia em" at bounding box center [635, 240] width 557 height 23
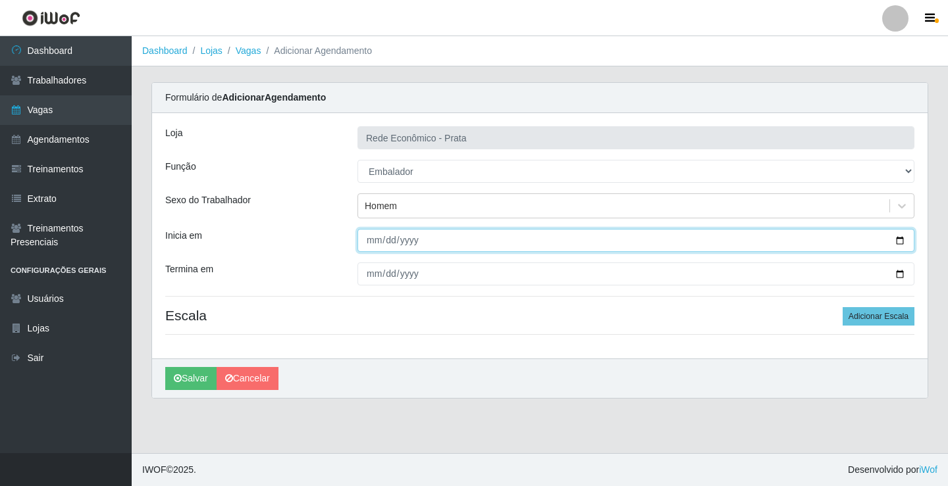
type input "[DATE]"
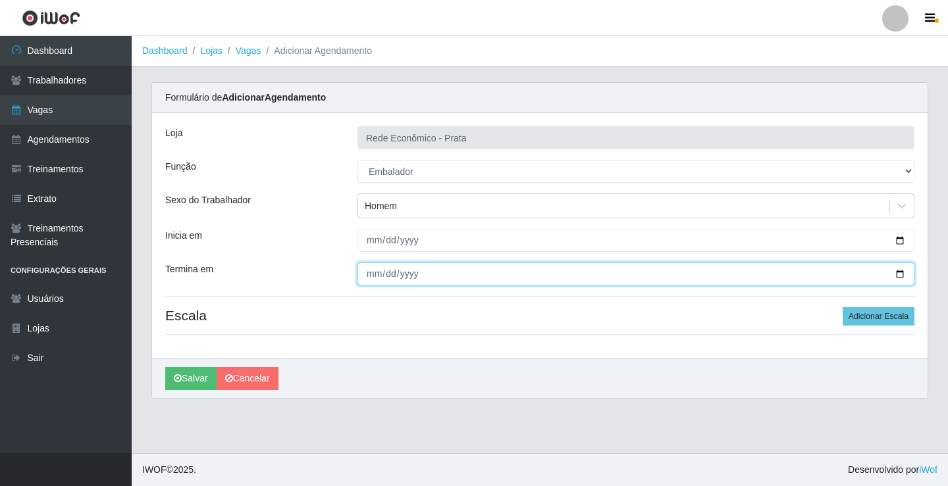
click at [901, 274] on input "Termina em" at bounding box center [635, 274] width 557 height 23
type input "[DATE]"
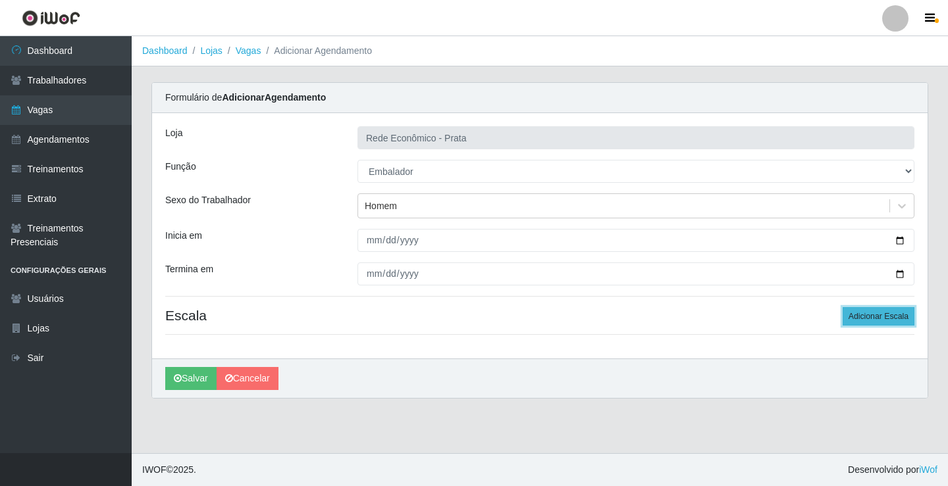
click at [884, 315] on button "Adicionar Escala" at bounding box center [878, 316] width 72 height 18
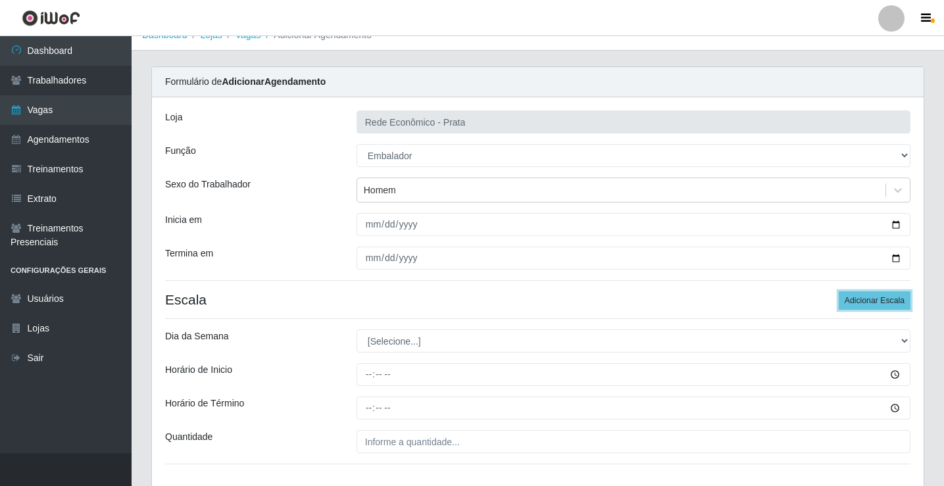
scroll to position [107, 0]
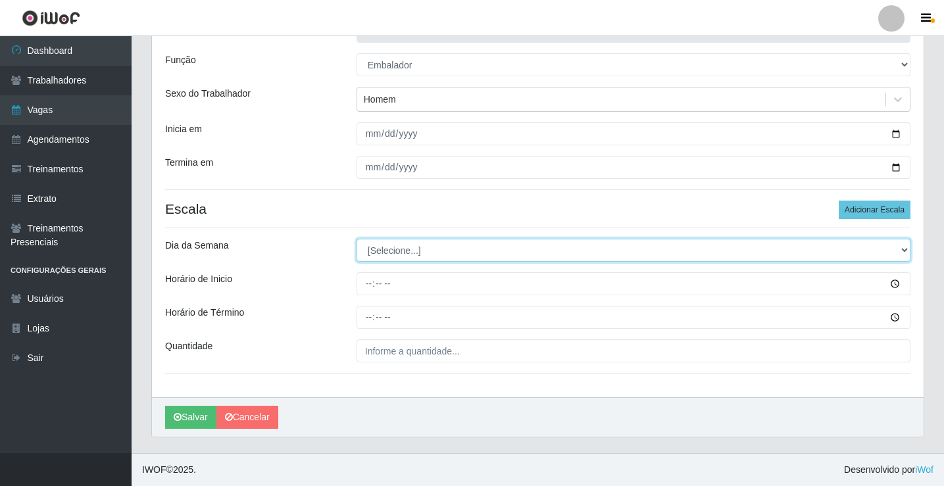
click at [392, 253] on select "[Selecione...] Segunda Terça Quarta Quinta Sexta Sábado Domingo" at bounding box center [634, 250] width 554 height 23
select select "5"
click at [357, 239] on select "[Selecione...] Segunda Terça Quarta Quinta Sexta Sábado Domingo" at bounding box center [634, 250] width 554 height 23
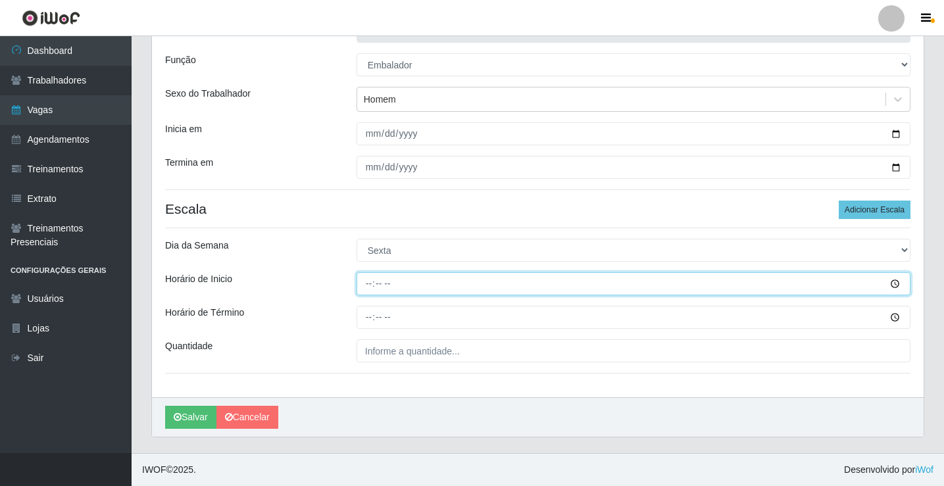
click at [372, 287] on input "Horário de Inicio" at bounding box center [634, 283] width 554 height 23
type input "15:00"
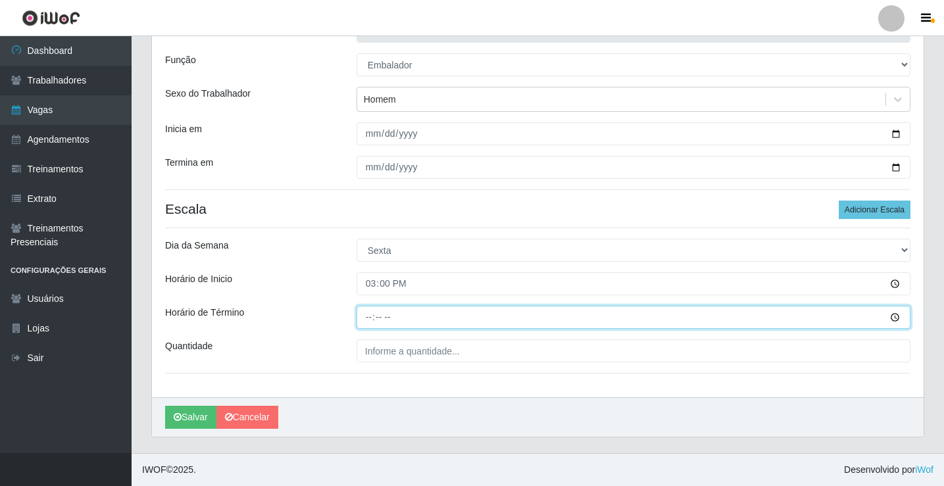
click at [372, 318] on input "Horário de Término" at bounding box center [634, 317] width 554 height 23
type input "20:30"
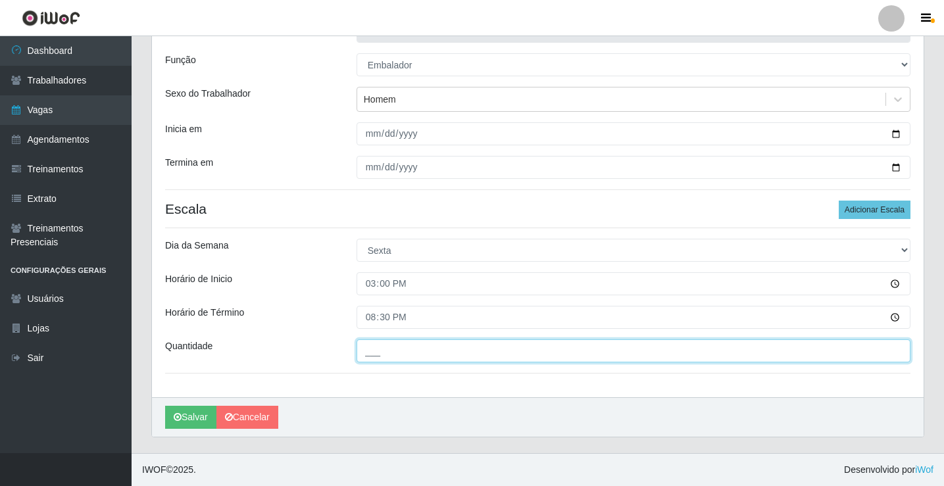
click at [385, 349] on input "___" at bounding box center [634, 351] width 554 height 23
type input "4__"
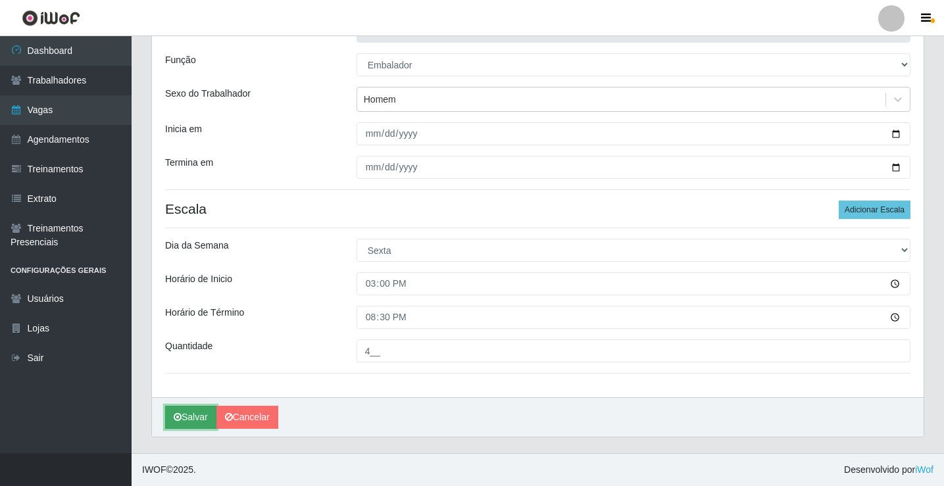
click at [194, 419] on button "Salvar" at bounding box center [190, 417] width 51 height 23
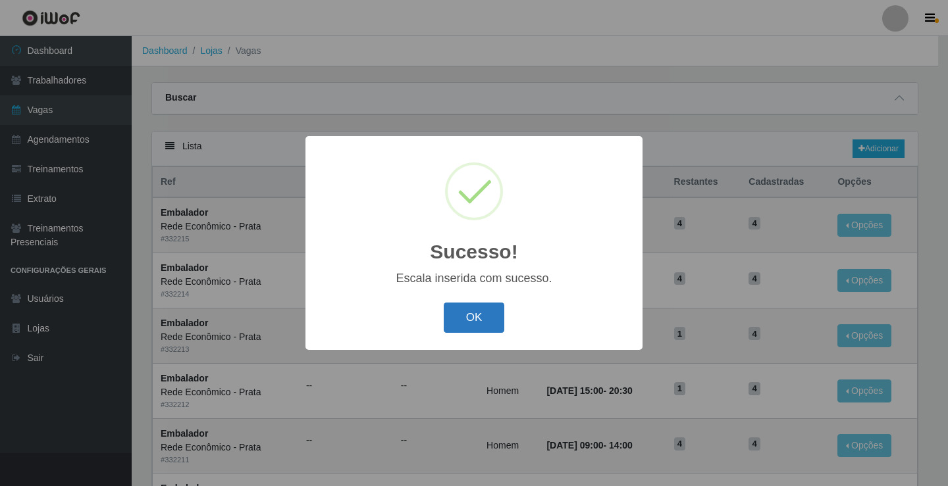
click at [479, 317] on button "OK" at bounding box center [474, 318] width 61 height 31
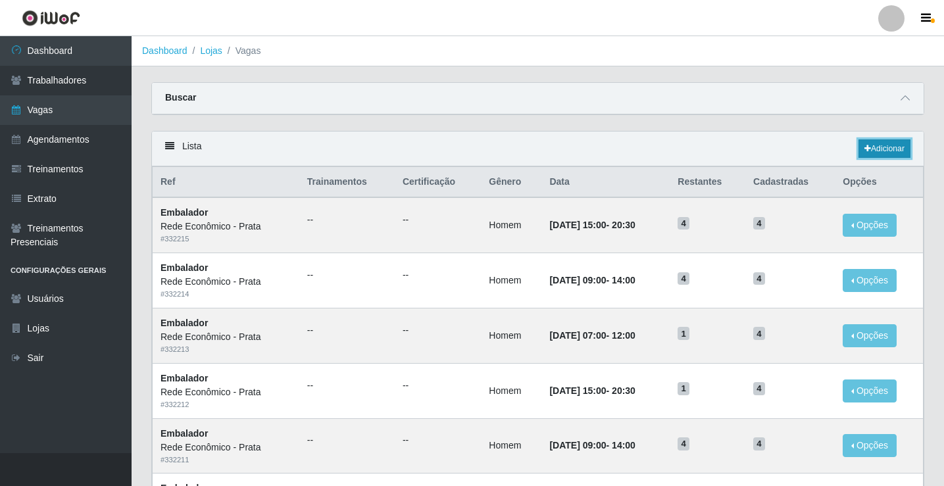
click at [885, 146] on link "Adicionar" at bounding box center [885, 149] width 52 height 18
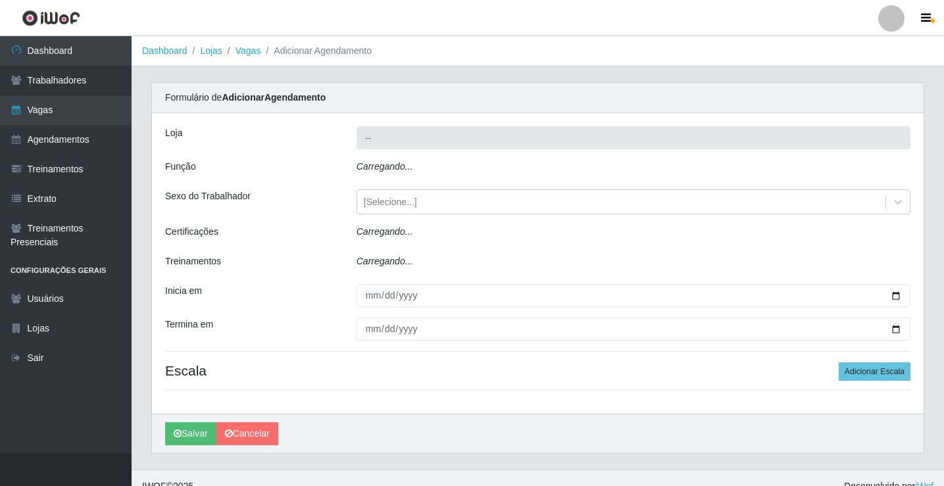
type input "Rede Econômico - Prata"
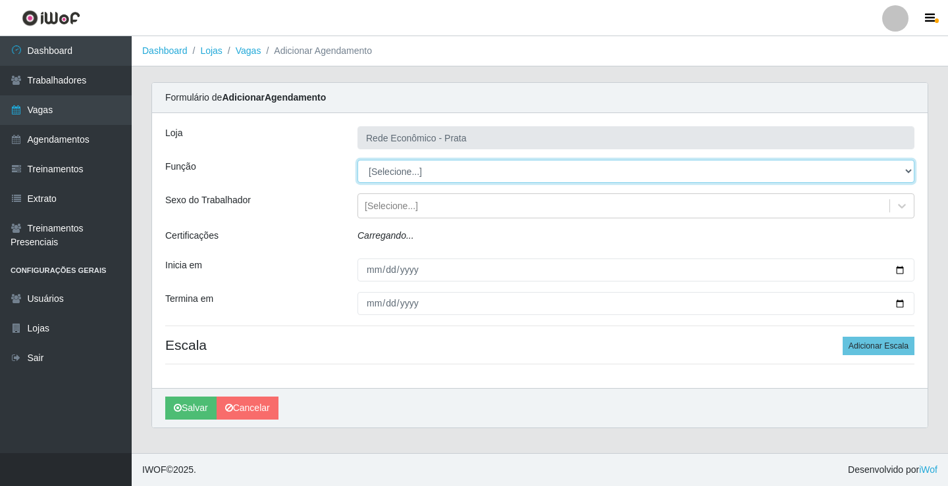
click at [389, 167] on select "[Selecione...] ASG ASG + ASG ++ Embalador Embalador + Embalador ++ Operador de …" at bounding box center [635, 171] width 557 height 23
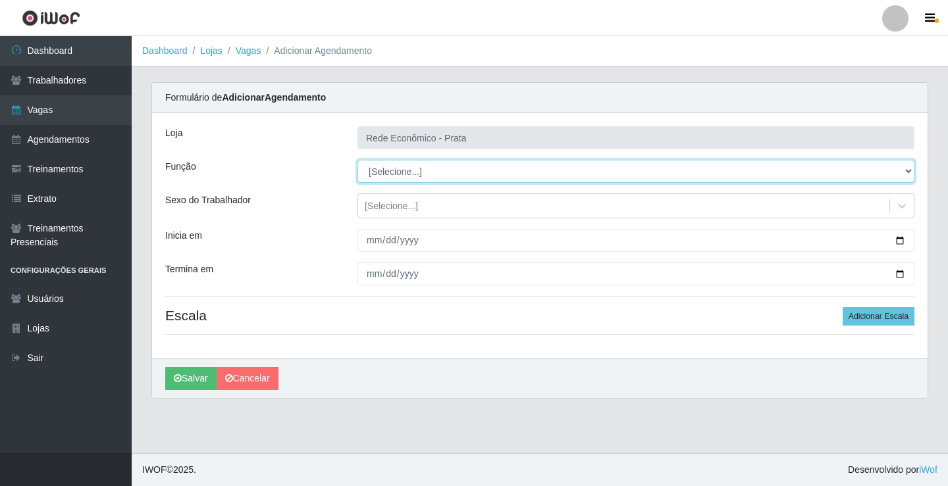
select select "1"
click at [357, 160] on select "[Selecione...] ASG ASG + ASG ++ Embalador Embalador + Embalador ++ Operador de …" at bounding box center [635, 171] width 557 height 23
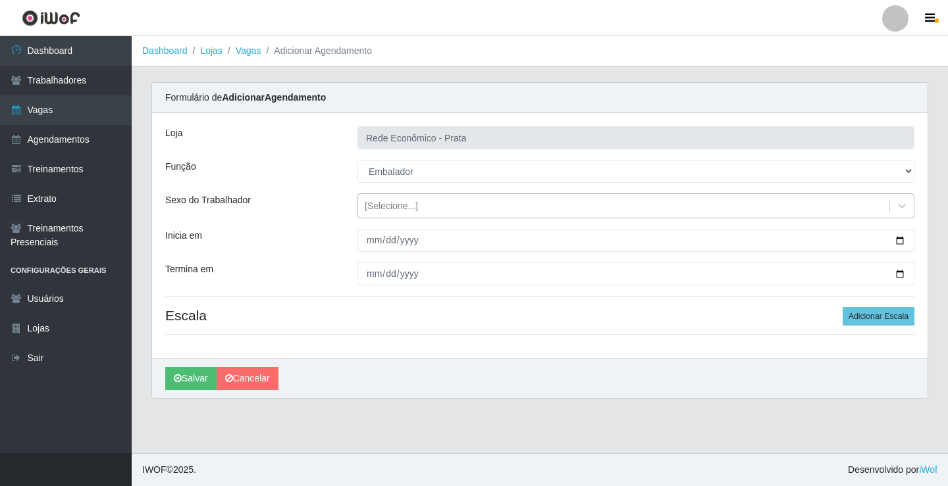
click at [397, 207] on div "[Selecione...]" at bounding box center [391, 206] width 53 height 14
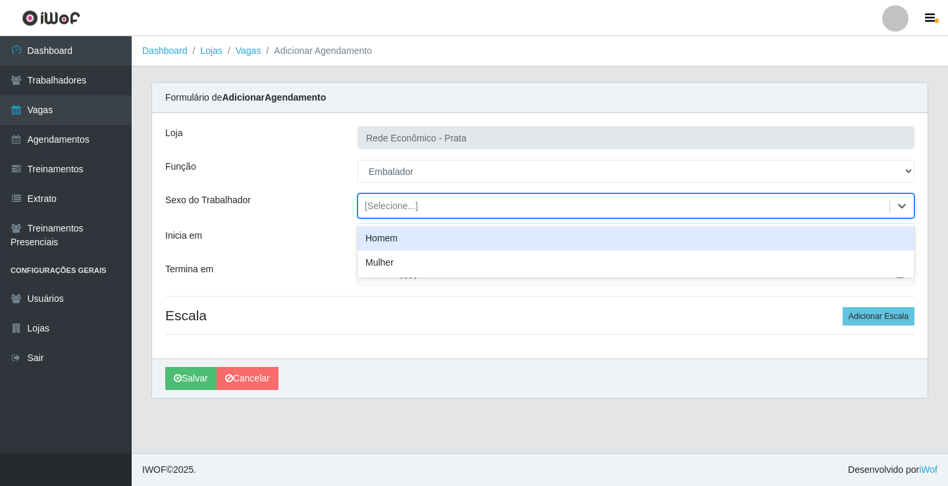
click at [407, 241] on div "Homem" at bounding box center [635, 238] width 557 height 24
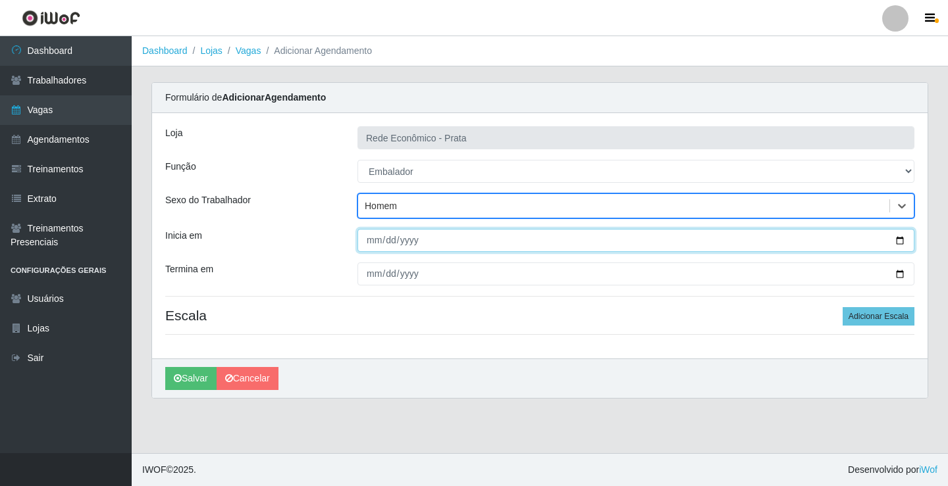
click at [894, 242] on input "Inicia em" at bounding box center [635, 240] width 557 height 23
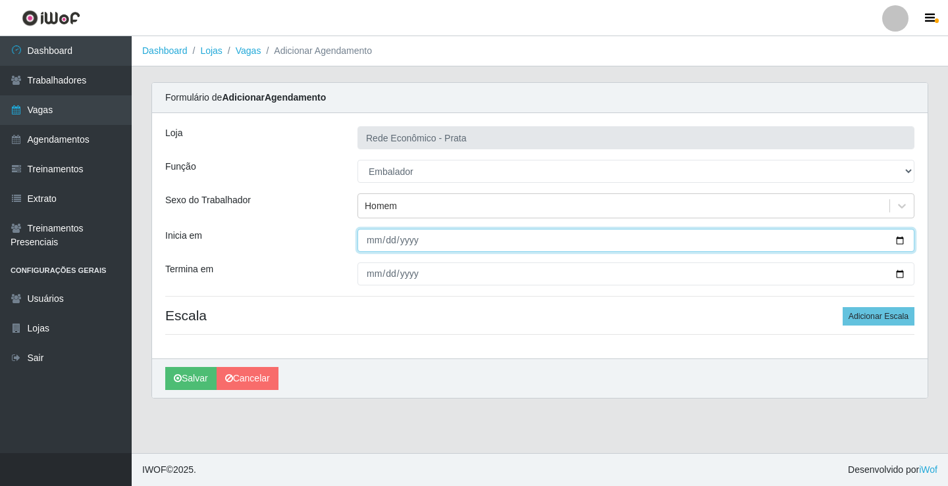
type input "[DATE]"
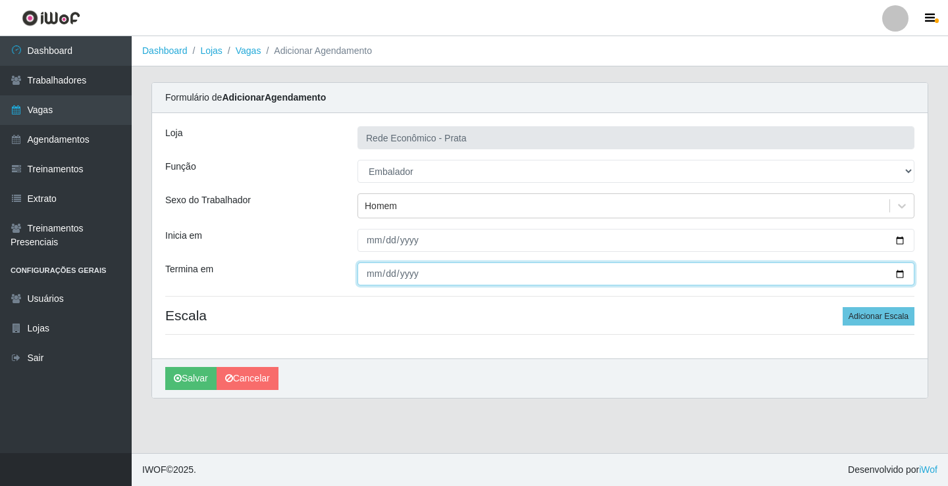
click at [900, 273] on input "Termina em" at bounding box center [635, 274] width 557 height 23
type input "[DATE]"
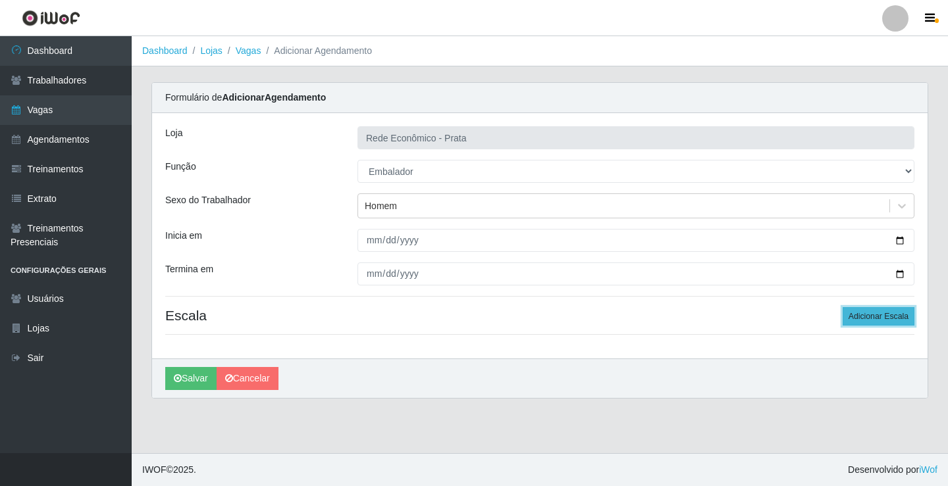
click at [864, 321] on button "Adicionar Escala" at bounding box center [878, 316] width 72 height 18
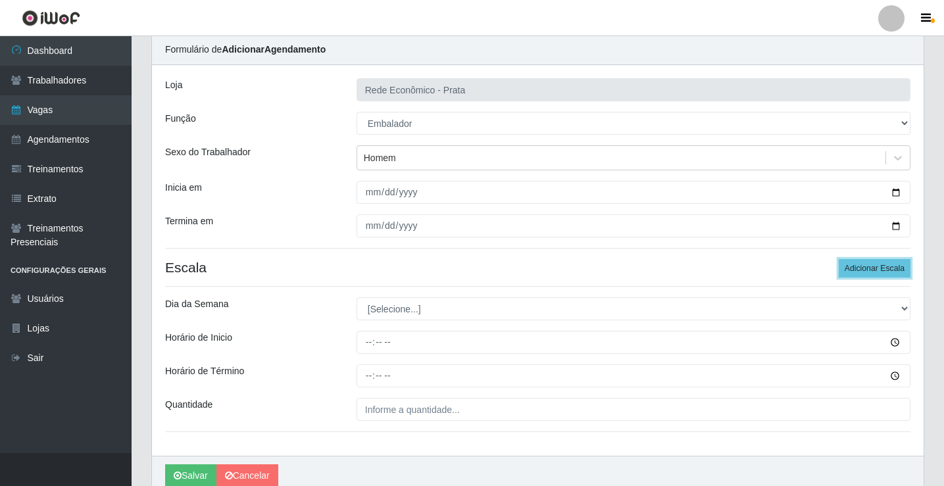
scroll to position [107, 0]
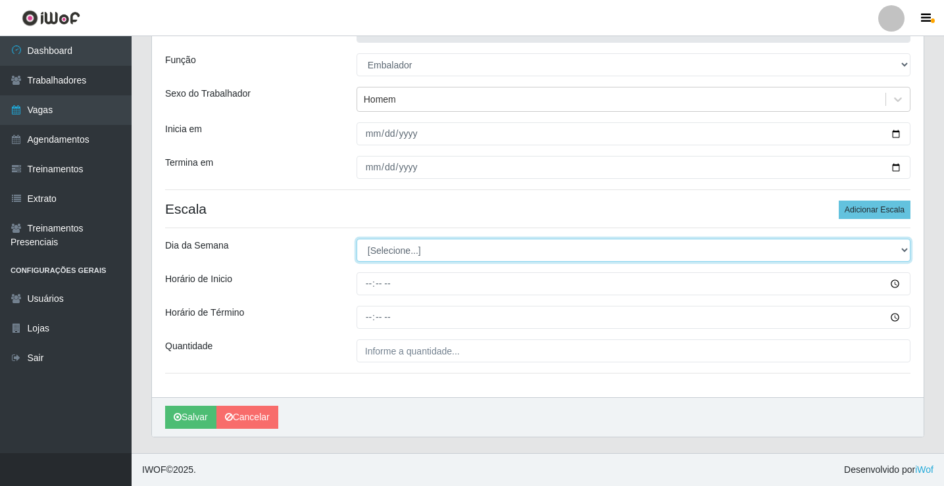
click at [401, 251] on select "[Selecione...] Segunda Terça Quarta Quinta Sexta Sábado Domingo" at bounding box center [634, 250] width 554 height 23
select select "5"
click at [357, 239] on select "[Selecione...] Segunda Terça Quarta Quinta Sexta Sábado Domingo" at bounding box center [634, 250] width 554 height 23
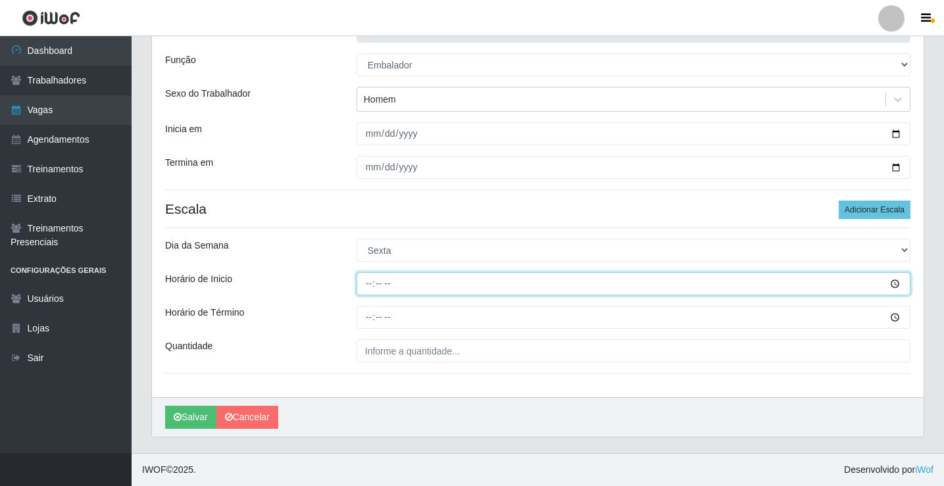
click at [371, 286] on input "Horário de Inicio" at bounding box center [634, 283] width 554 height 23
type input "16:00"
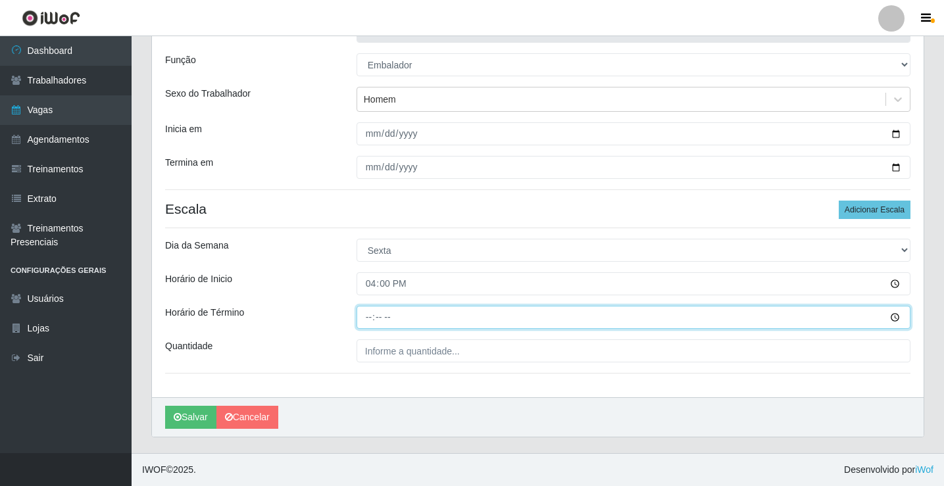
click at [372, 320] on input "Horário de Término" at bounding box center [634, 317] width 554 height 23
type input "20:30"
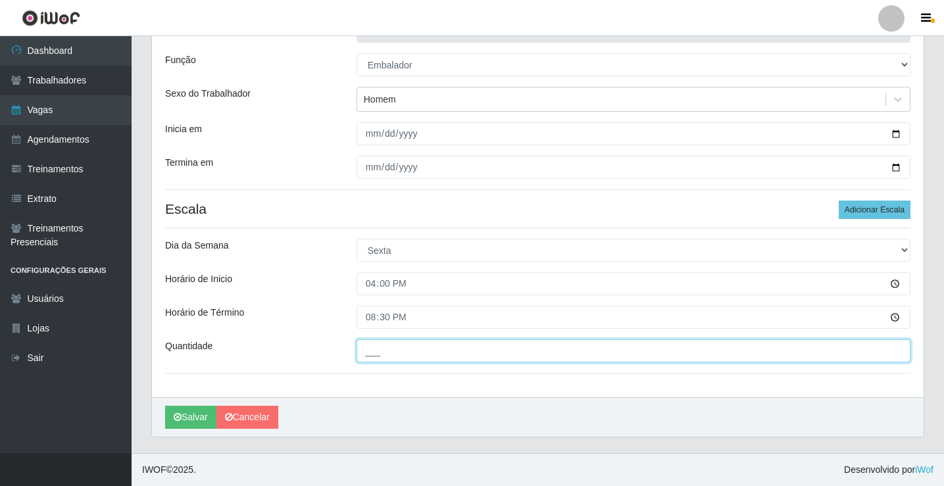
click at [390, 357] on input "___" at bounding box center [634, 351] width 554 height 23
type input "2__"
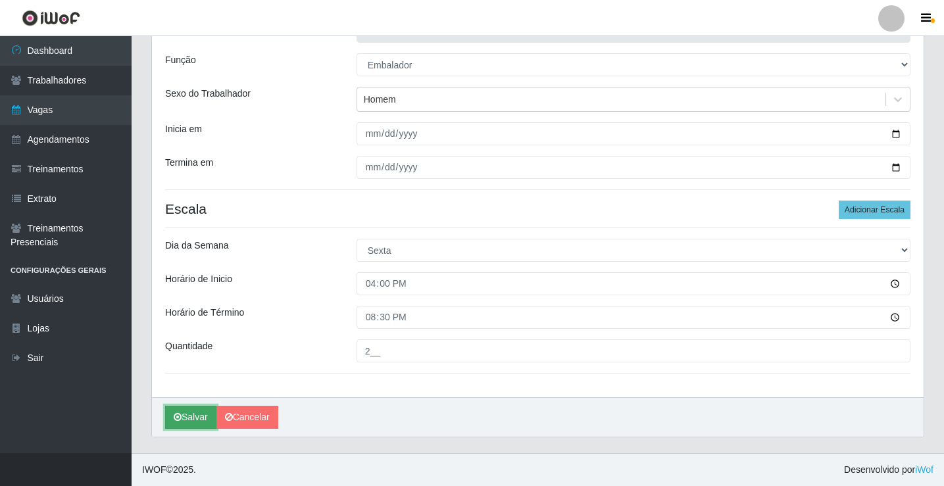
click at [192, 415] on button "Salvar" at bounding box center [190, 417] width 51 height 23
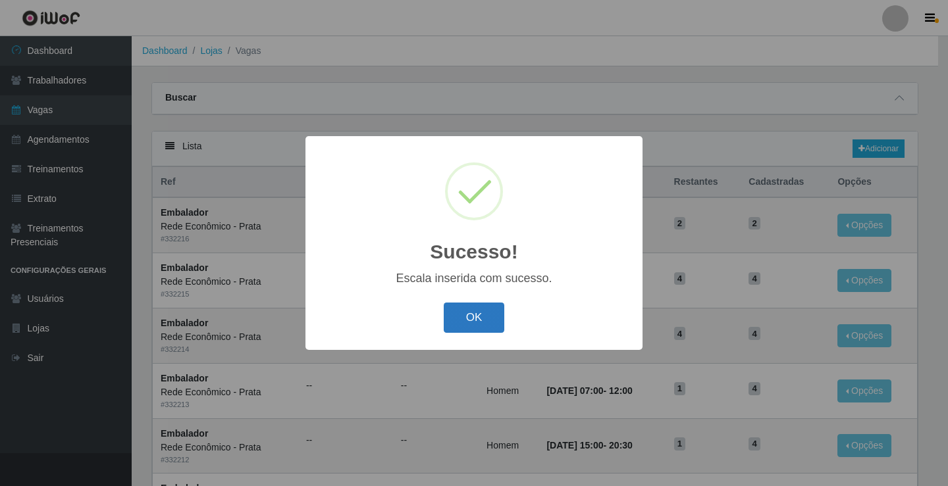
click at [461, 320] on button "OK" at bounding box center [474, 318] width 61 height 31
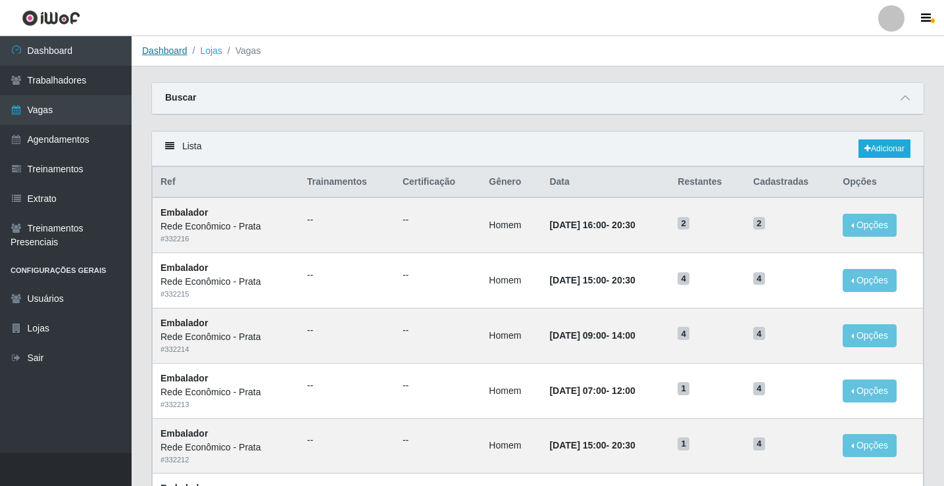
click at [173, 50] on link "Dashboard" at bounding box center [164, 50] width 45 height 11
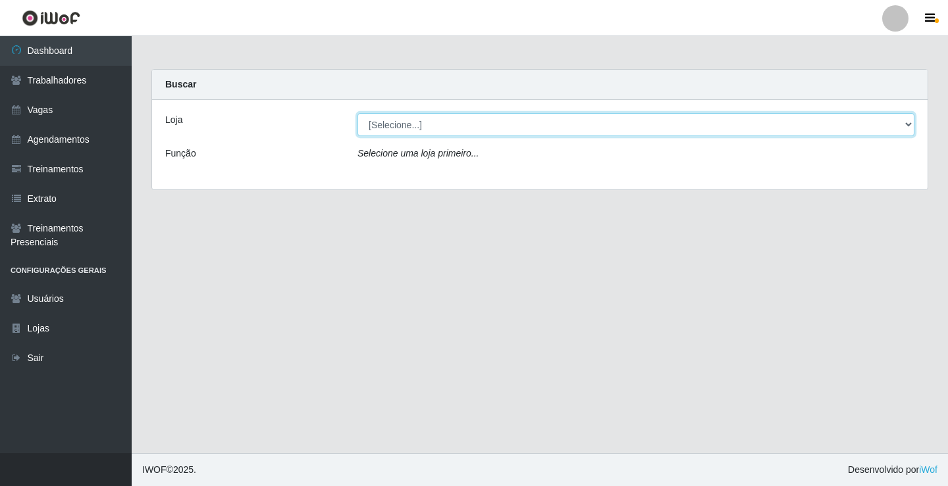
click at [378, 124] on select "[Selecione...] Rede Econômico - Prata" at bounding box center [635, 124] width 557 height 23
select select "192"
click at [357, 113] on select "[Selecione...] Rede Econômico - Prata" at bounding box center [635, 124] width 557 height 23
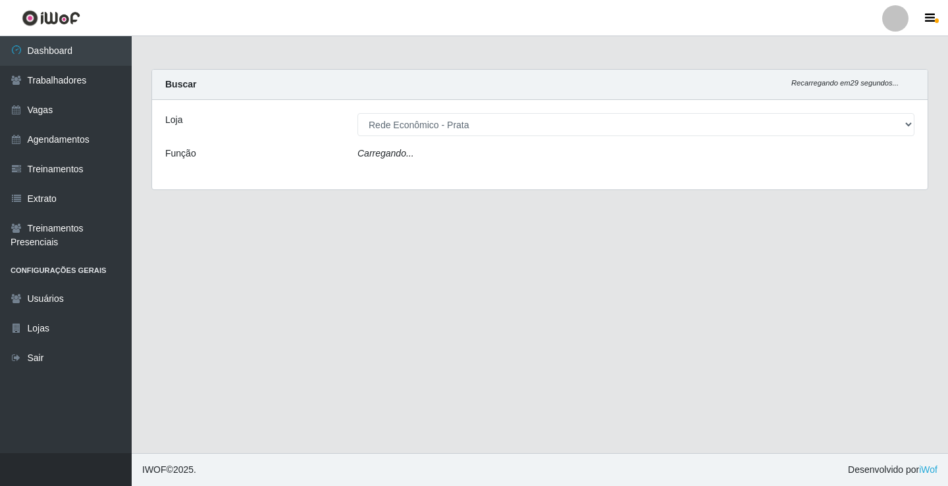
click at [393, 157] on icon "Carregando..." at bounding box center [385, 153] width 57 height 11
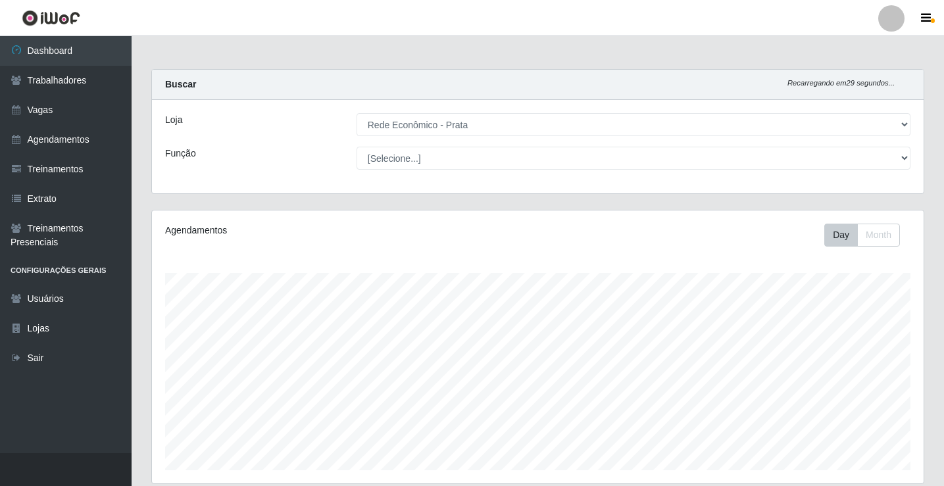
scroll to position [273, 772]
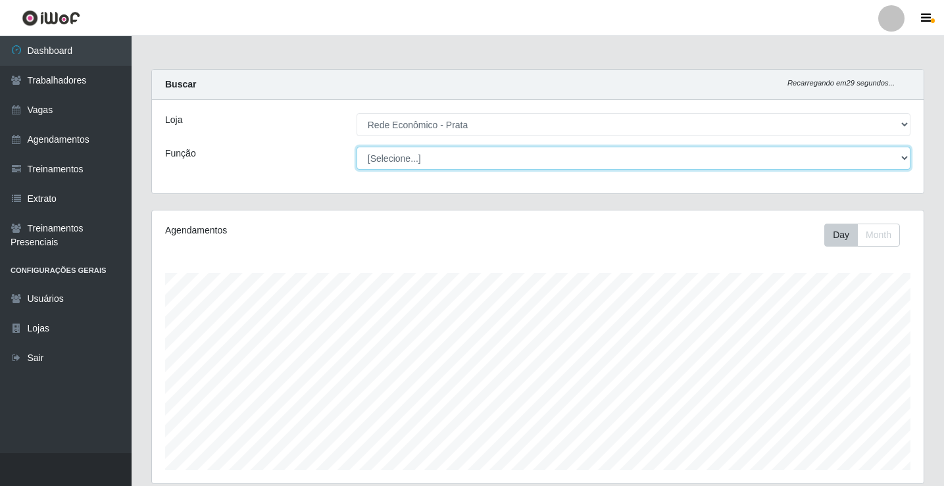
click at [393, 157] on select "[Selecione...] ASG ASG + ASG ++ Embalador Embalador + Embalador ++ Operador de …" at bounding box center [634, 158] width 554 height 23
select select "1"
click at [357, 147] on select "[Selecione...] ASG ASG + ASG ++ Embalador Embalador + Embalador ++ Operador de …" at bounding box center [634, 158] width 554 height 23
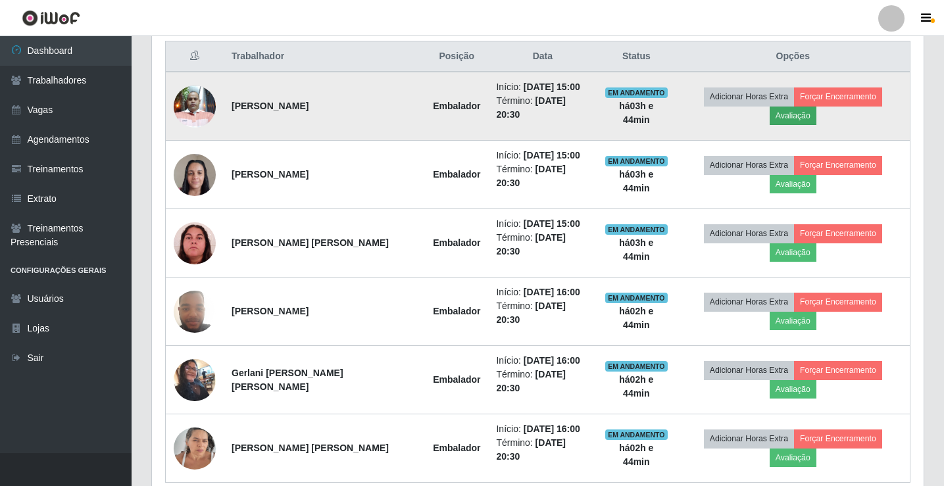
scroll to position [439, 0]
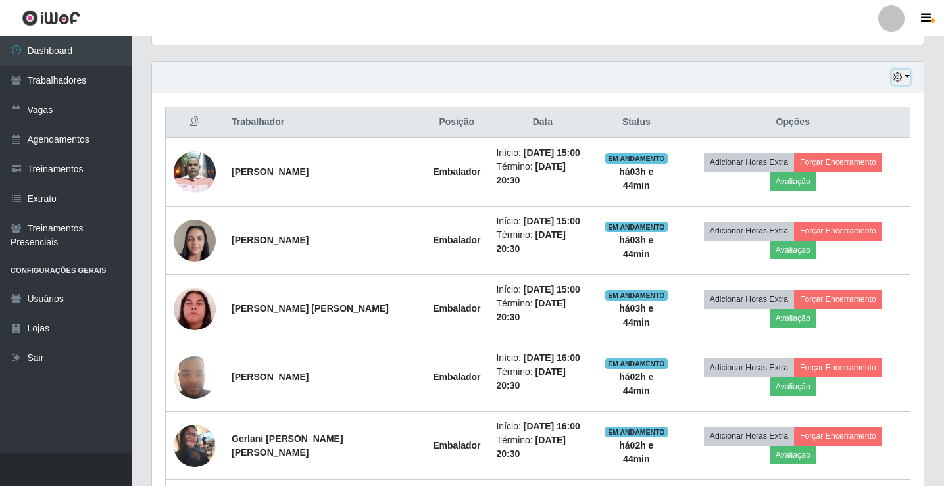
click at [909, 76] on button "button" at bounding box center [901, 77] width 18 height 15
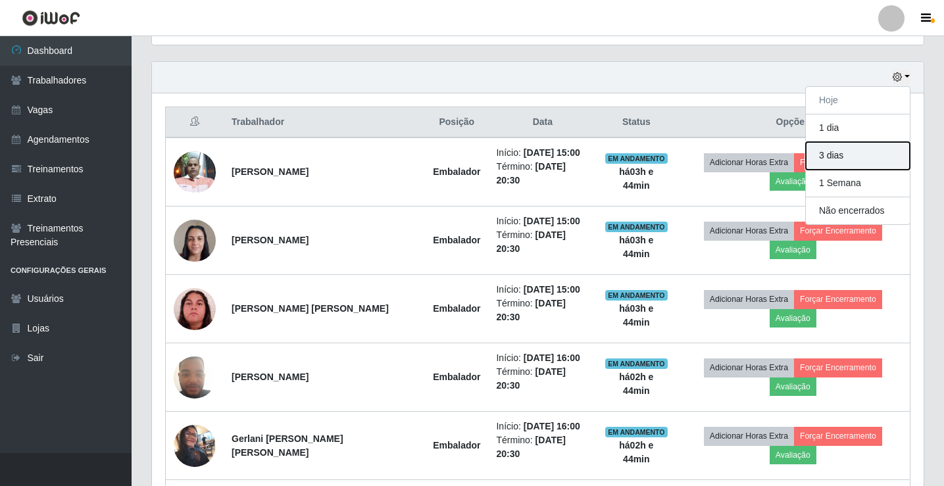
click at [846, 149] on button "3 dias" at bounding box center [858, 156] width 104 height 28
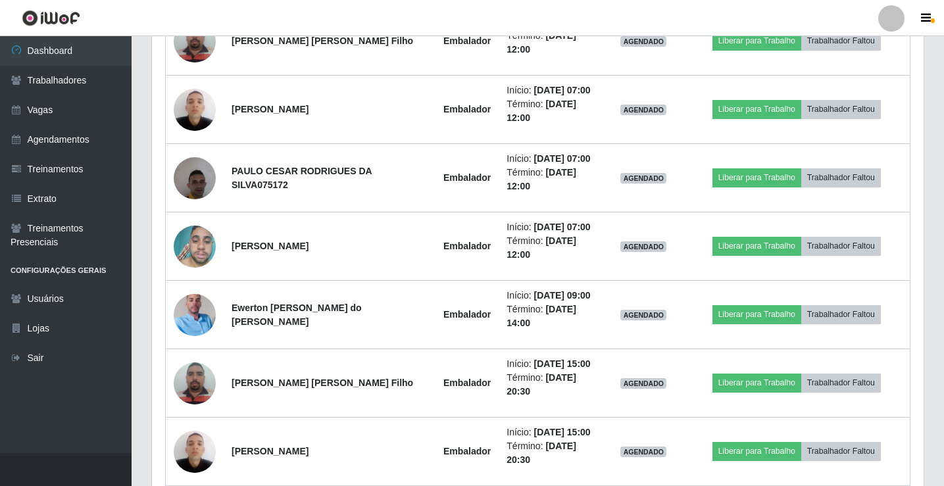
scroll to position [2150, 0]
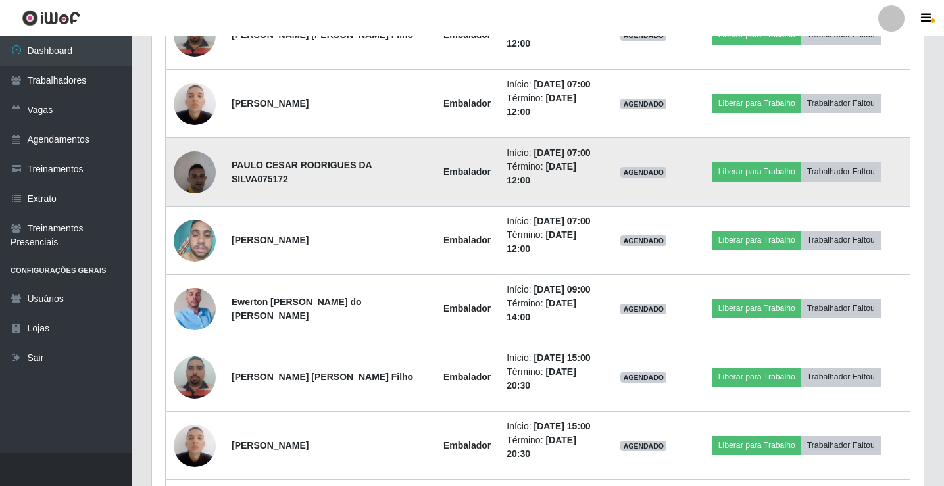
click at [188, 180] on img at bounding box center [195, 172] width 42 height 56
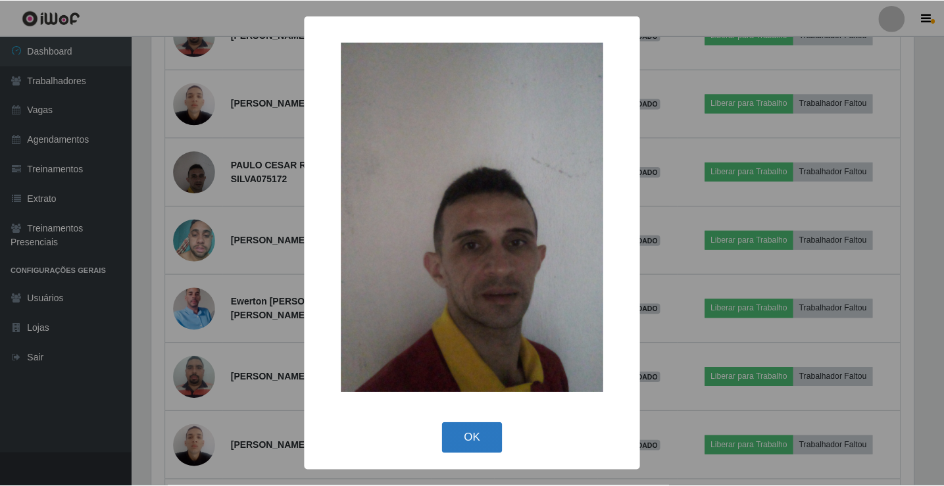
scroll to position [505, 0]
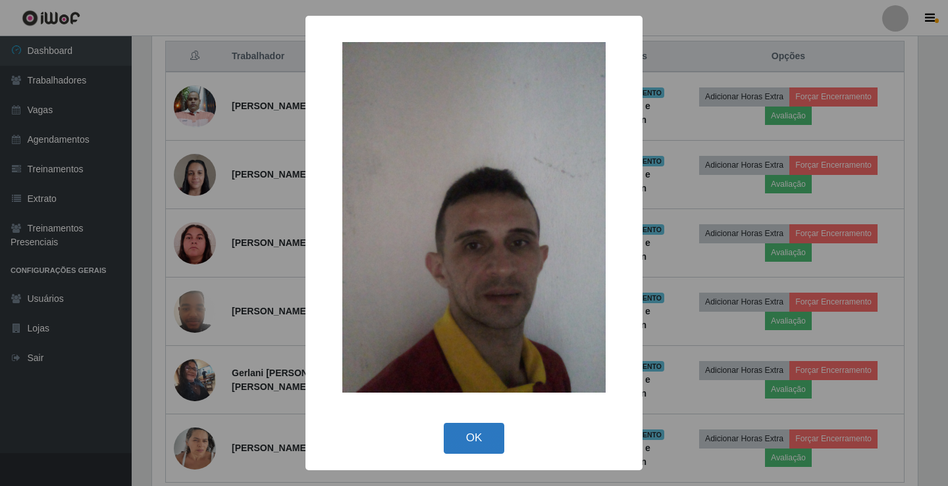
click at [461, 438] on button "OK" at bounding box center [474, 438] width 61 height 31
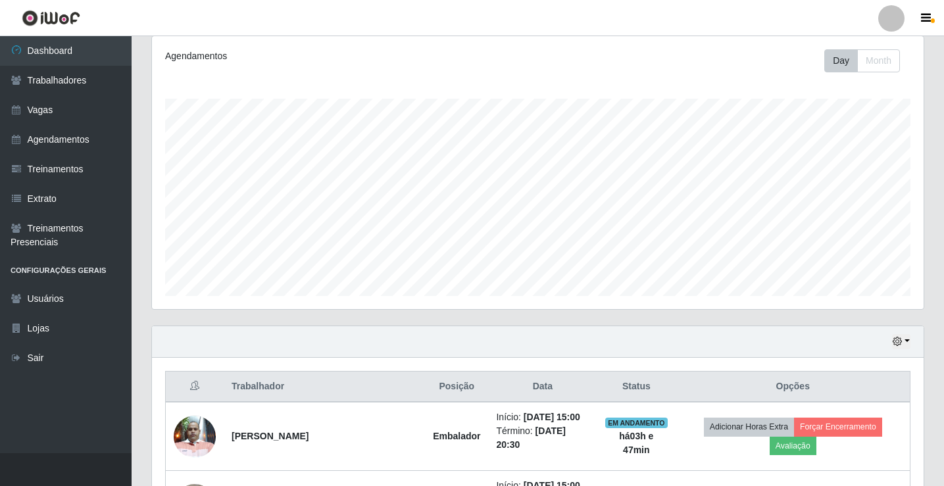
scroll to position [0, 0]
